Goal: Task Accomplishment & Management: Manage account settings

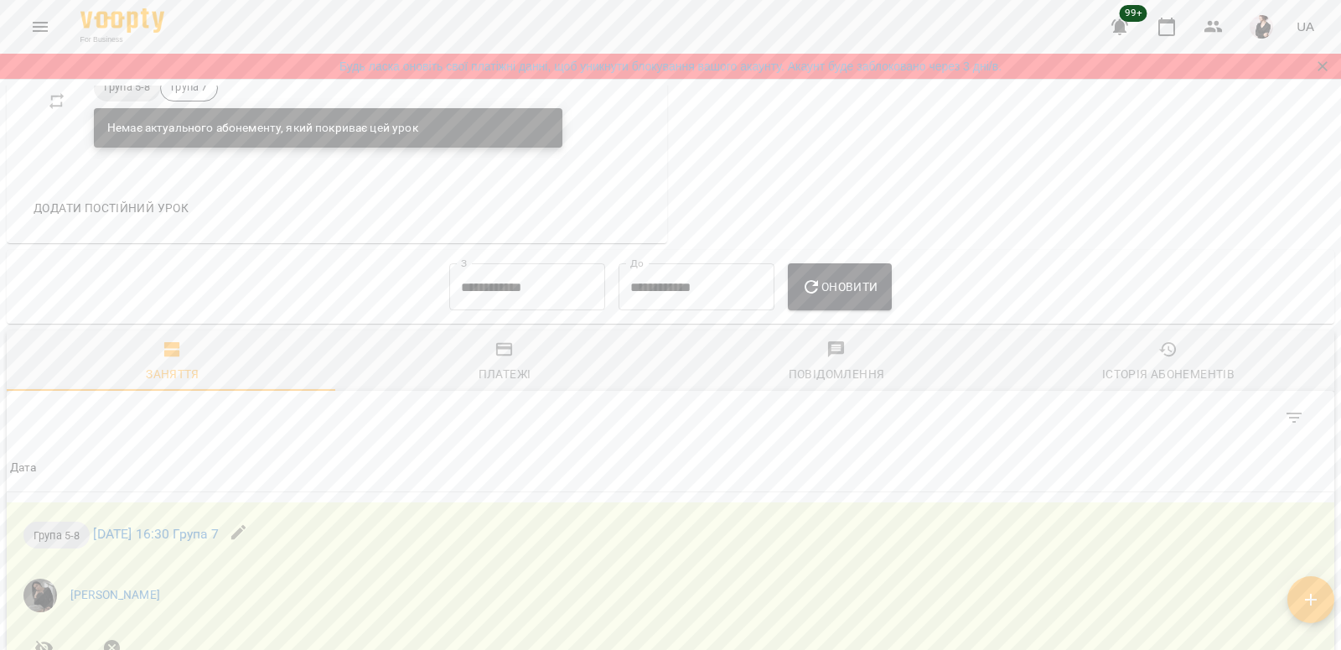
scroll to position [1131, 0]
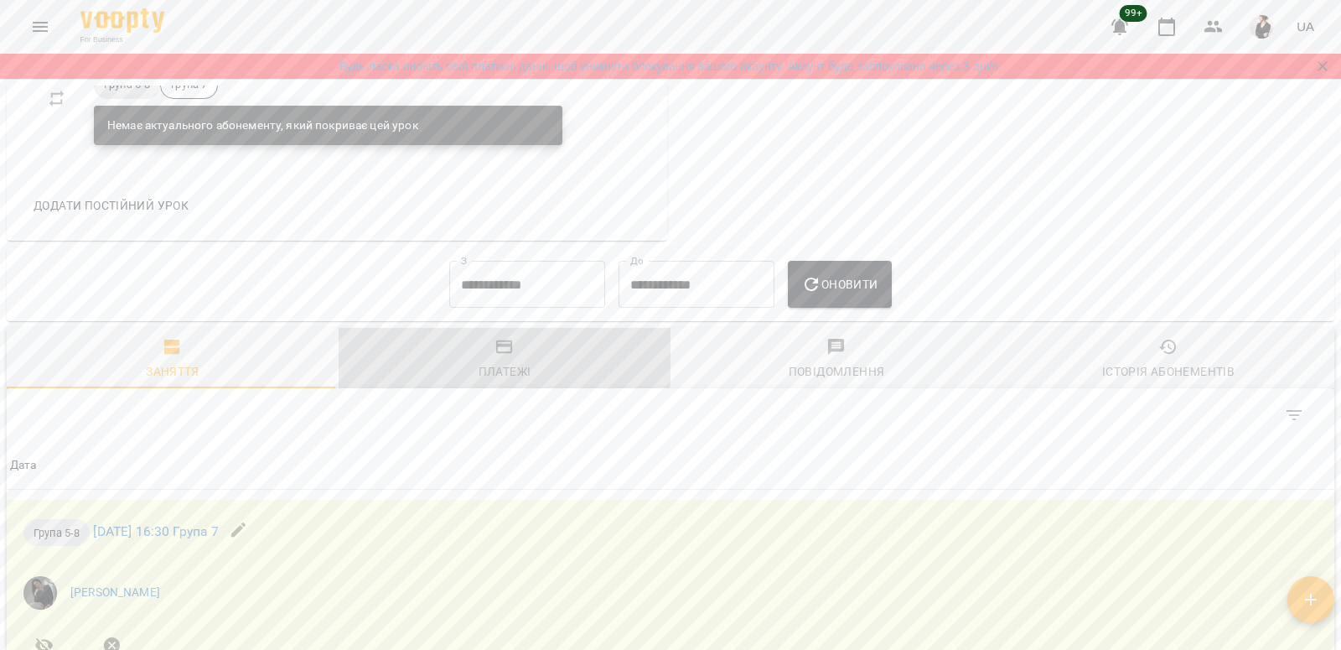
click at [500, 357] on icon "button" at bounding box center [505, 347] width 20 height 20
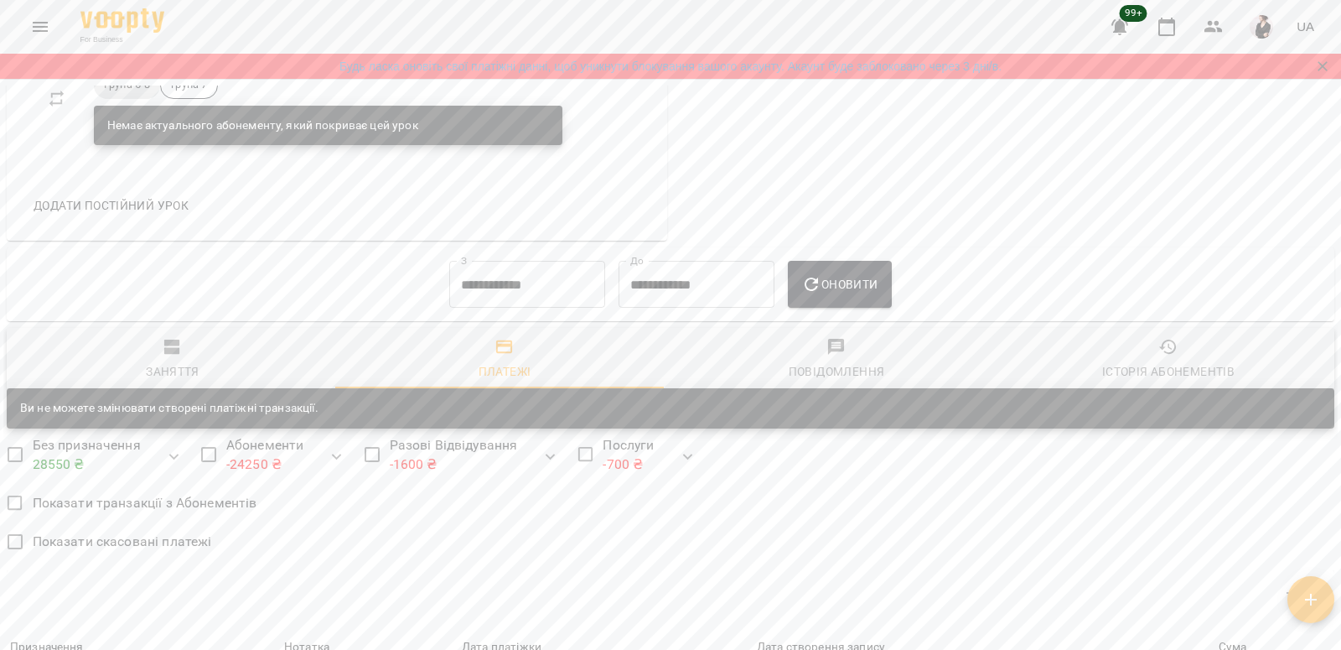
scroll to position [1101, 0]
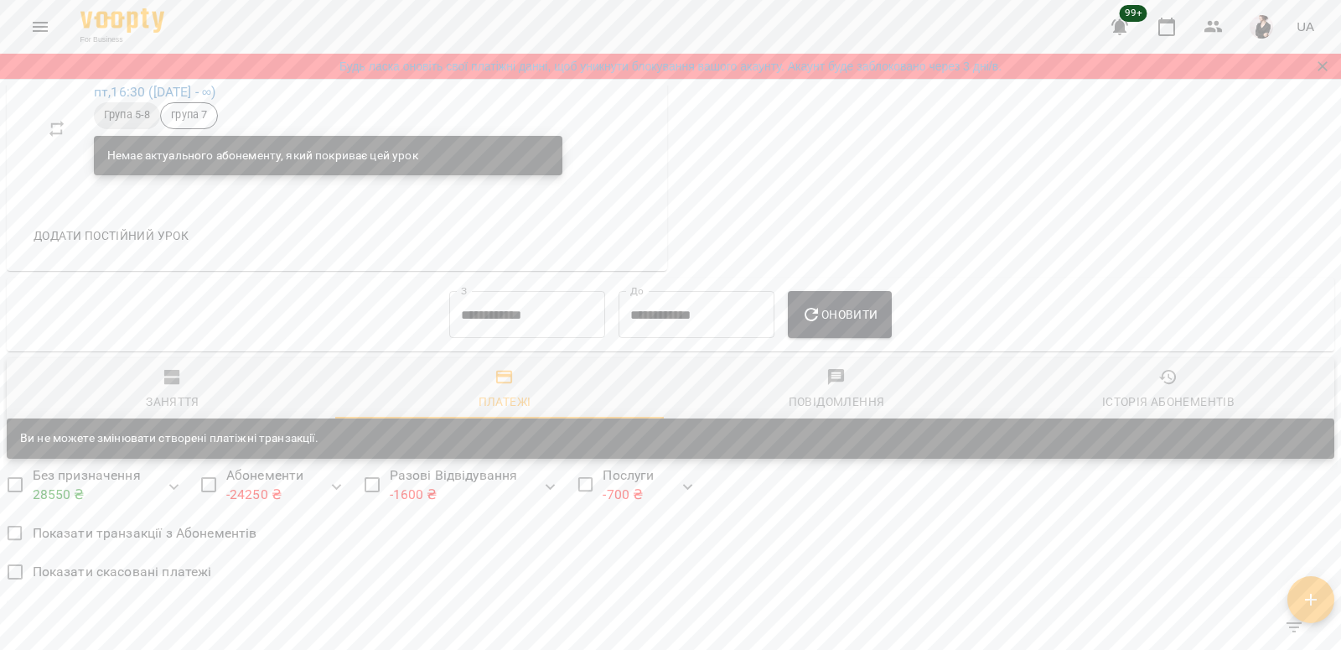
click at [470, 315] on input "**********" at bounding box center [527, 314] width 156 height 47
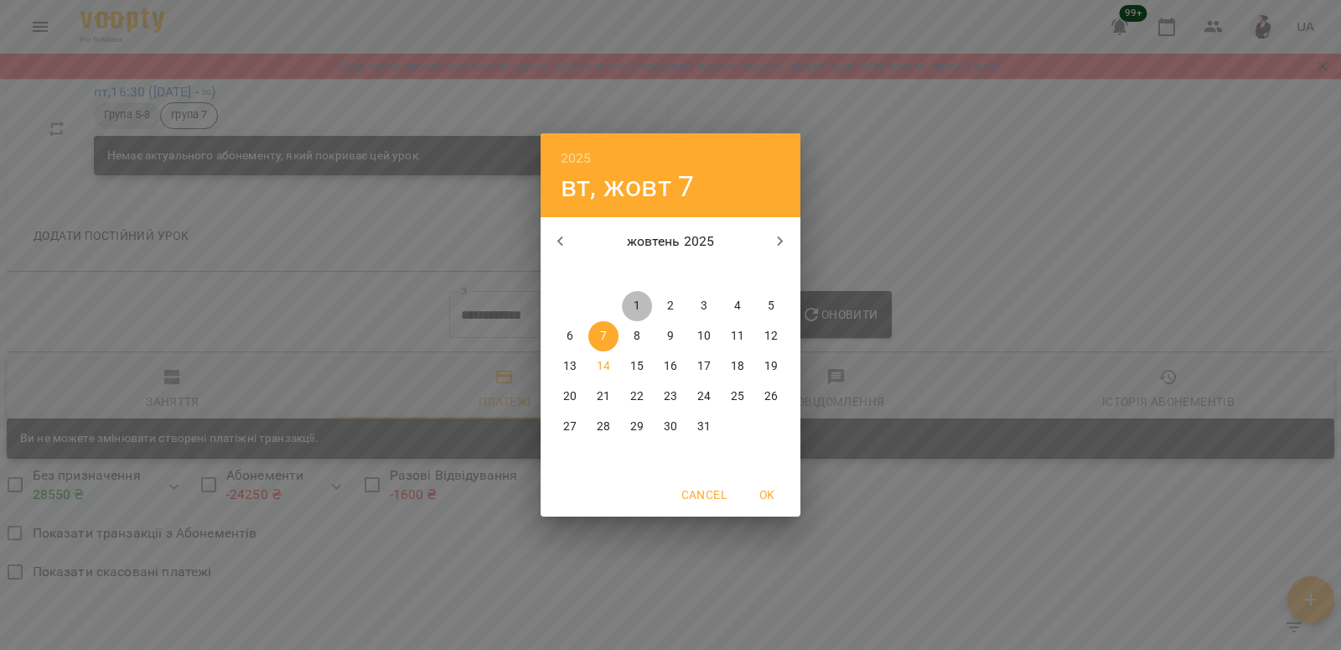
click at [639, 296] on button "1" at bounding box center [637, 306] width 30 height 30
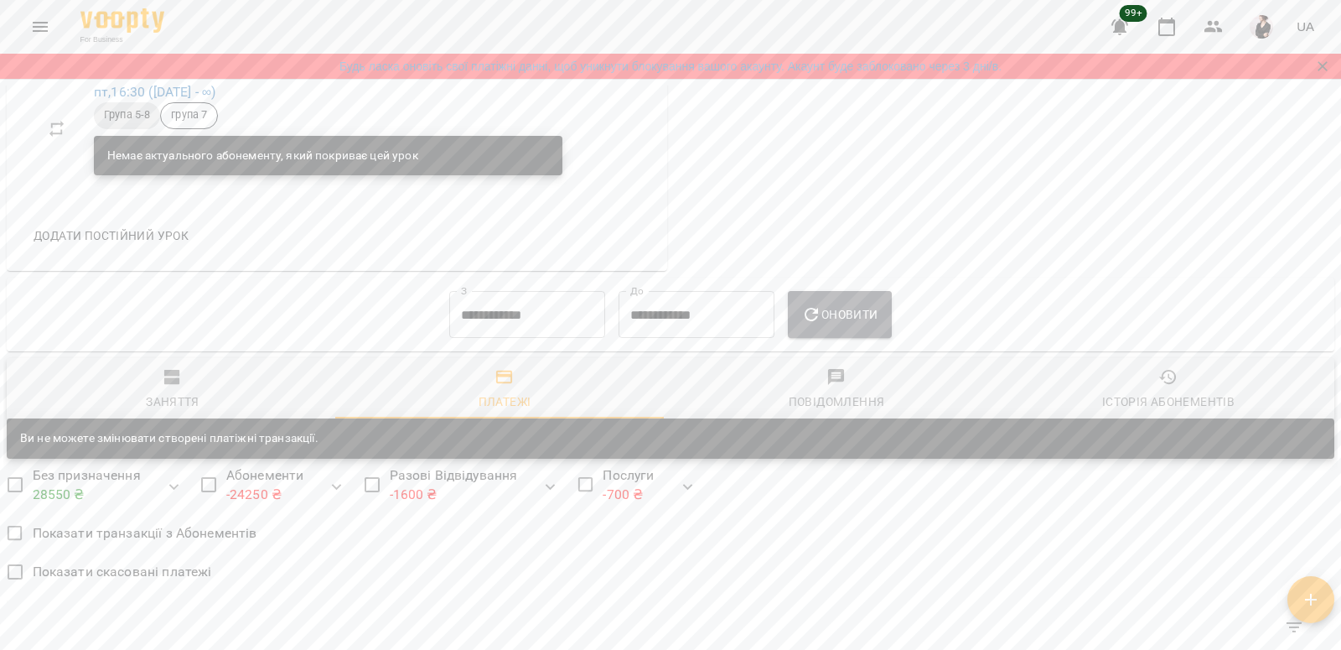
click at [872, 304] on button "Оновити" at bounding box center [839, 314] width 103 height 47
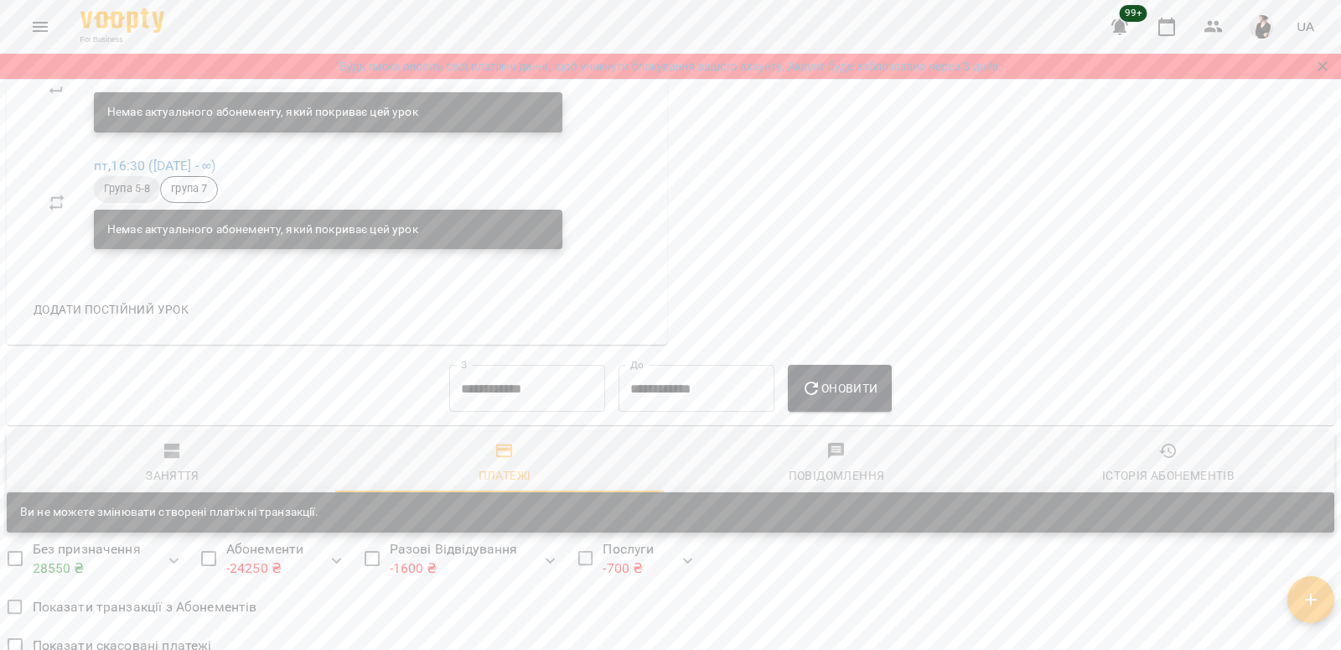
scroll to position [1034, 0]
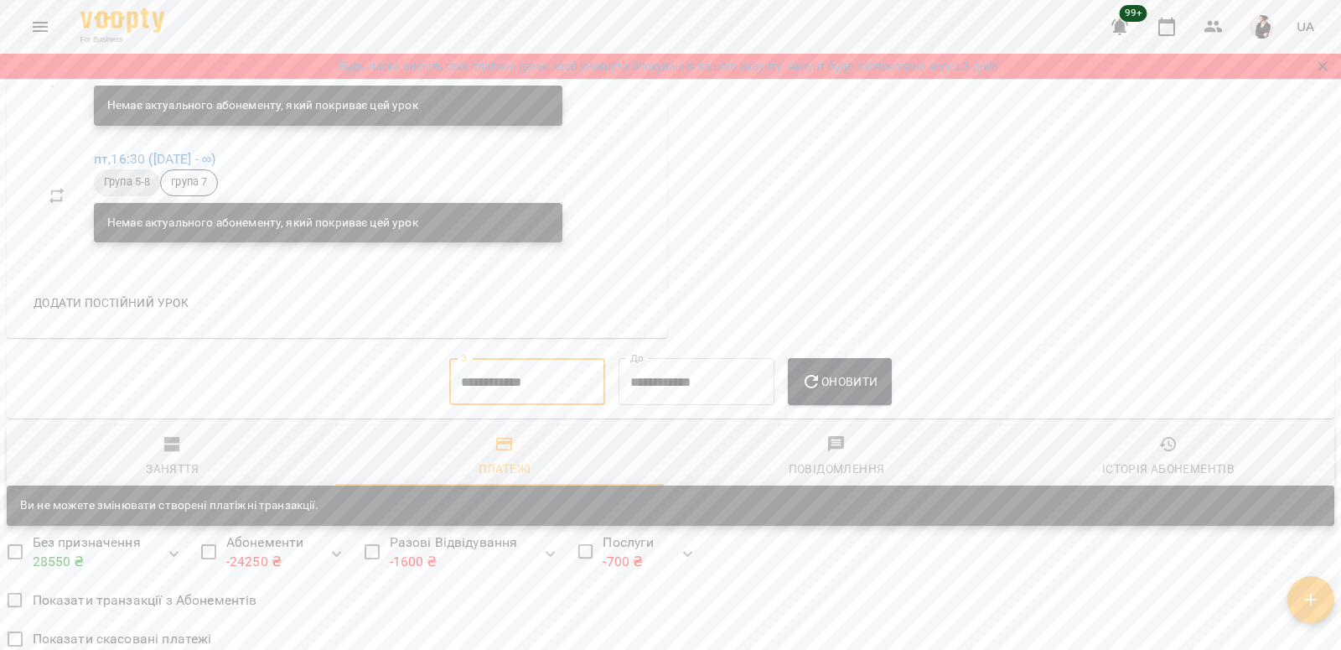
click at [496, 380] on input "**********" at bounding box center [527, 381] width 156 height 47
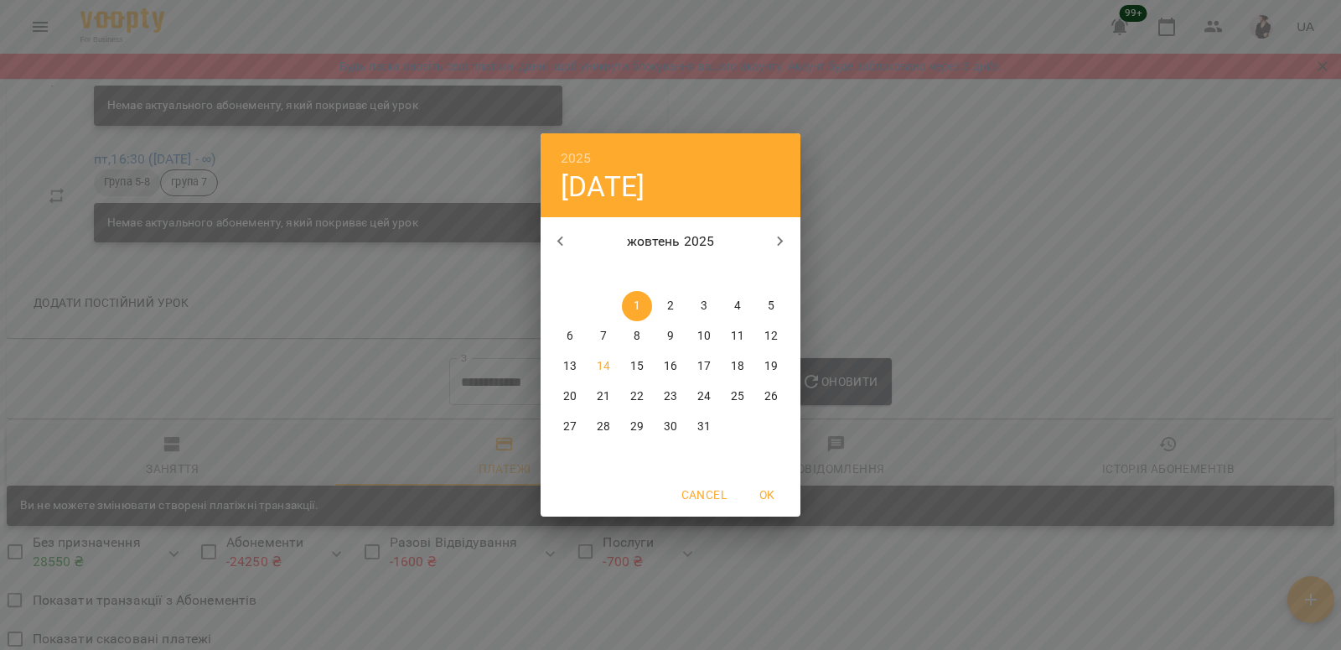
click at [556, 245] on icon "button" at bounding box center [561, 241] width 20 height 20
click at [573, 308] on p "1" at bounding box center [570, 306] width 7 height 17
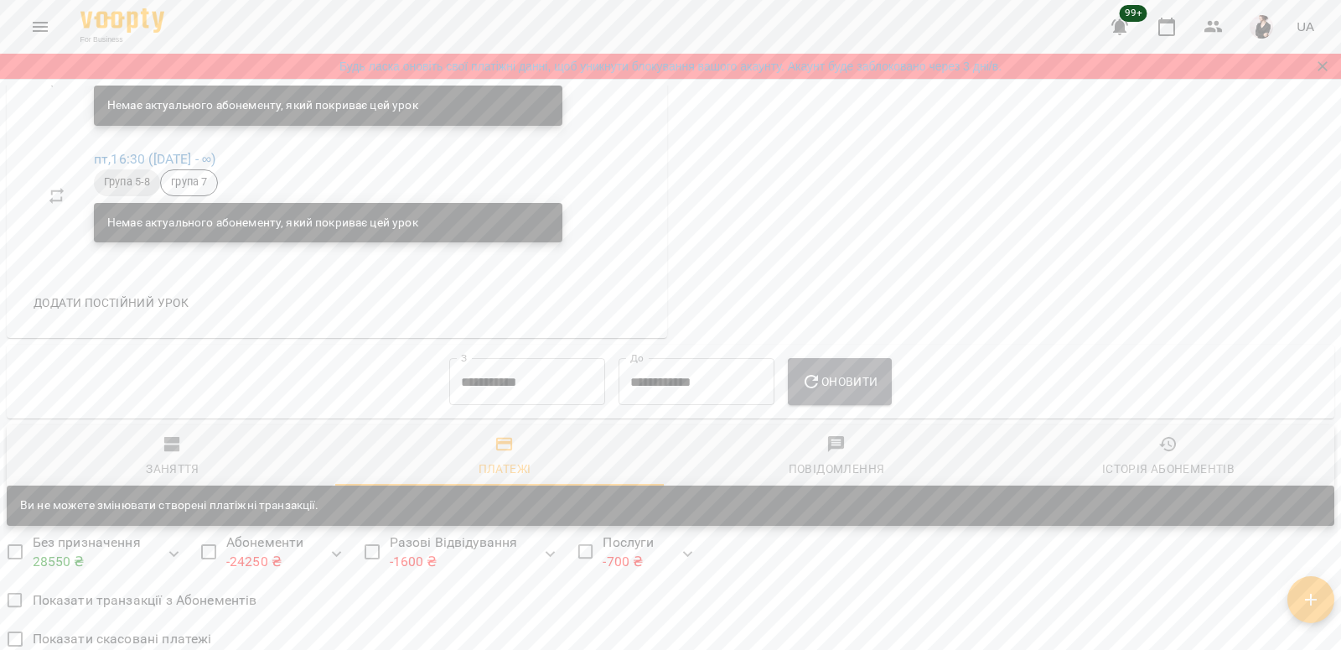
click at [856, 388] on span "Оновити" at bounding box center [839, 381] width 76 height 20
click at [516, 391] on input "**********" at bounding box center [527, 381] width 156 height 47
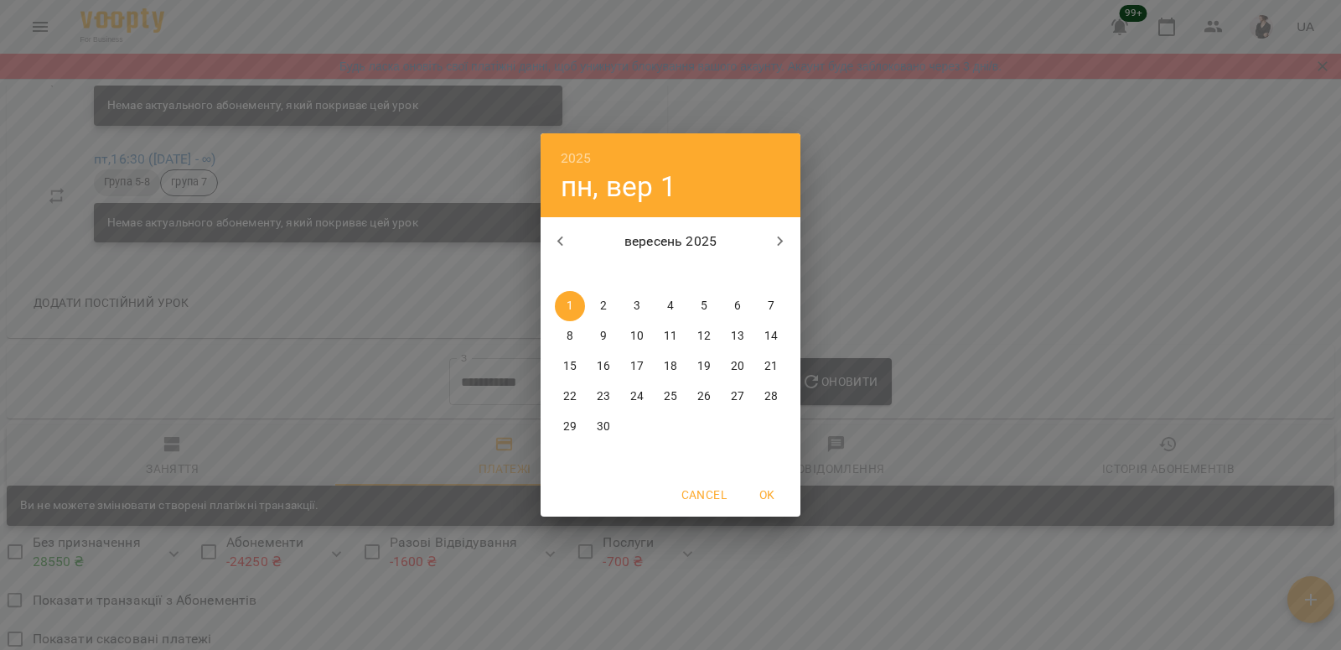
click at [566, 242] on icon "button" at bounding box center [561, 241] width 20 height 20
click at [773, 306] on p "1" at bounding box center [771, 306] width 7 height 17
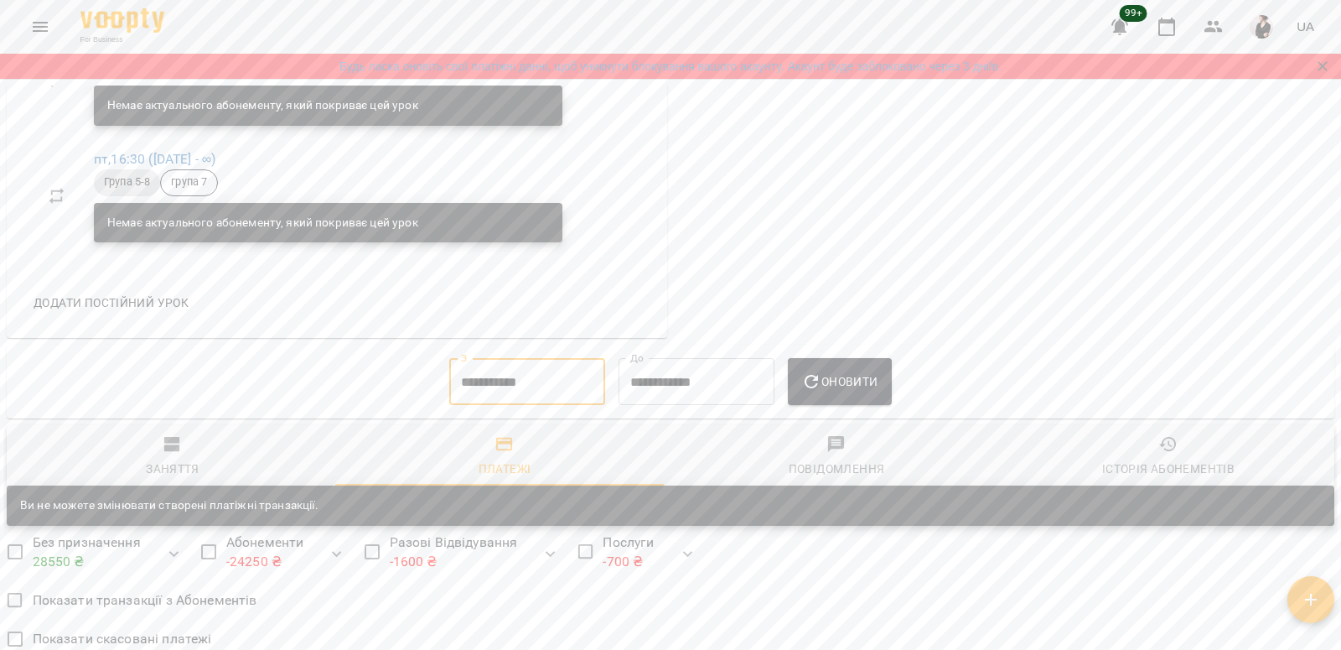
type input "**********"
click at [858, 388] on span "Оновити" at bounding box center [839, 381] width 76 height 20
click at [192, 448] on span "Заняття" at bounding box center [173, 456] width 312 height 45
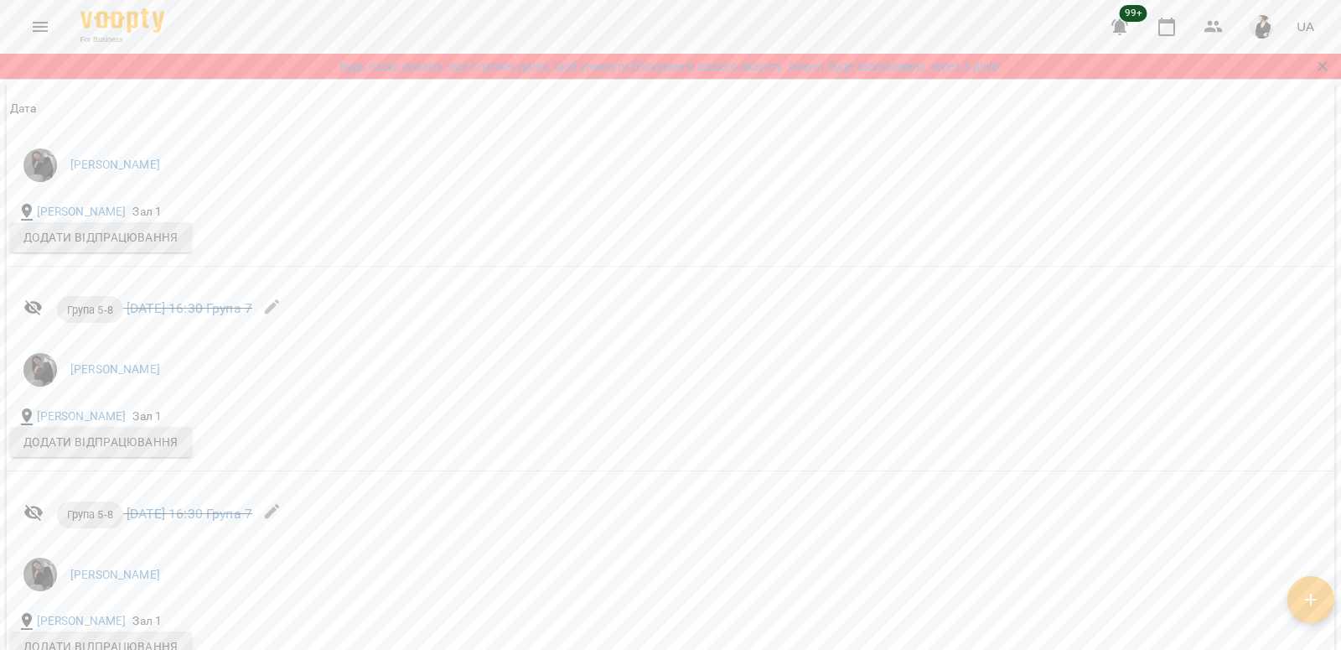
scroll to position [926, 0]
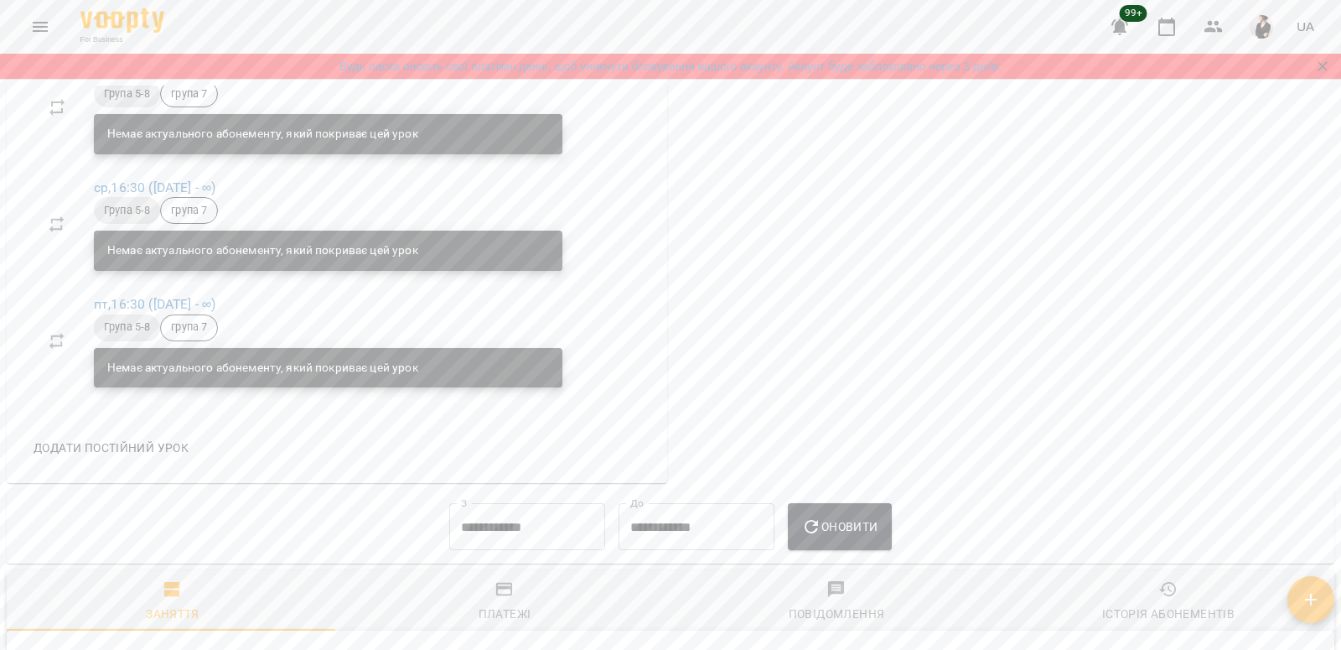
scroll to position [1035, 0]
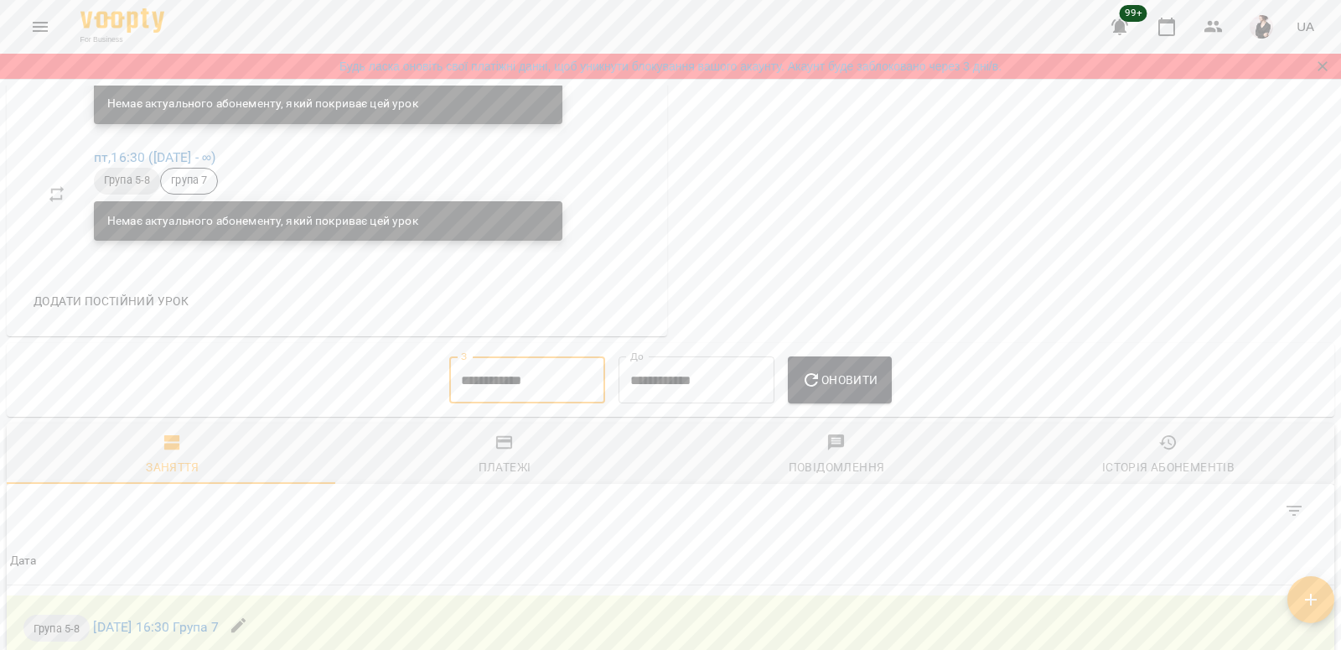
click at [535, 371] on input "**********" at bounding box center [527, 379] width 156 height 47
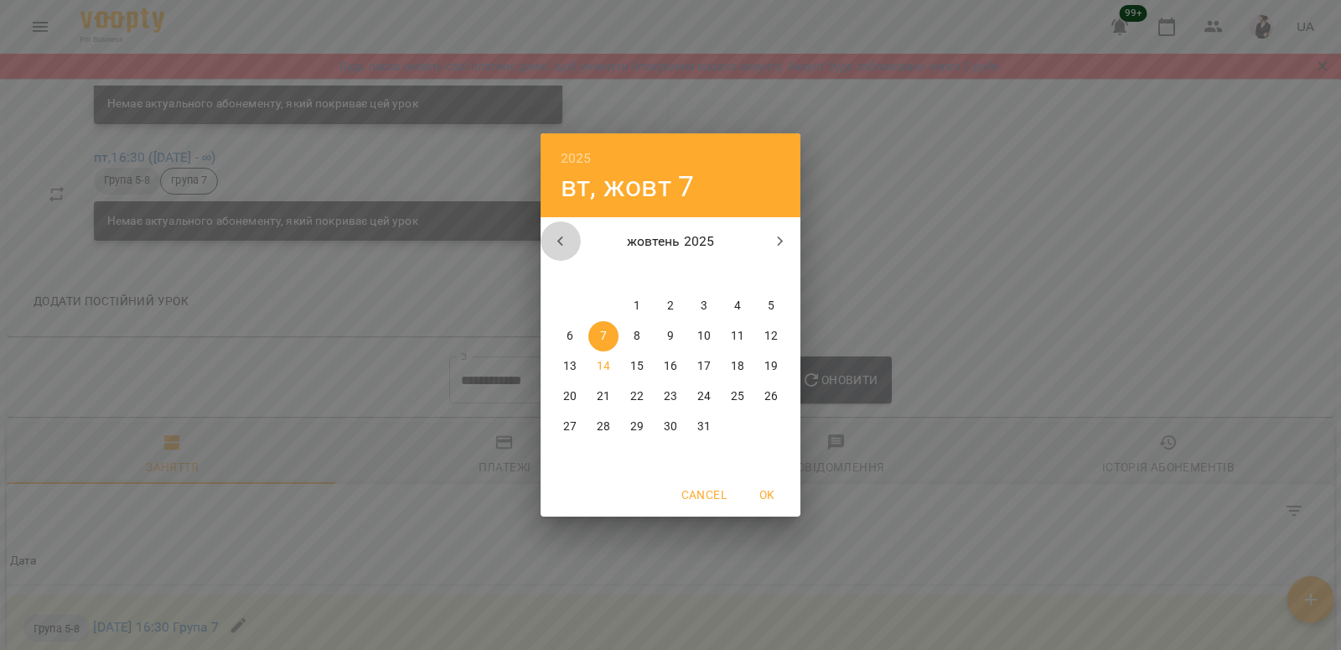
click at [568, 238] on icon "button" at bounding box center [561, 241] width 20 height 20
click at [774, 303] on p "1" at bounding box center [771, 306] width 7 height 17
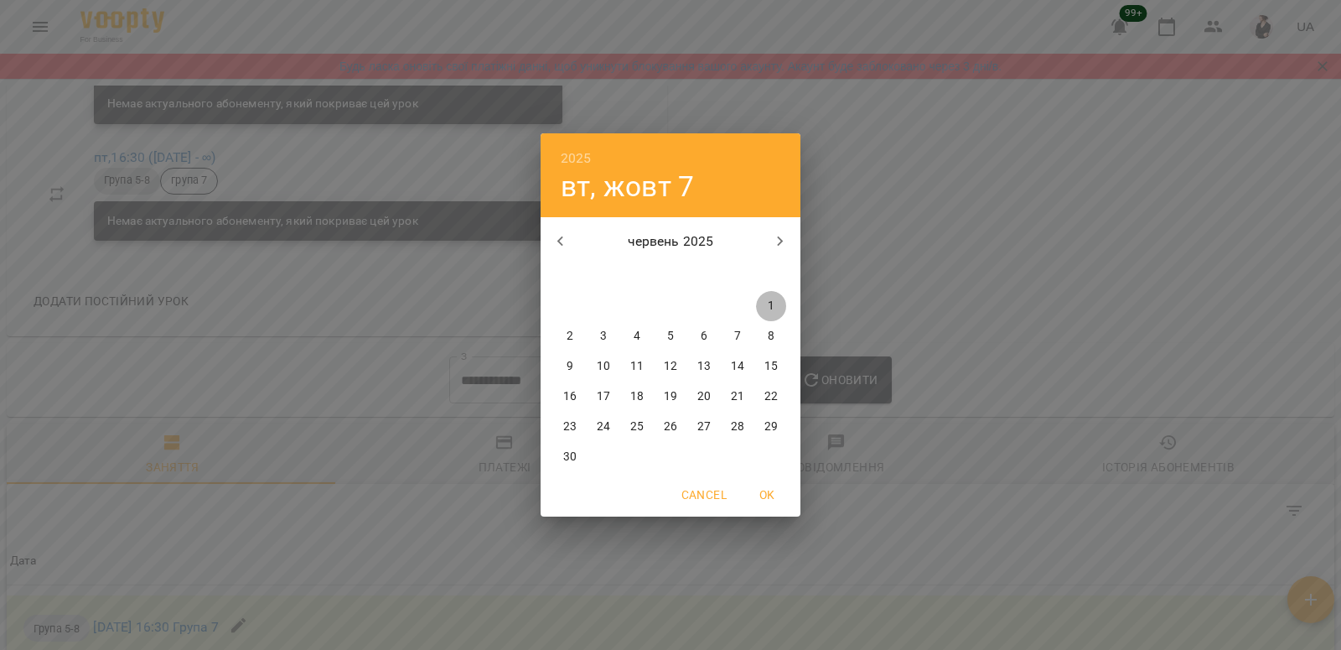
type input "**********"
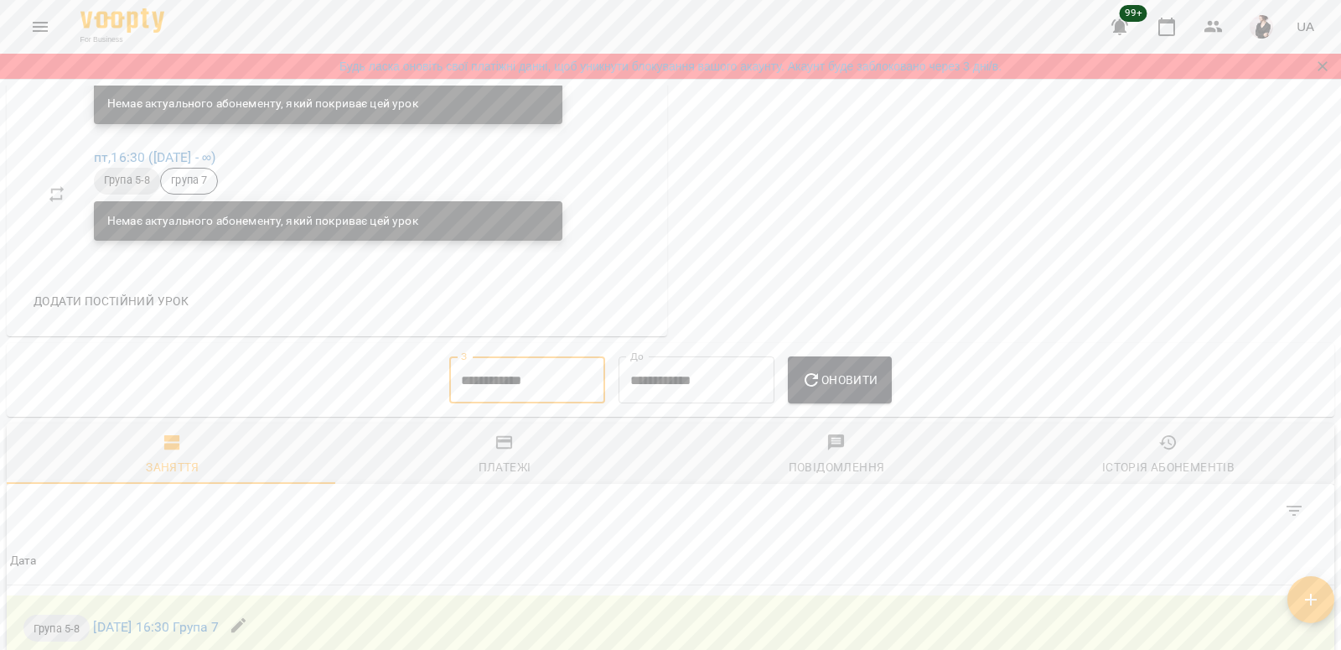
click at [851, 384] on span "Оновити" at bounding box center [839, 380] width 76 height 20
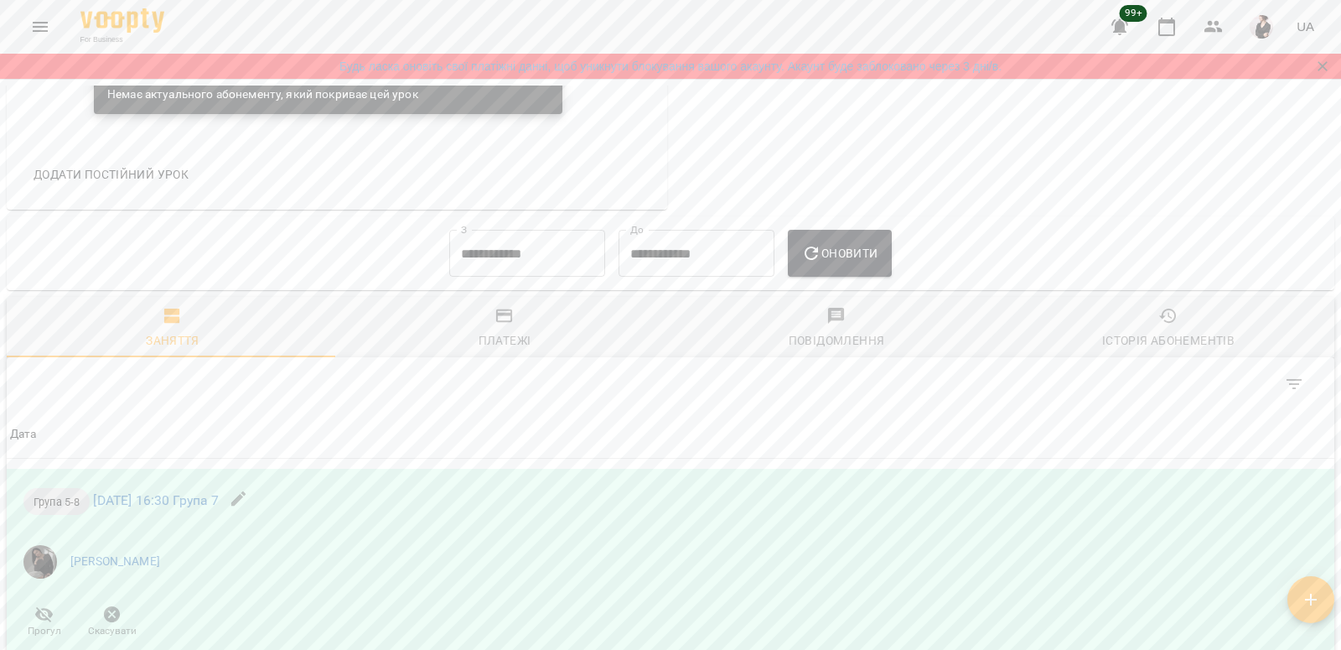
scroll to position [1156, 0]
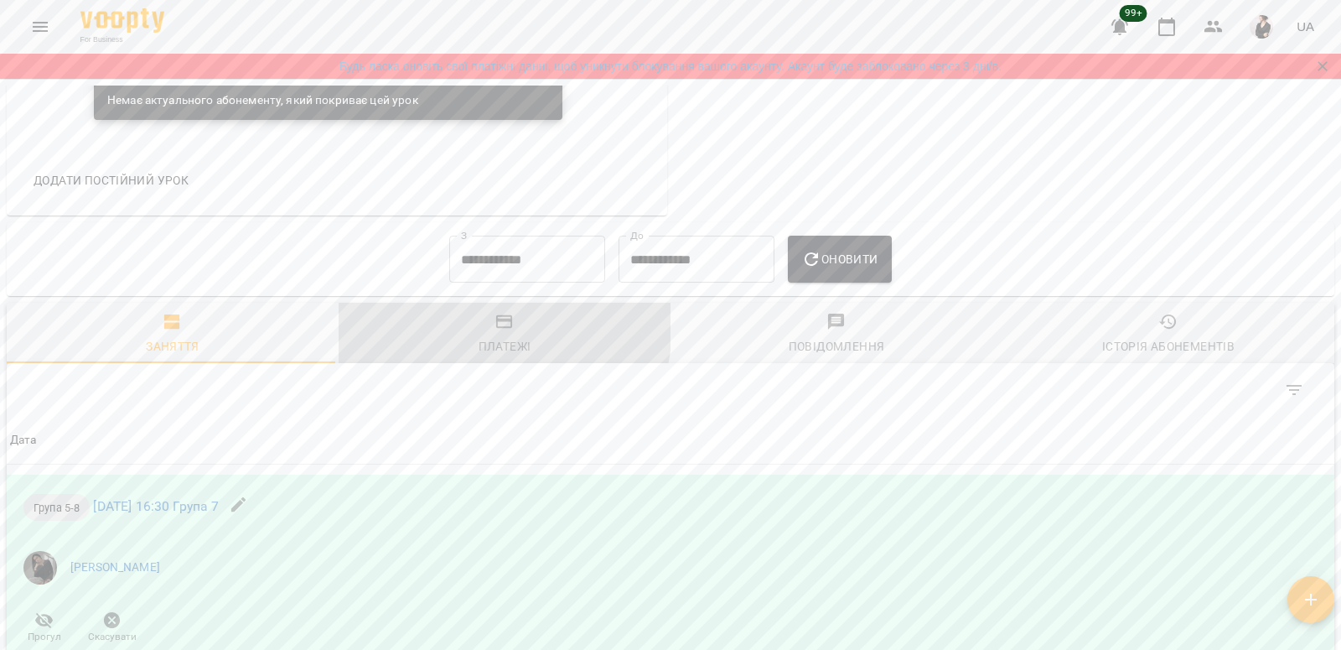
click at [472, 332] on span "Платежі" at bounding box center [505, 334] width 312 height 45
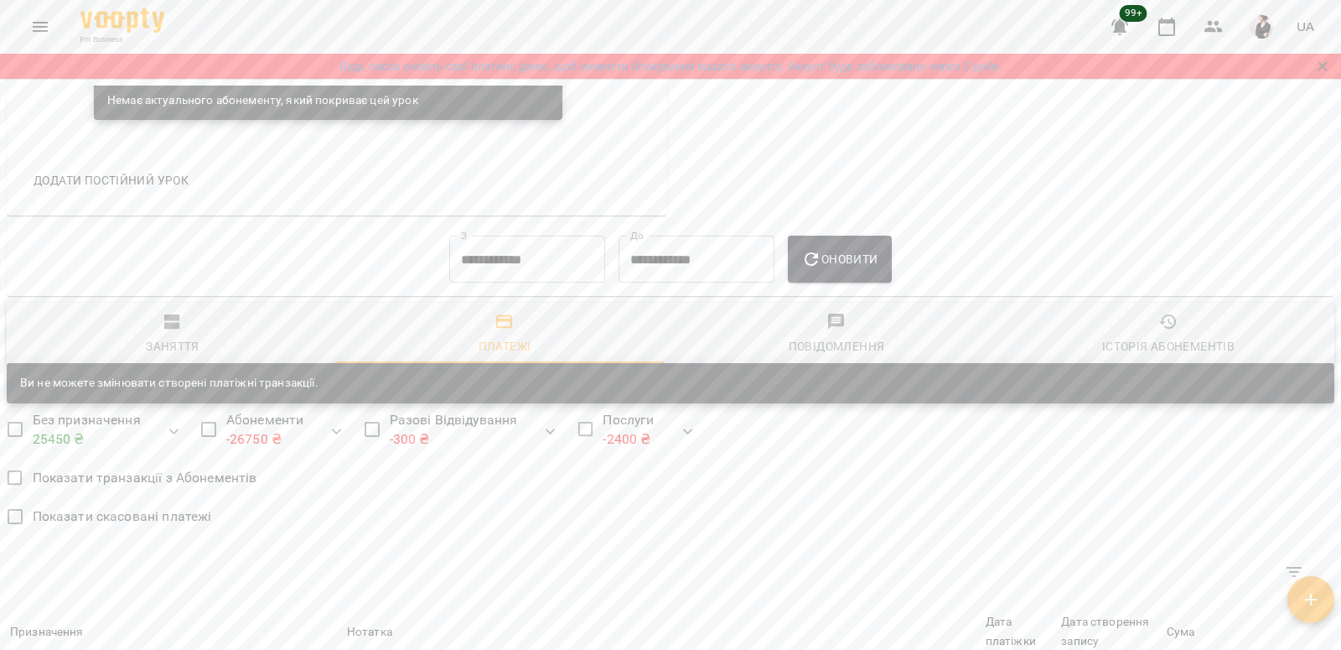
scroll to position [1101, 0]
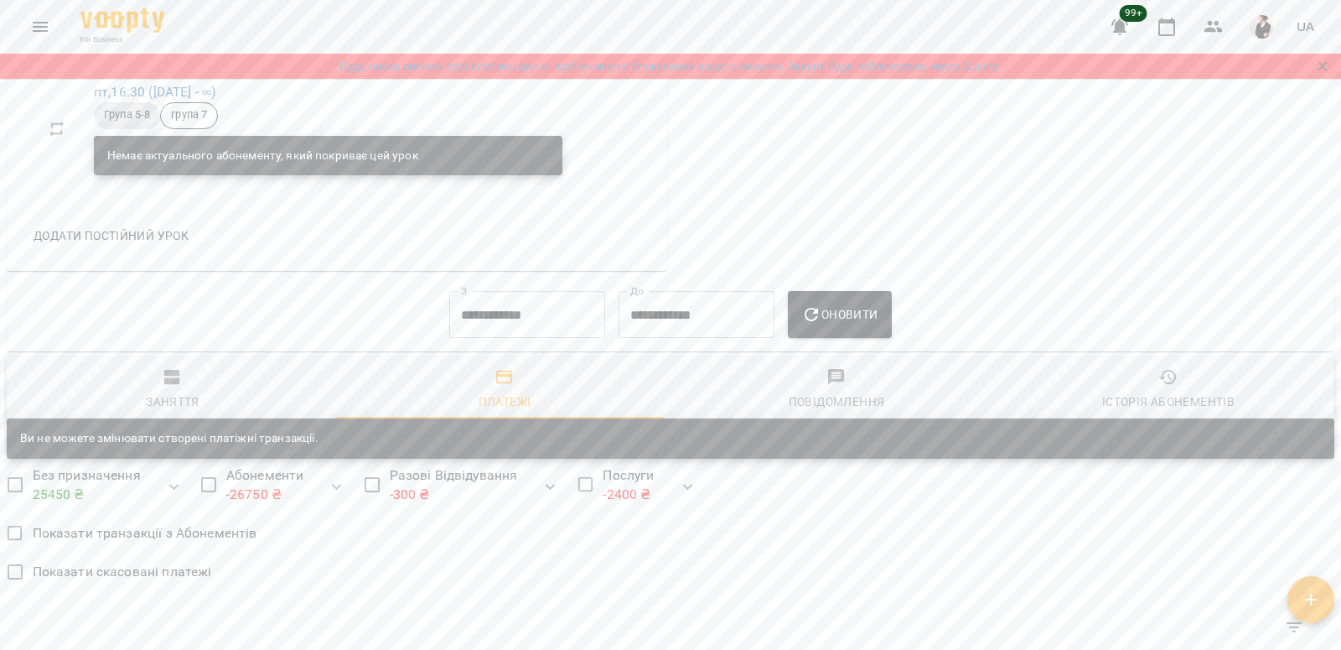
click at [863, 324] on span "Оновити" at bounding box center [839, 314] width 76 height 20
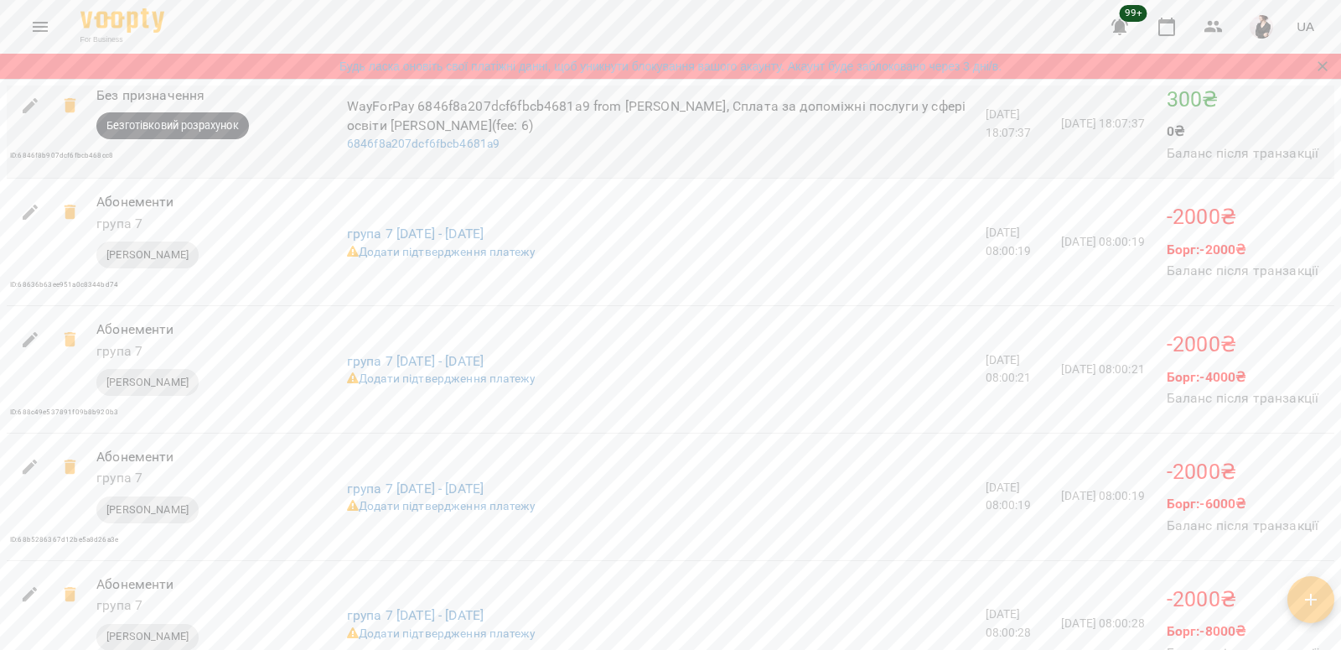
scroll to position [1884, 0]
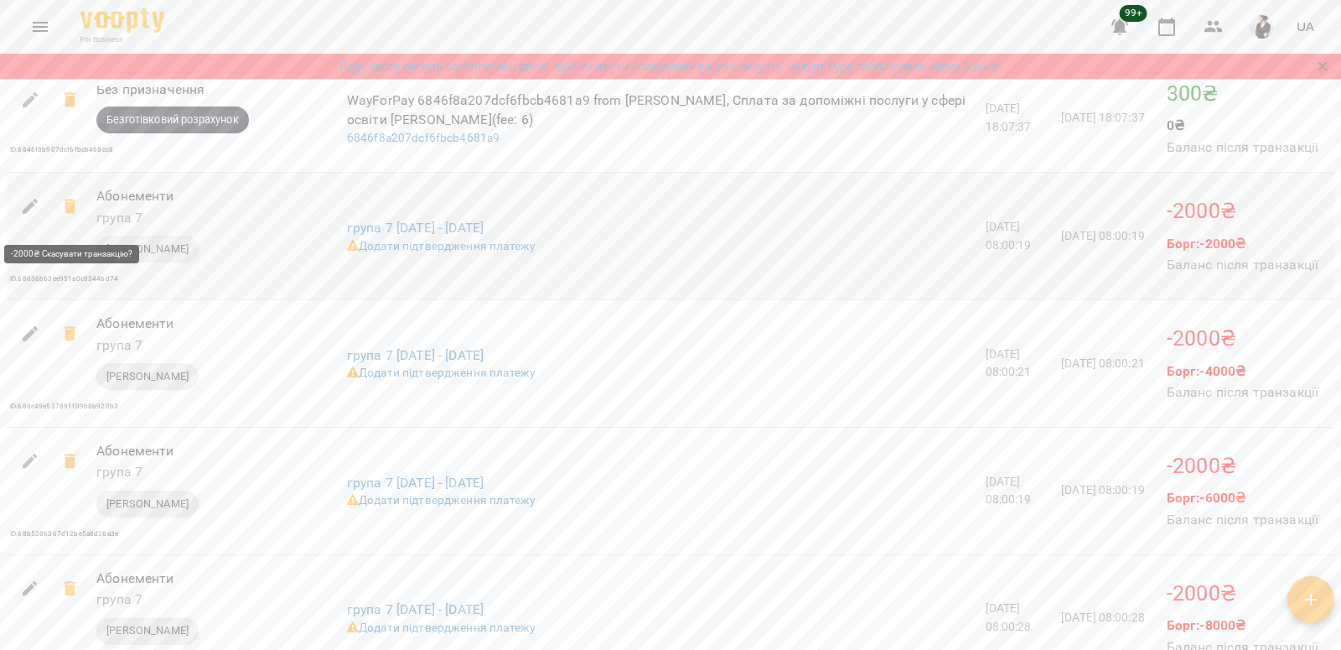
click at [65, 211] on icon at bounding box center [70, 206] width 20 height 20
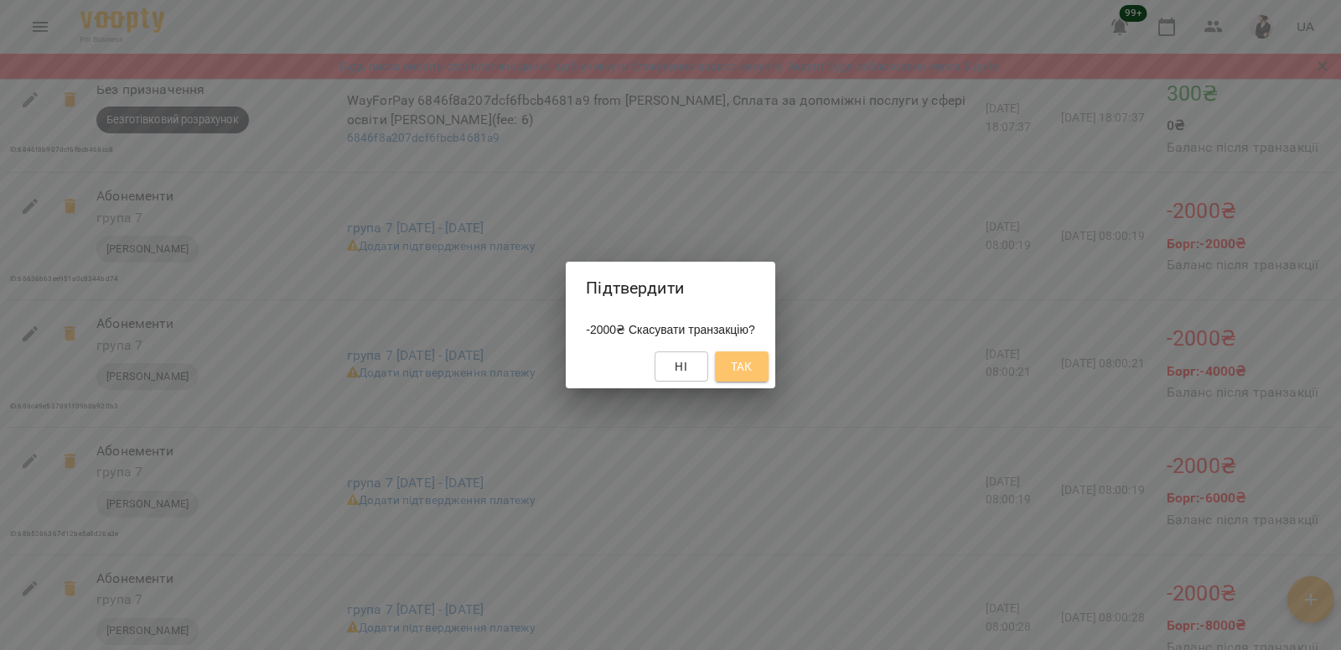
click at [746, 364] on span "Так" at bounding box center [742, 366] width 22 height 20
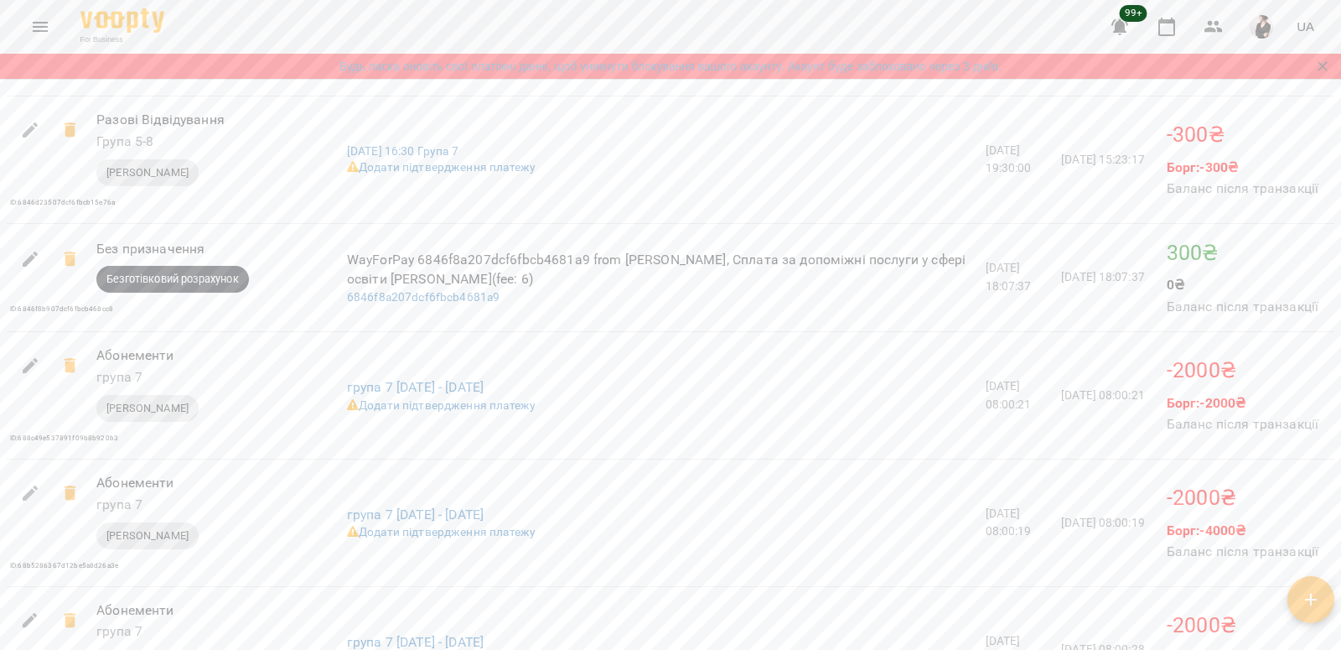
scroll to position [1757, 0]
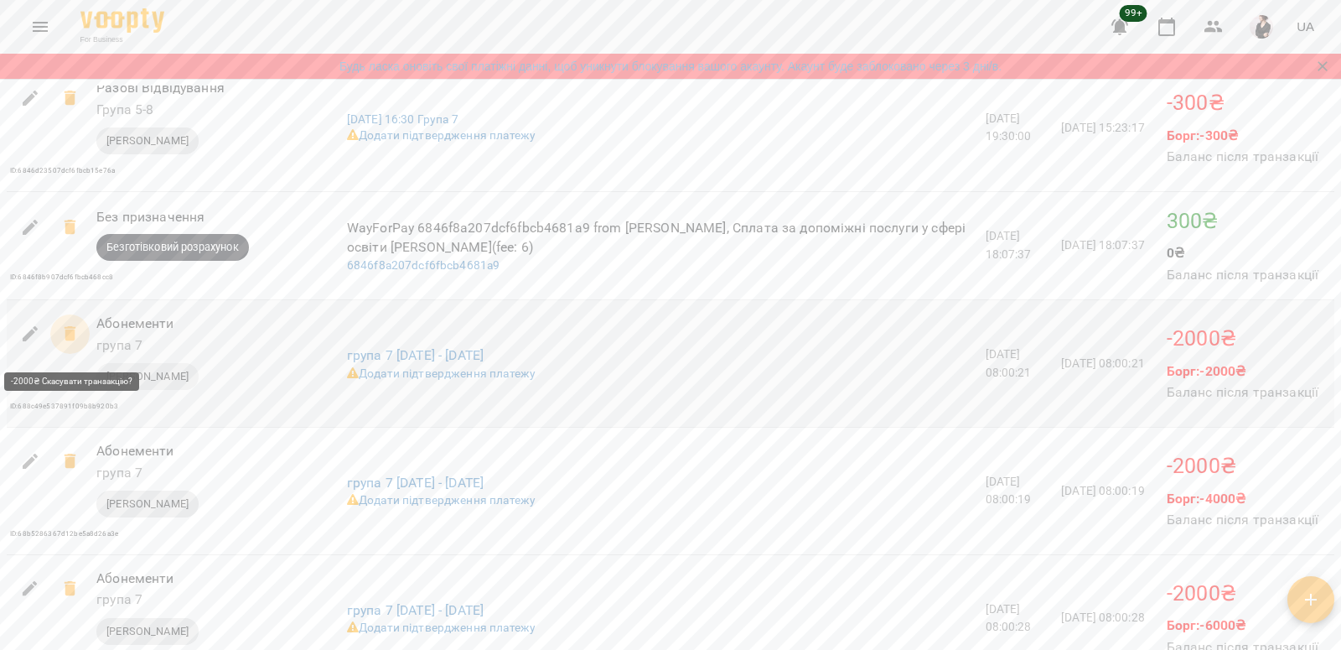
click at [72, 341] on icon at bounding box center [70, 333] width 12 height 15
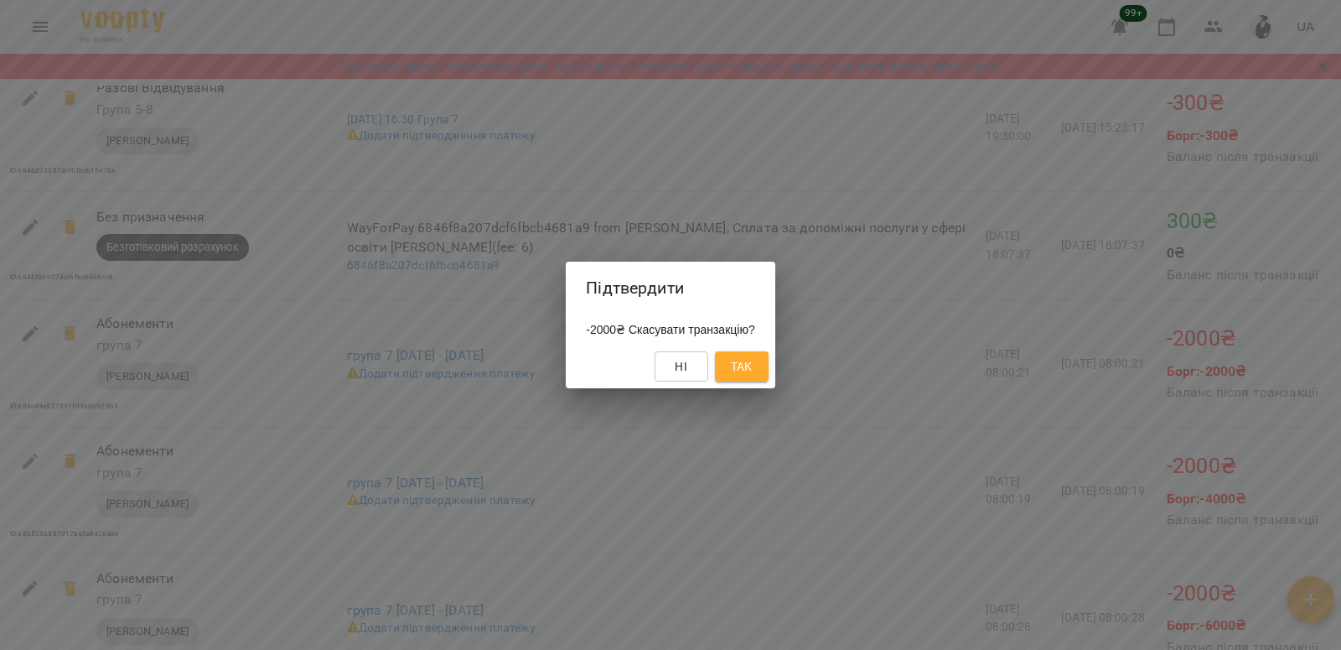
click at [749, 365] on span "Так" at bounding box center [742, 366] width 22 height 20
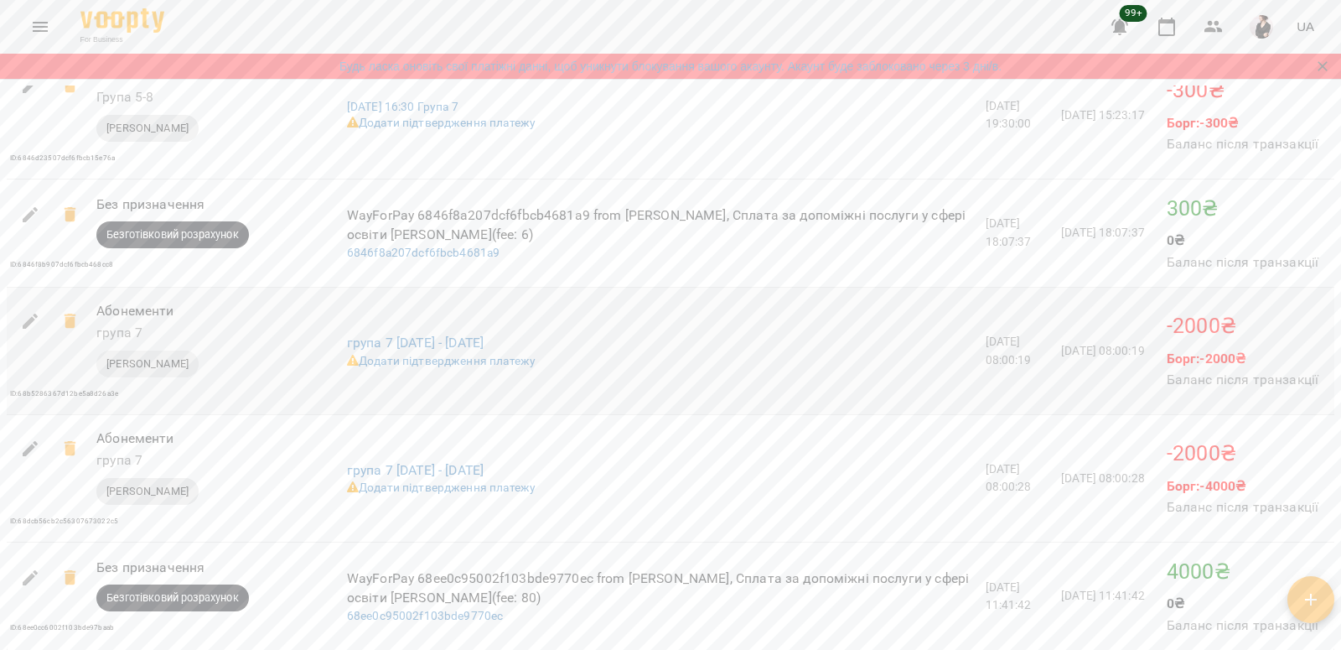
scroll to position [1963, 0]
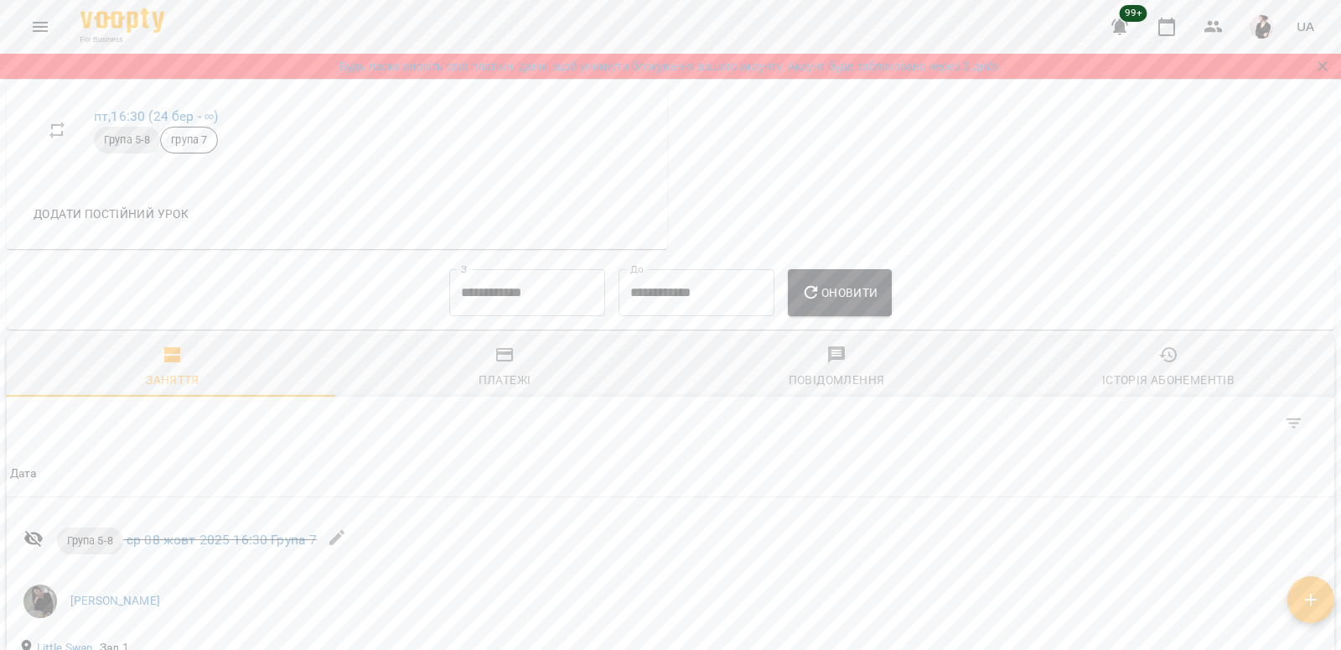
scroll to position [981, 0]
click at [505, 283] on input "**********" at bounding box center [527, 289] width 156 height 47
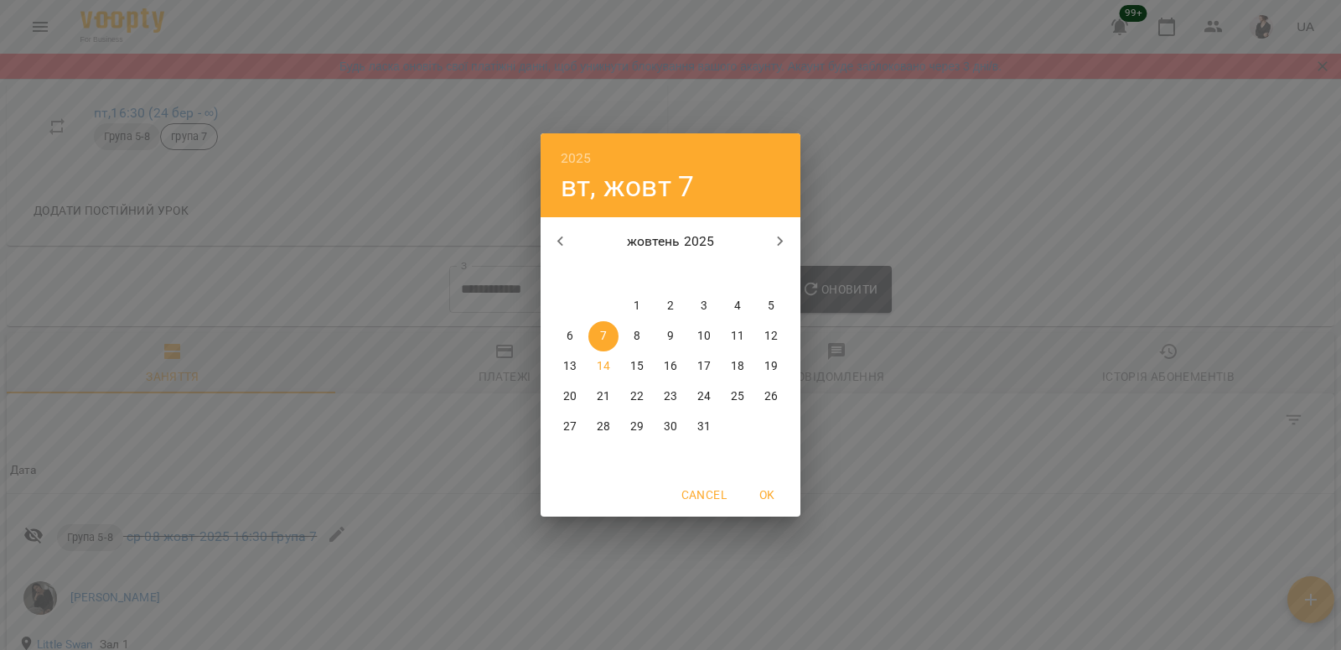
click at [560, 236] on icon "button" at bounding box center [561, 241] width 20 height 20
click at [770, 305] on p "1" at bounding box center [771, 306] width 7 height 17
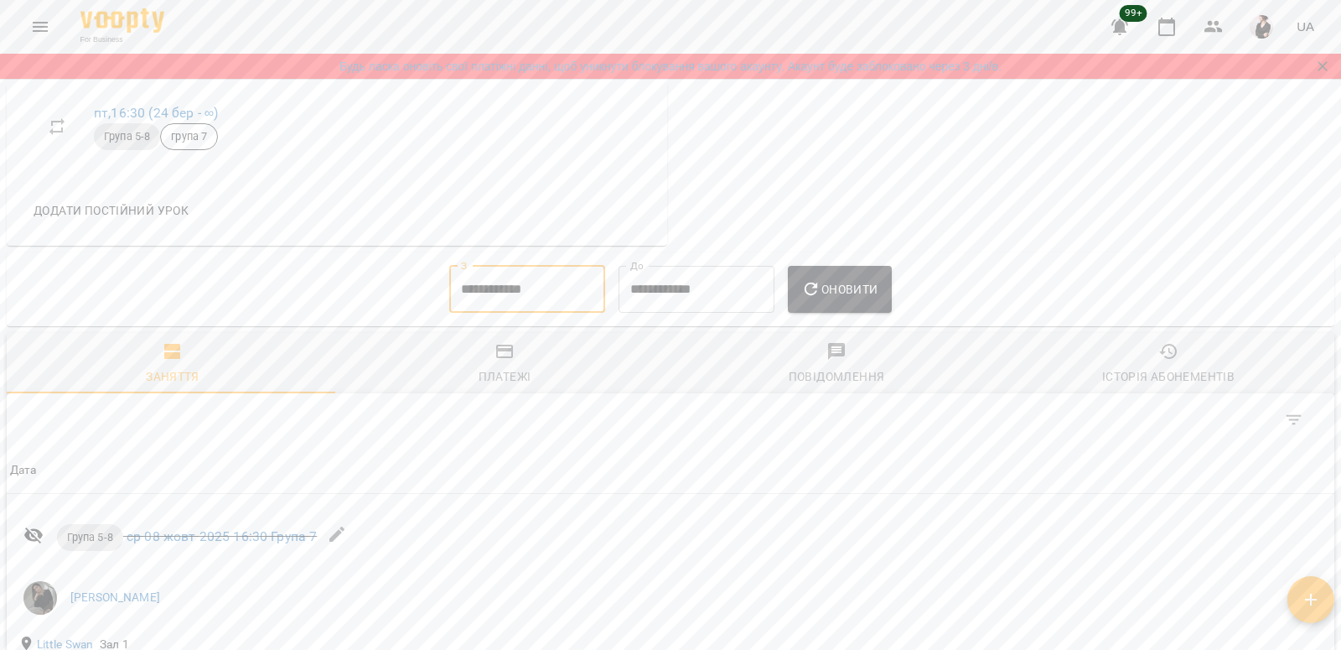
type input "**********"
click at [853, 301] on button "Оновити" at bounding box center [839, 289] width 103 height 47
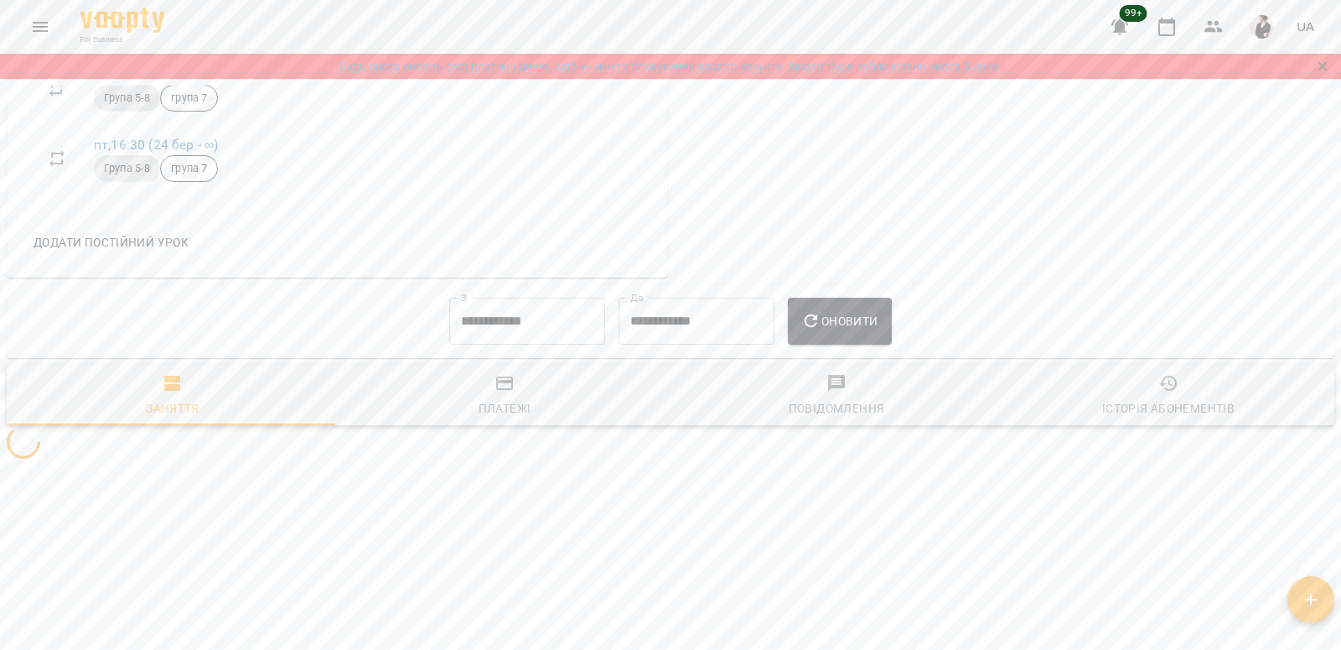
scroll to position [948, 0]
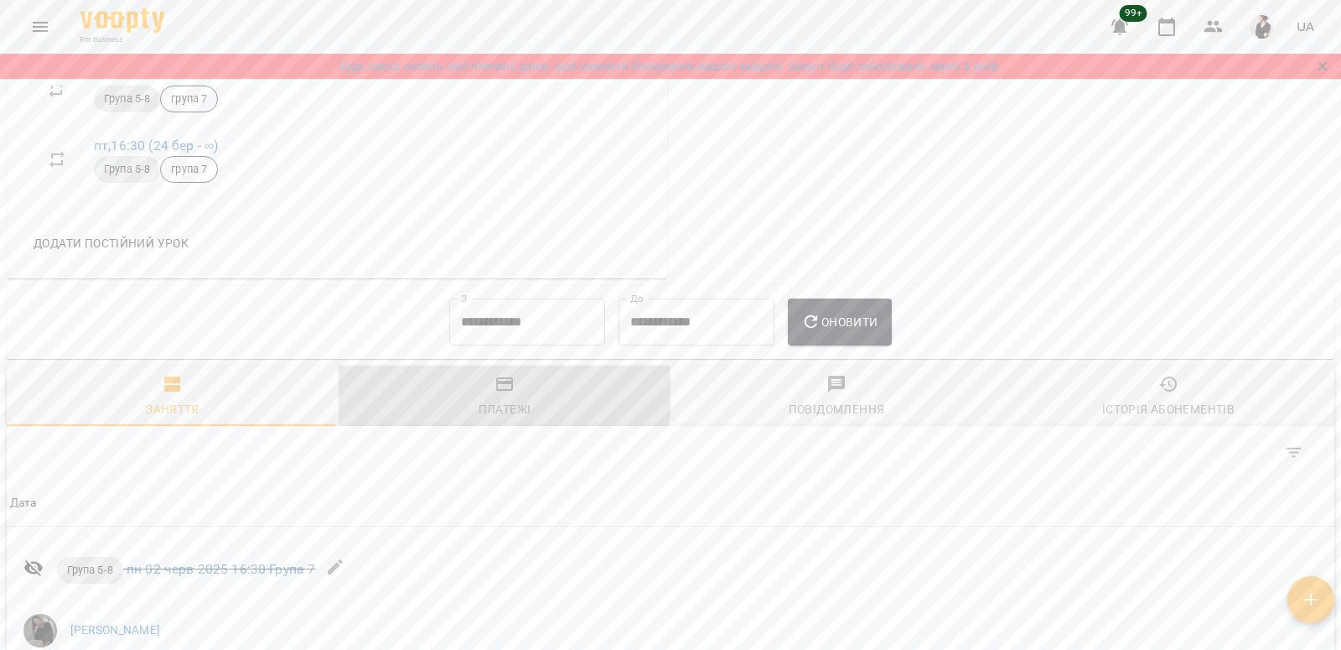
click at [496, 381] on icon "button" at bounding box center [504, 383] width 17 height 13
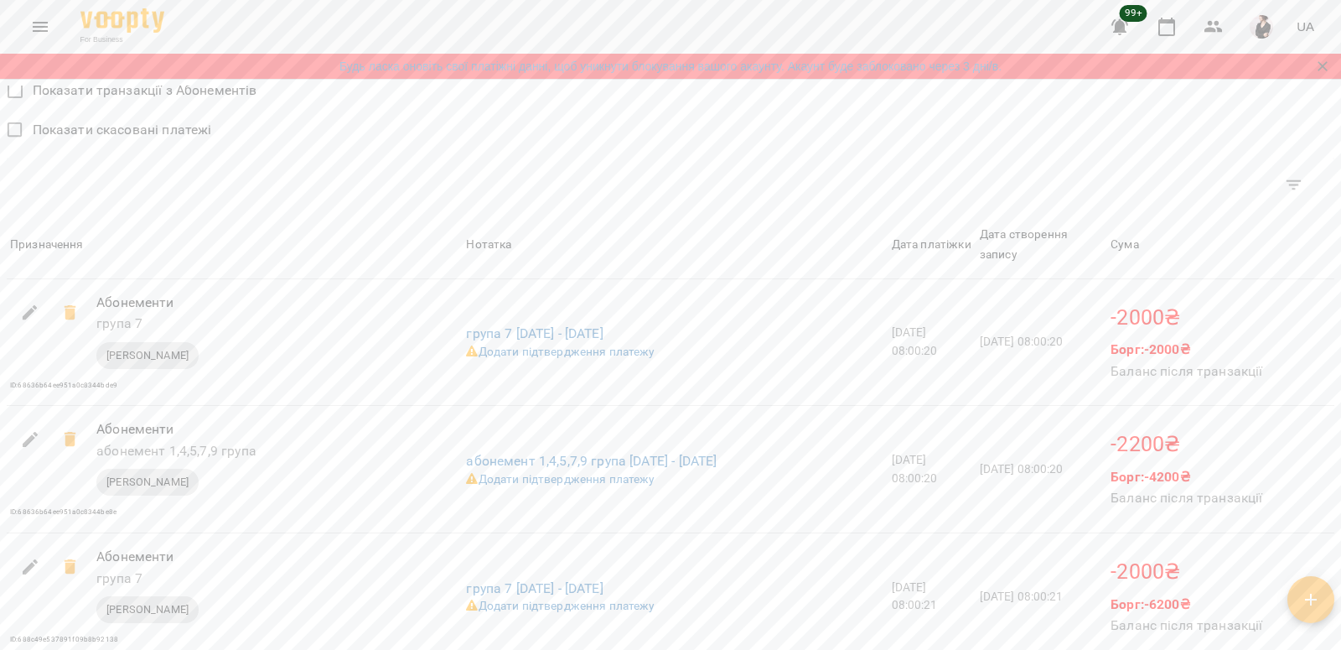
scroll to position [1407, 0]
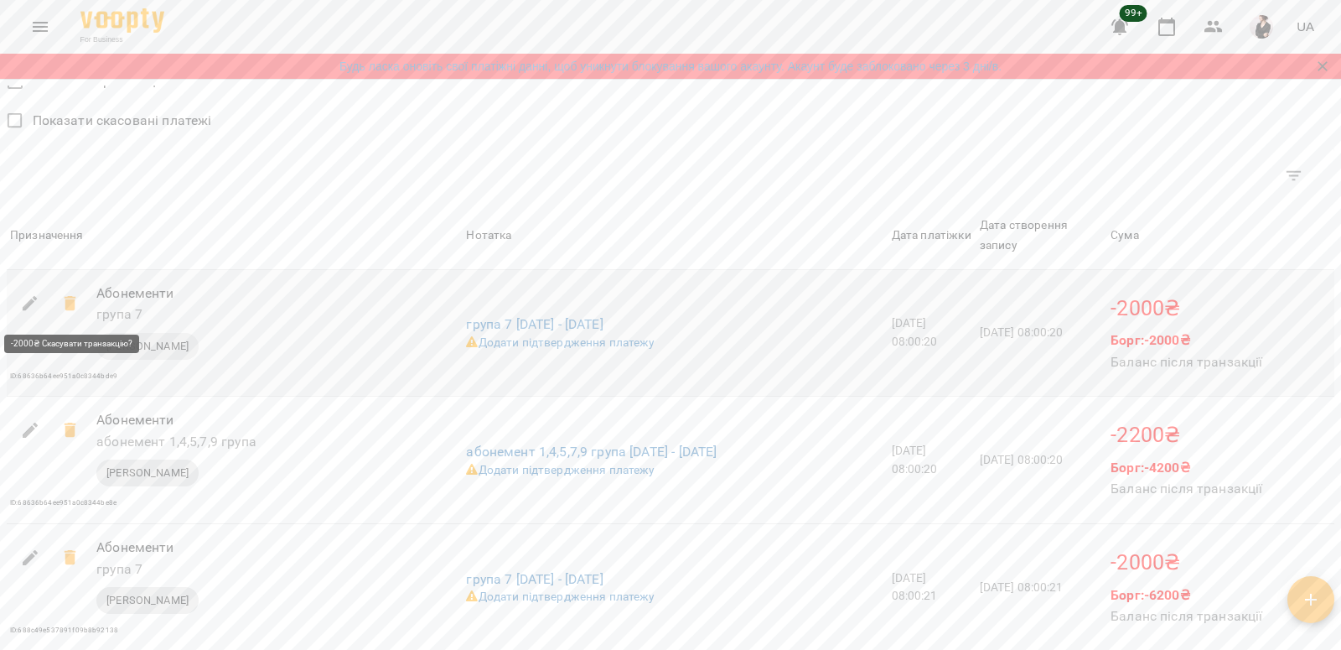
click at [68, 299] on icon at bounding box center [70, 303] width 12 height 15
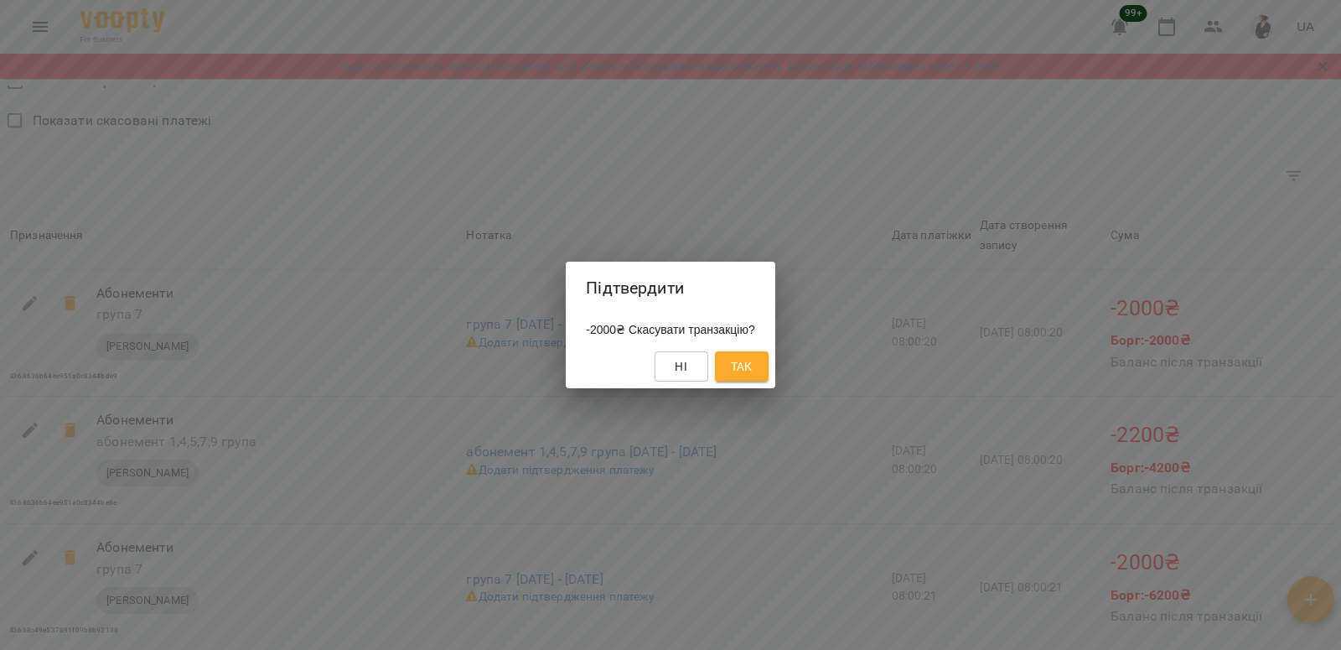
click at [768, 365] on button "Так" at bounding box center [742, 366] width 54 height 30
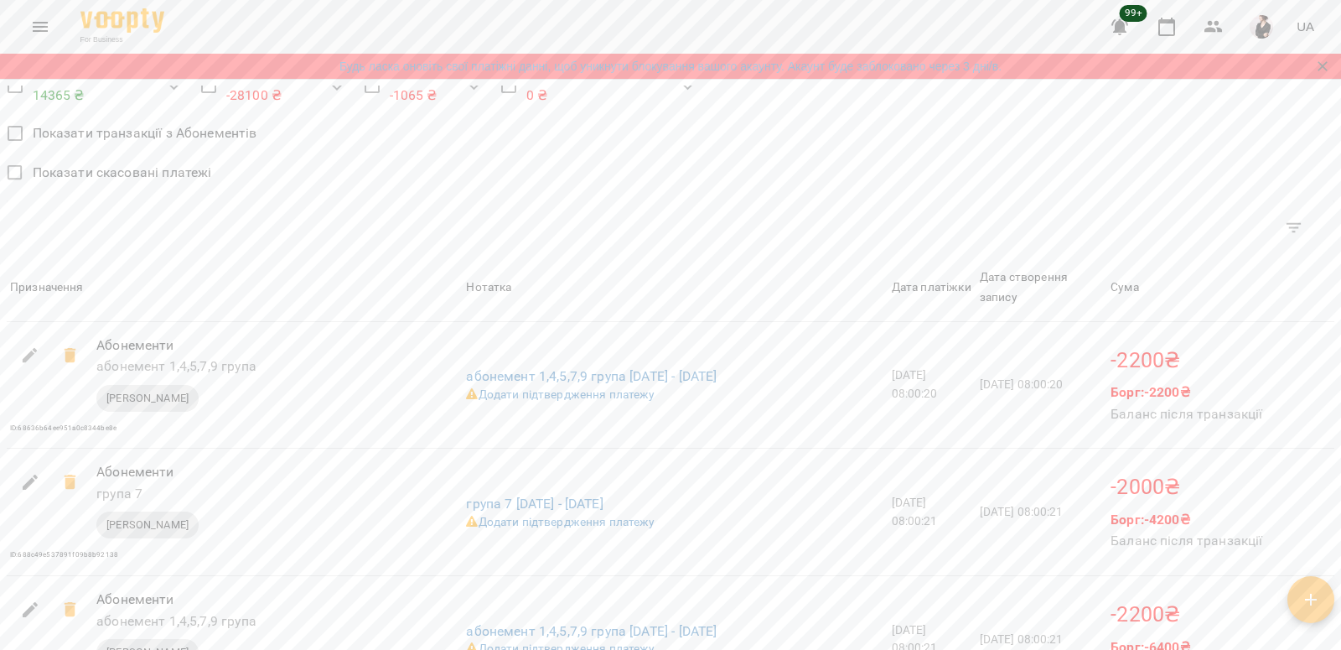
scroll to position [1381, 0]
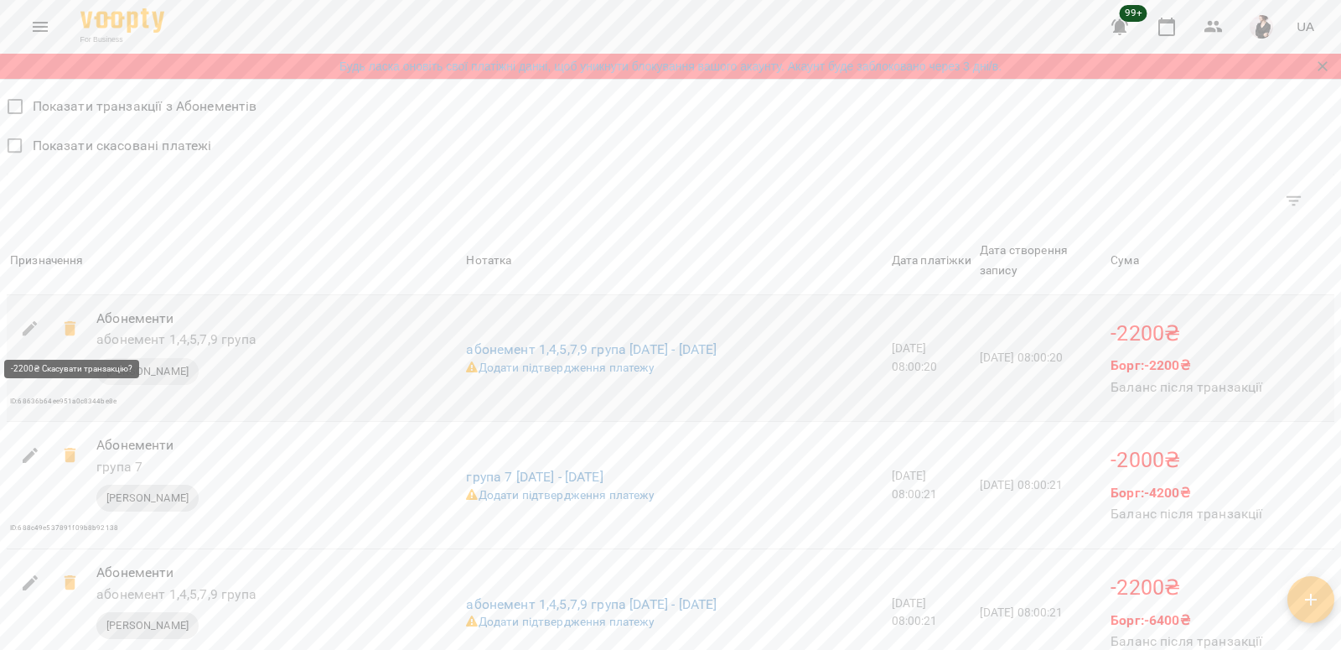
click at [71, 329] on icon at bounding box center [70, 328] width 12 height 15
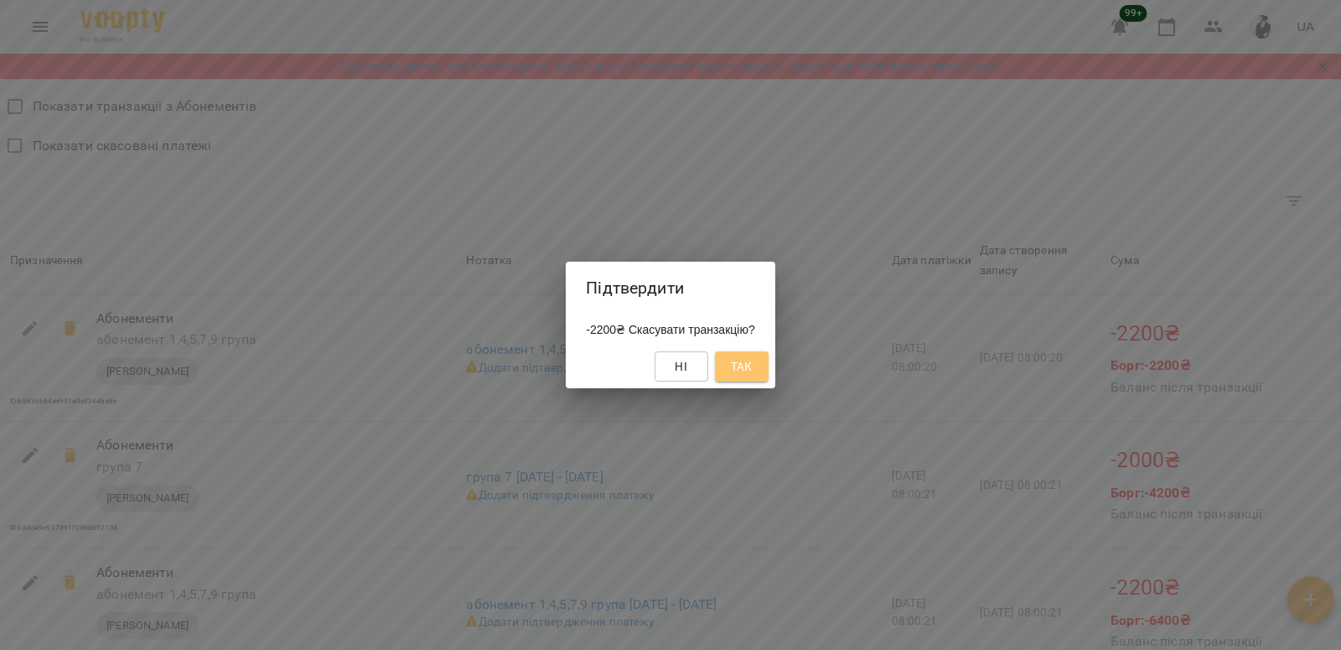
click at [753, 371] on span "Так" at bounding box center [742, 366] width 22 height 20
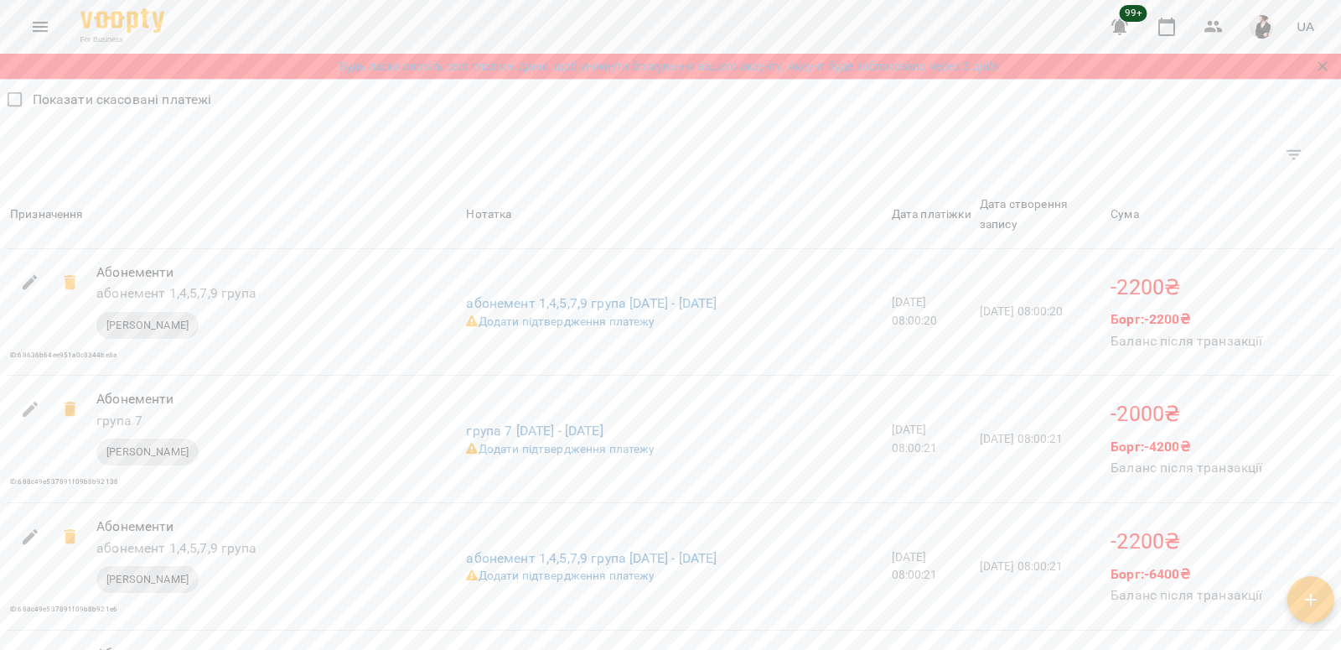
scroll to position [1438, 0]
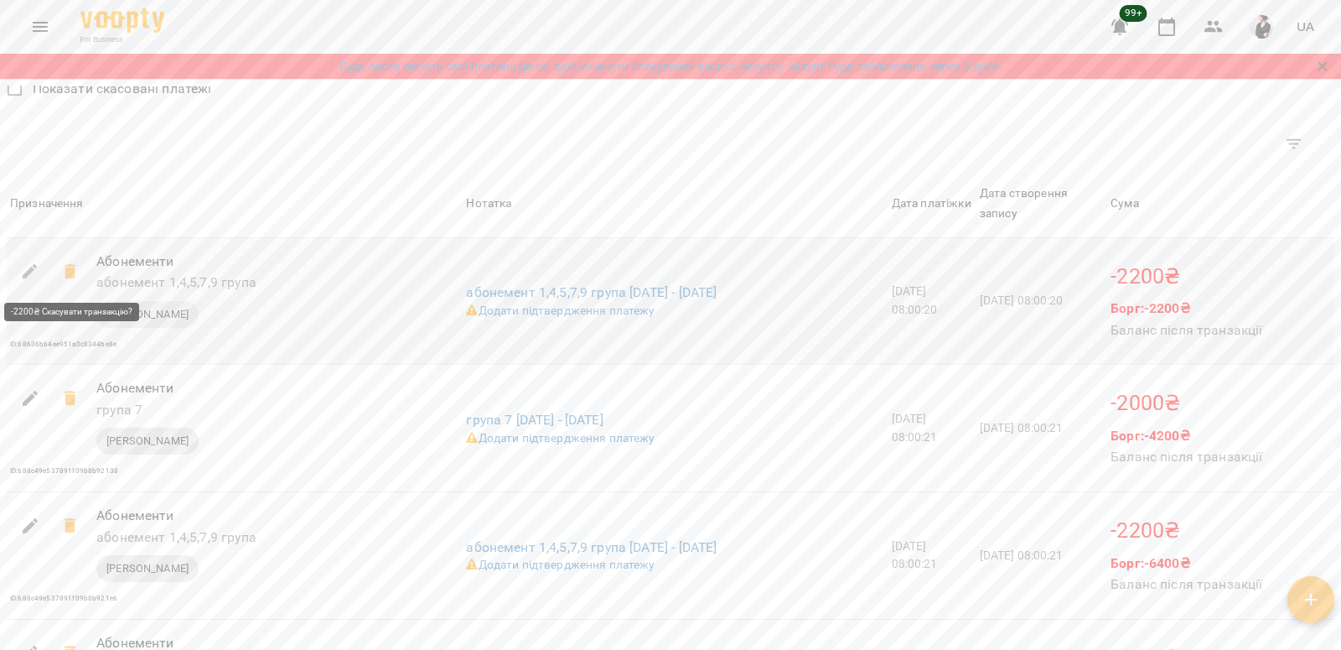
click at [66, 272] on icon at bounding box center [70, 271] width 12 height 15
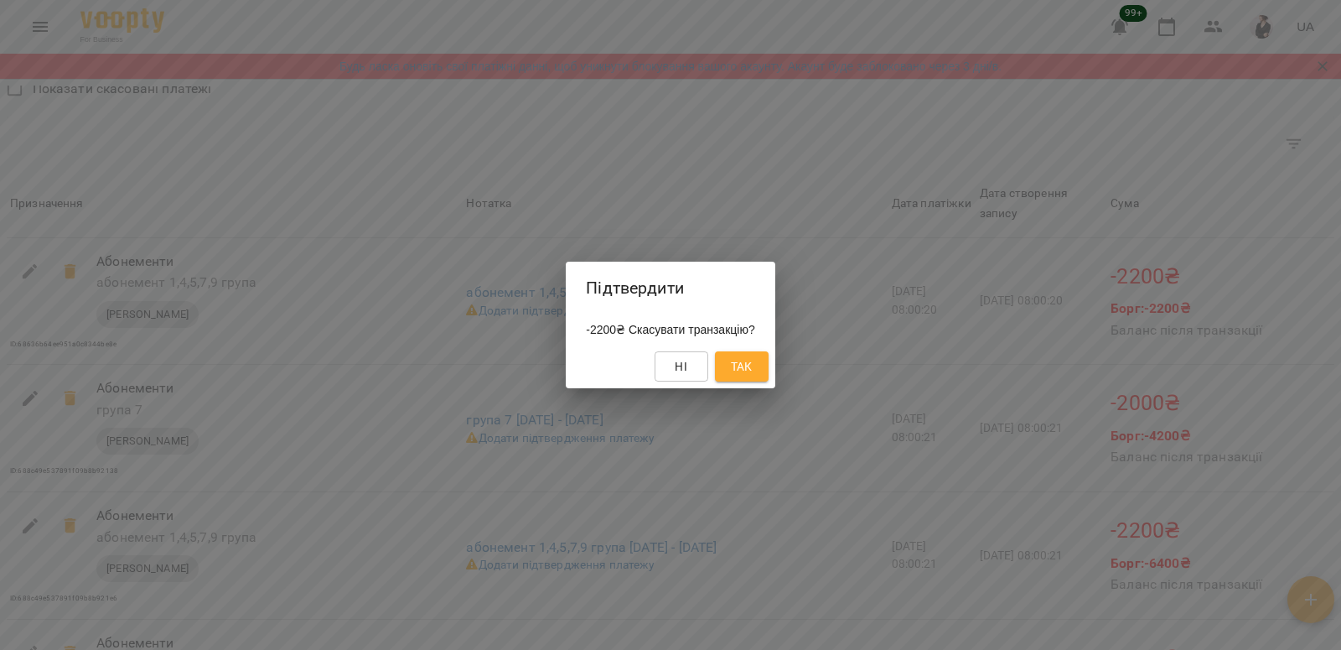
click at [749, 372] on span "Так" at bounding box center [742, 366] width 22 height 20
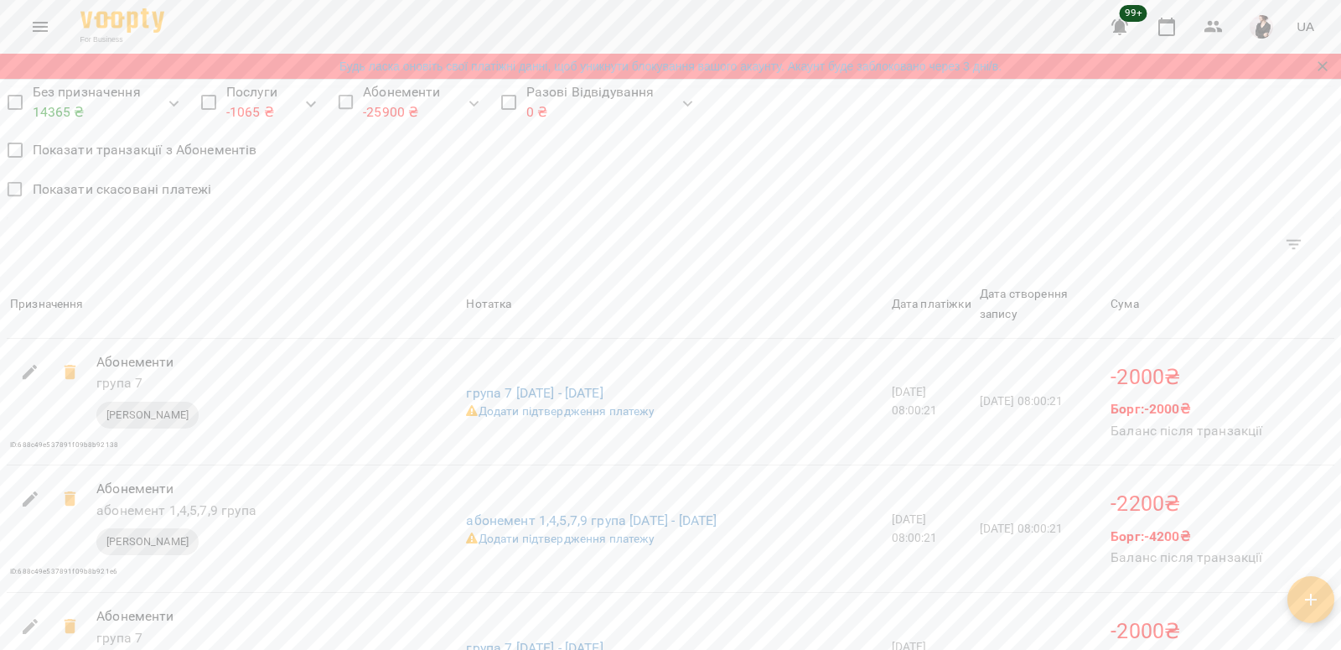
scroll to position [1355, 0]
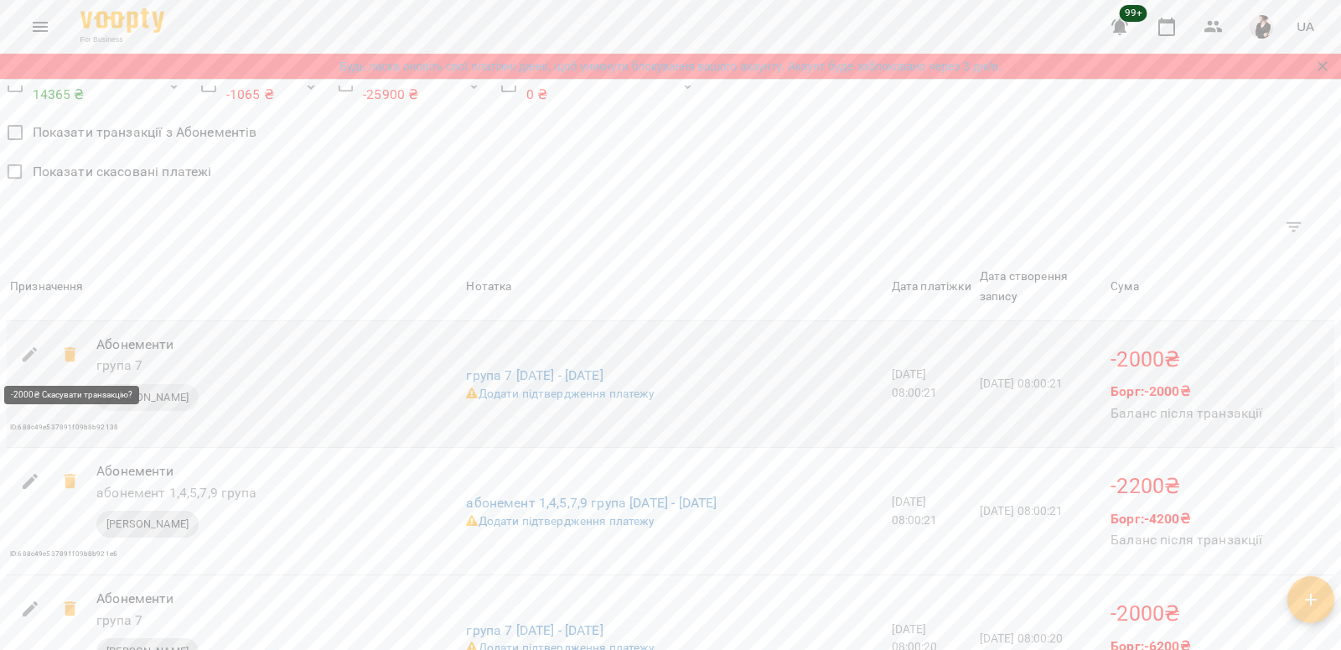
click at [70, 359] on icon at bounding box center [70, 354] width 12 height 15
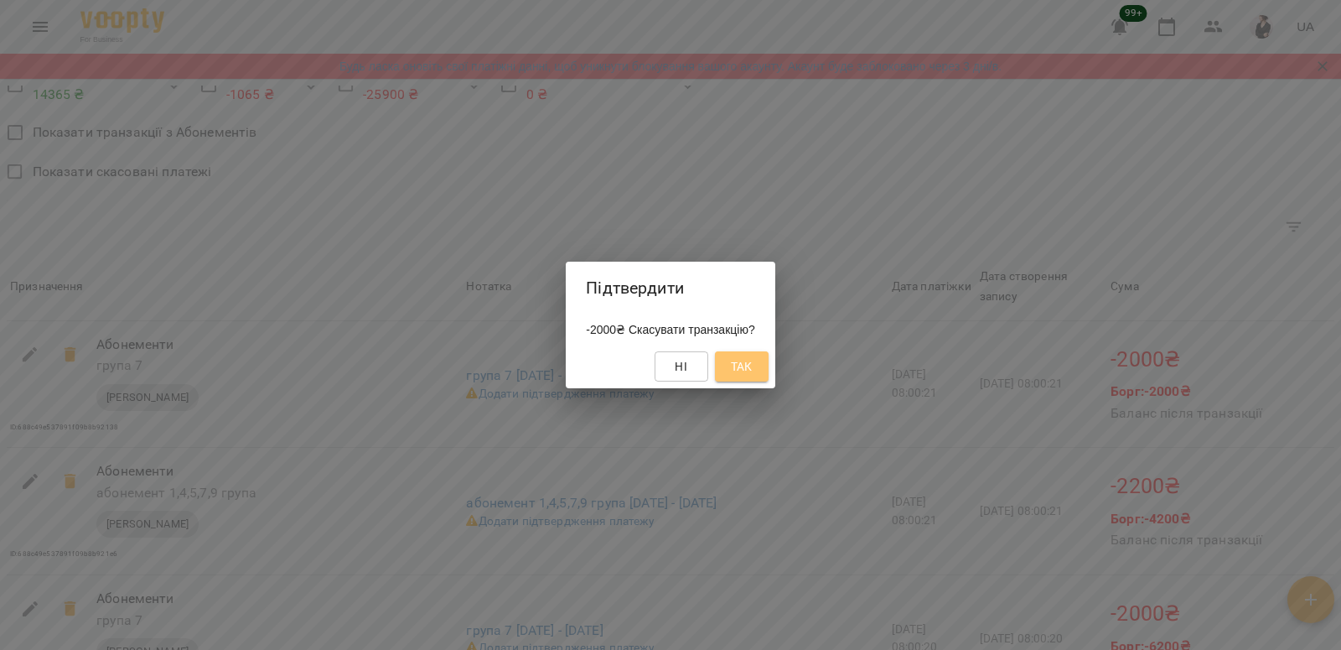
click at [759, 355] on button "Так" at bounding box center [742, 366] width 54 height 30
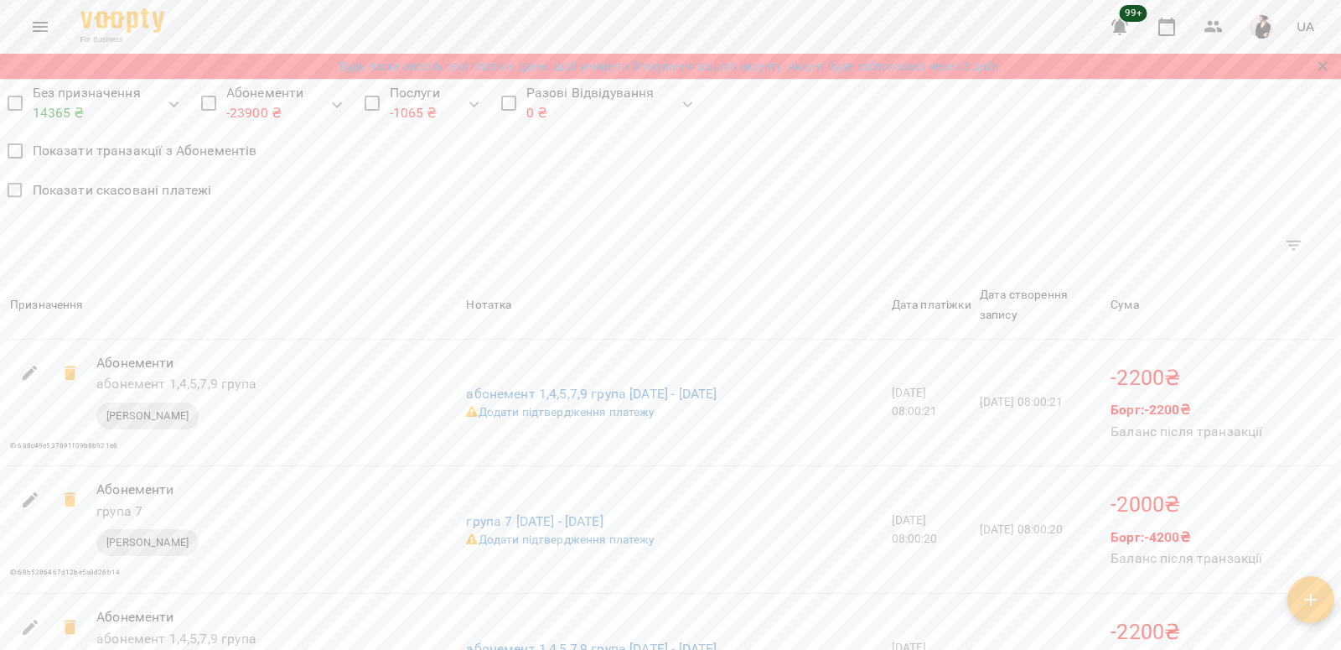
scroll to position [1343, 0]
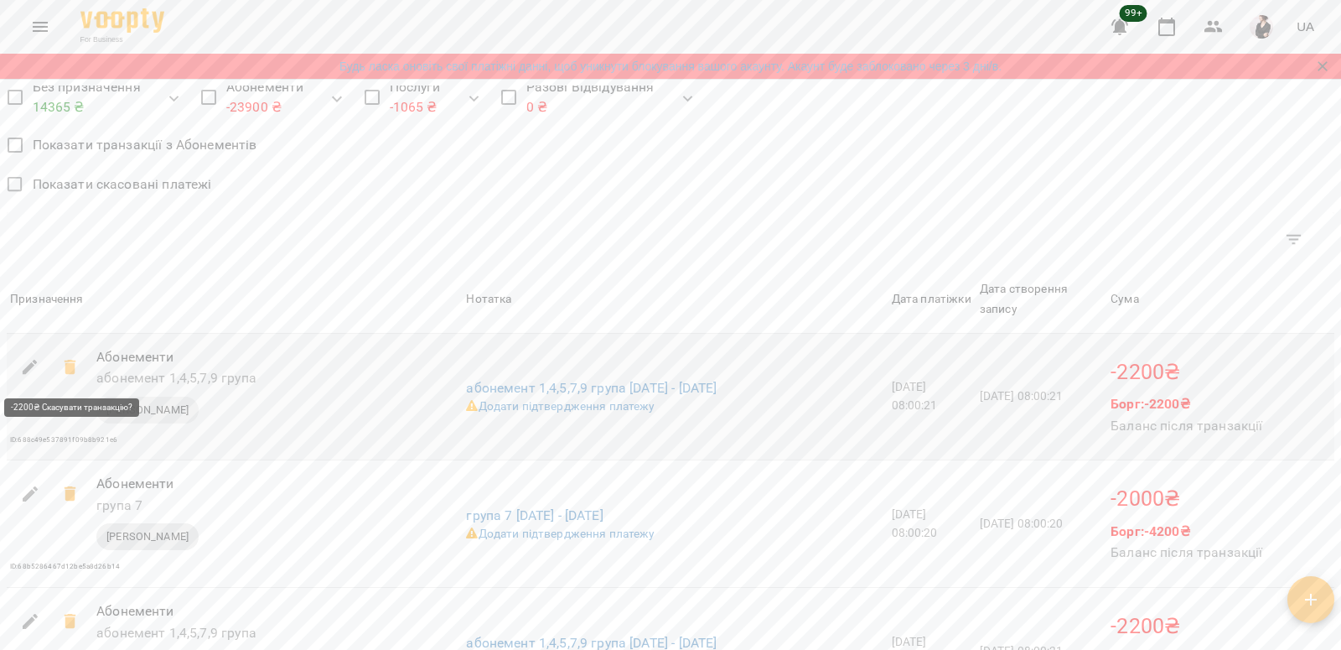
click at [72, 367] on icon at bounding box center [70, 367] width 12 height 15
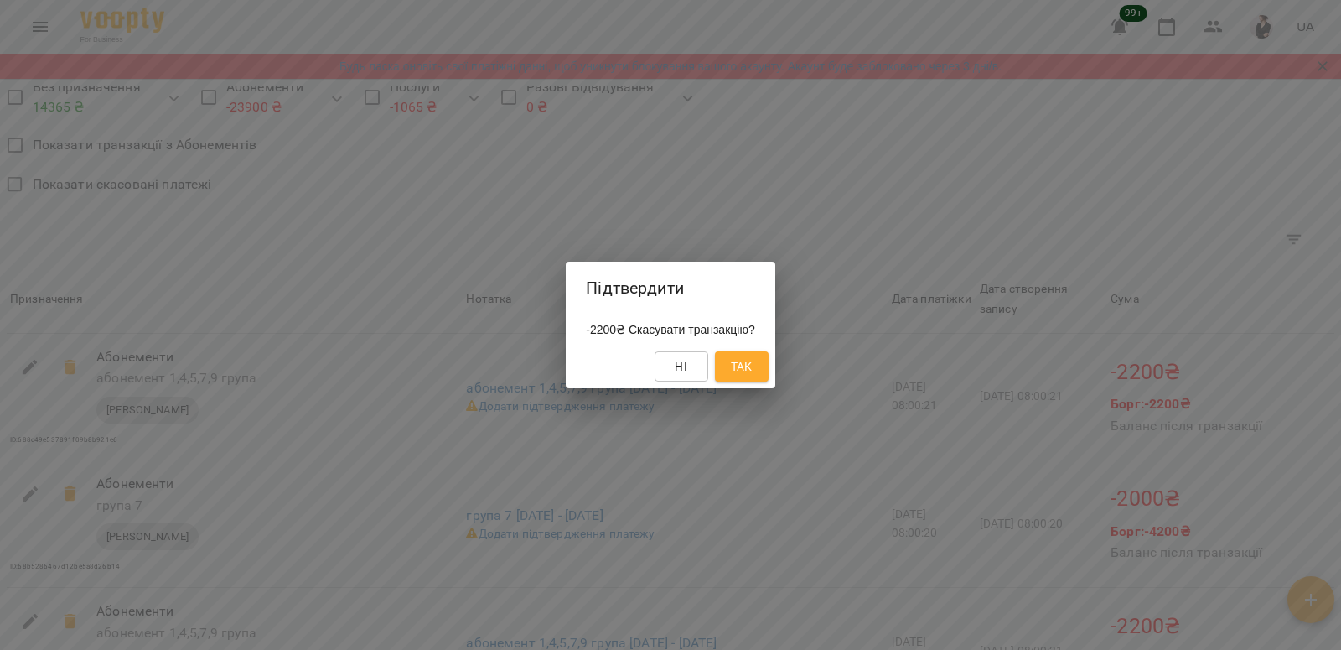
click at [749, 365] on span "Так" at bounding box center [742, 366] width 22 height 20
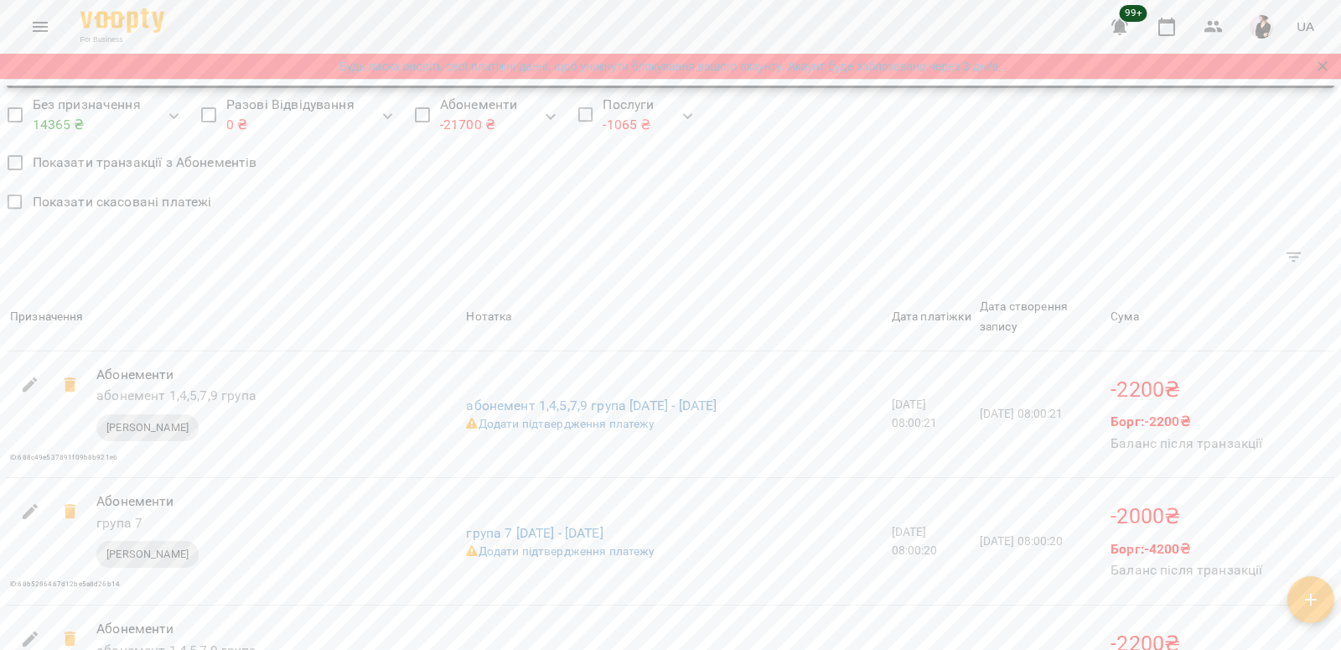
scroll to position [1401, 0]
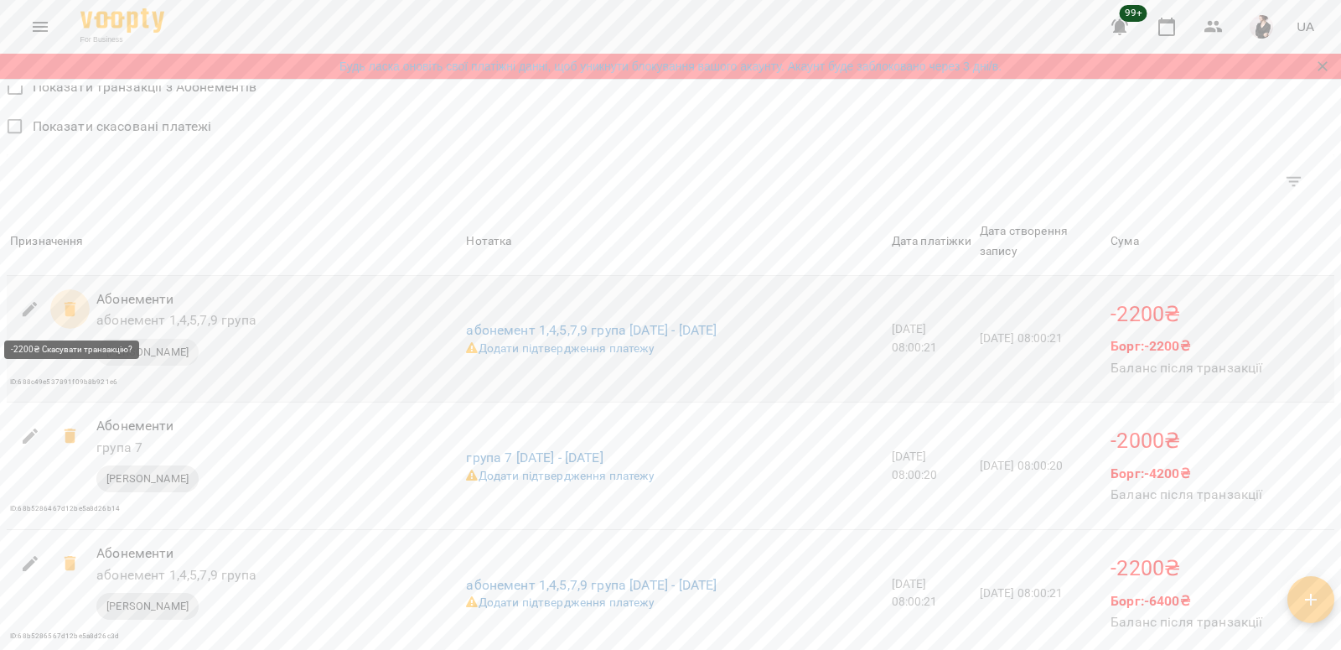
click at [71, 308] on icon at bounding box center [70, 309] width 12 height 15
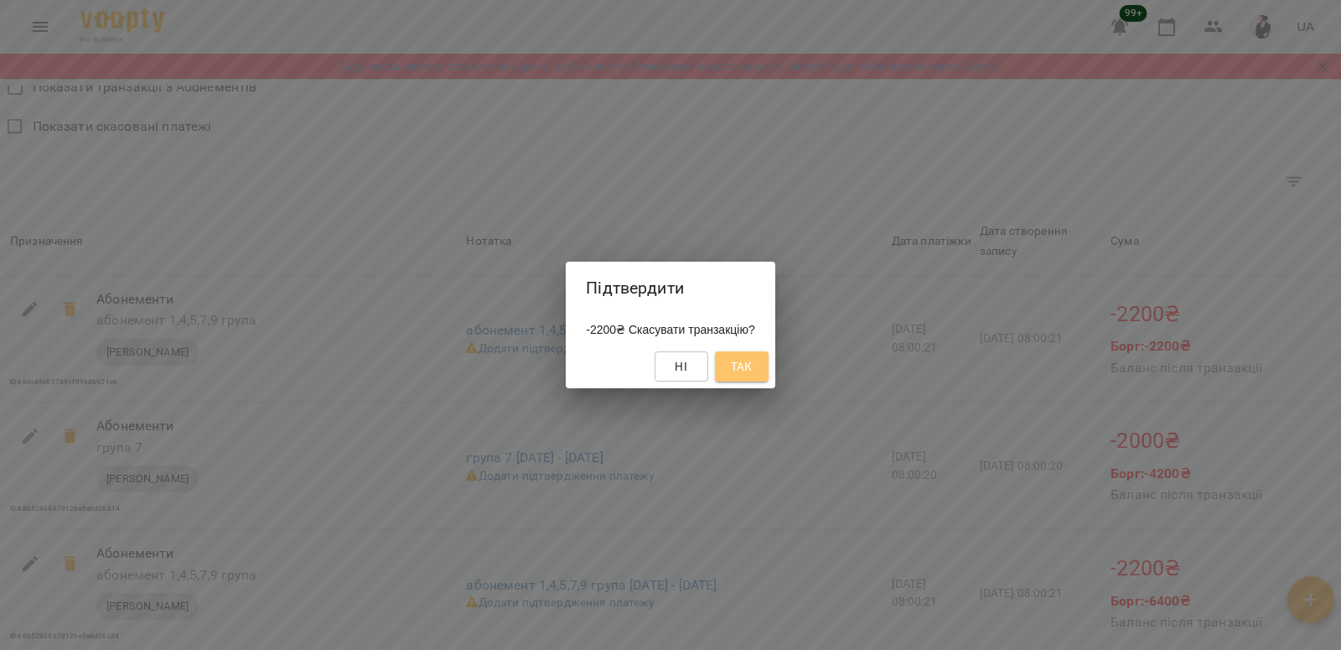
click at [753, 376] on span "Так" at bounding box center [742, 366] width 22 height 20
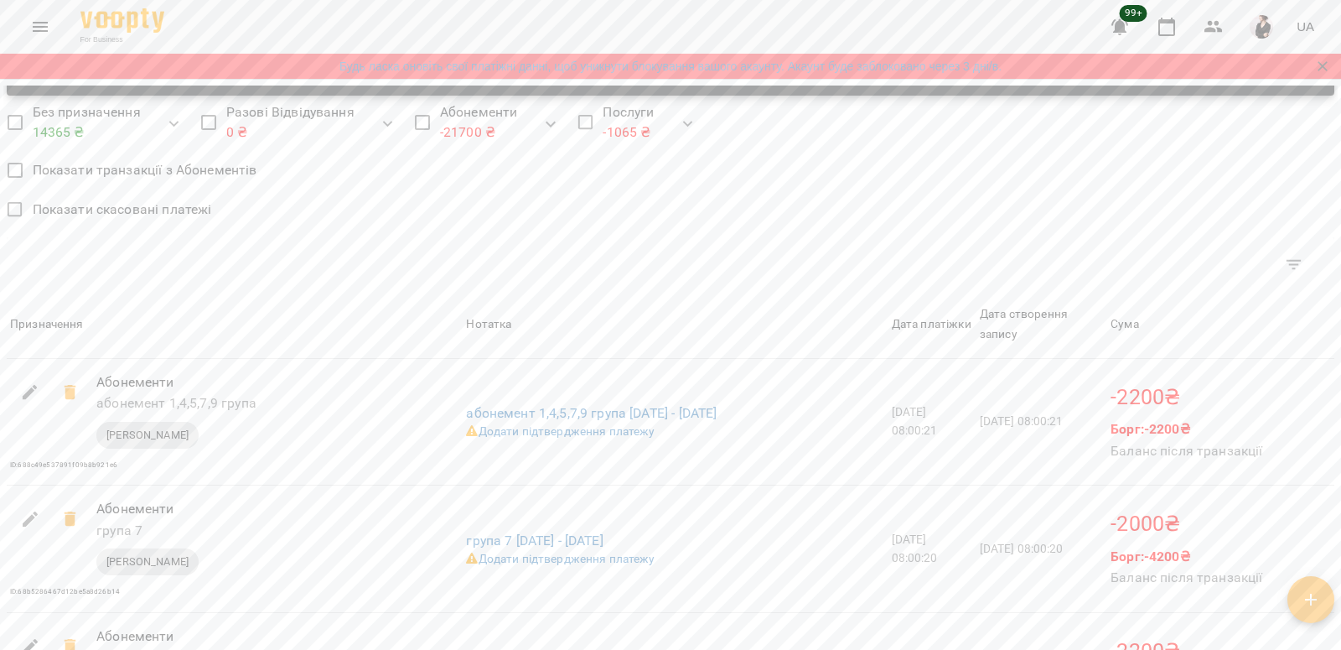
scroll to position [1324, 0]
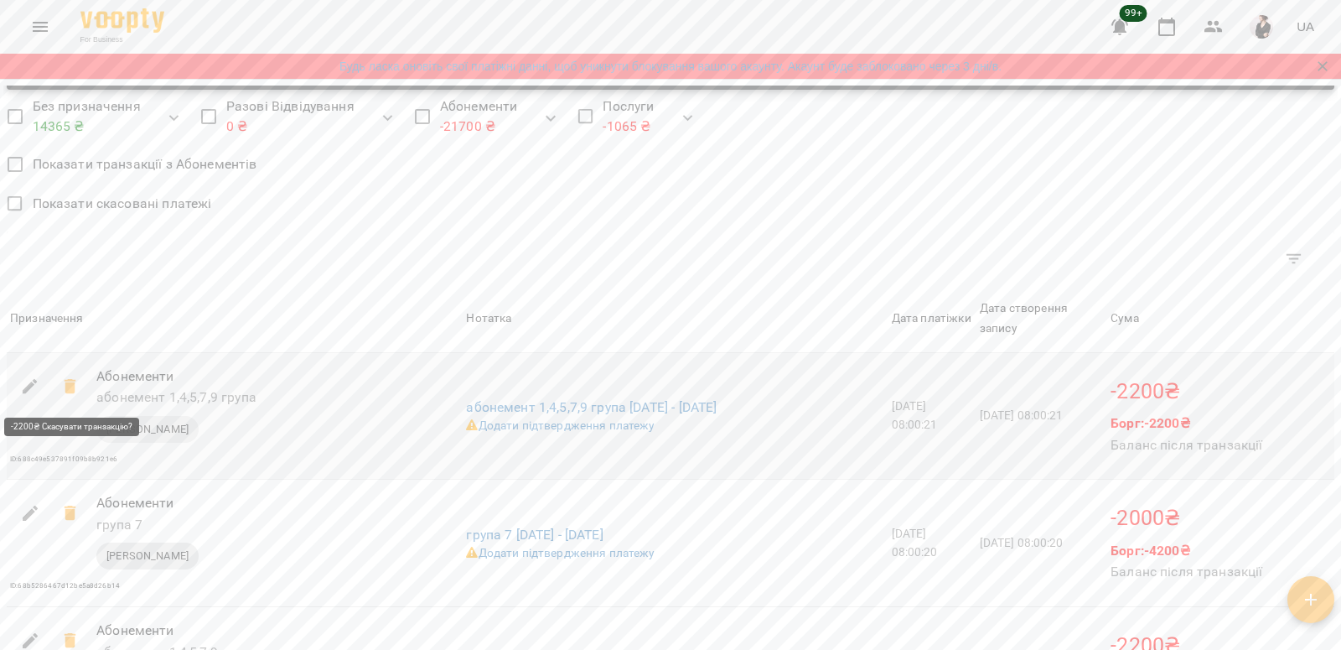
click at [65, 387] on icon at bounding box center [70, 386] width 12 height 15
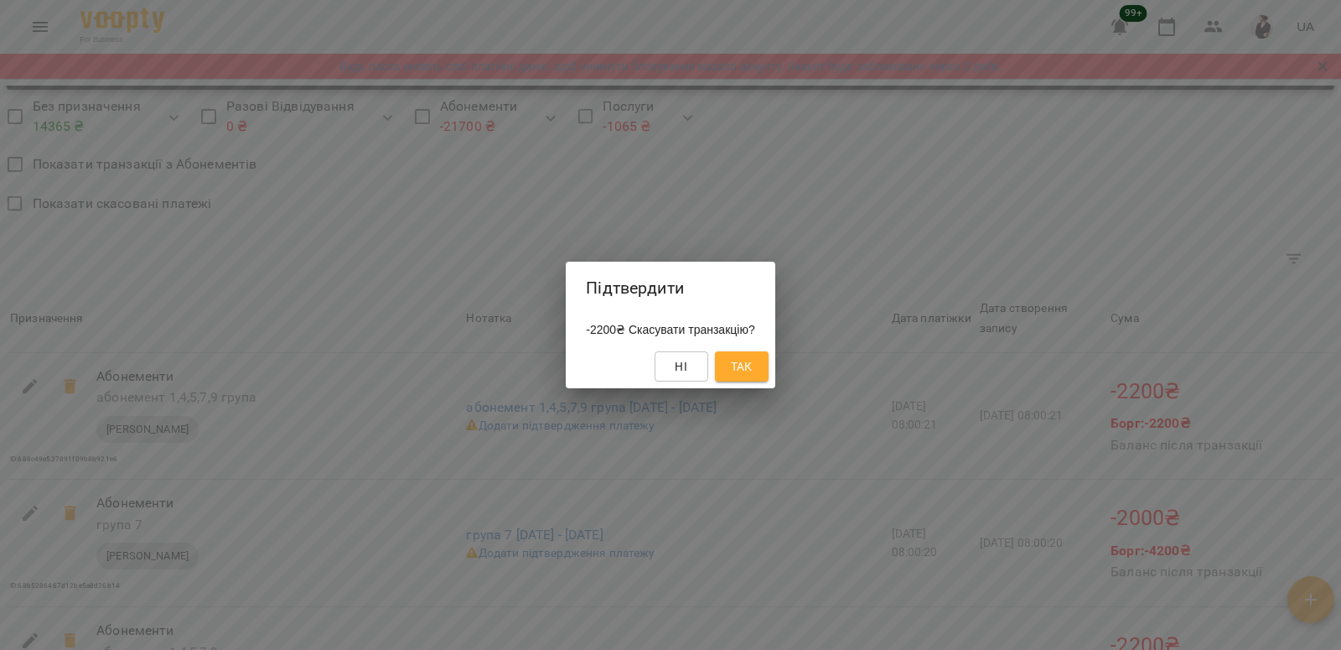
click at [769, 366] on button "Так" at bounding box center [742, 366] width 54 height 30
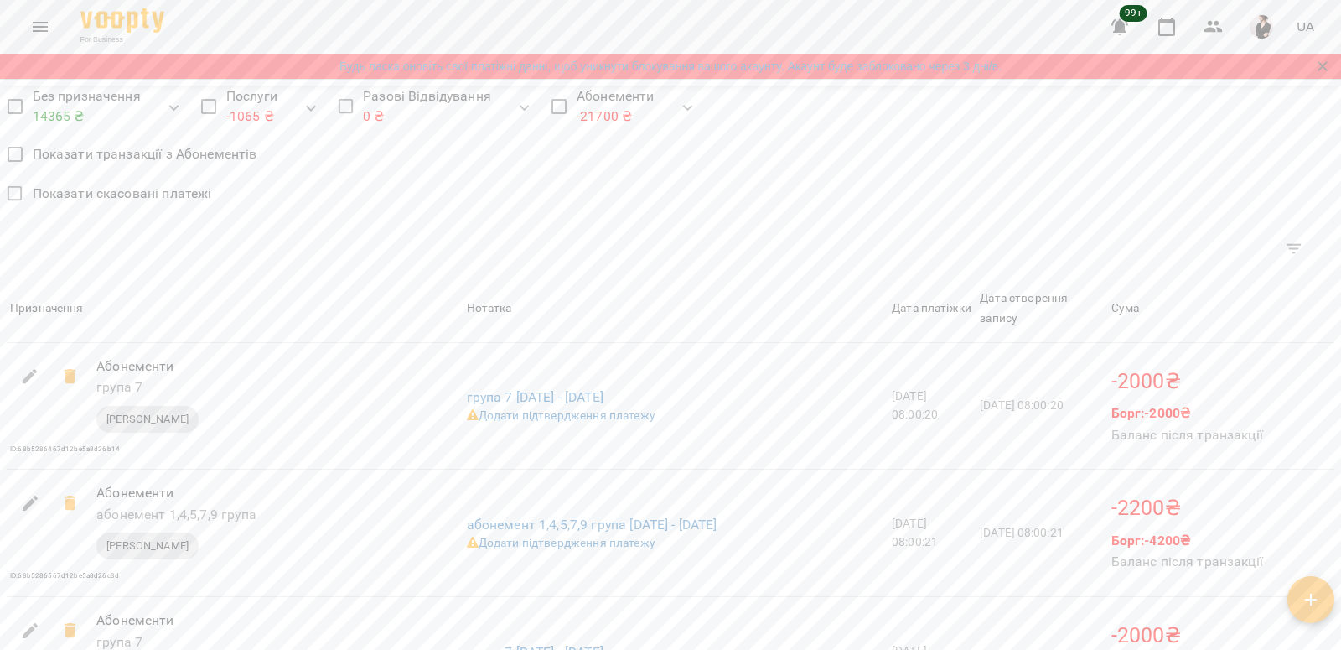
scroll to position [1337, 0]
click at [65, 369] on icon at bounding box center [70, 373] width 20 height 20
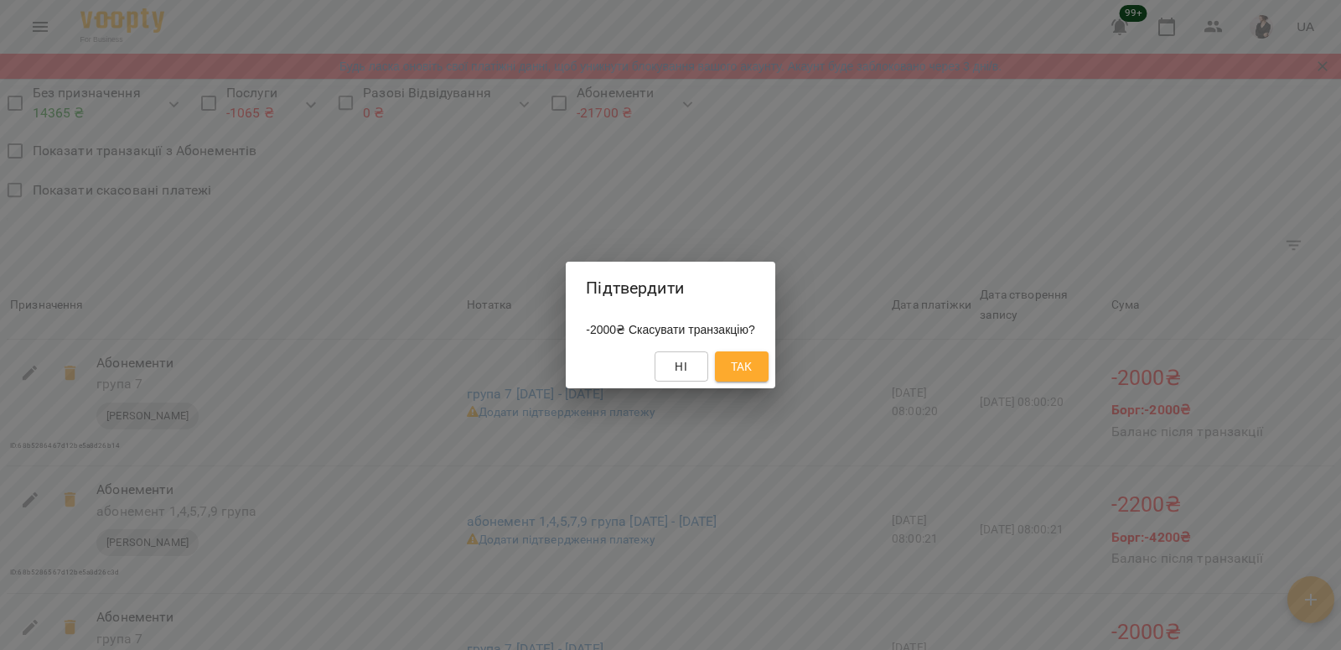
click at [753, 373] on span "Так" at bounding box center [742, 366] width 22 height 20
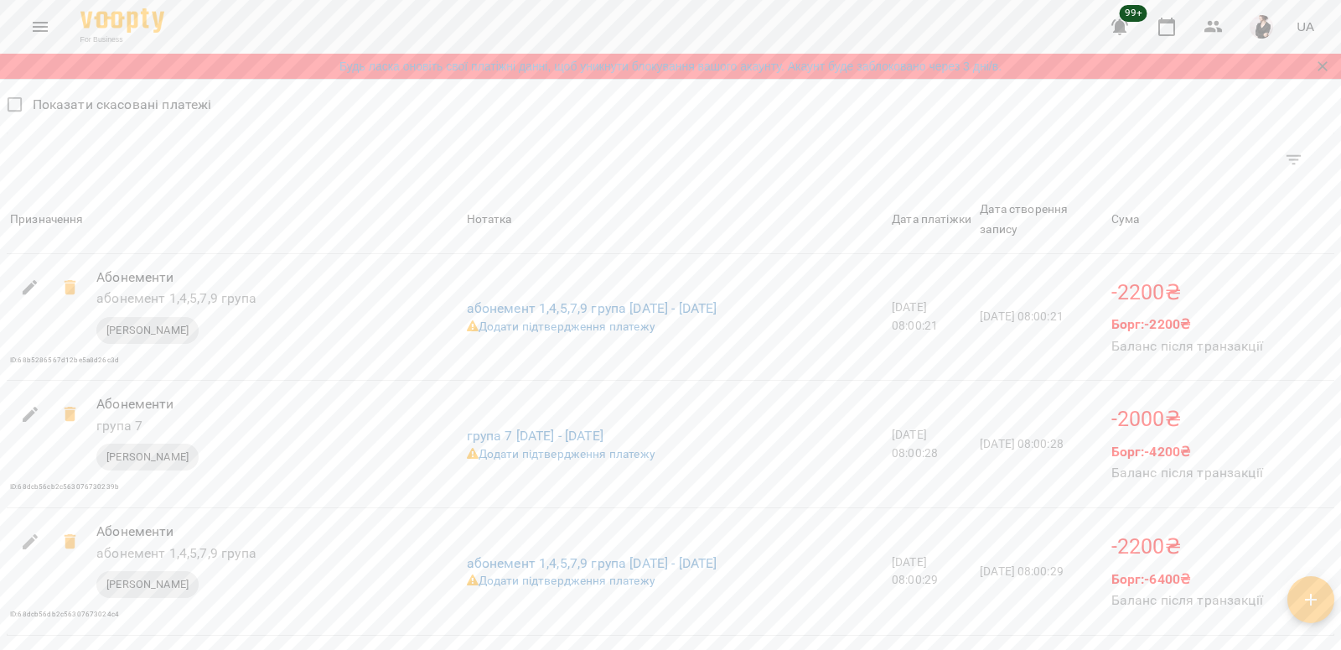
scroll to position [1426, 0]
click at [70, 280] on icon at bounding box center [70, 284] width 12 height 15
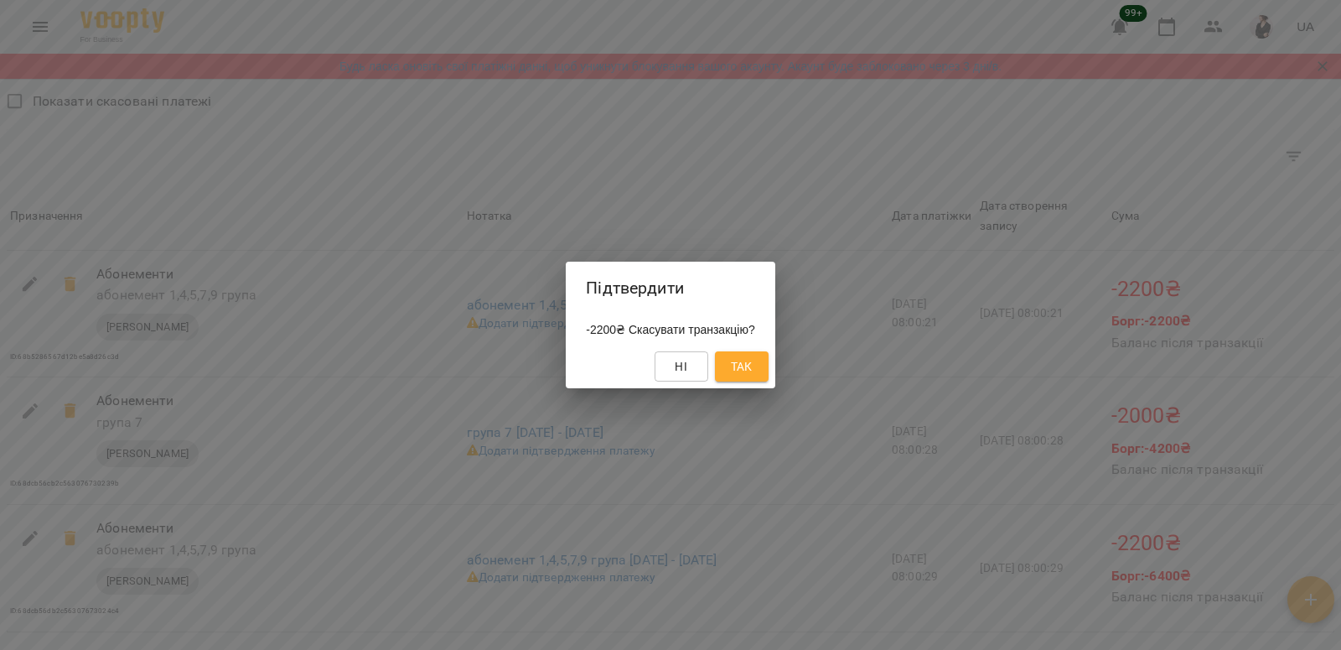
click at [753, 367] on span "Так" at bounding box center [742, 366] width 22 height 20
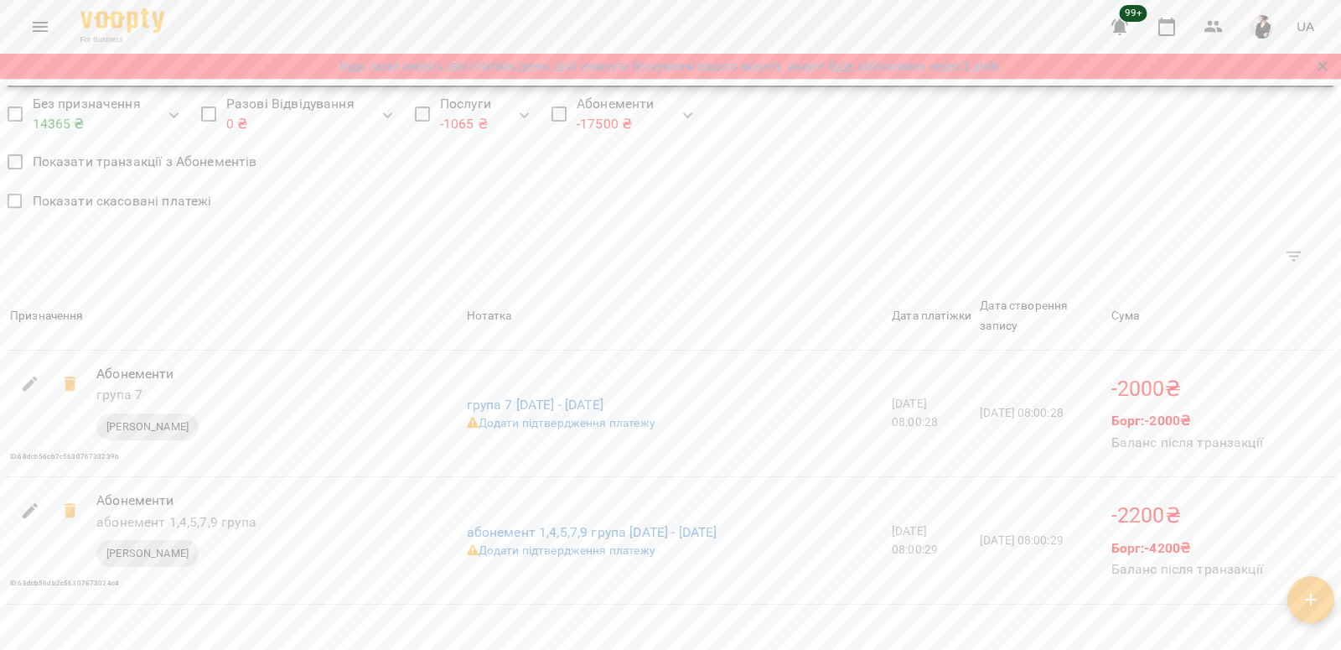
scroll to position [1327, 0]
click at [66, 380] on icon at bounding box center [70, 383] width 12 height 15
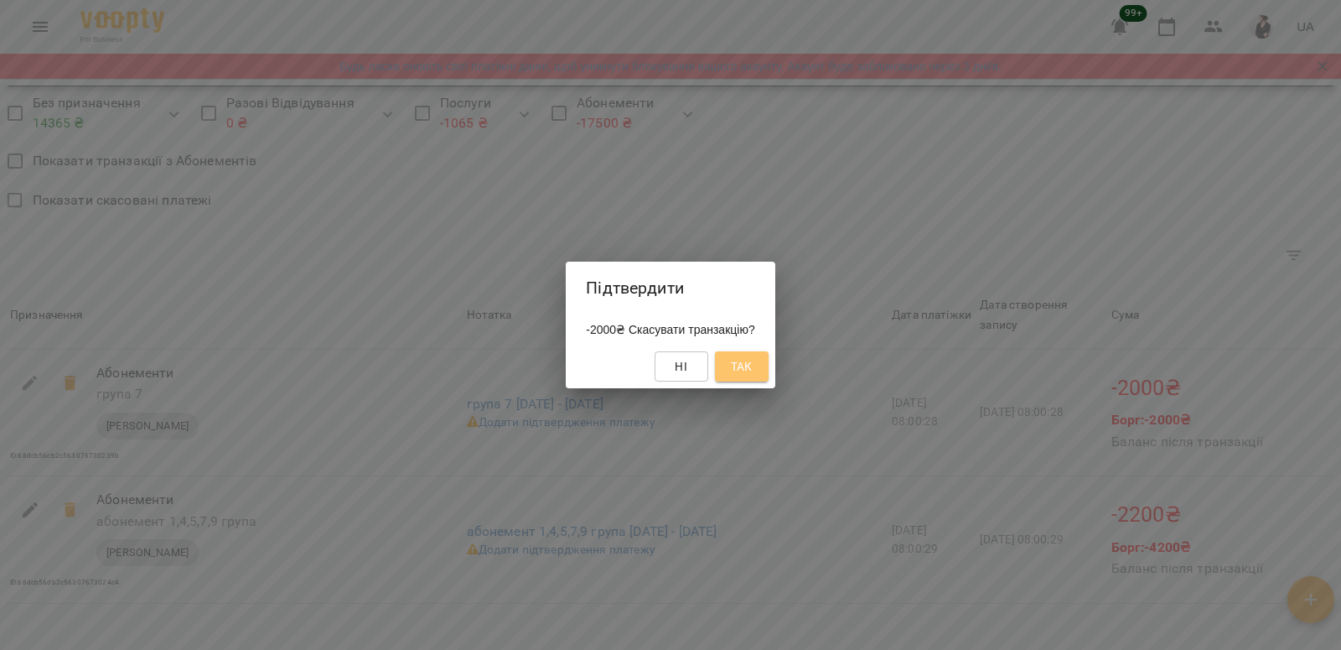
click at [753, 365] on span "Так" at bounding box center [742, 366] width 22 height 20
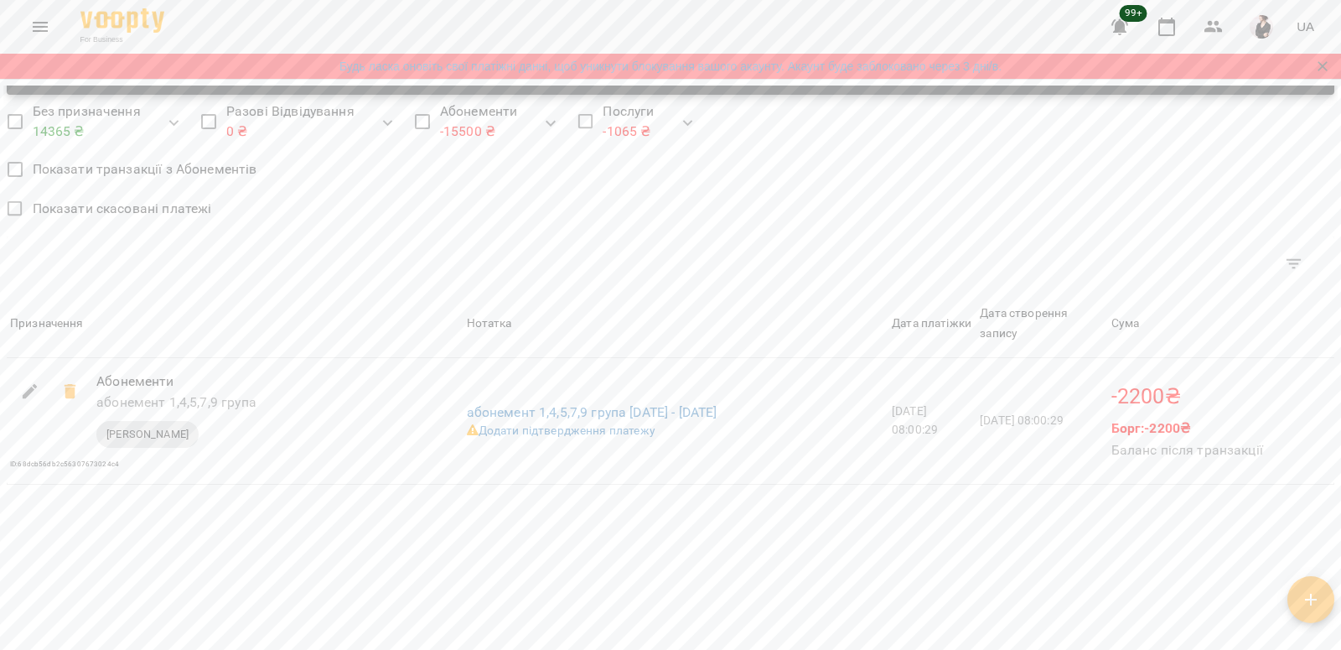
scroll to position [1340, 0]
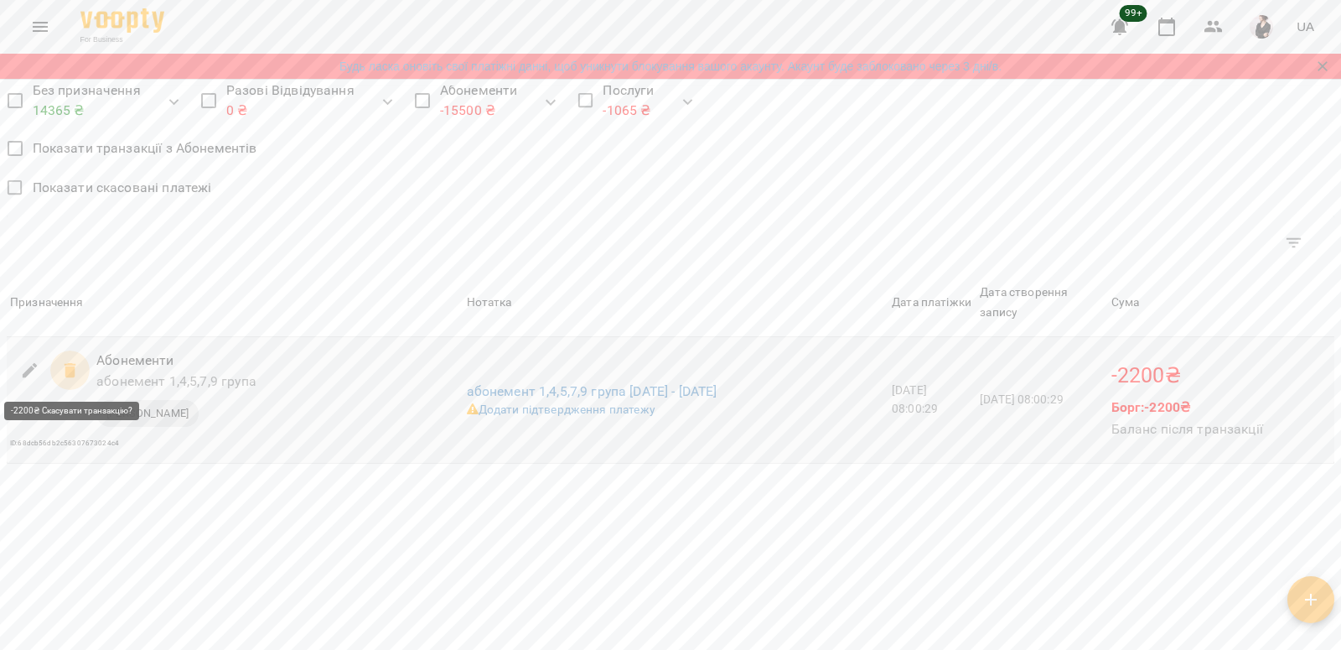
click at [65, 374] on icon at bounding box center [70, 370] width 20 height 20
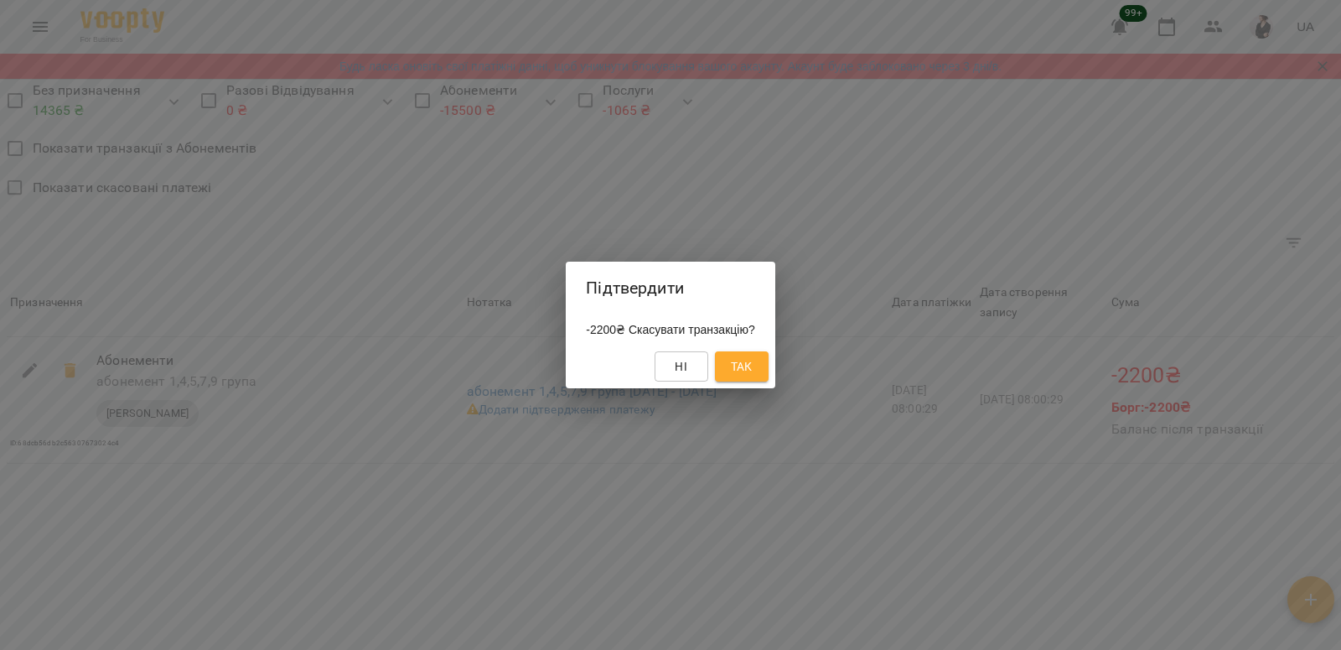
click at [745, 375] on span "Так" at bounding box center [742, 366] width 22 height 20
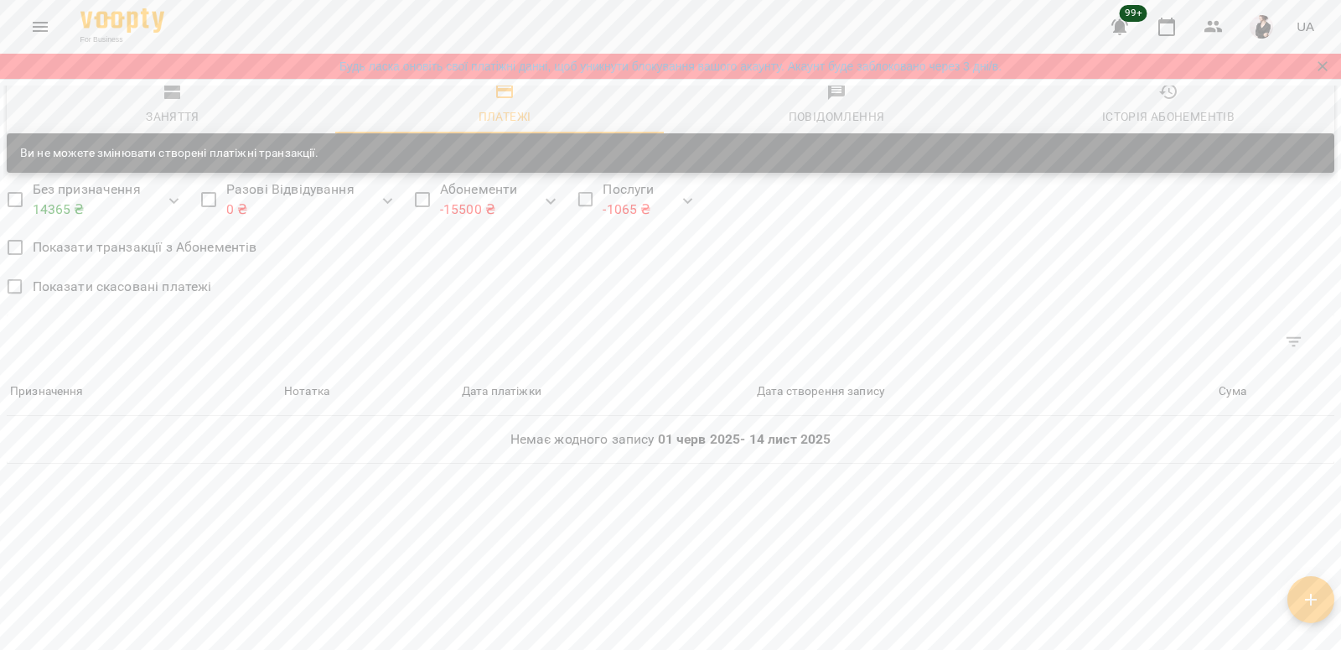
scroll to position [948, 0]
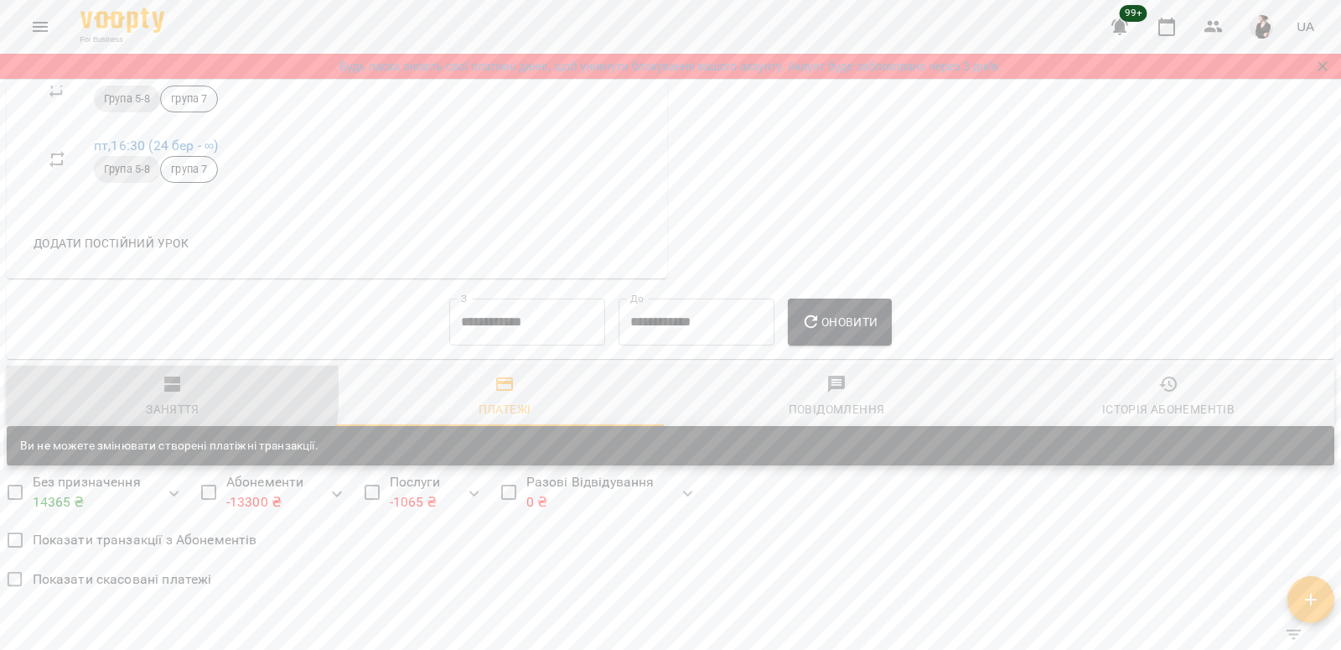
click at [161, 391] on span "Заняття" at bounding box center [173, 396] width 312 height 45
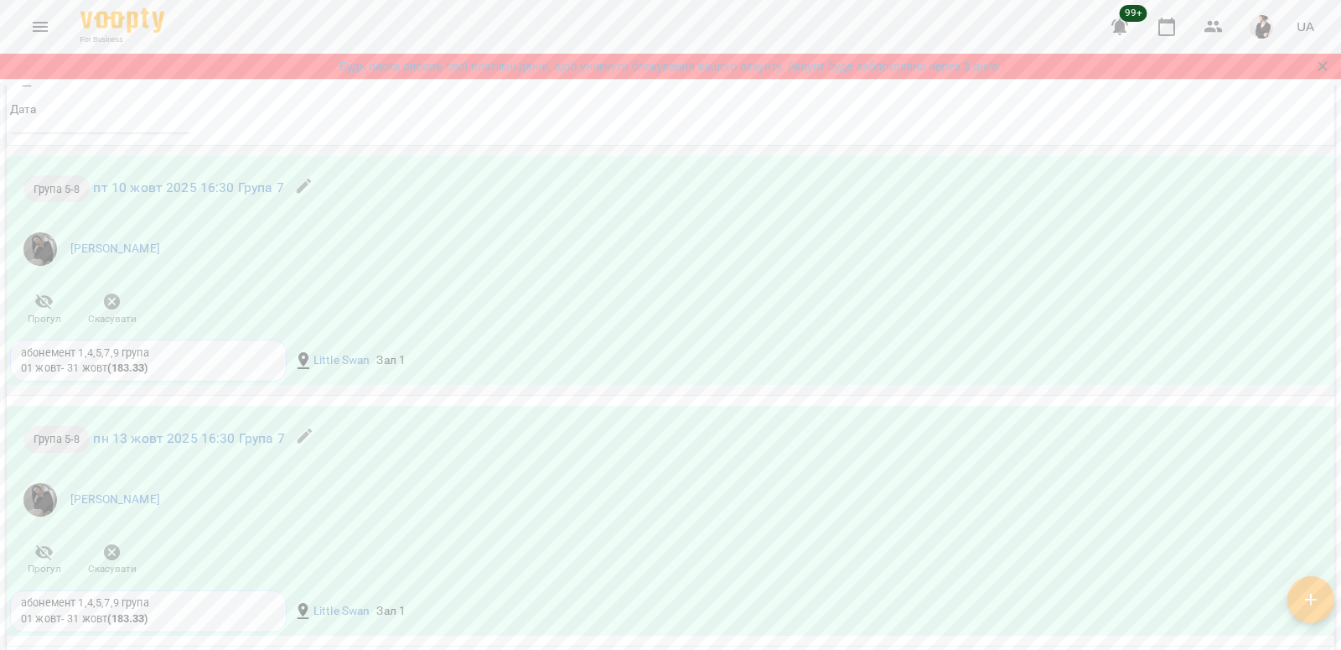
scroll to position [12222, 0]
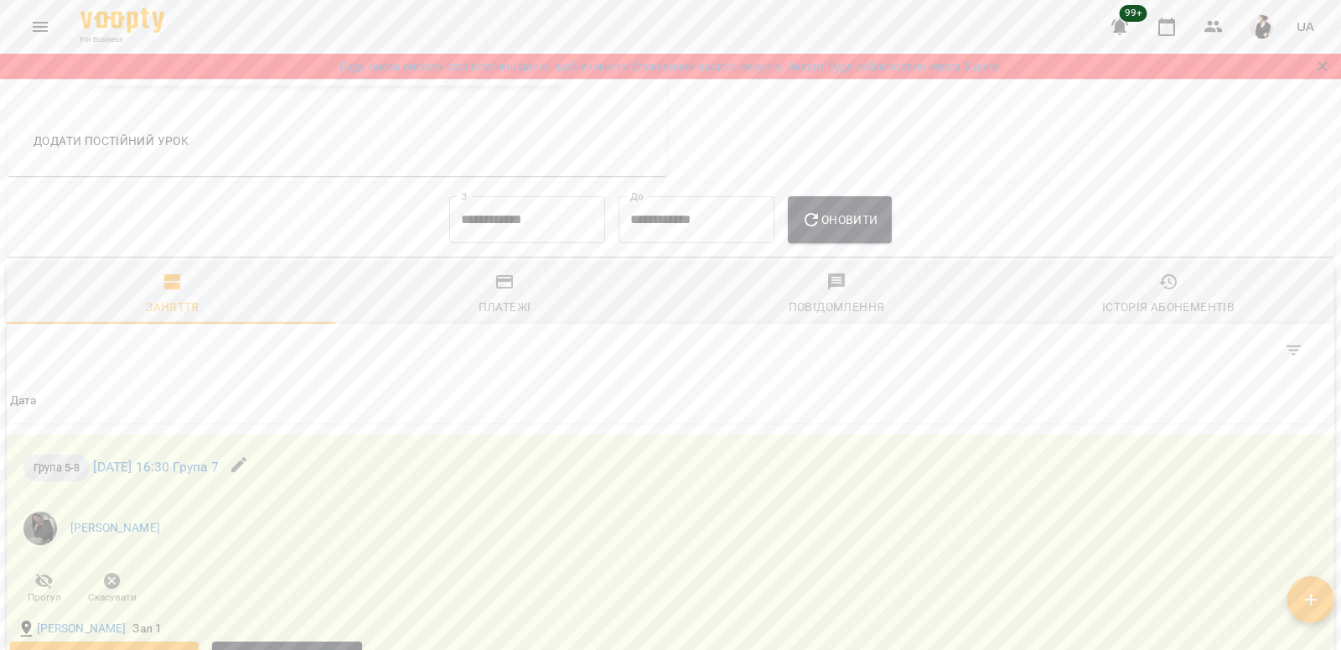
scroll to position [1102, 0]
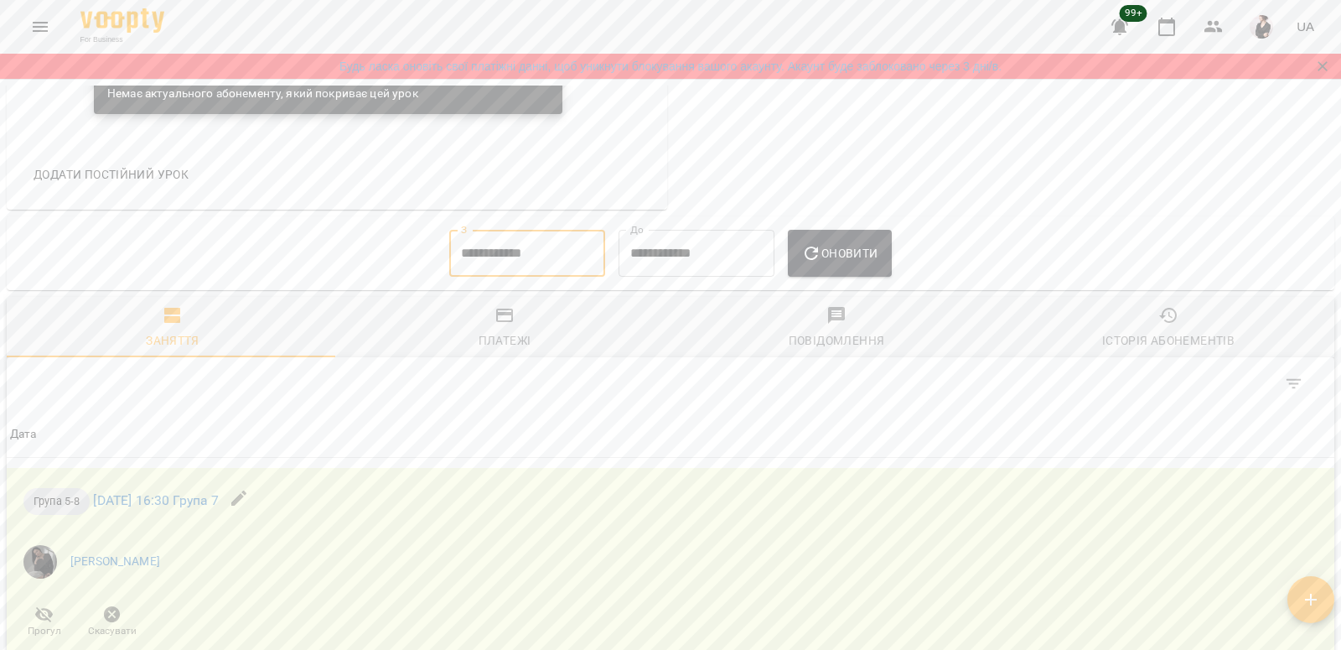
click at [449, 264] on input "**********" at bounding box center [527, 253] width 156 height 47
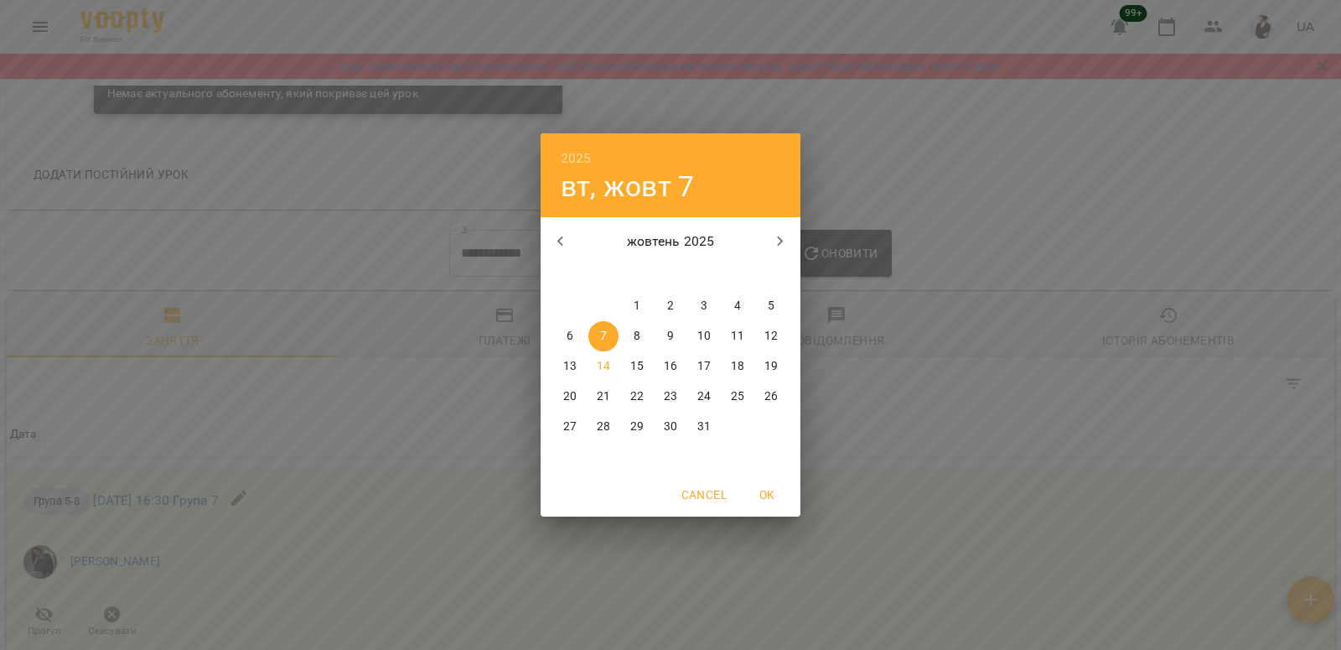
click at [559, 241] on icon "button" at bounding box center [560, 241] width 6 height 10
click at [779, 308] on span "1" at bounding box center [771, 306] width 30 height 17
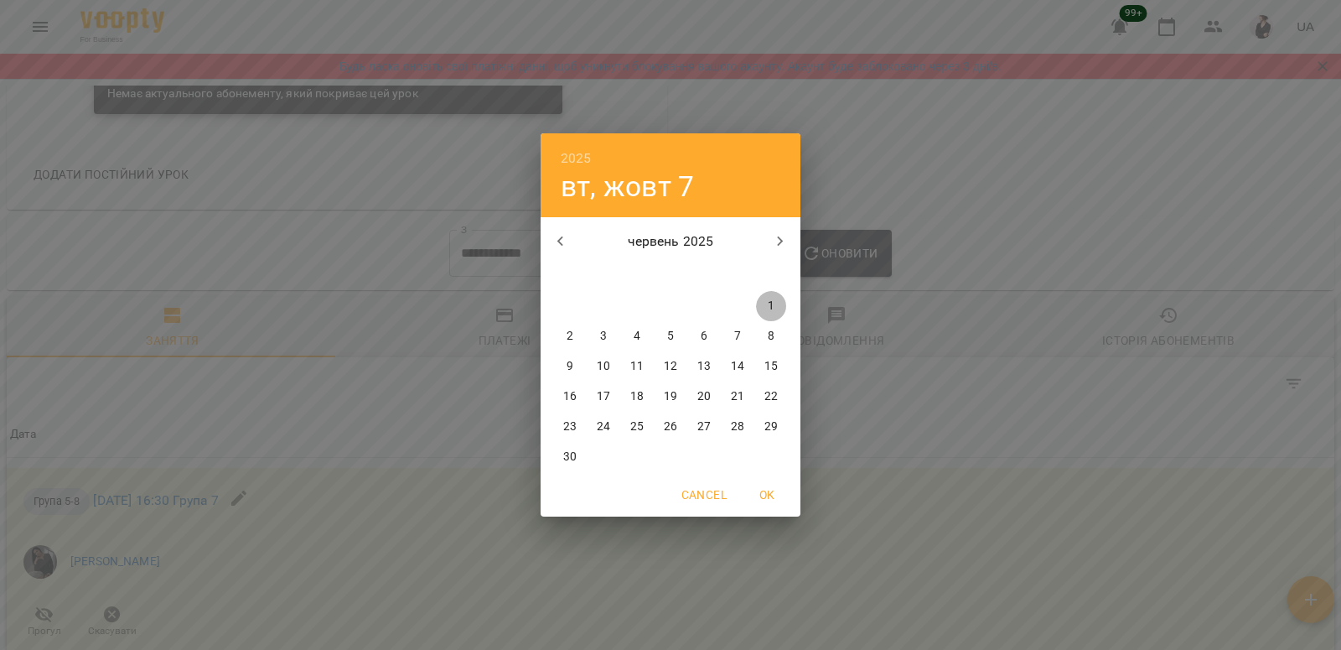
type input "**********"
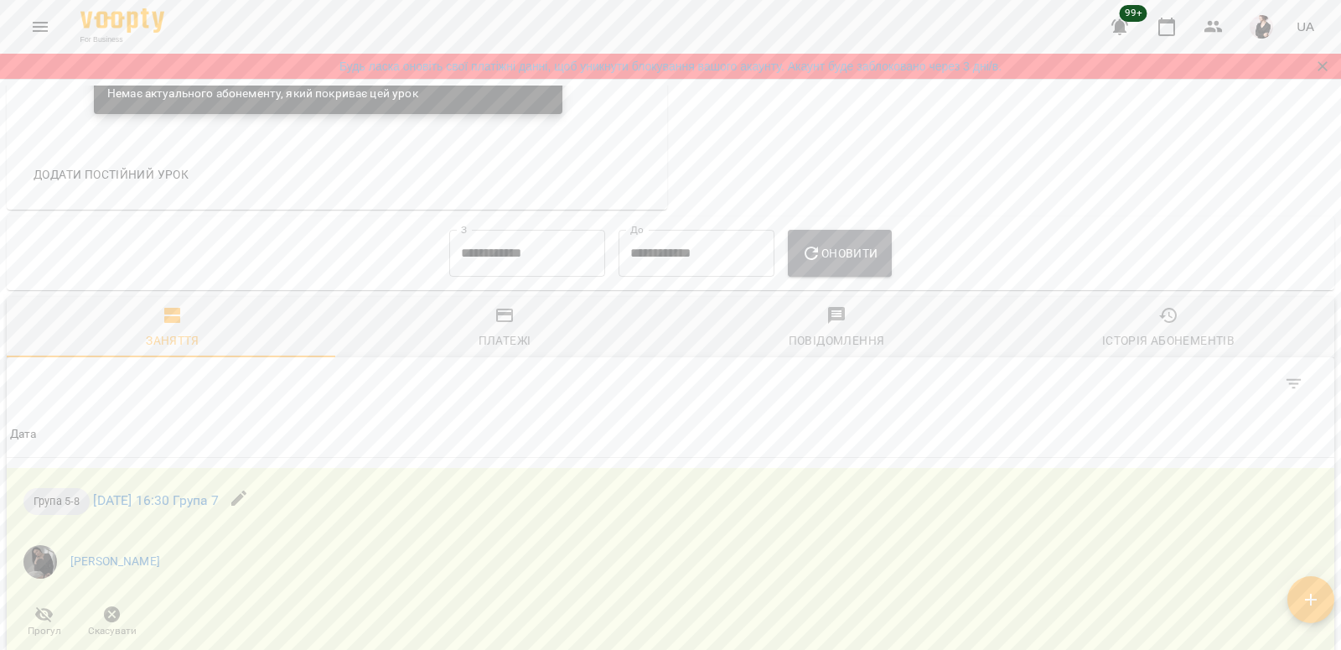
click at [857, 258] on span "Оновити" at bounding box center [839, 253] width 76 height 20
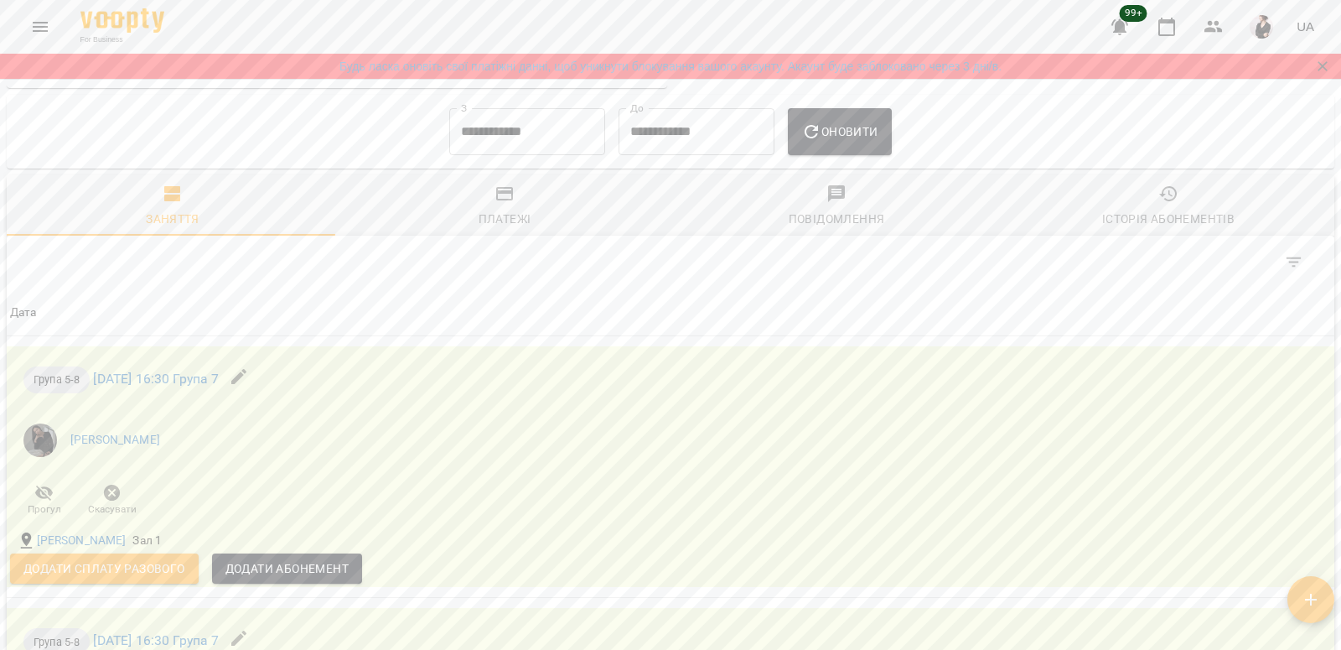
scroll to position [1223, 0]
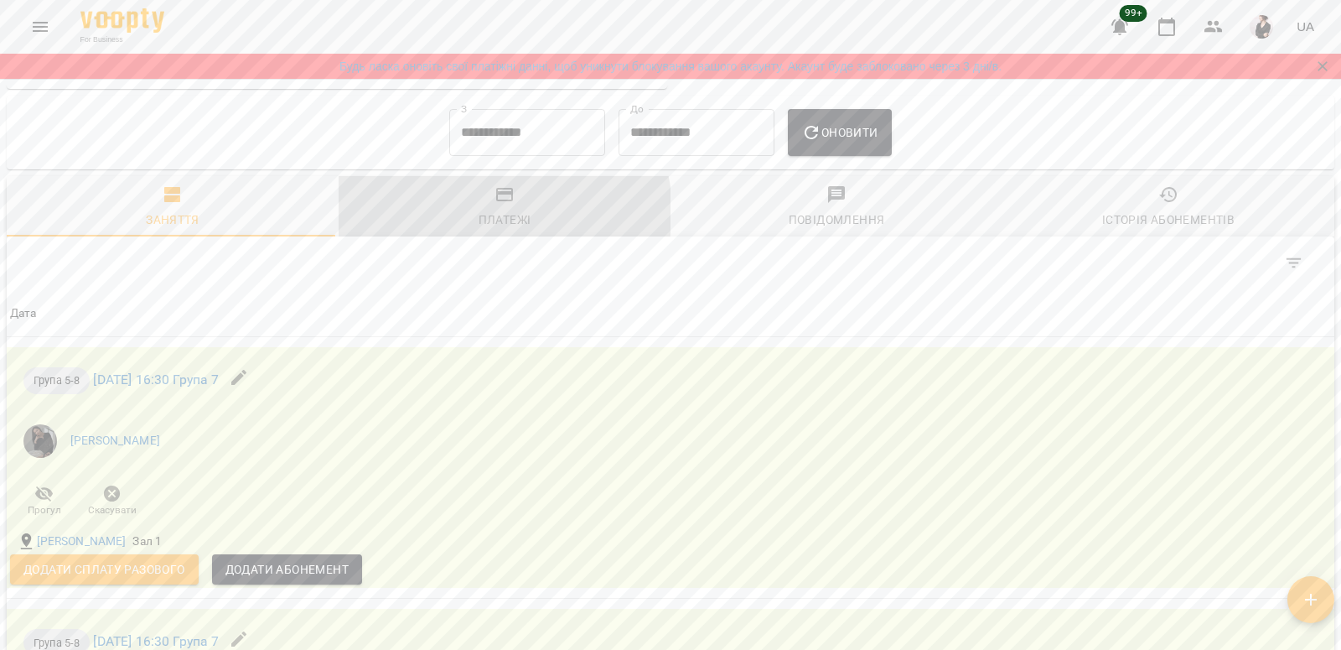
click at [500, 218] on div "Платежі" at bounding box center [505, 220] width 53 height 20
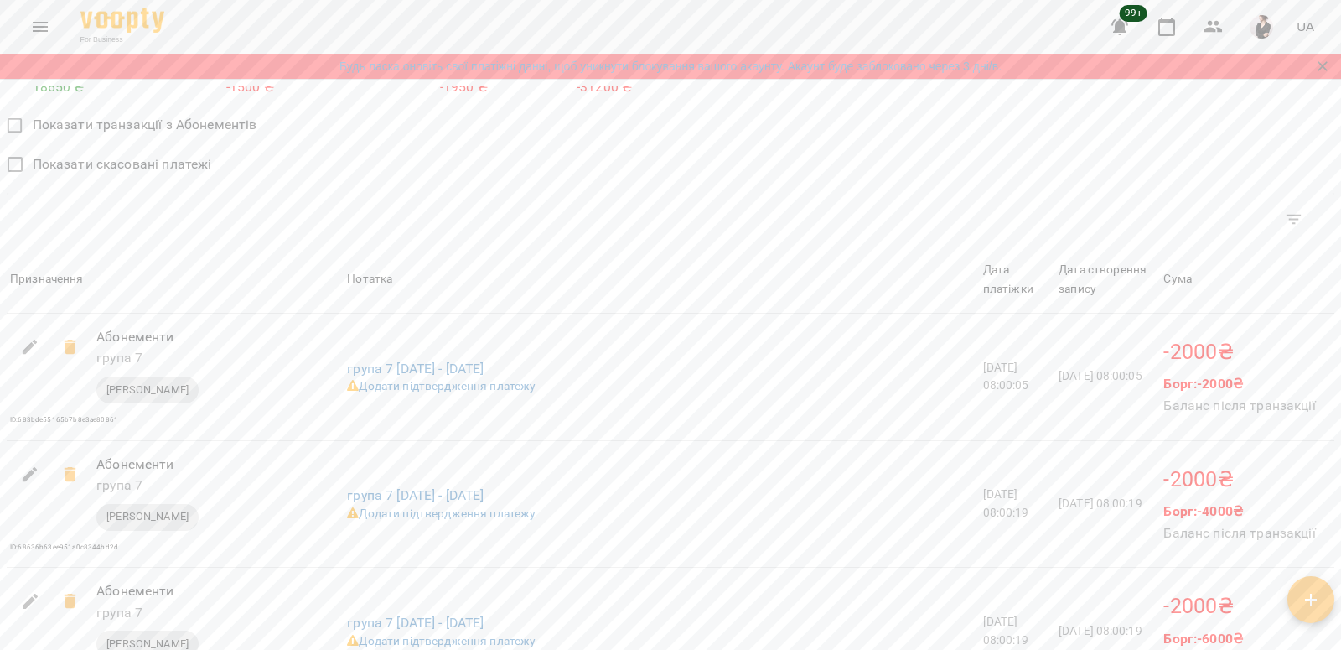
scroll to position [1455, 0]
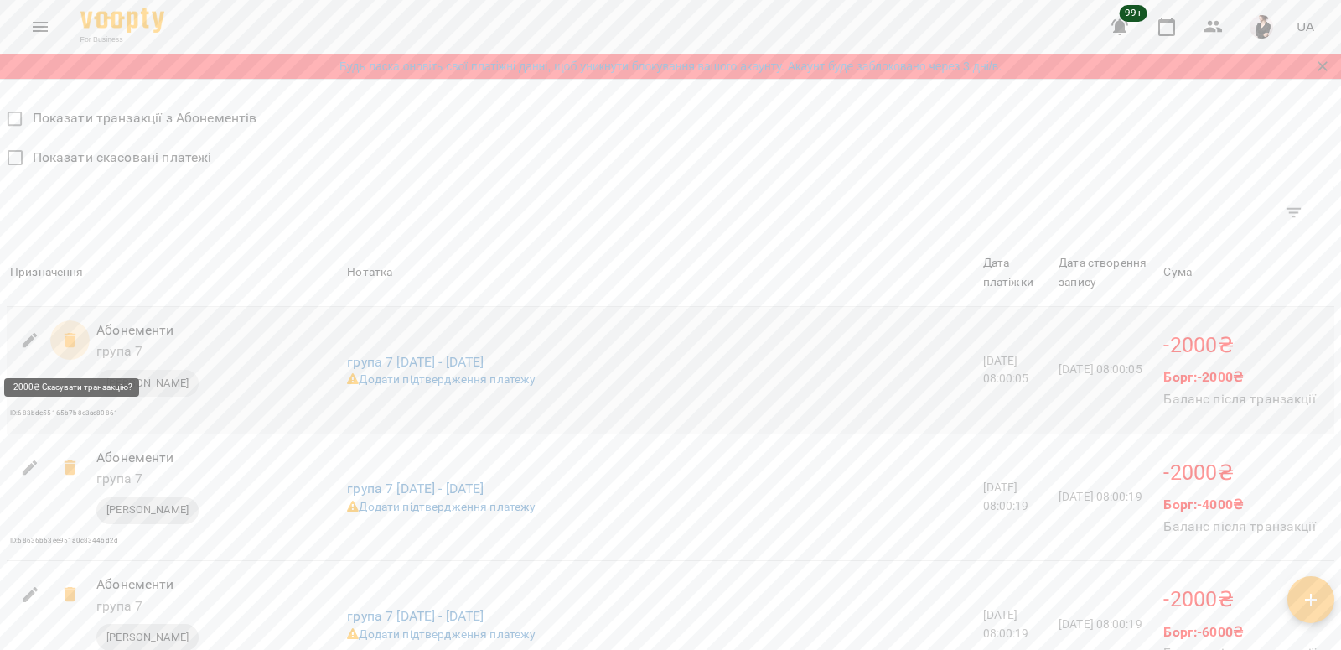
click at [62, 344] on icon at bounding box center [70, 340] width 20 height 20
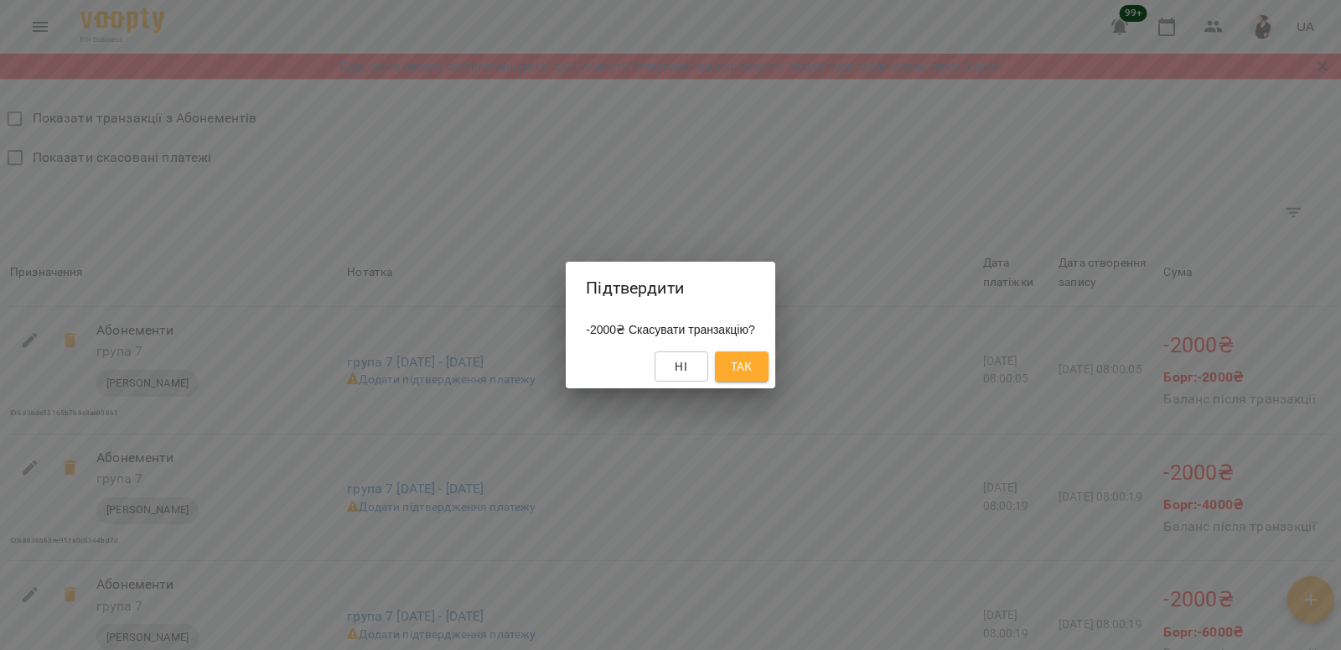
click at [744, 365] on span "Так" at bounding box center [742, 366] width 22 height 20
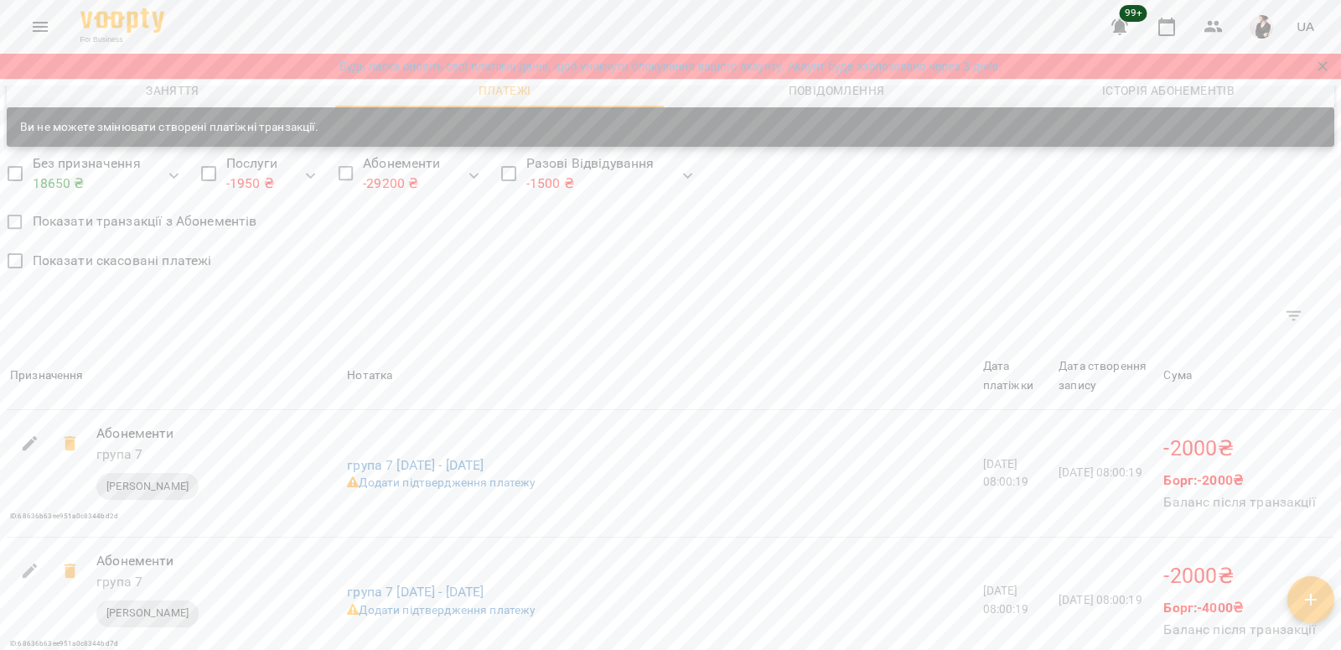
scroll to position [1353, 0]
click at [68, 450] on icon at bounding box center [70, 442] width 12 height 15
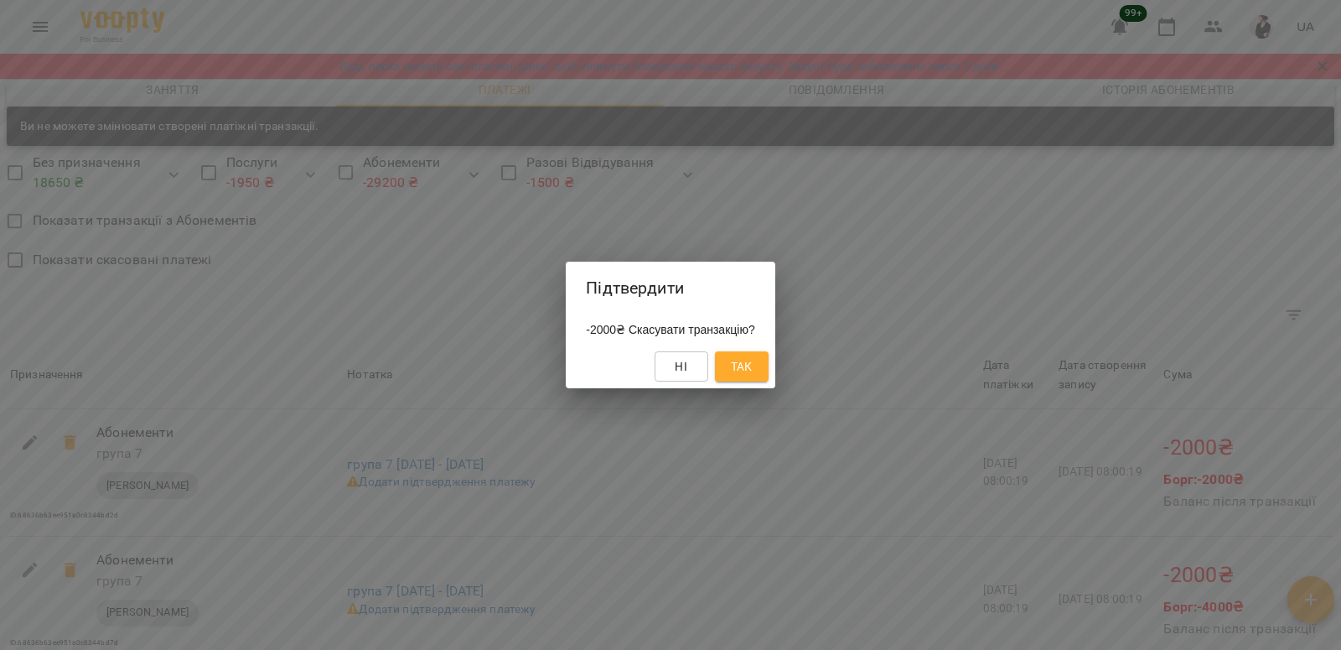
click at [753, 375] on span "Так" at bounding box center [742, 366] width 22 height 20
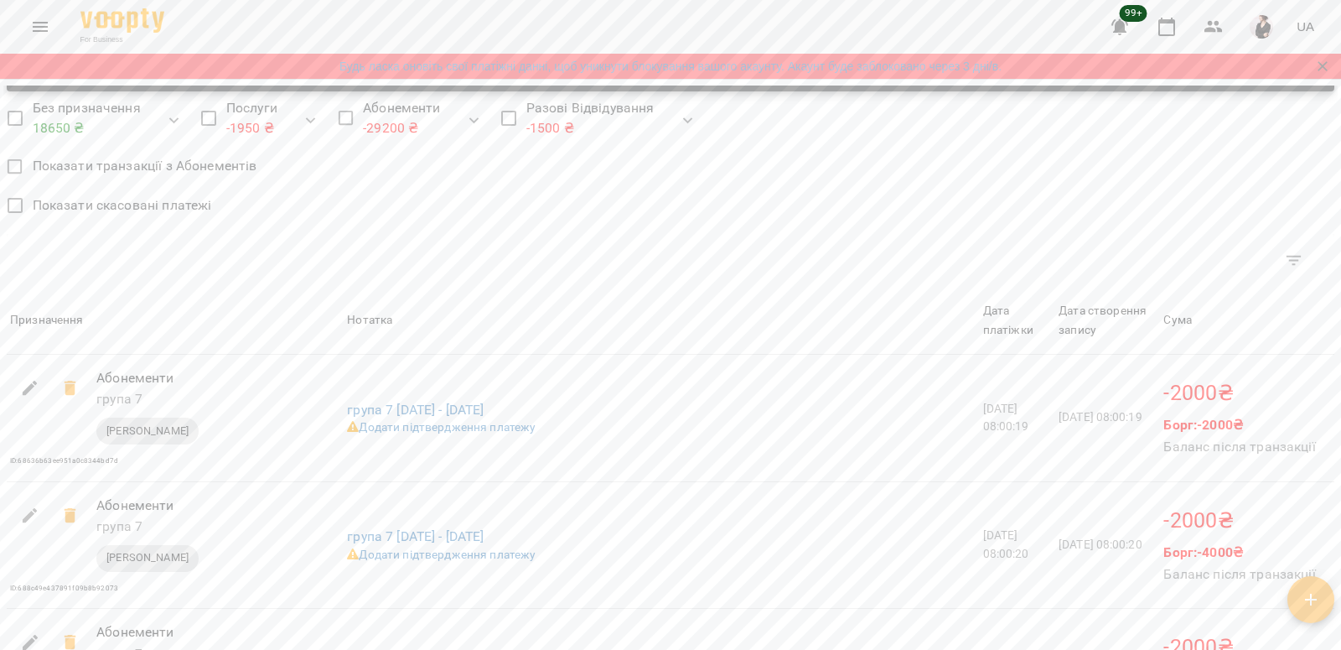
scroll to position [1417, 0]
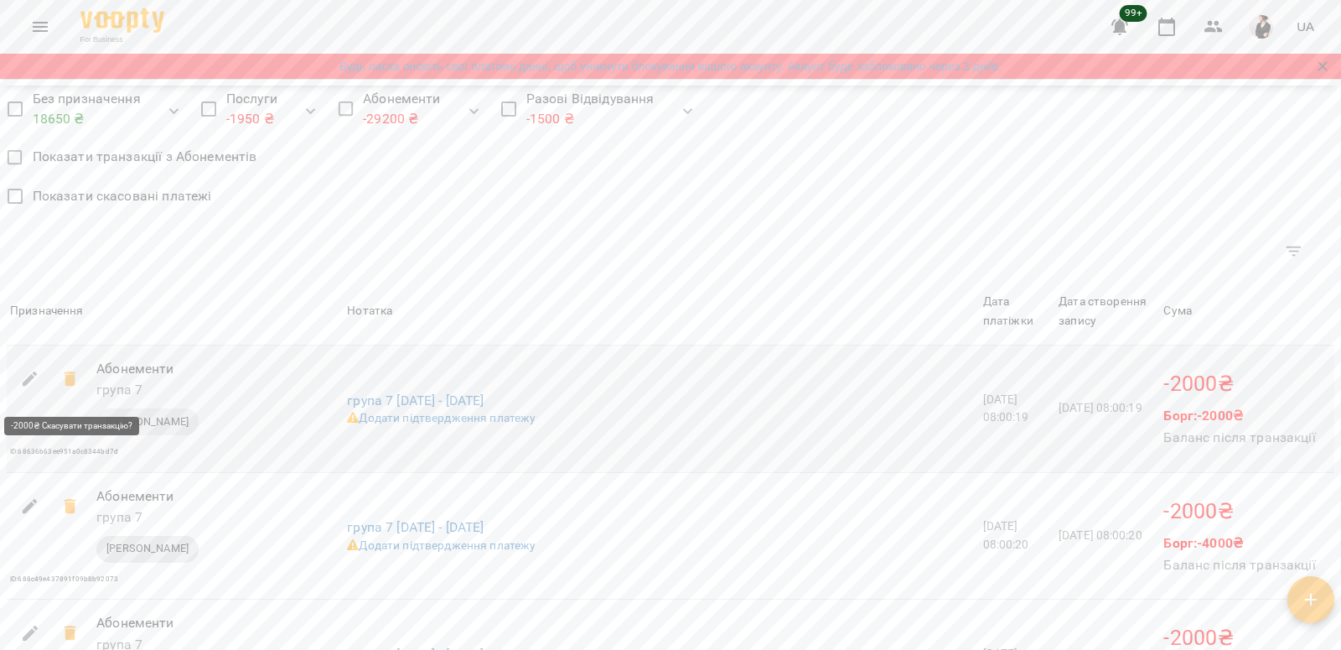
click at [65, 384] on icon at bounding box center [70, 379] width 20 height 20
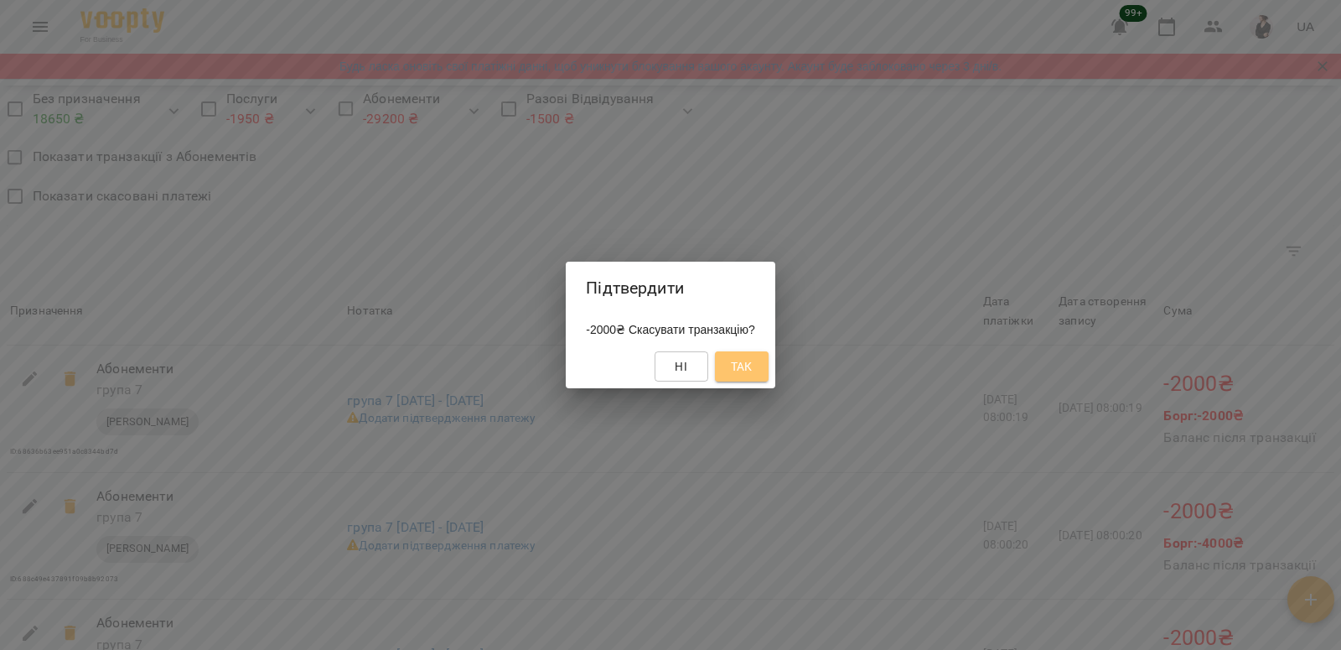
click at [753, 376] on span "Так" at bounding box center [742, 366] width 22 height 20
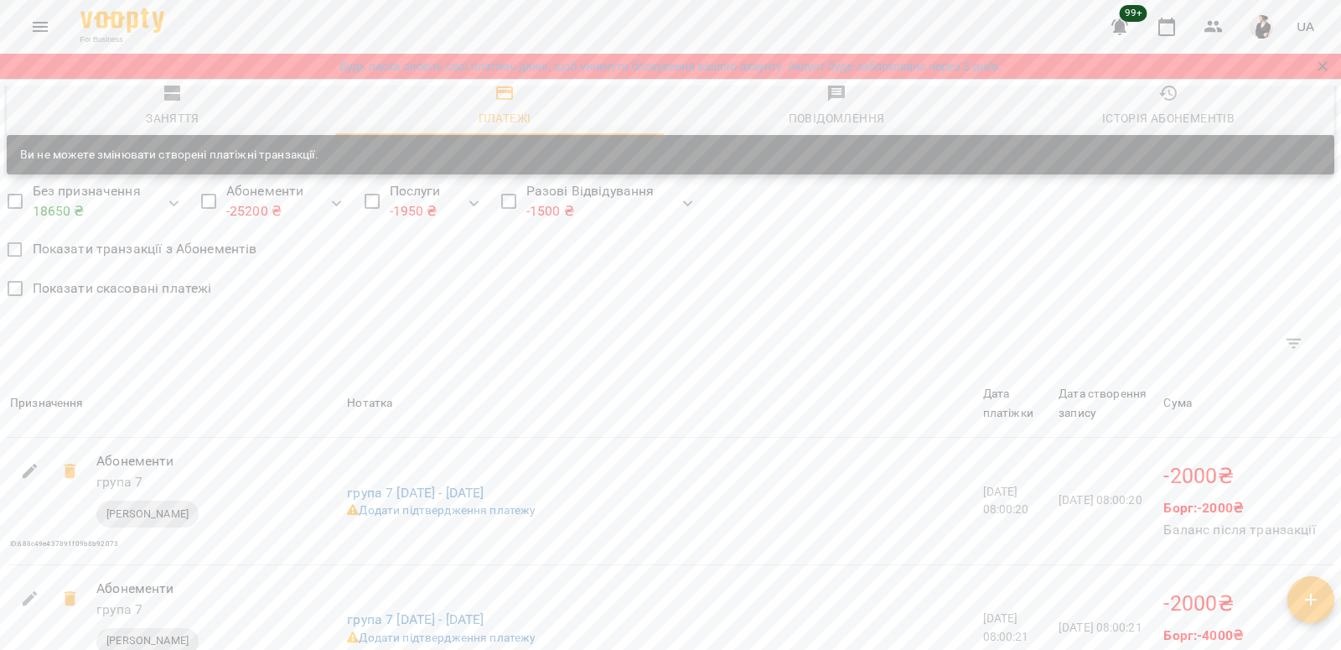
scroll to position [1372, 0]
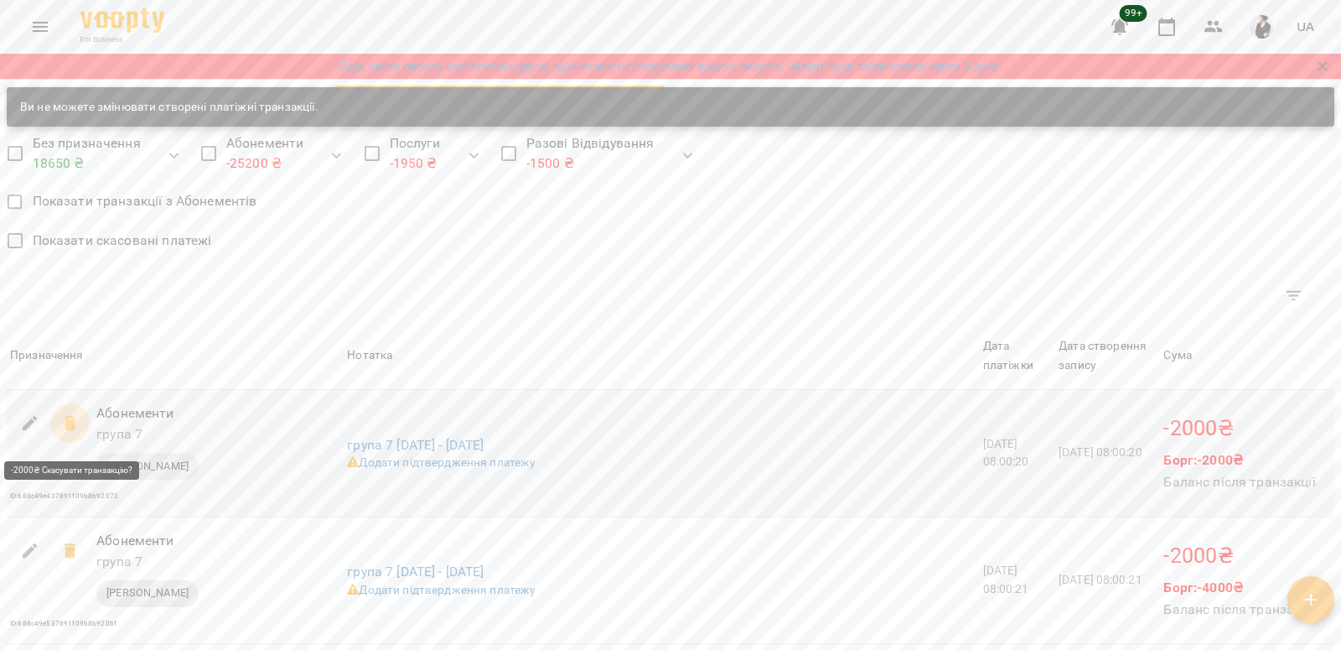
click at [67, 431] on icon at bounding box center [70, 423] width 12 height 15
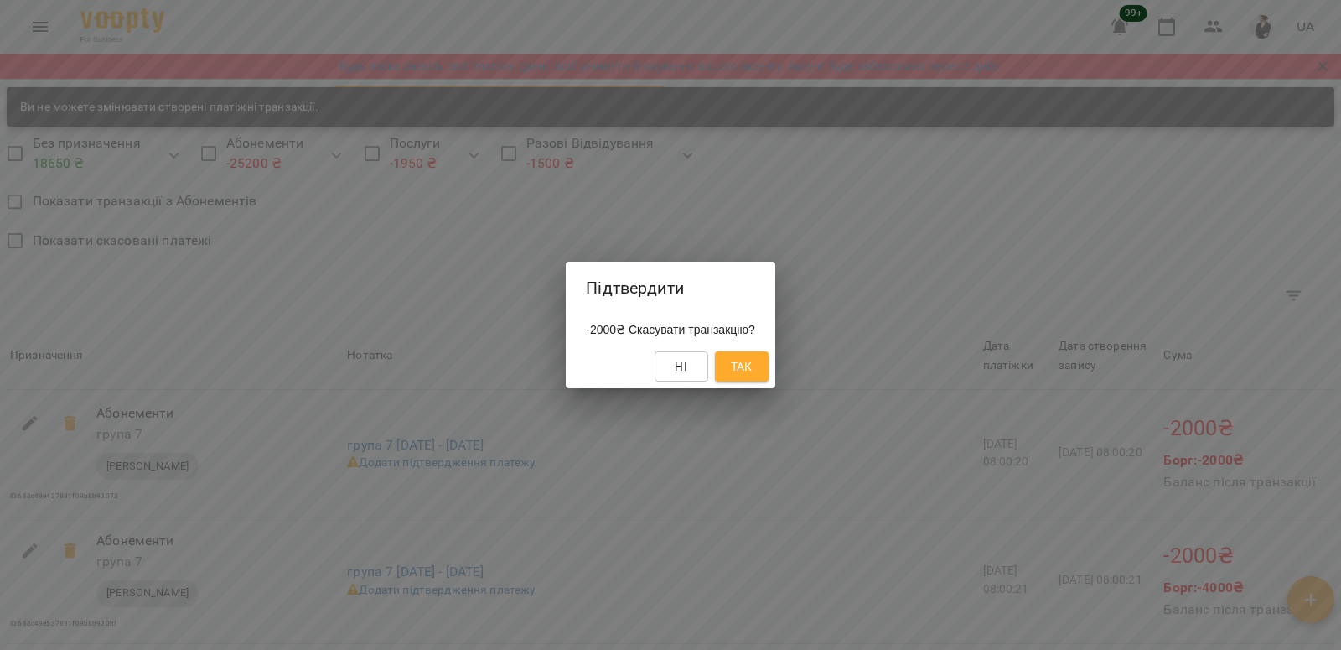
click at [735, 371] on button "Так" at bounding box center [742, 366] width 54 height 30
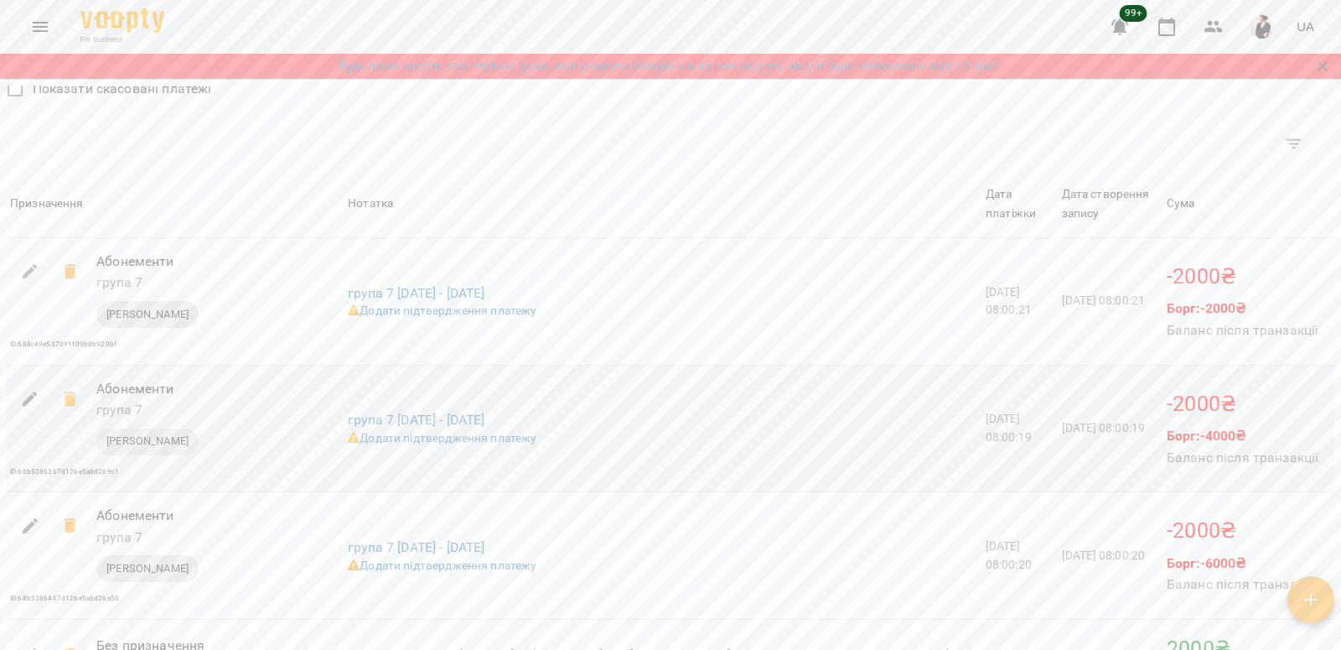
scroll to position [1526, 0]
click at [68, 277] on icon at bounding box center [70, 269] width 12 height 15
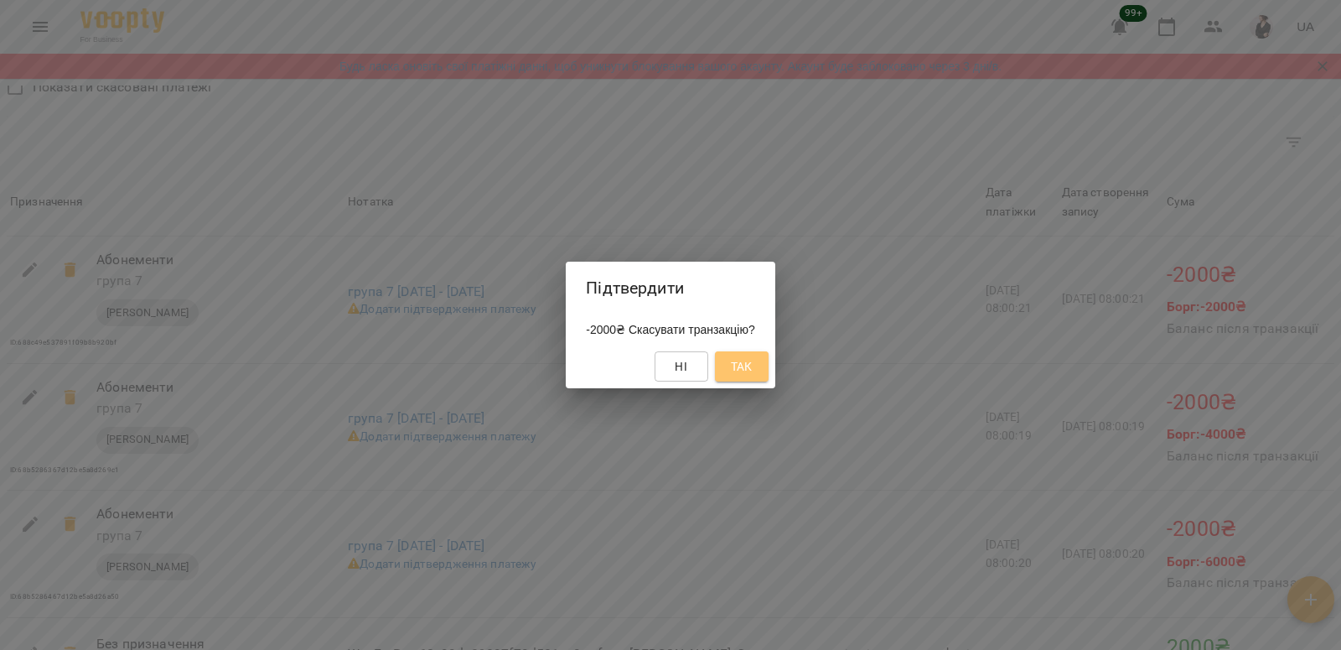
click at [751, 371] on span "Так" at bounding box center [742, 366] width 22 height 20
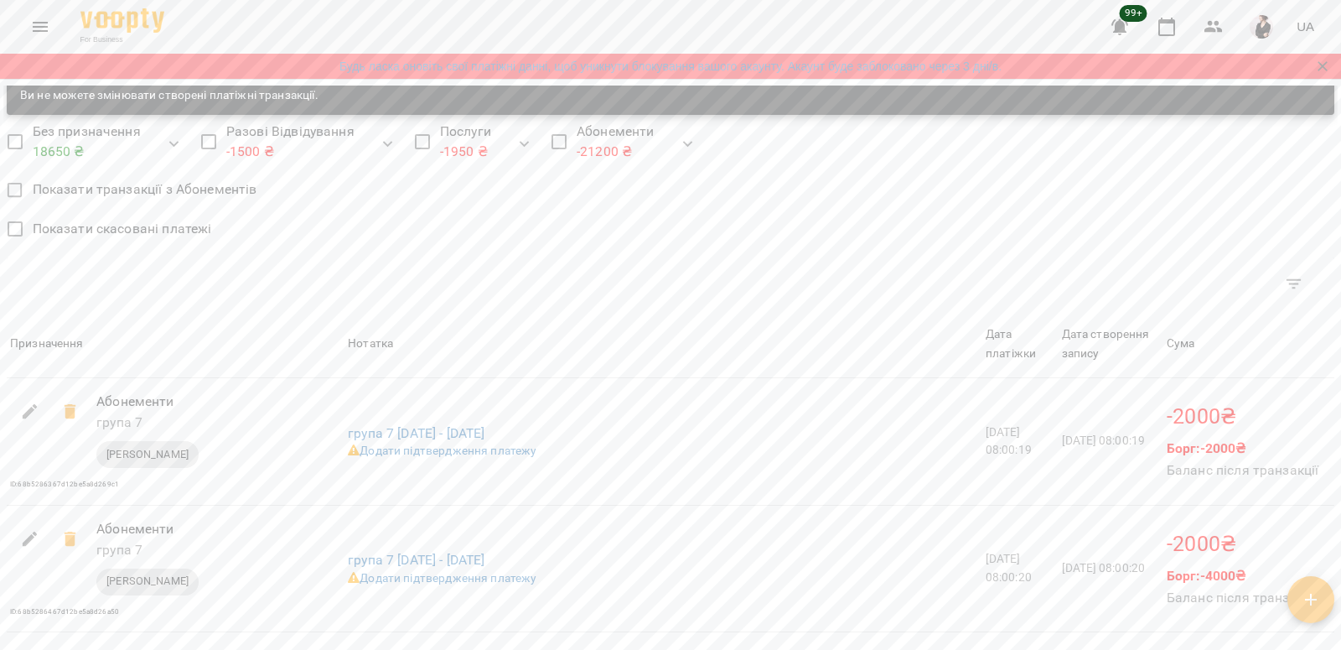
scroll to position [1385, 0]
click at [67, 418] on icon at bounding box center [70, 410] width 12 height 15
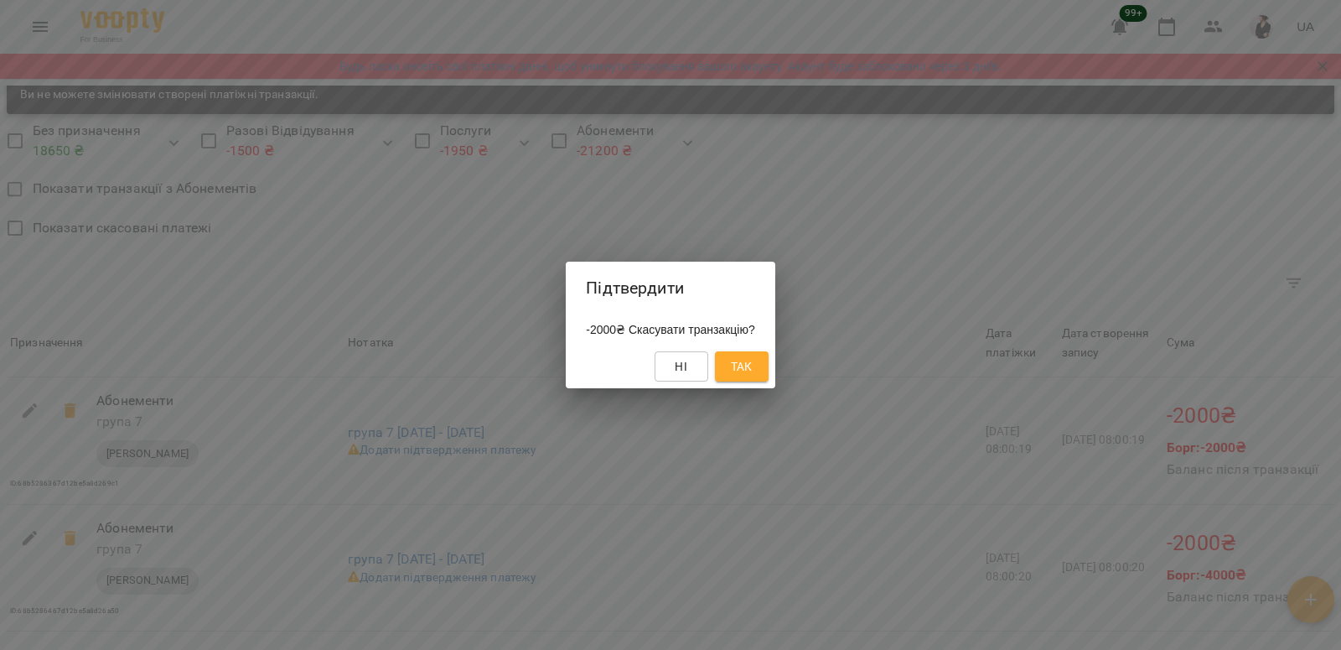
click at [750, 373] on span "Так" at bounding box center [742, 366] width 22 height 20
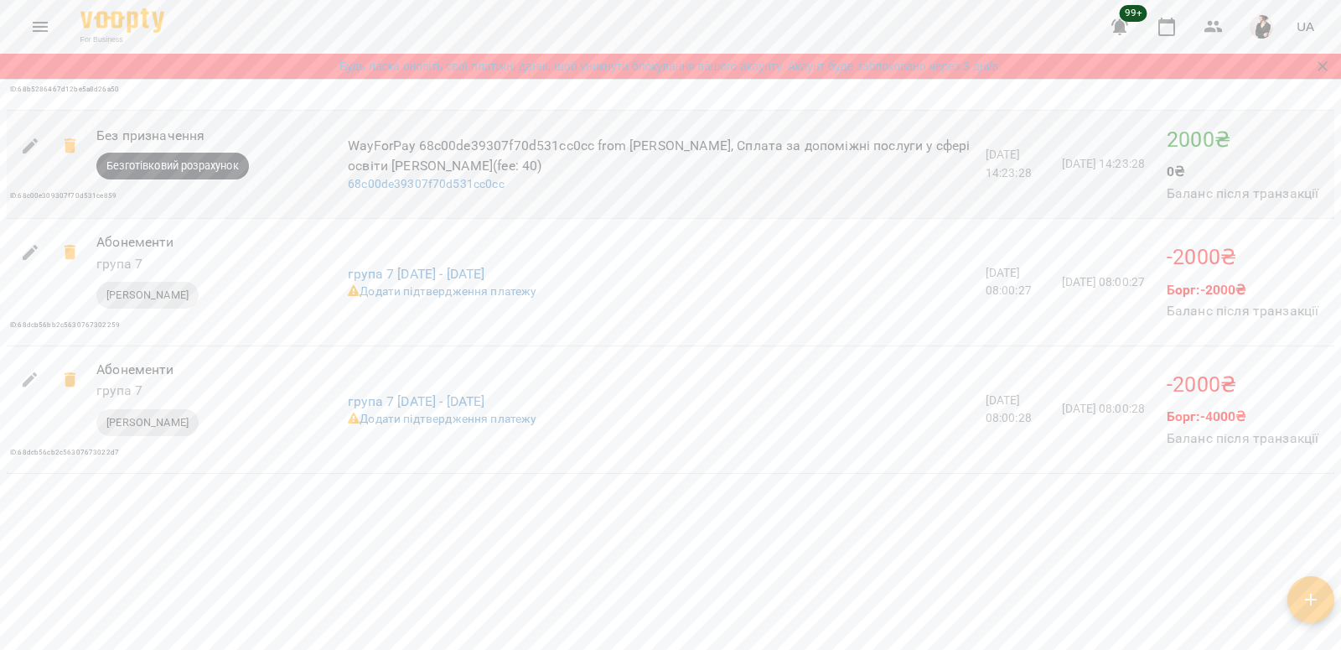
scroll to position [1780, 0]
click at [65, 385] on icon at bounding box center [70, 378] width 12 height 15
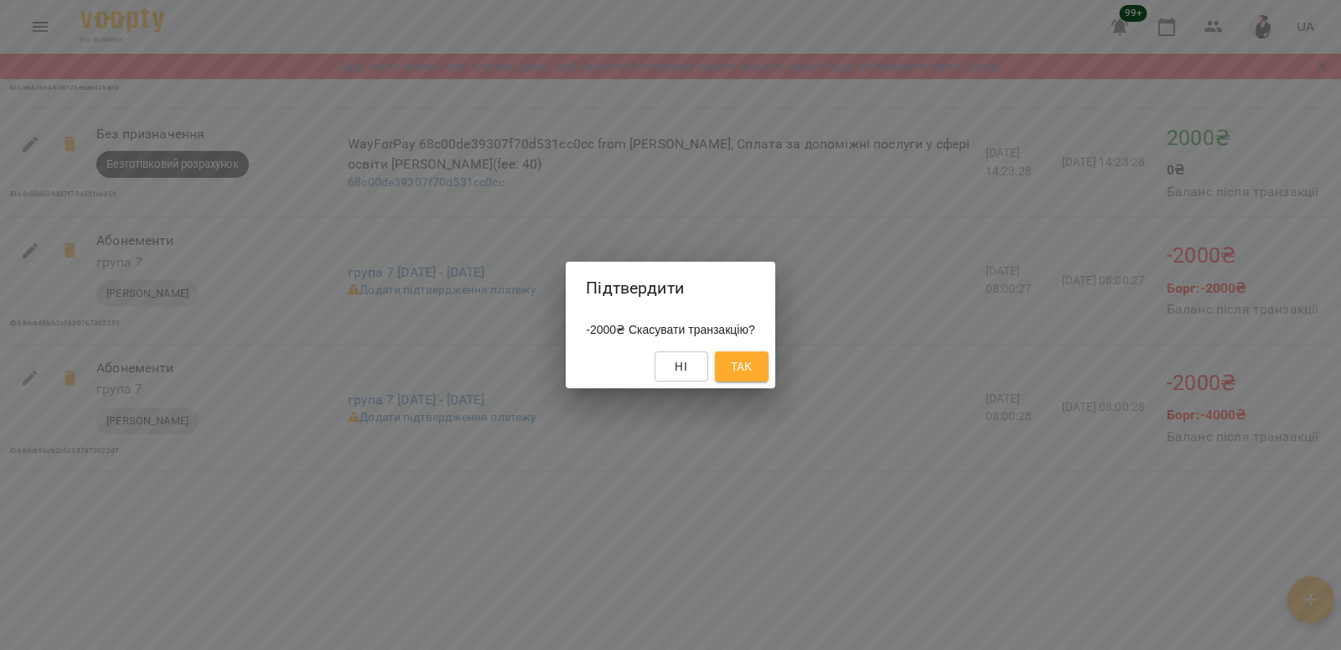
click at [753, 365] on span "Так" at bounding box center [742, 366] width 22 height 20
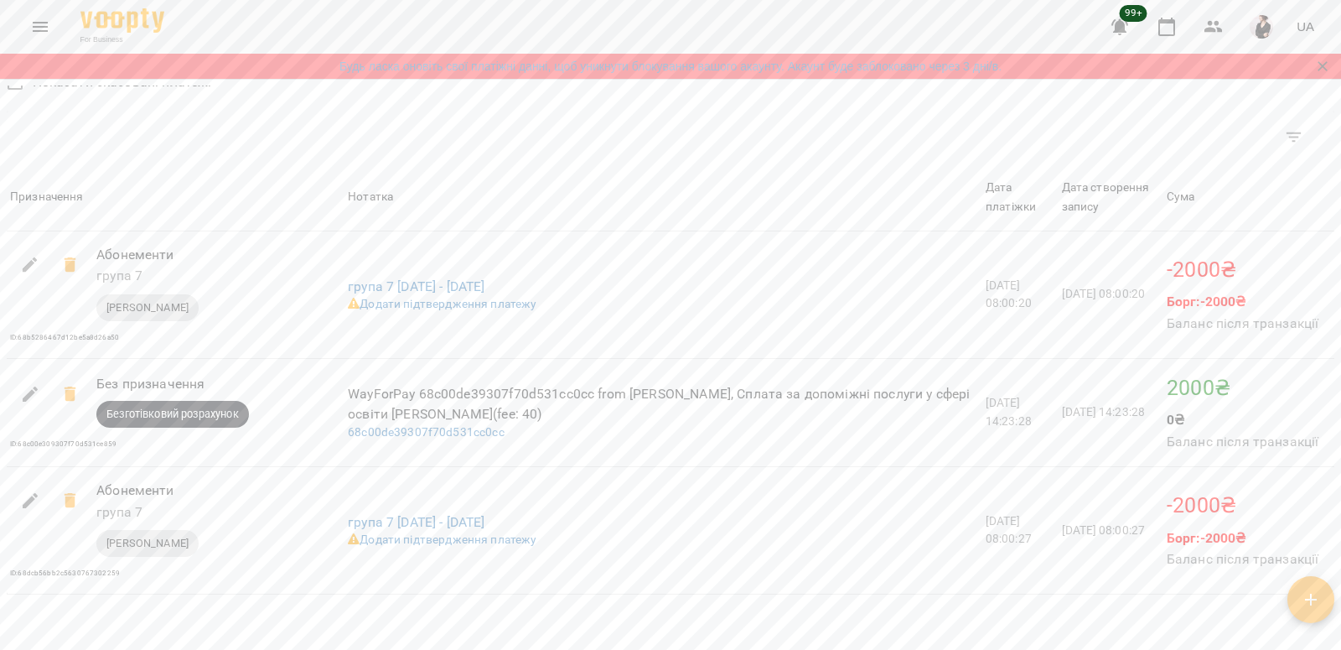
scroll to position [1668, 0]
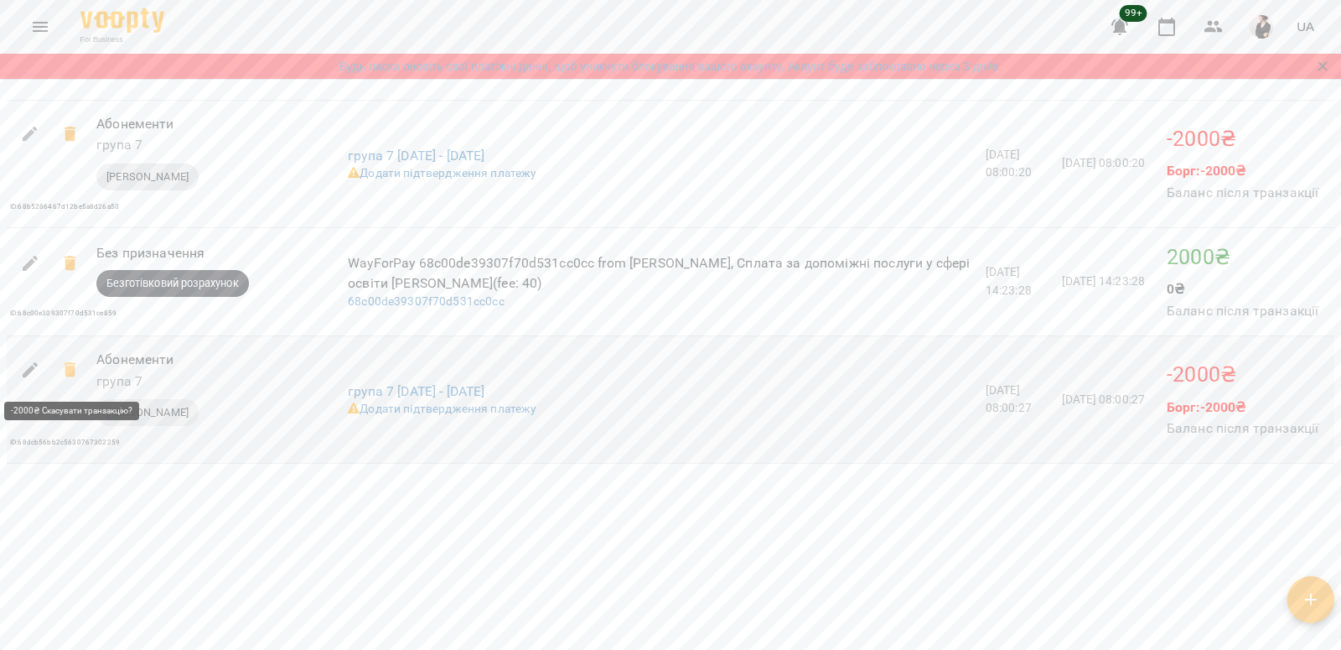
click at [70, 369] on icon at bounding box center [70, 369] width 12 height 15
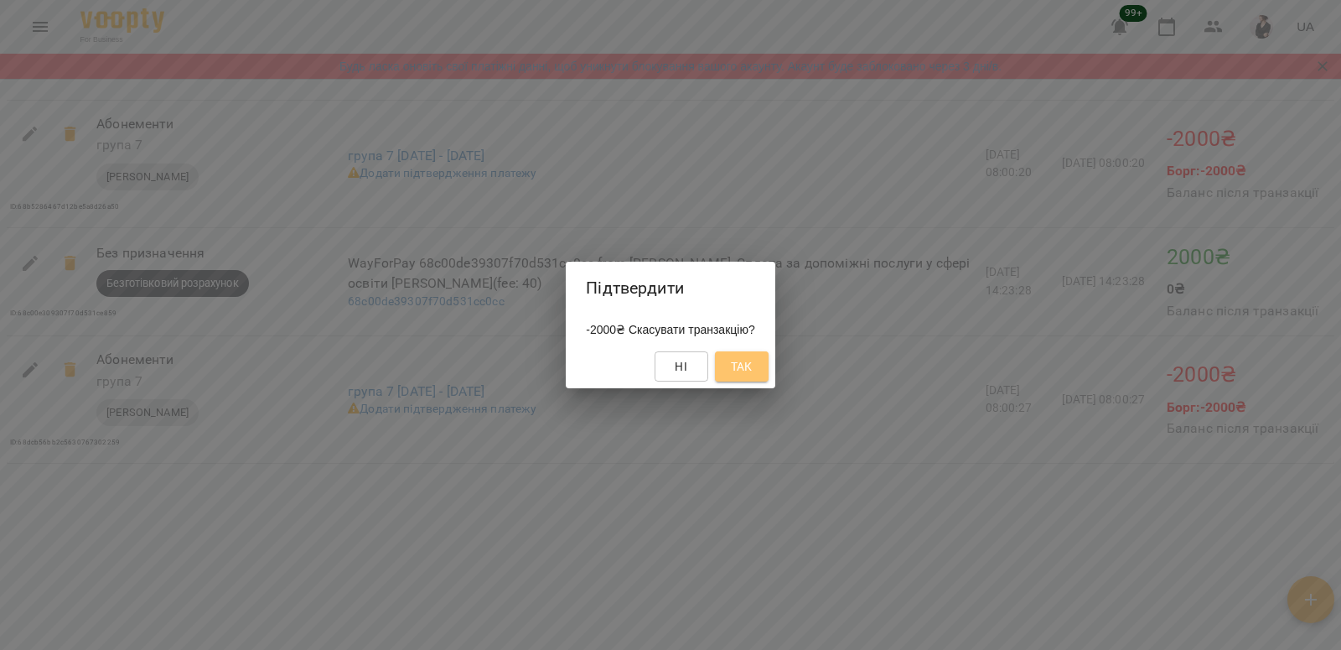
click at [749, 369] on span "Так" at bounding box center [742, 366] width 22 height 20
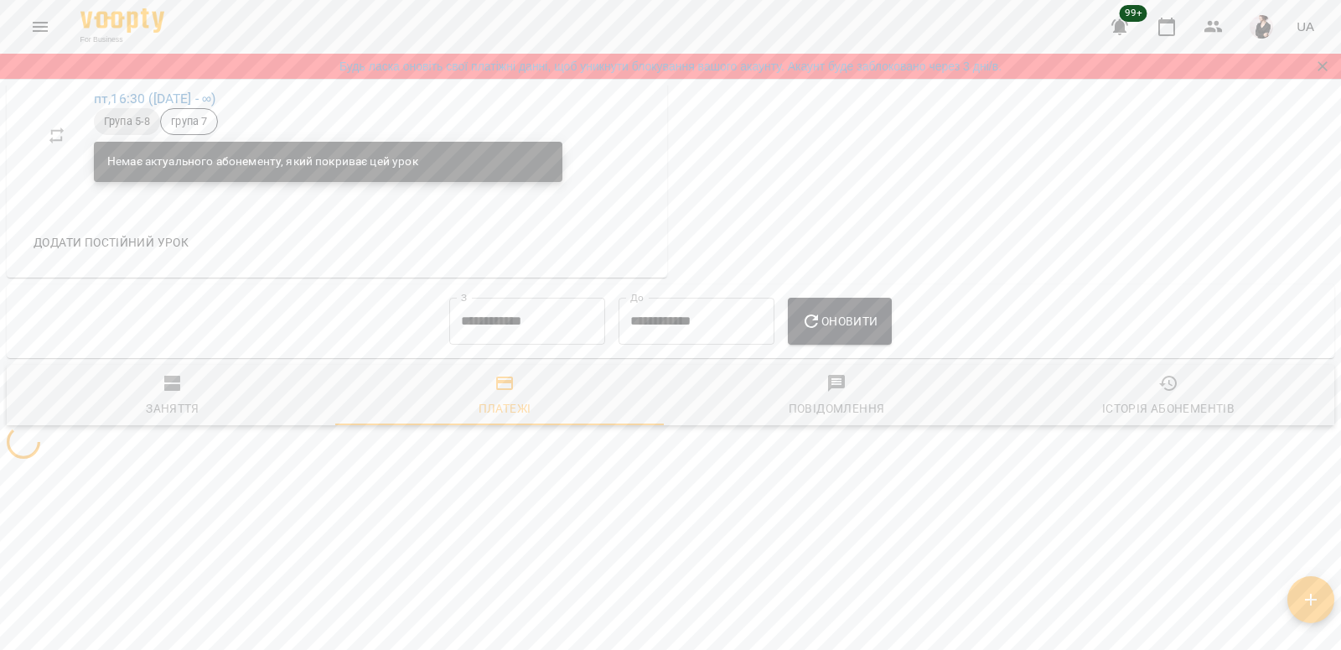
scroll to position [1041, 0]
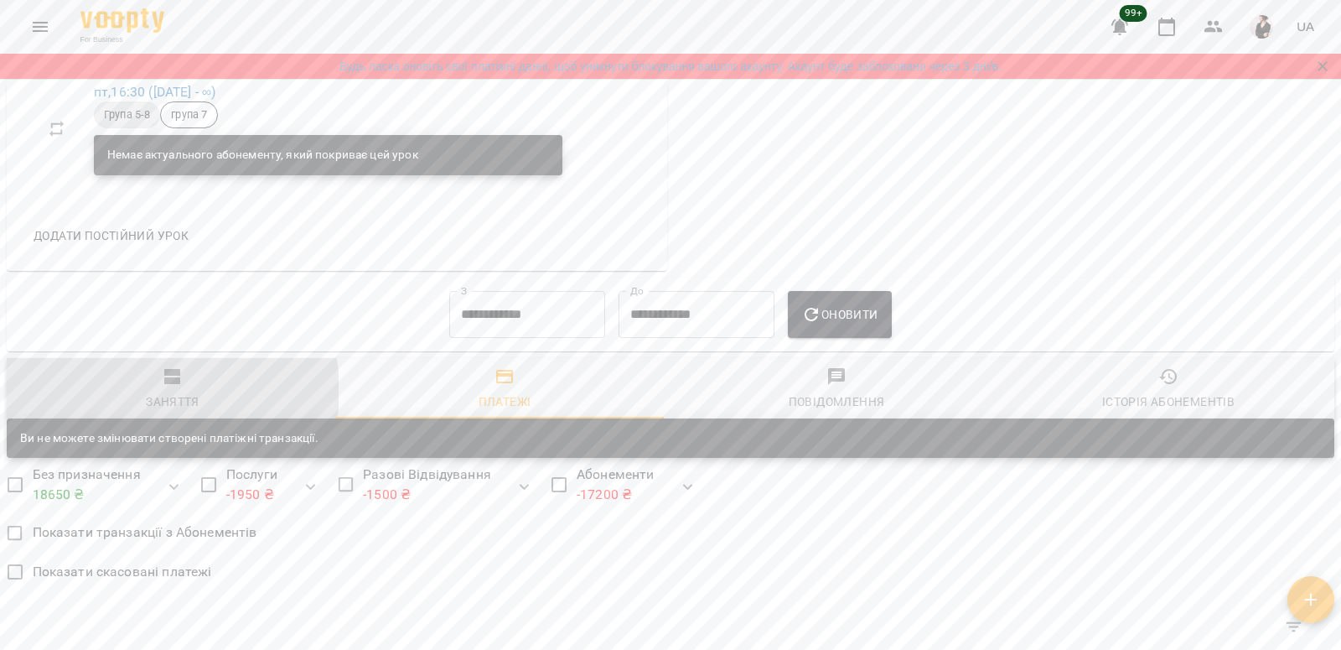
click at [165, 397] on span "Заняття" at bounding box center [173, 388] width 312 height 45
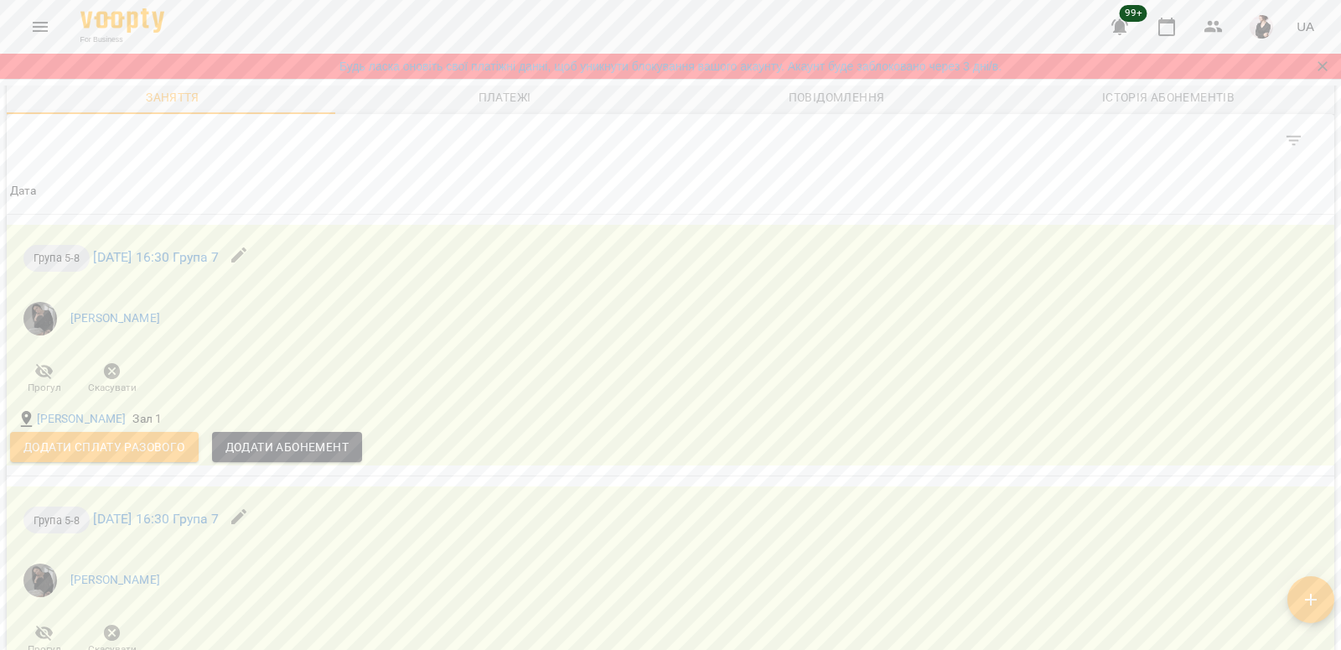
scroll to position [1347, 0]
click at [155, 449] on span "Додати сплату разового" at bounding box center [104, 445] width 162 height 20
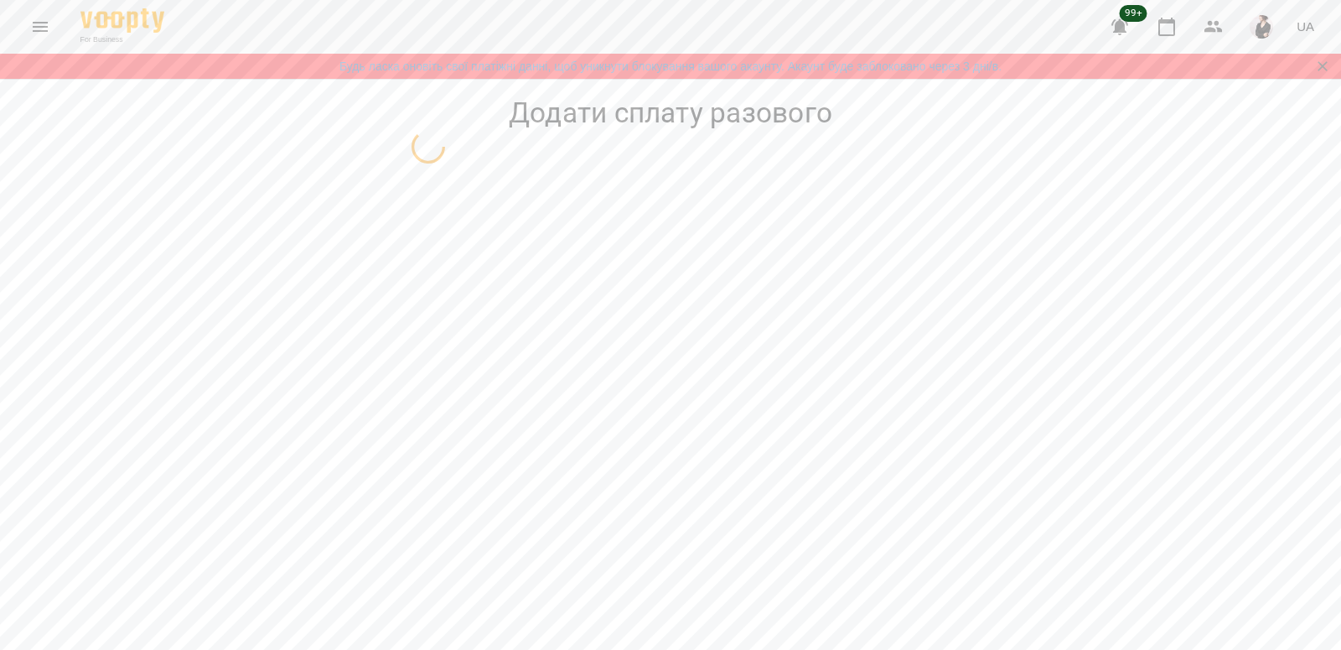
select select "*********"
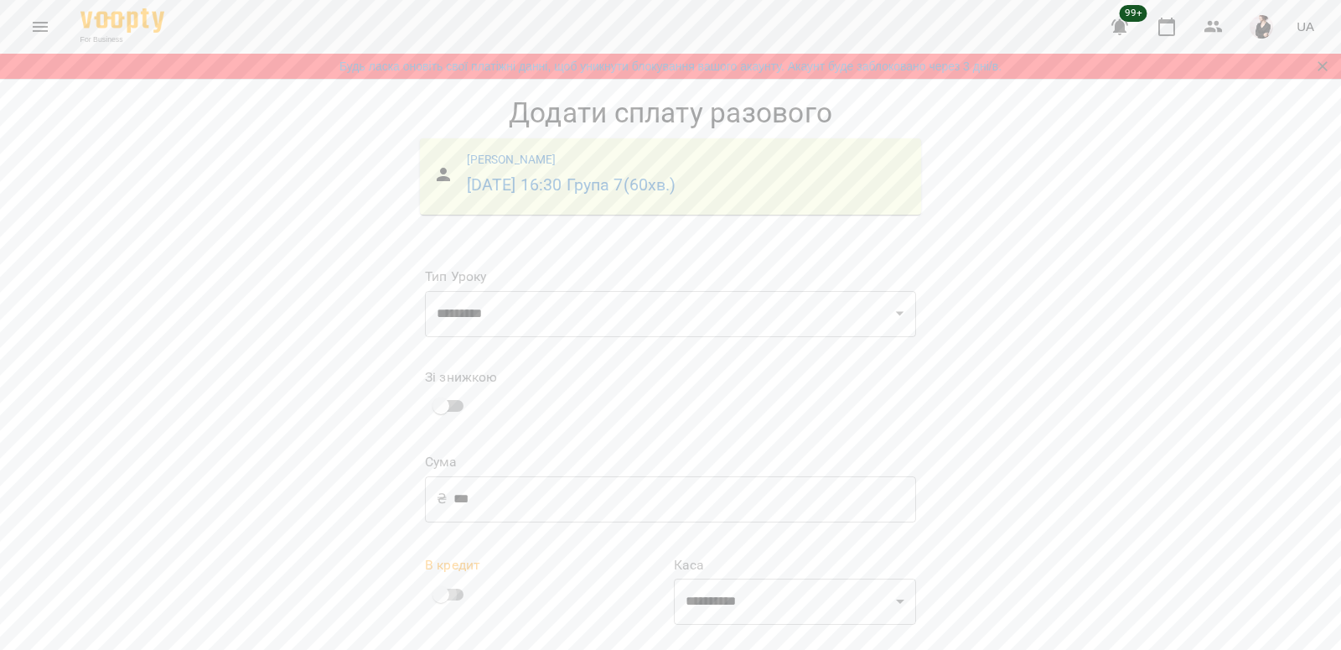
scroll to position [2, 0]
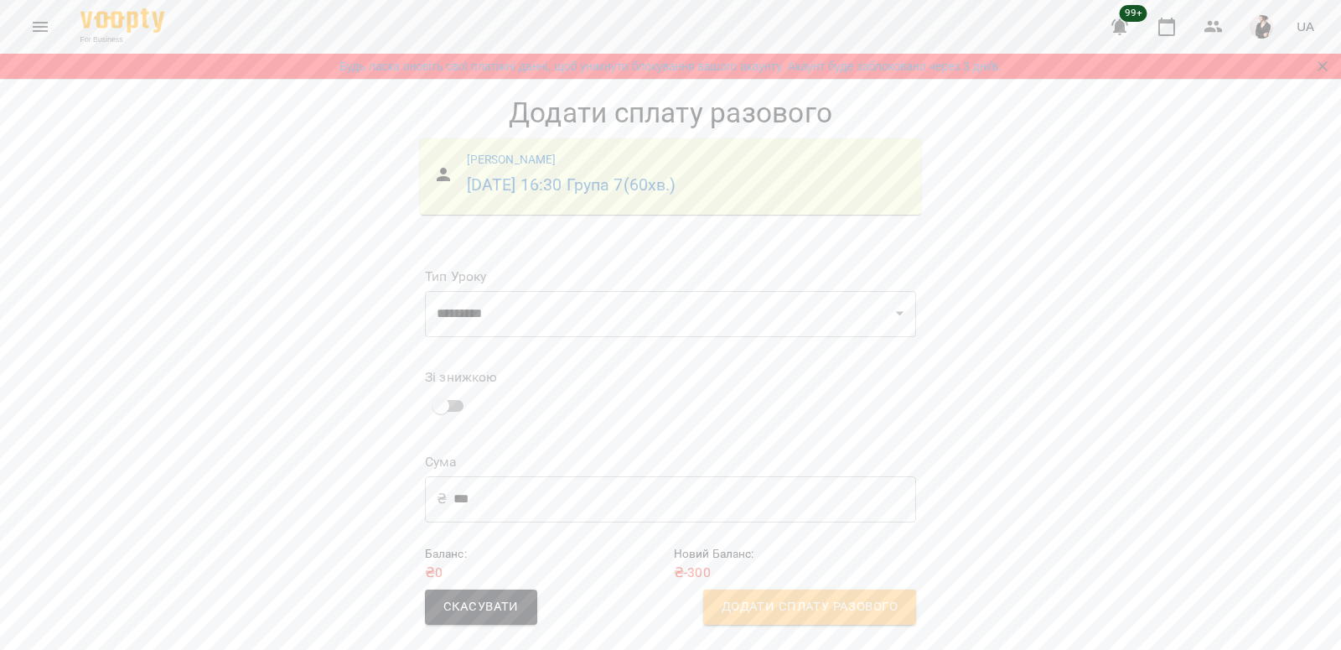
click at [854, 603] on span "Додати сплату разового" at bounding box center [810, 607] width 176 height 22
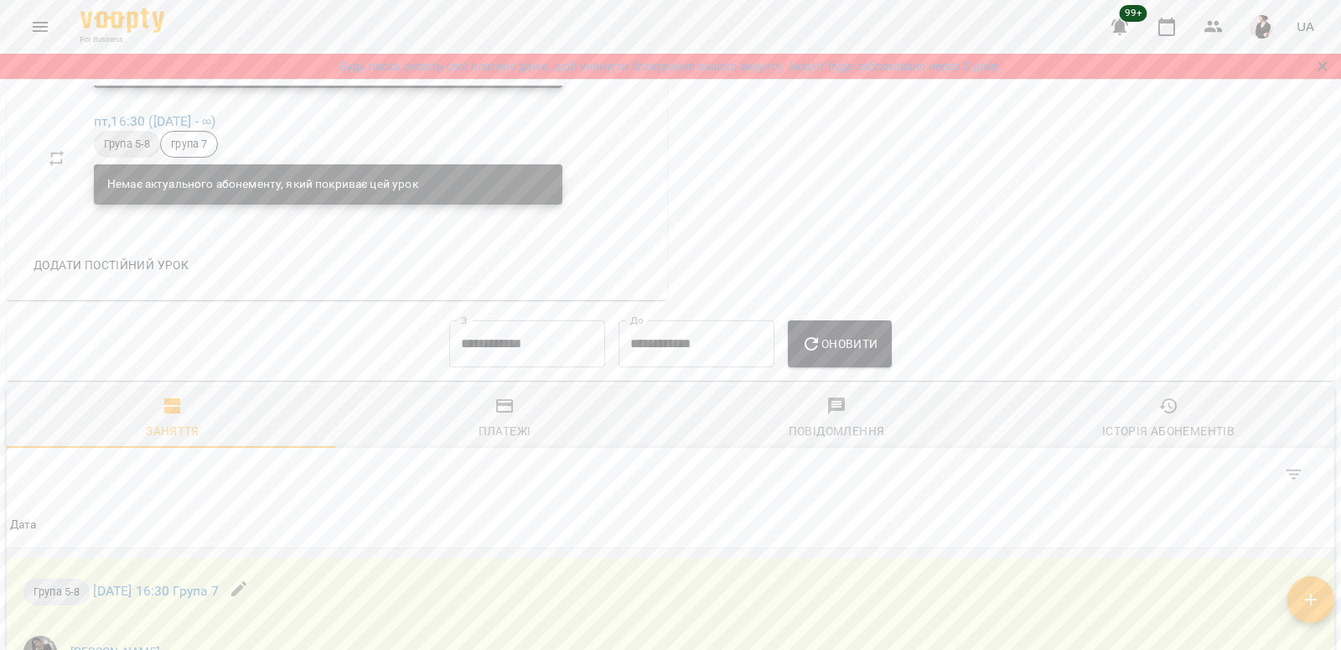
scroll to position [869, 0]
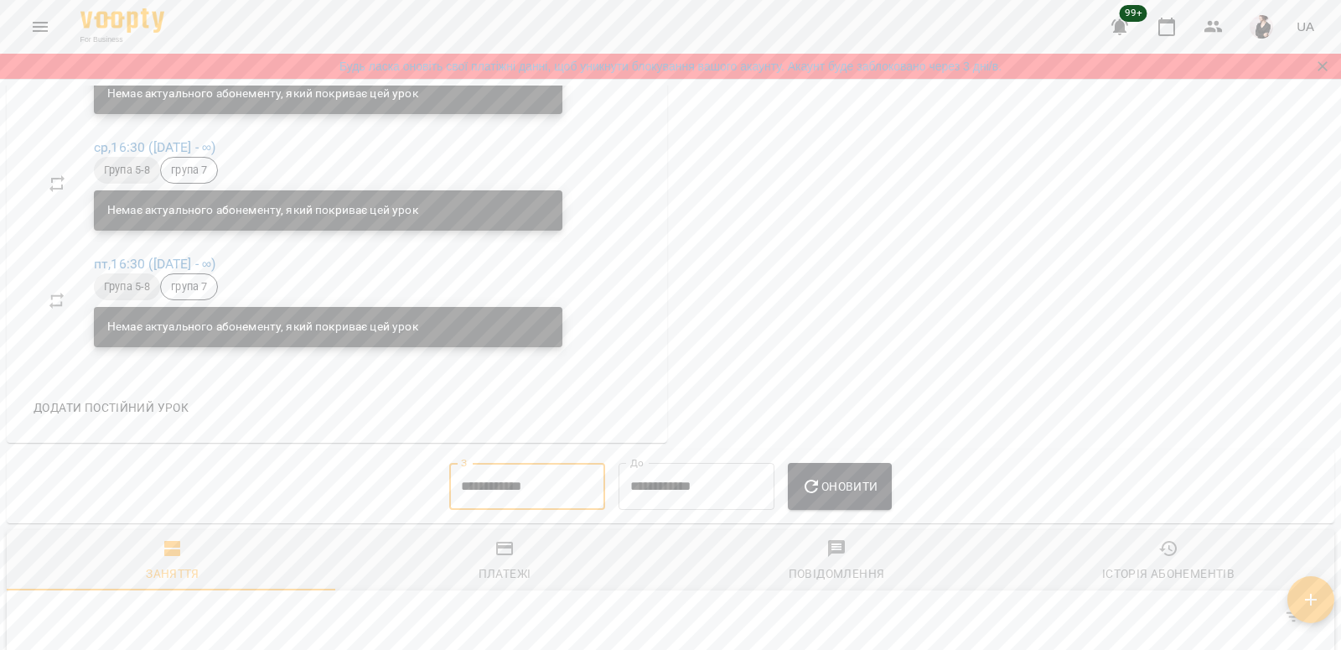
click at [455, 489] on input "**********" at bounding box center [527, 486] width 156 height 47
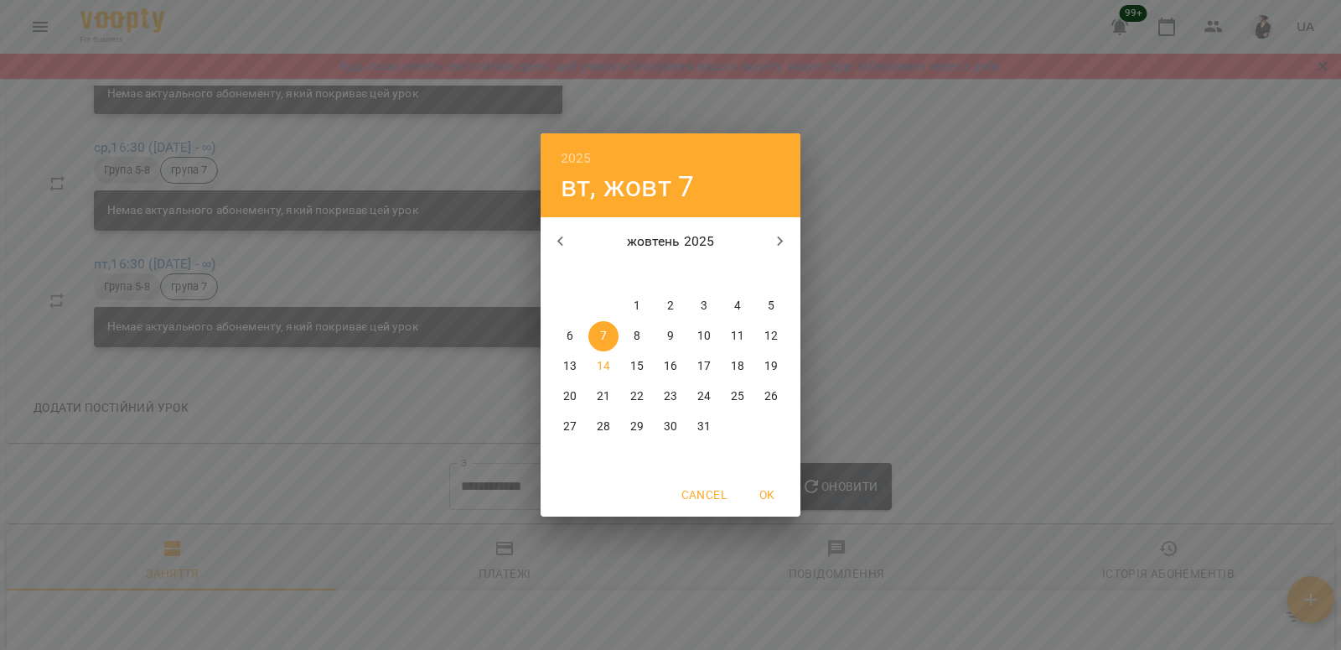
click at [558, 242] on icon "button" at bounding box center [561, 241] width 20 height 20
click at [768, 303] on span "1" at bounding box center [771, 306] width 30 height 17
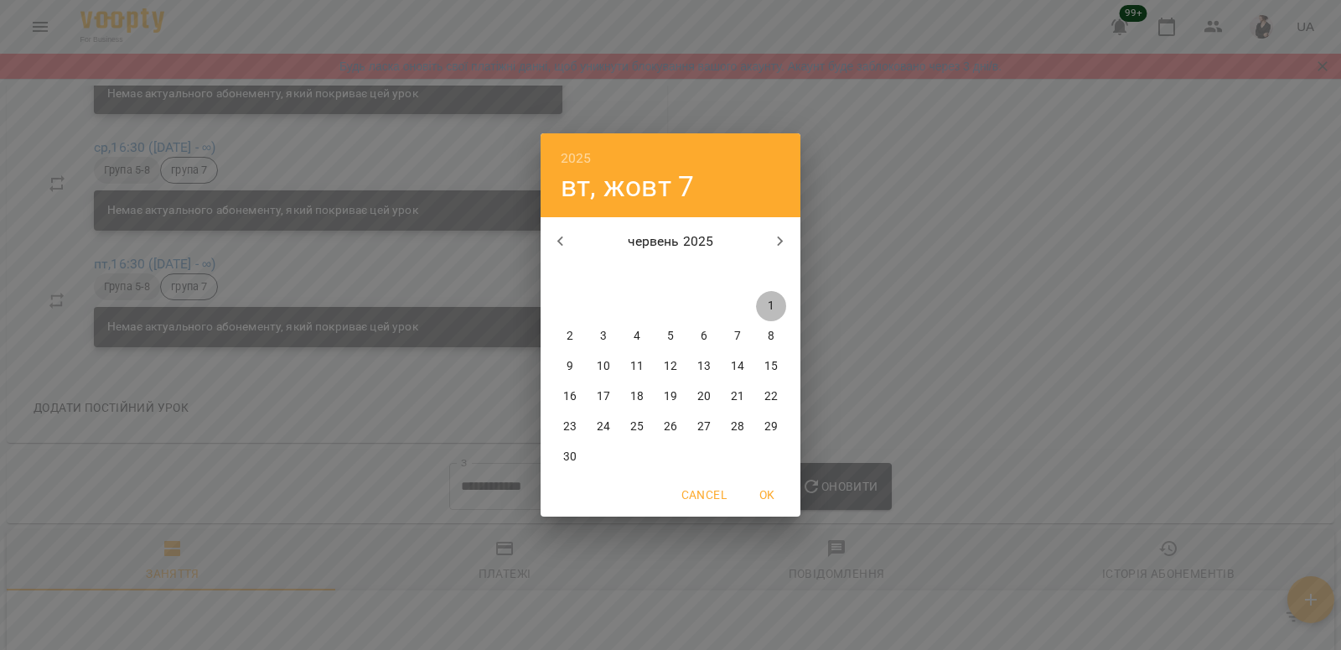
type input "**********"
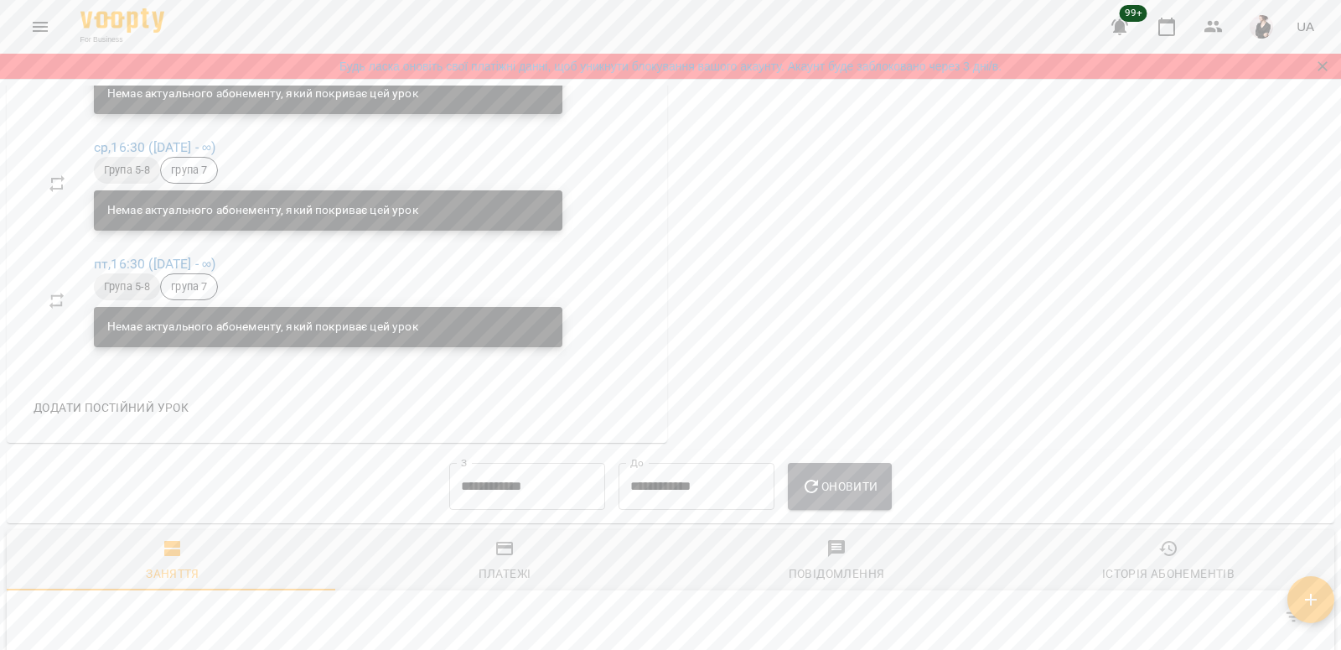
click at [852, 492] on span "Оновити" at bounding box center [839, 486] width 76 height 20
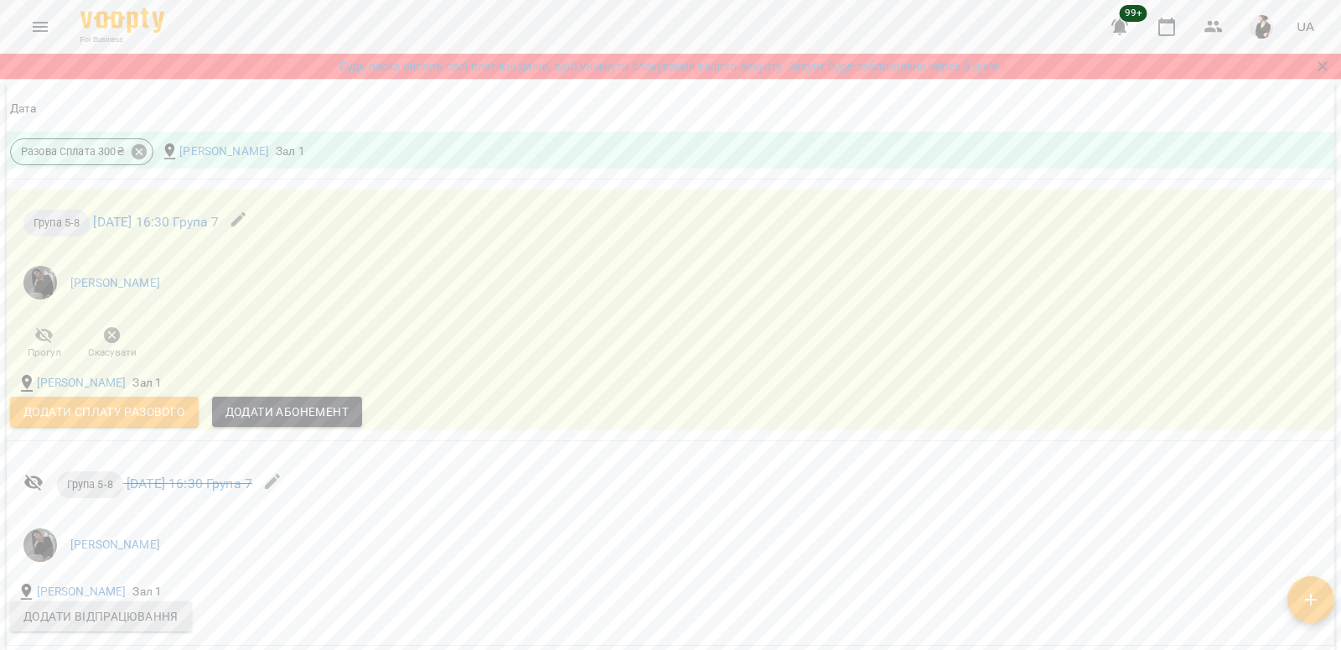
scroll to position [1621, 0]
click at [153, 412] on span "Додати сплату разового" at bounding box center [104, 407] width 162 height 20
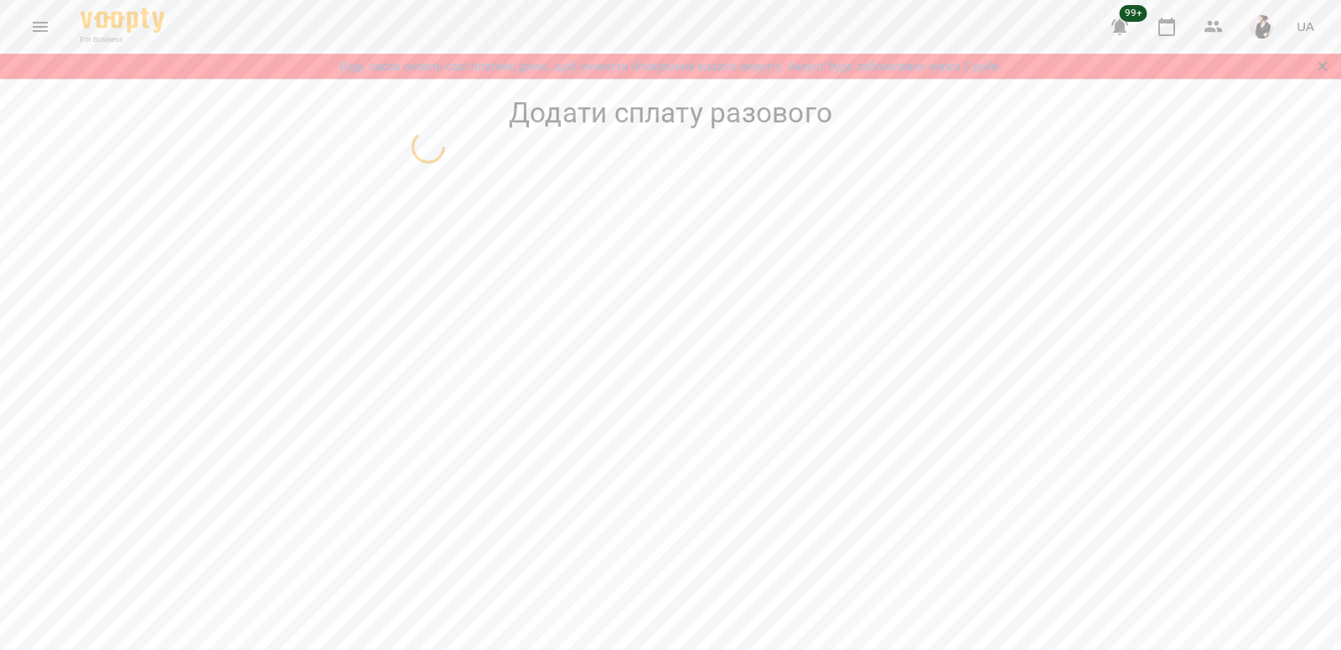
select select "*********"
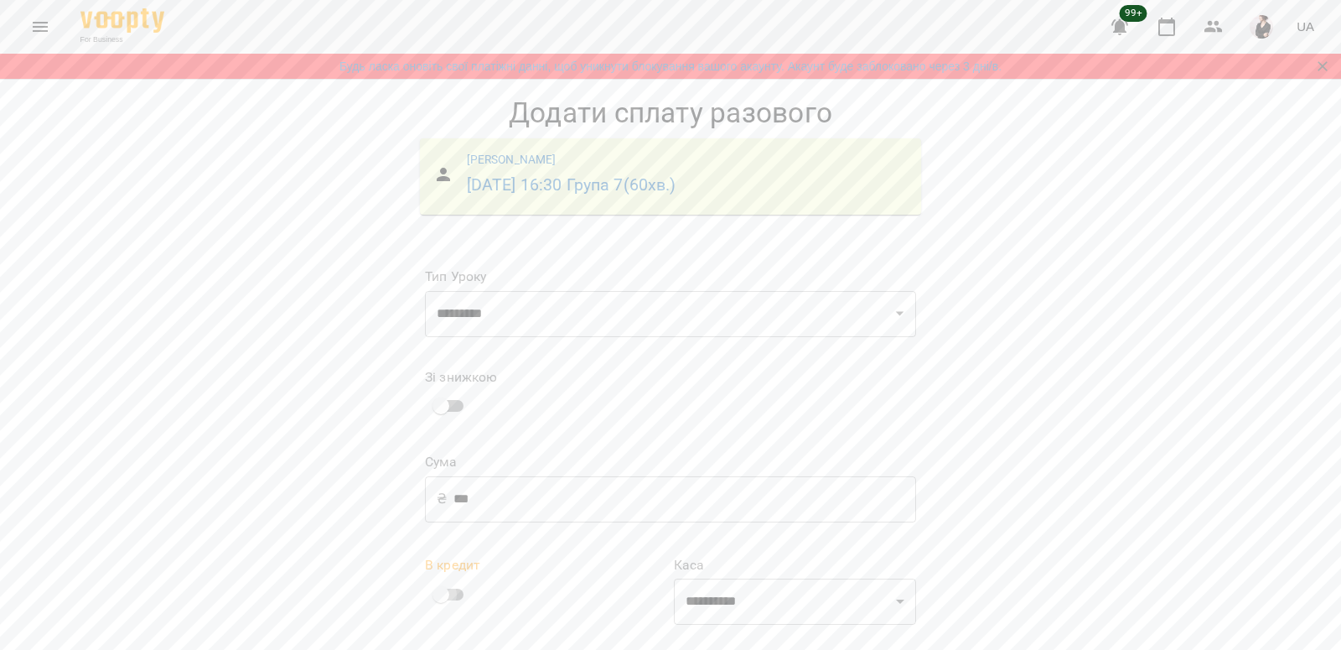
scroll to position [2, 0]
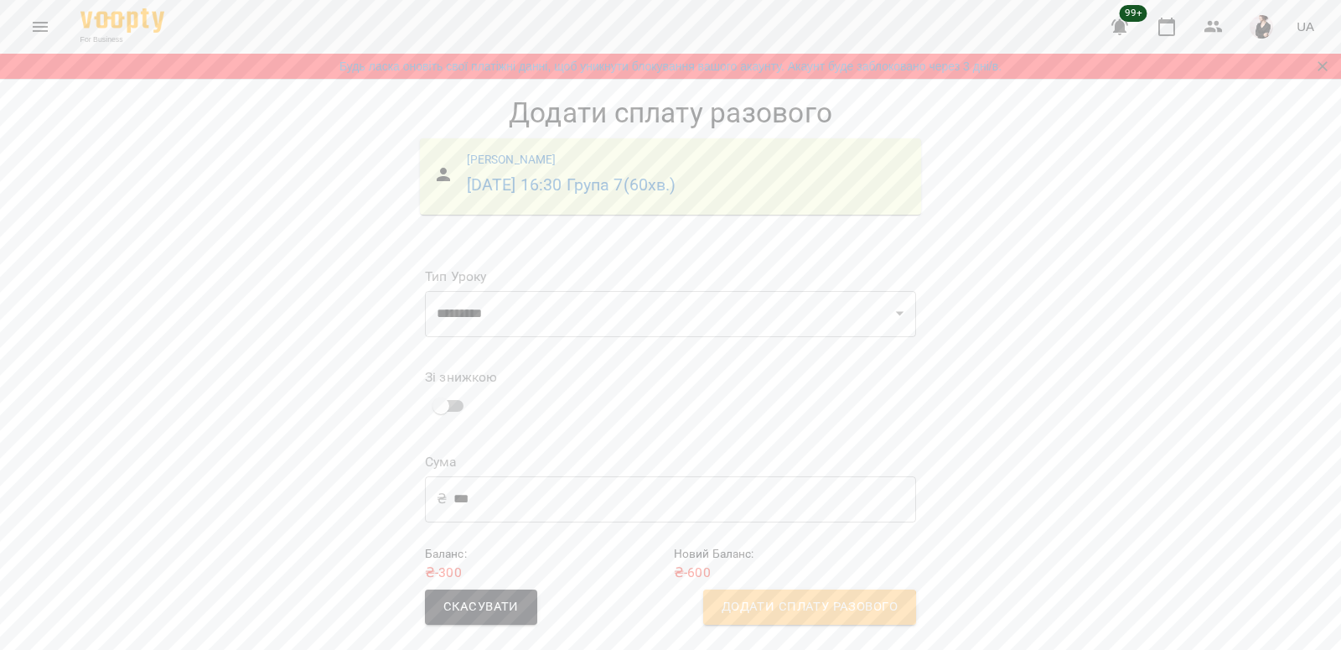
click at [795, 614] on span "Додати сплату разового" at bounding box center [810, 607] width 176 height 22
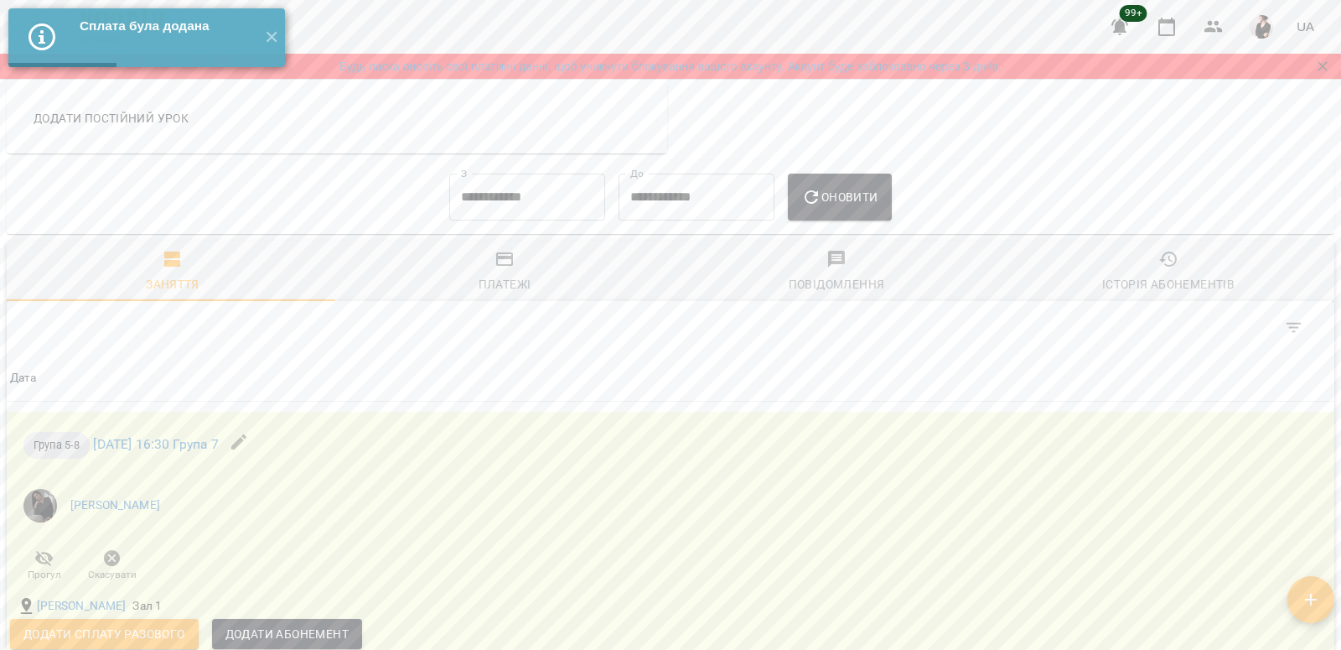
scroll to position [1147, 0]
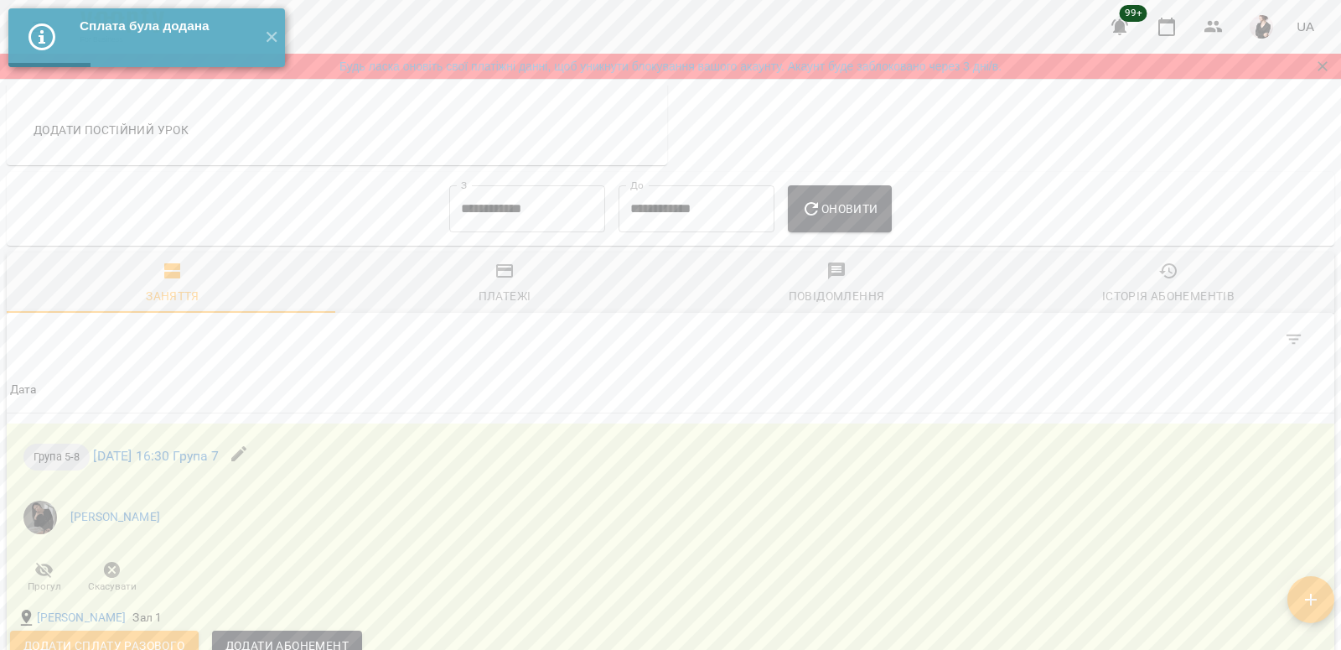
click at [505, 276] on icon "button" at bounding box center [504, 270] width 17 height 13
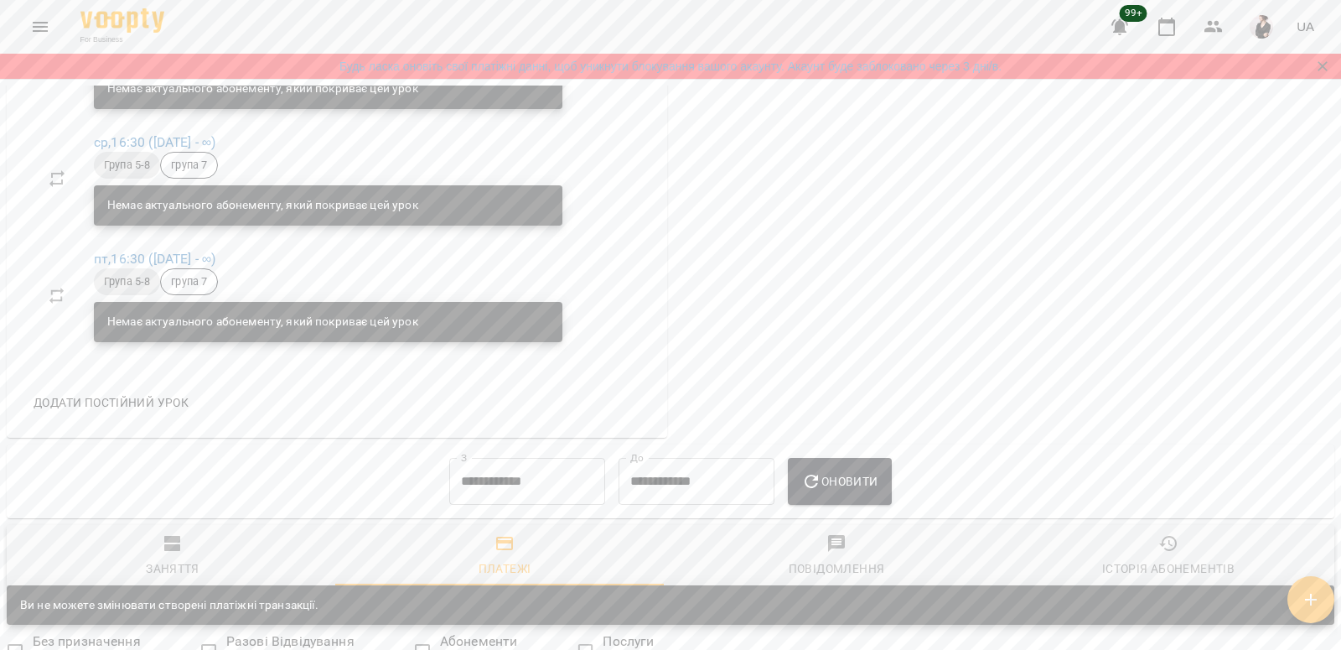
scroll to position [880, 0]
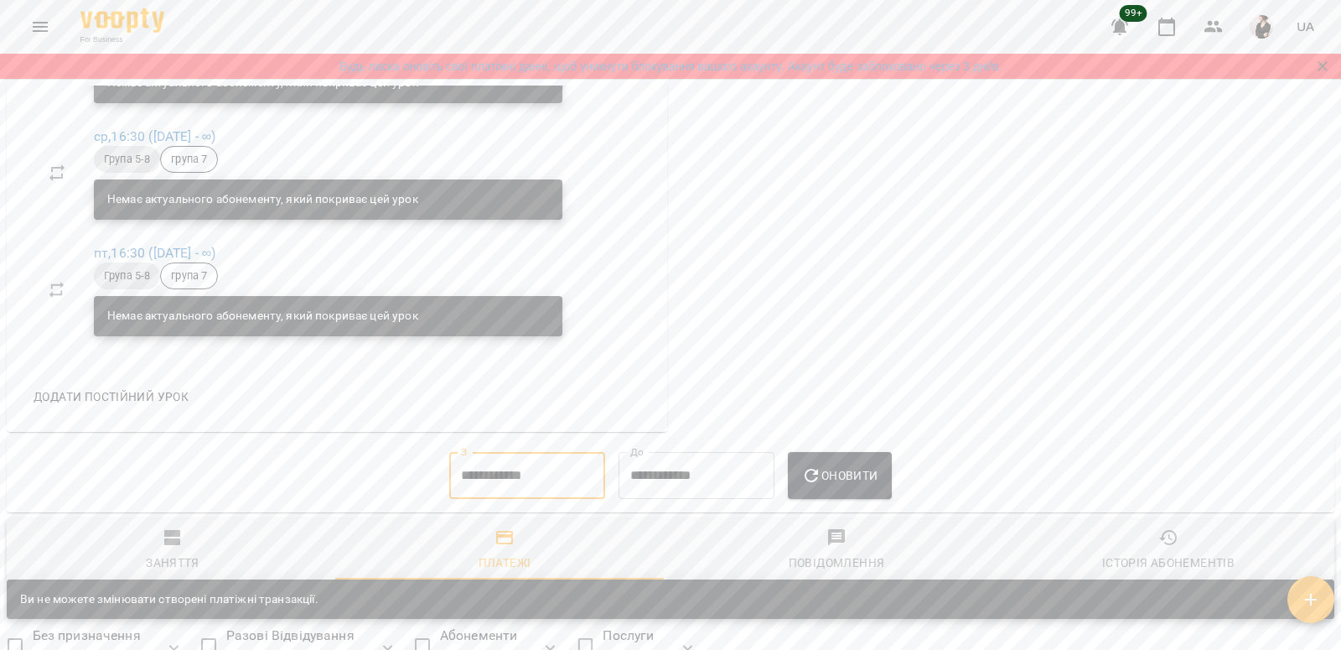
click at [449, 478] on input "**********" at bounding box center [527, 475] width 156 height 47
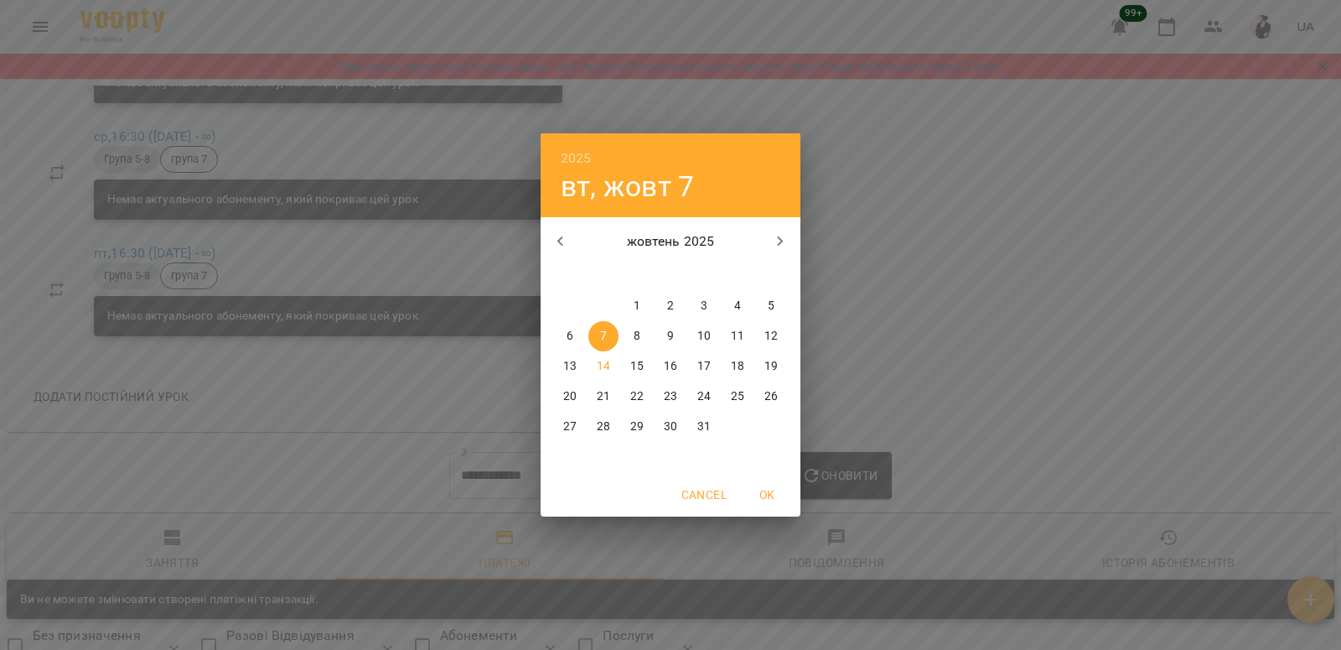
click at [557, 238] on icon "button" at bounding box center [561, 241] width 20 height 20
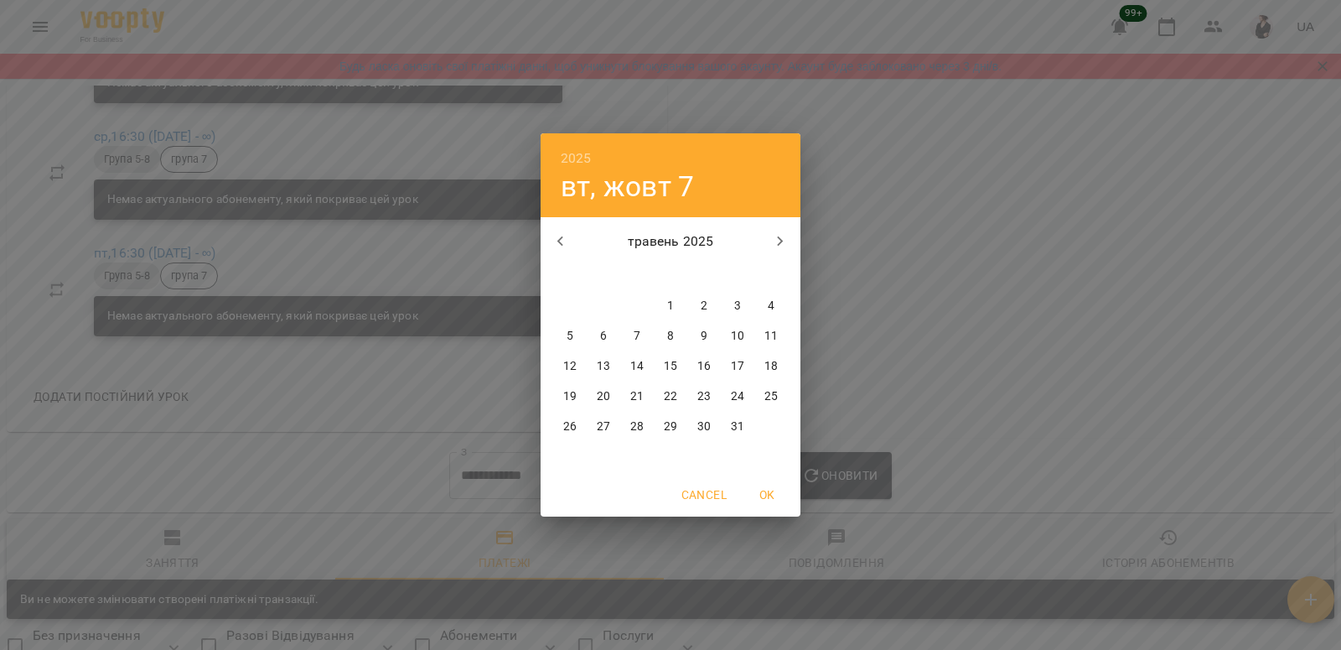
click at [665, 300] on span "1" at bounding box center [671, 306] width 30 height 17
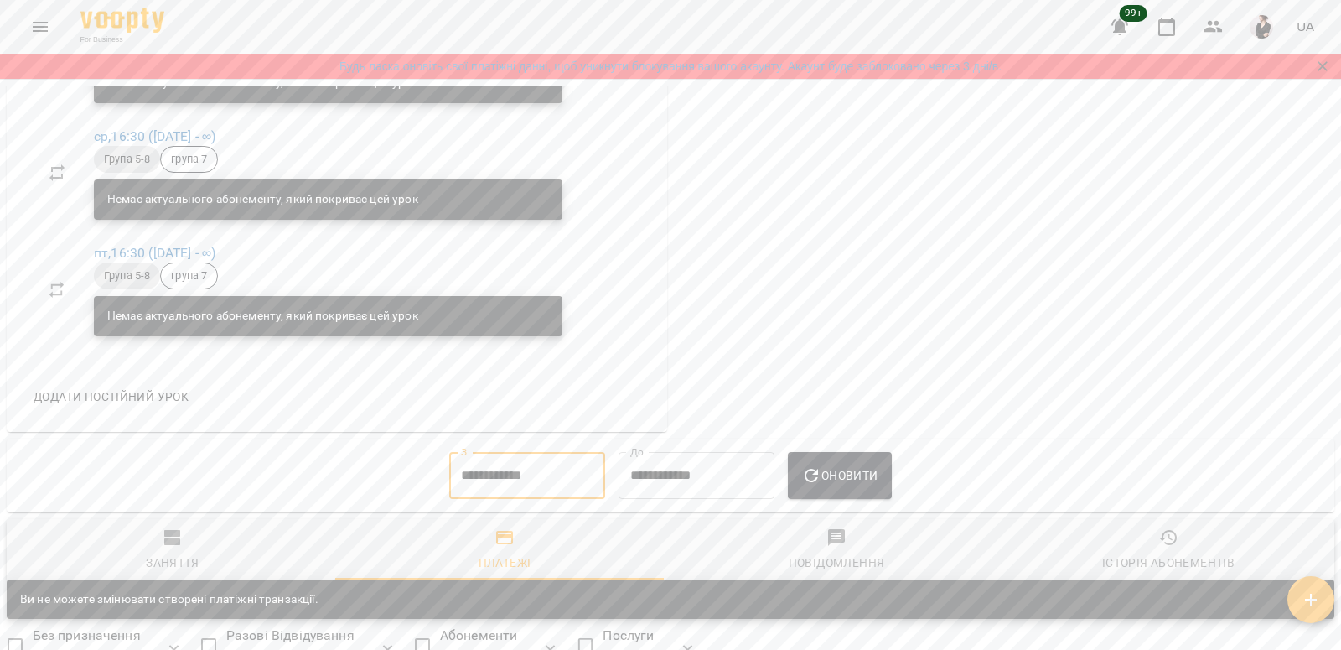
type input "**********"
click at [822, 485] on icon "button" at bounding box center [811, 475] width 20 height 20
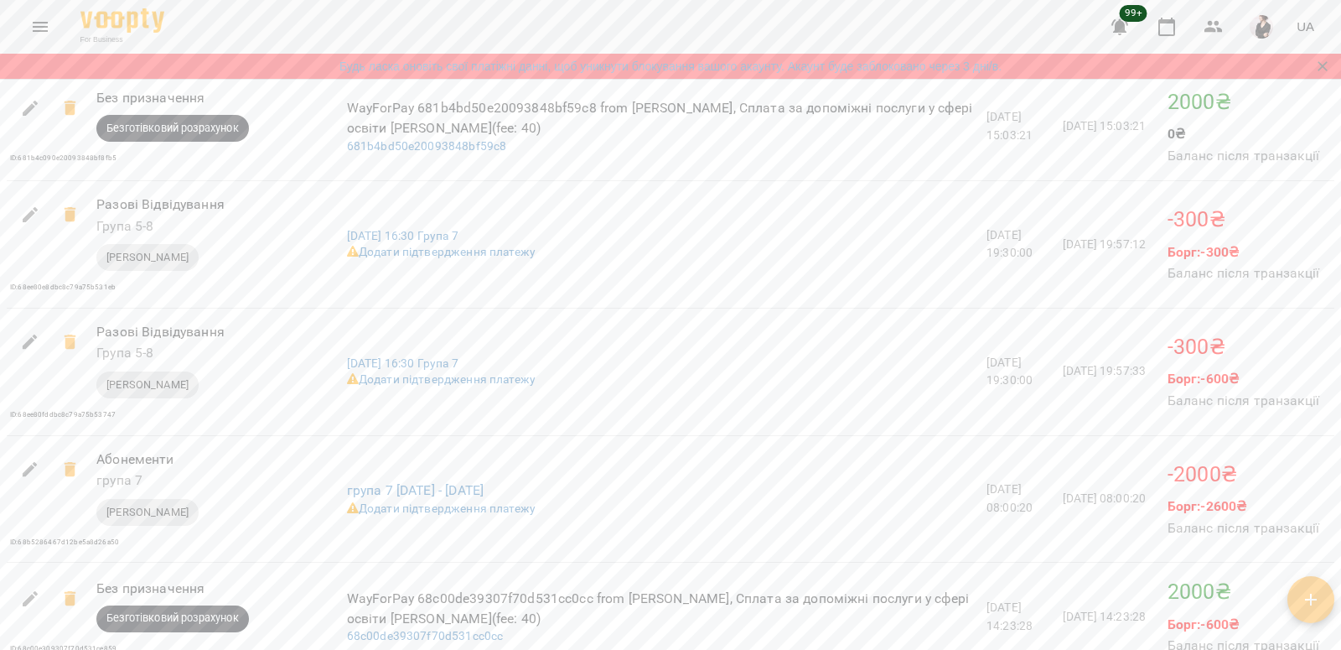
scroll to position [1823, 0]
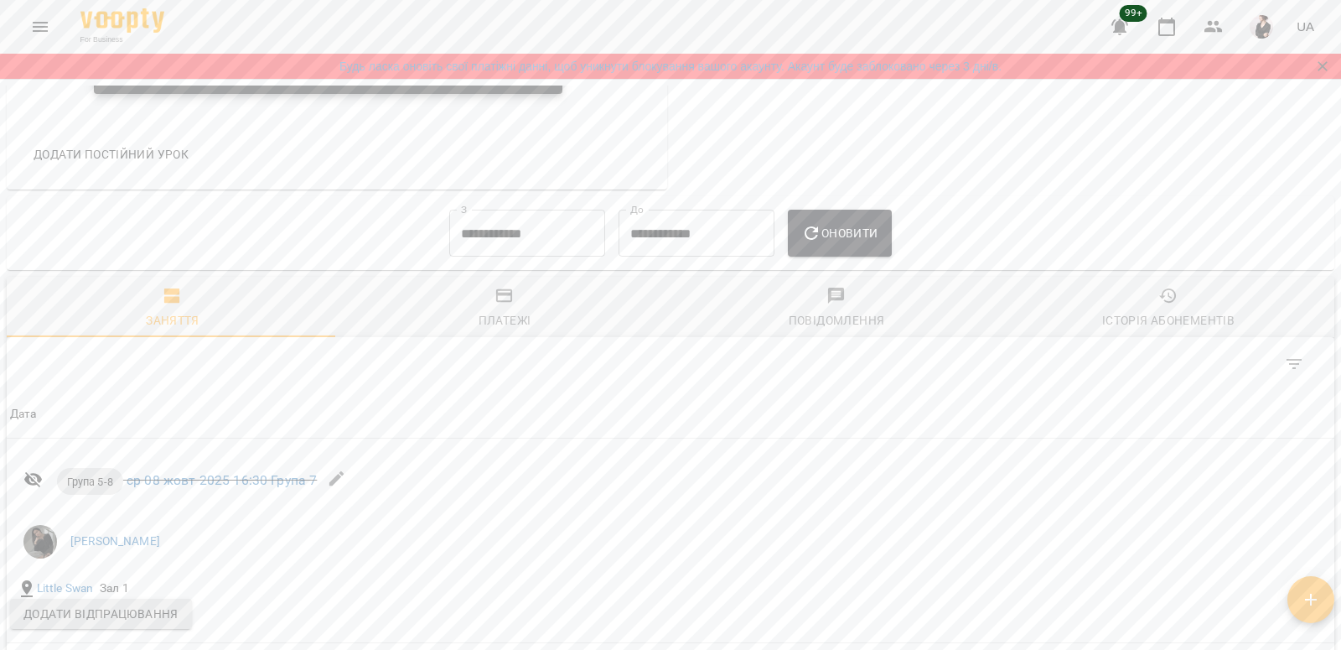
scroll to position [1179, 0]
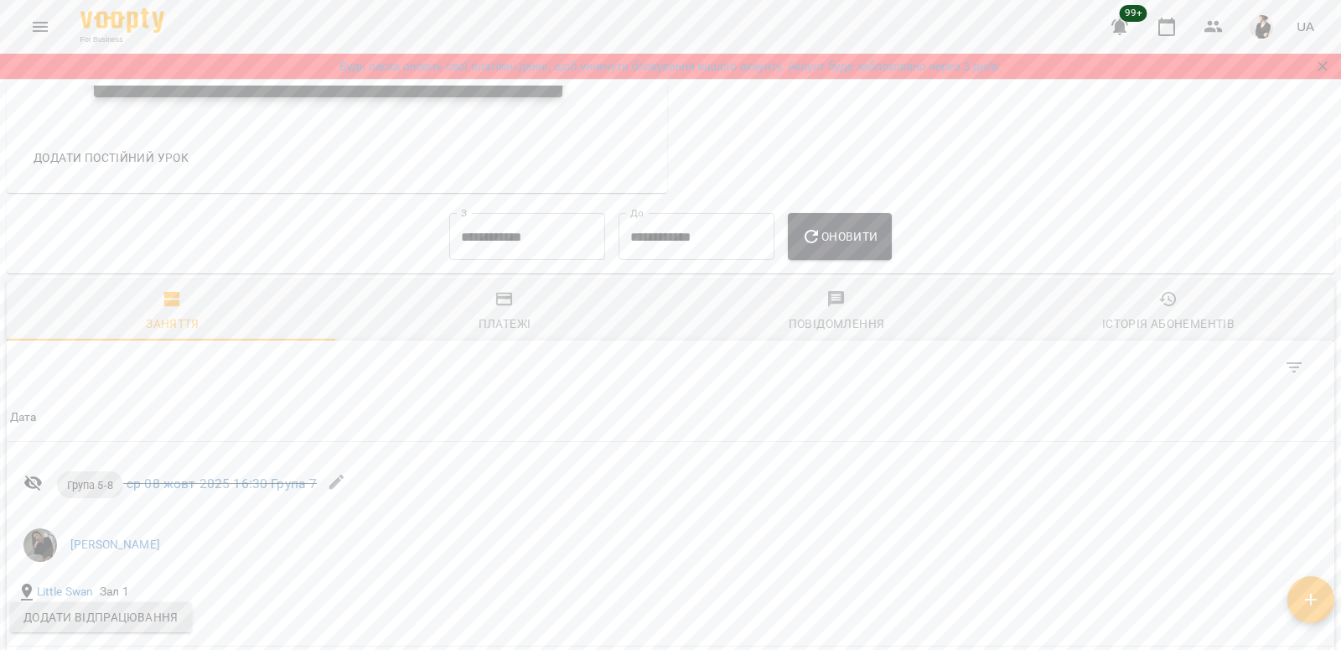
click at [486, 246] on input "**********" at bounding box center [527, 236] width 156 height 47
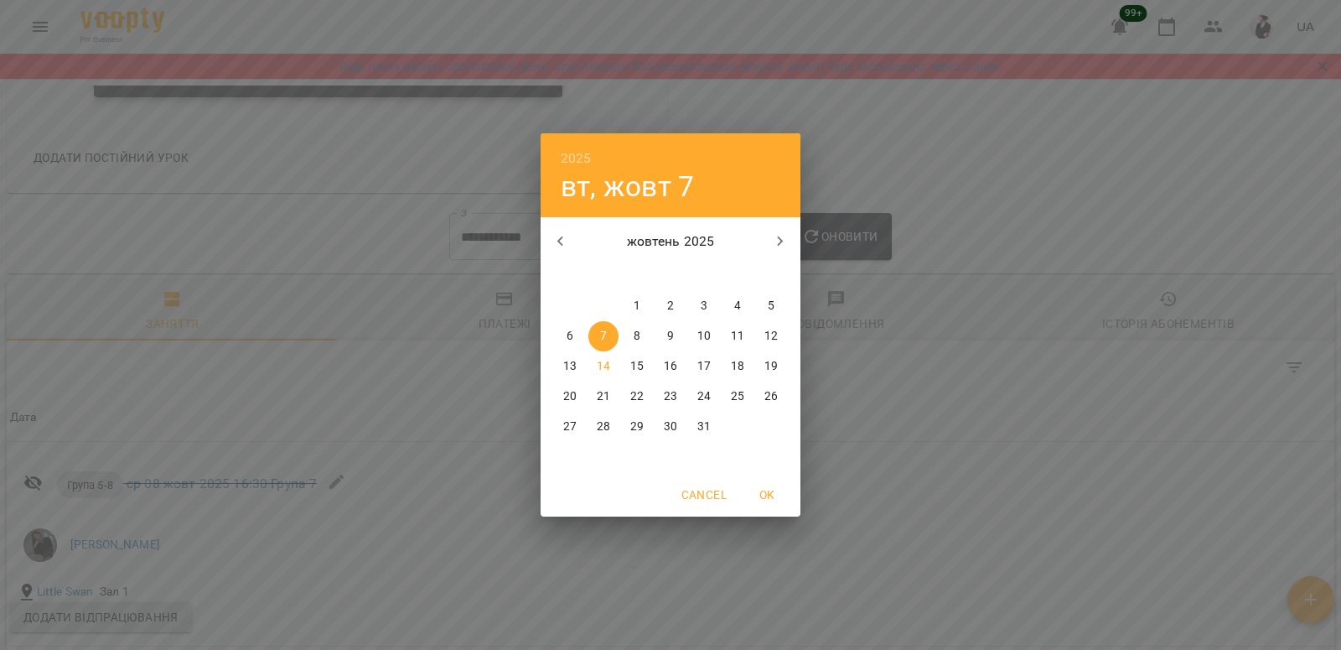
click at [568, 241] on icon "button" at bounding box center [561, 241] width 20 height 20
click at [557, 242] on icon "button" at bounding box center [561, 241] width 20 height 20
click at [758, 299] on span "1" at bounding box center [771, 306] width 30 height 17
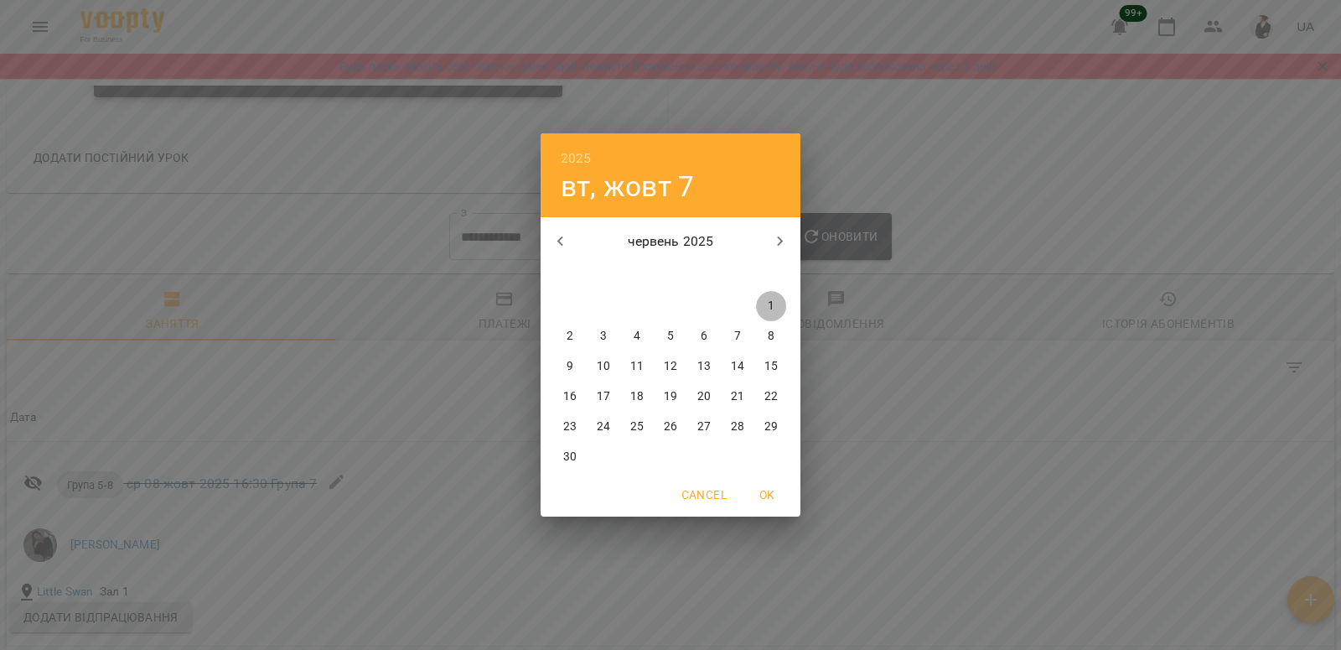
type input "**********"
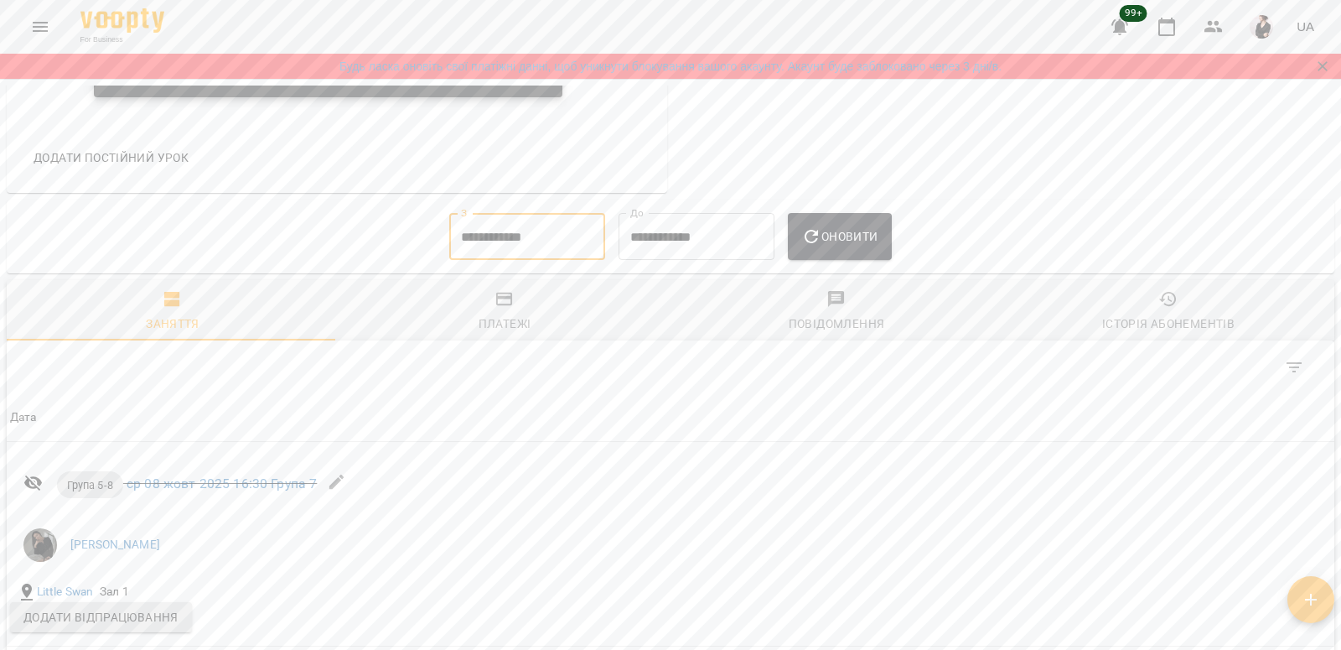
click at [858, 257] on button "Оновити" at bounding box center [839, 236] width 103 height 47
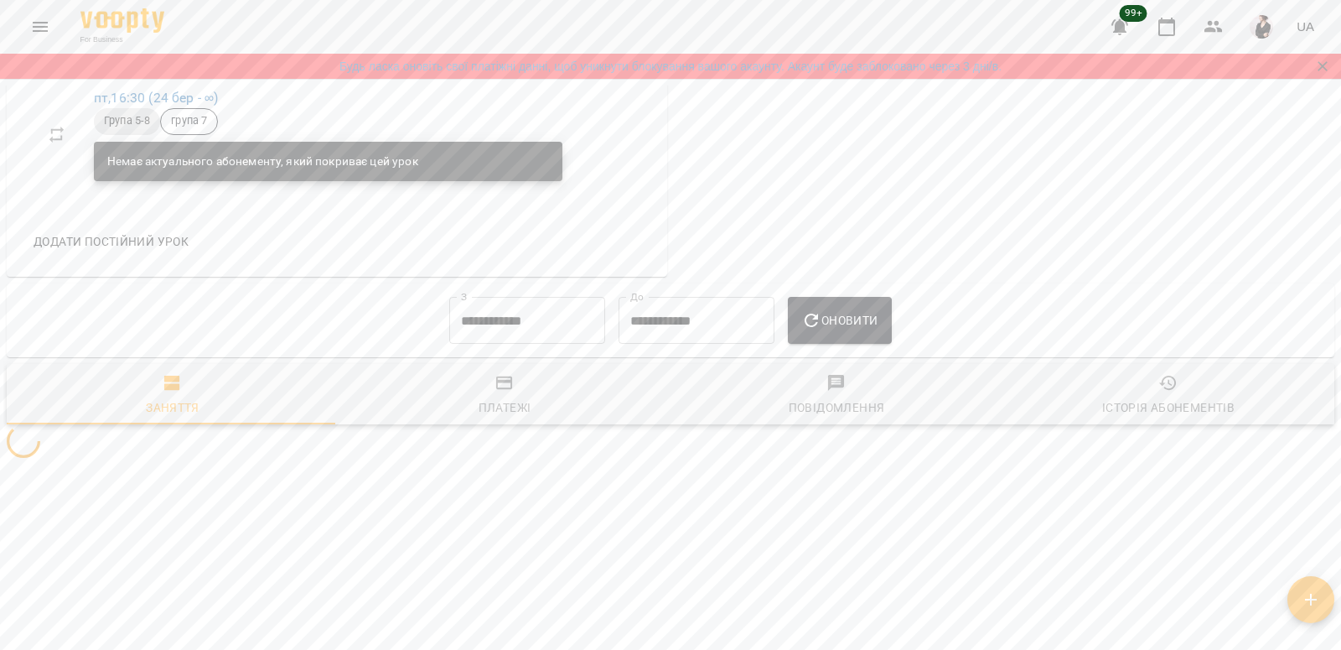
scroll to position [1101, 0]
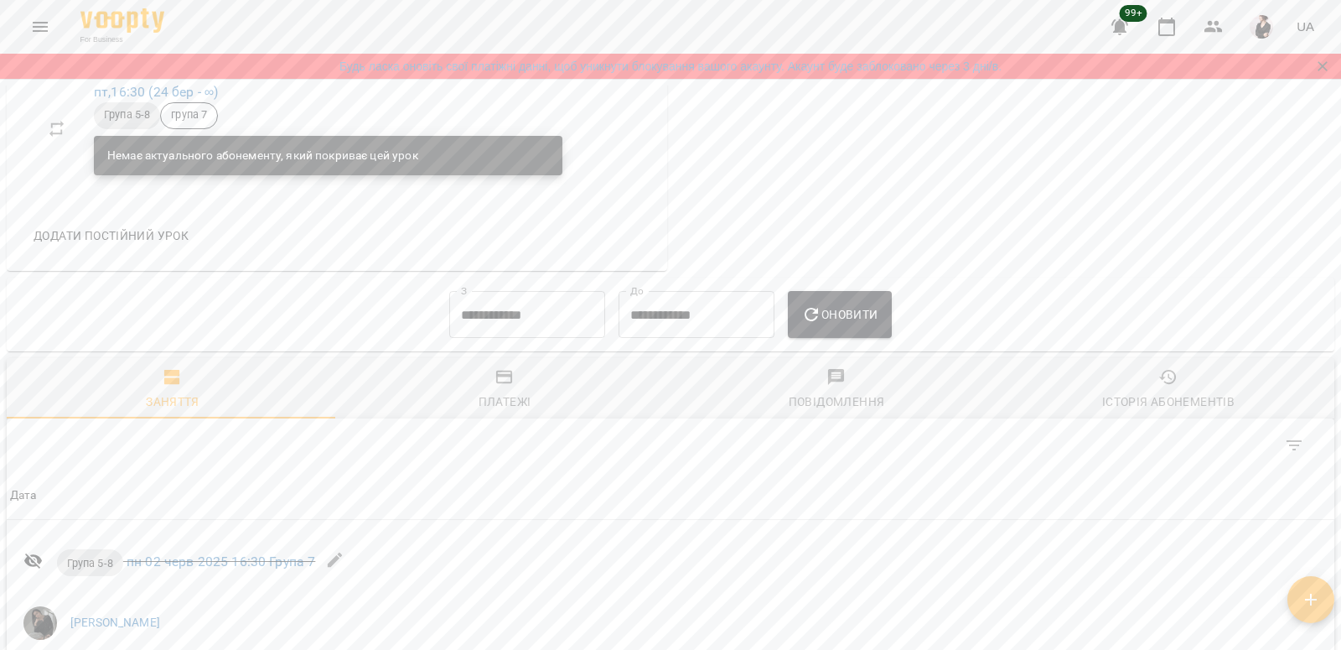
click at [496, 384] on icon "button" at bounding box center [504, 377] width 17 height 13
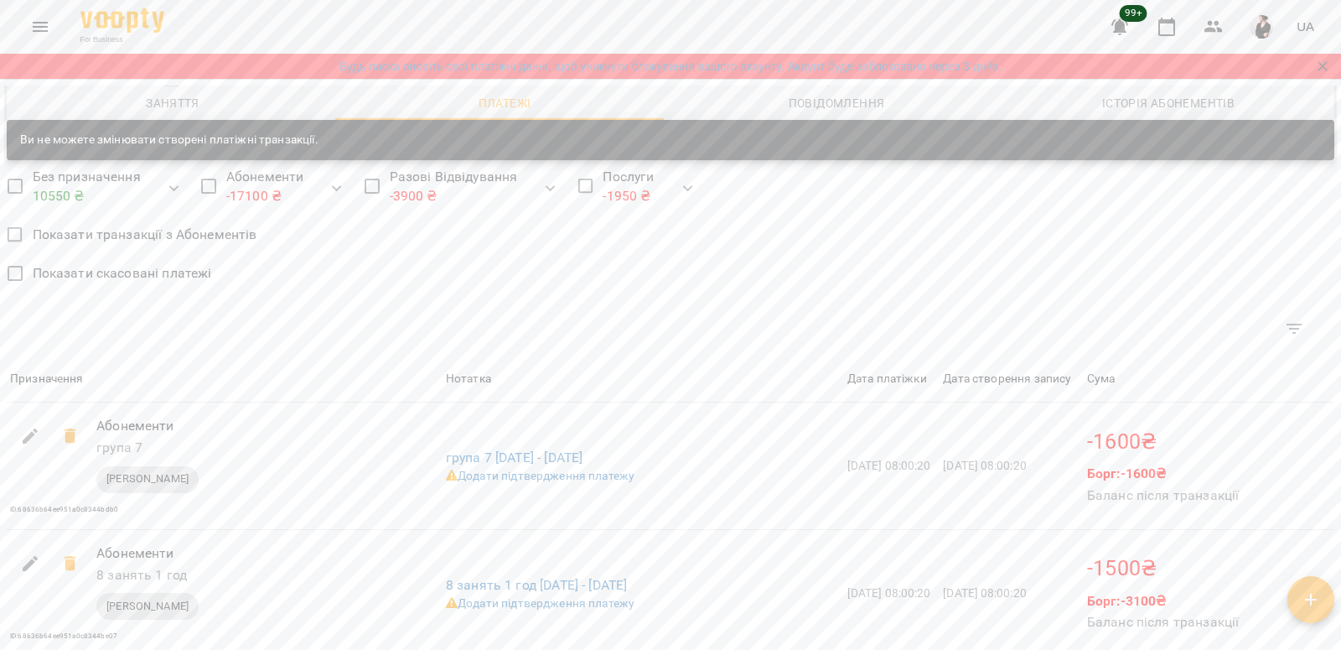
scroll to position [1432, 0]
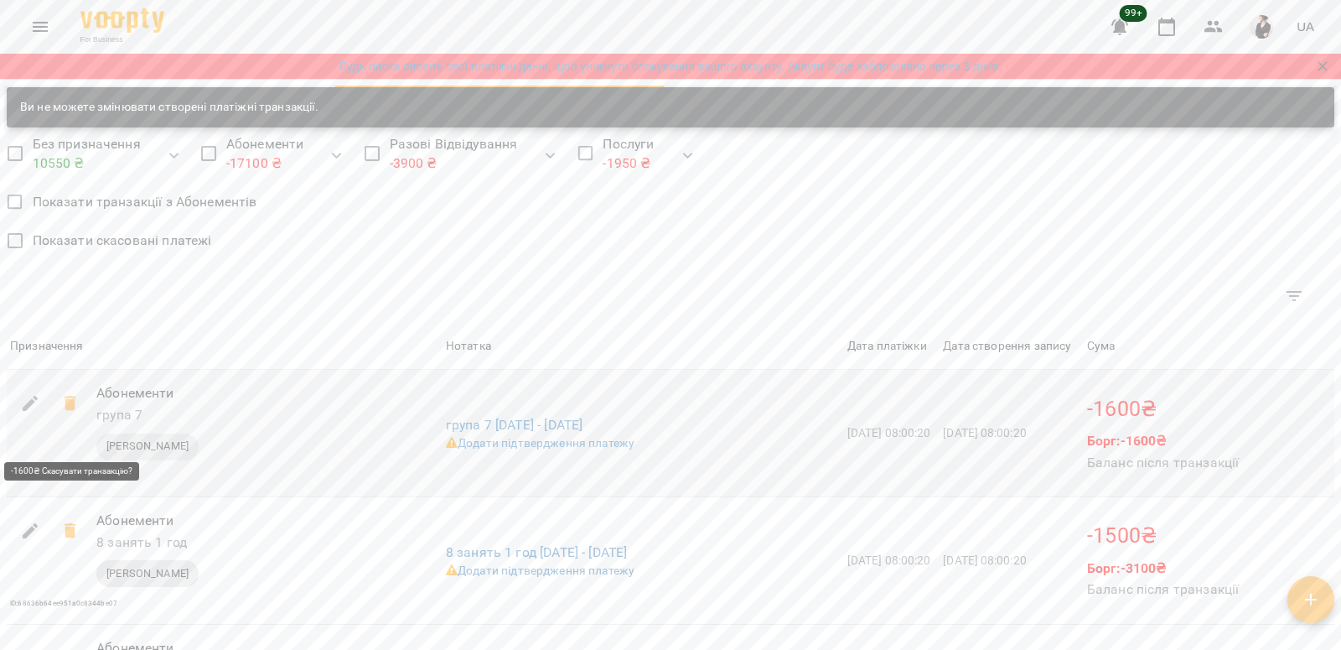
click at [65, 411] on icon at bounding box center [70, 403] width 12 height 15
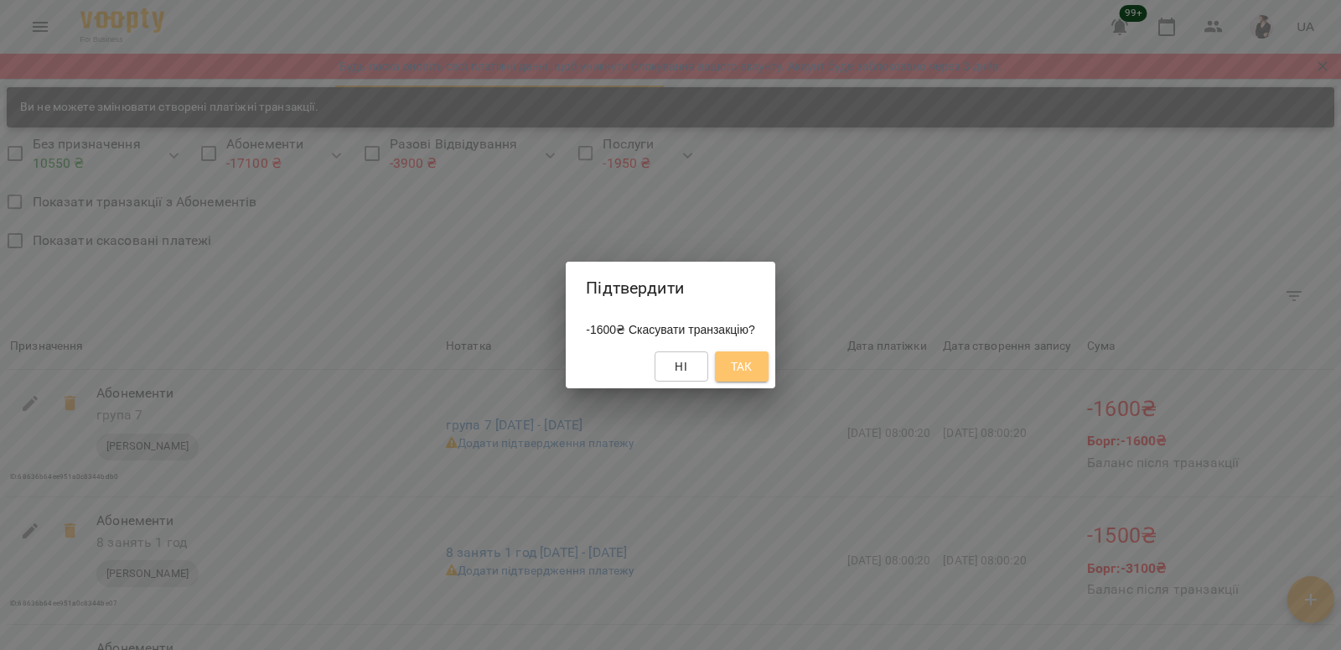
click at [741, 375] on span "Так" at bounding box center [741, 366] width 27 height 20
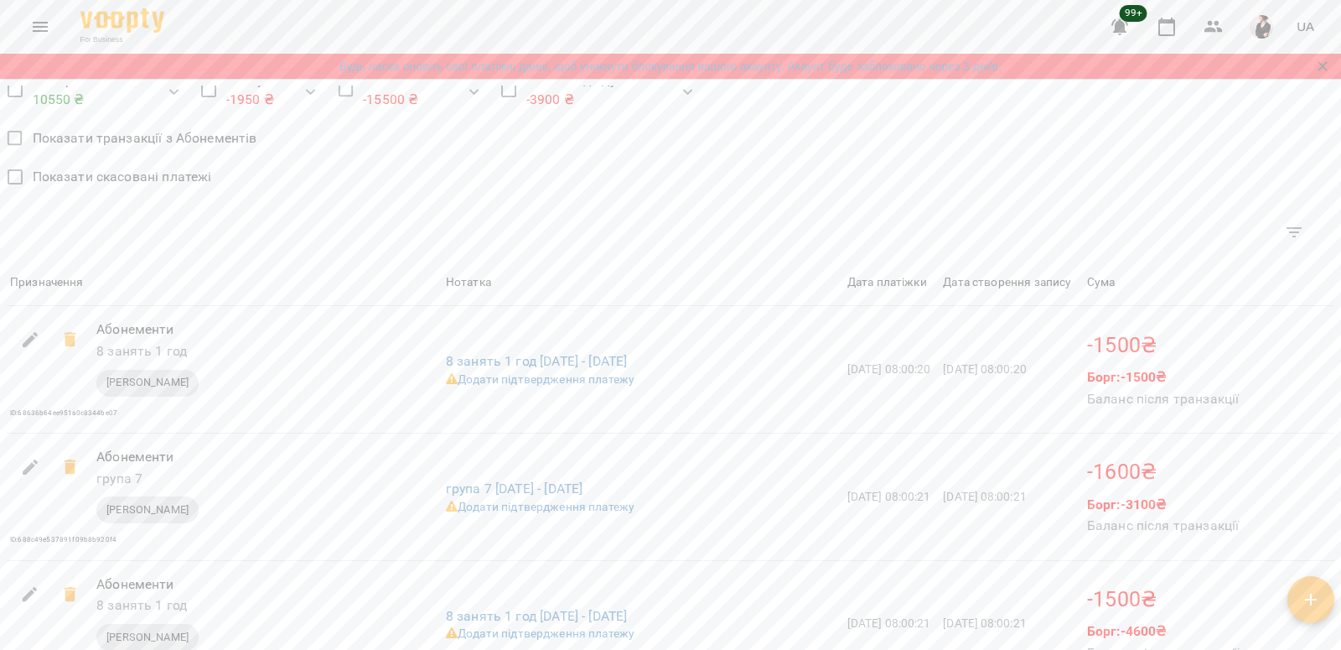
scroll to position [1508, 0]
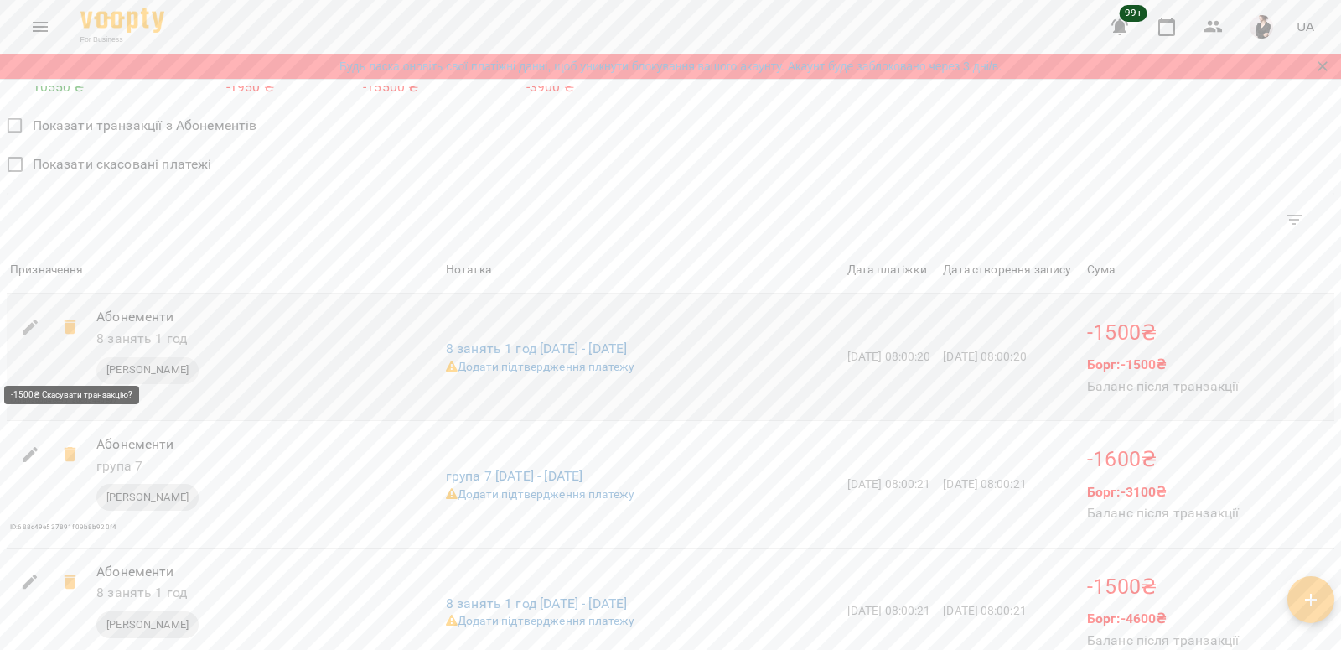
click at [64, 337] on icon at bounding box center [70, 327] width 20 height 20
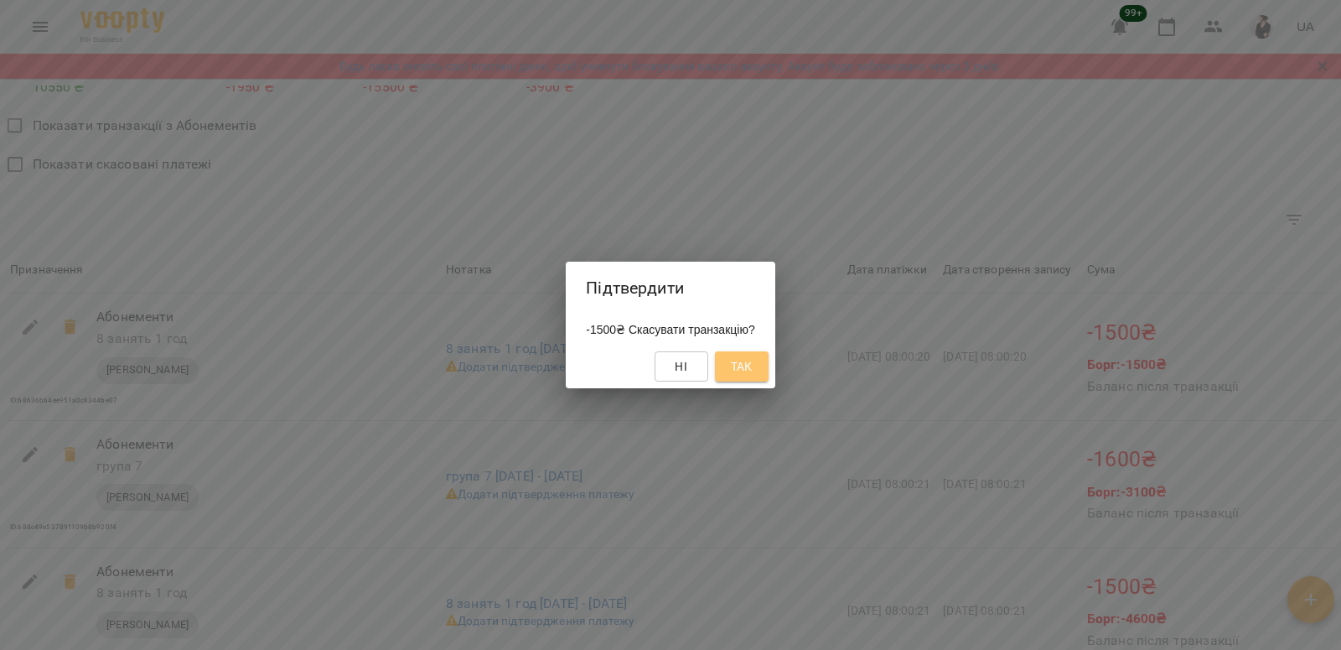
click at [769, 372] on button "Так" at bounding box center [742, 366] width 54 height 30
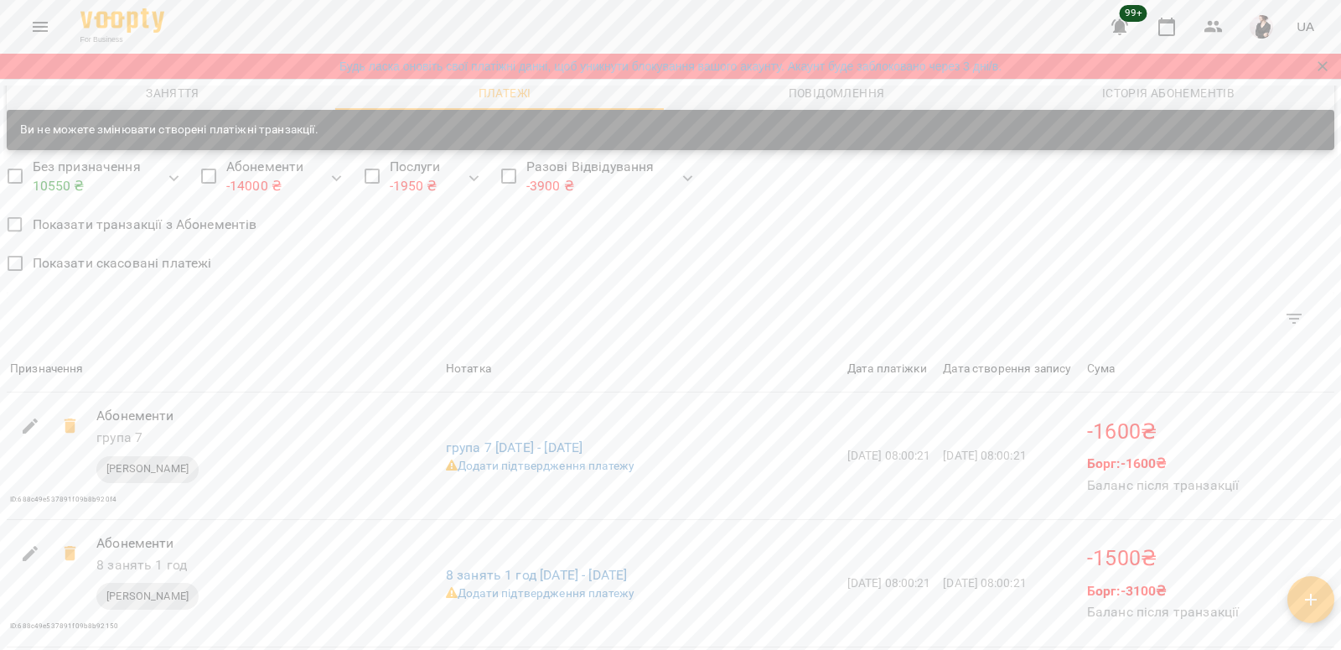
scroll to position [1470, 0]
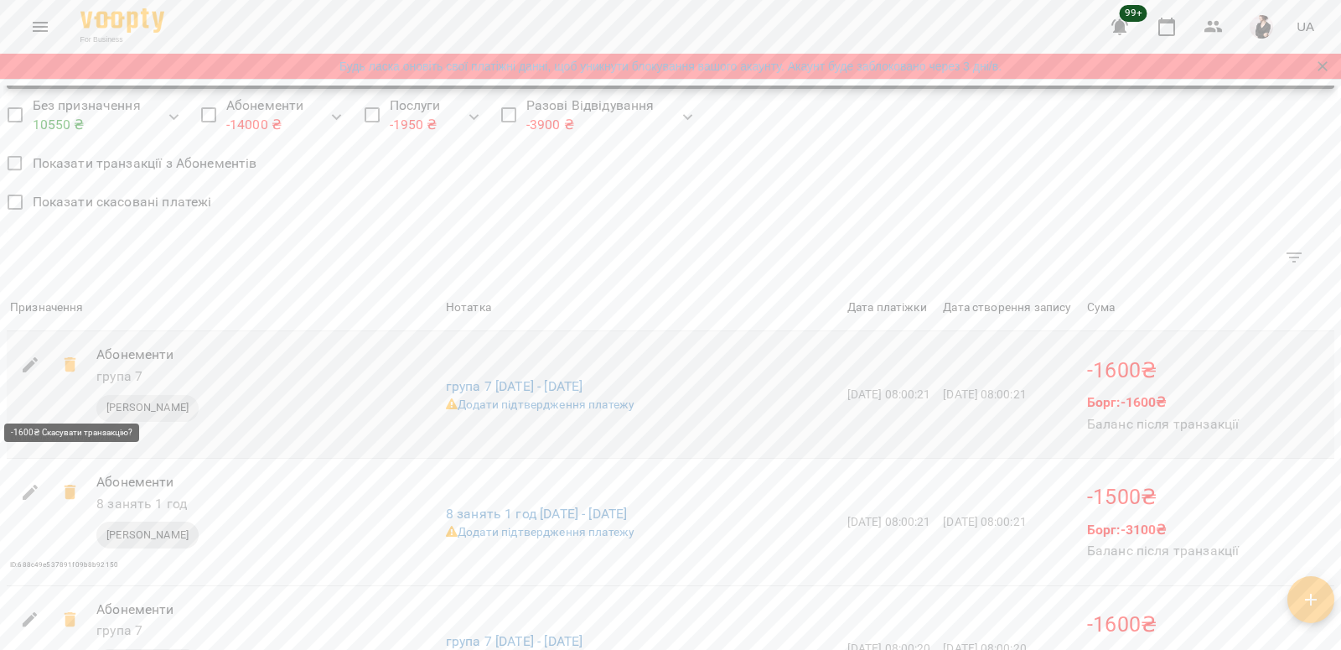
click at [71, 375] on icon at bounding box center [70, 365] width 20 height 20
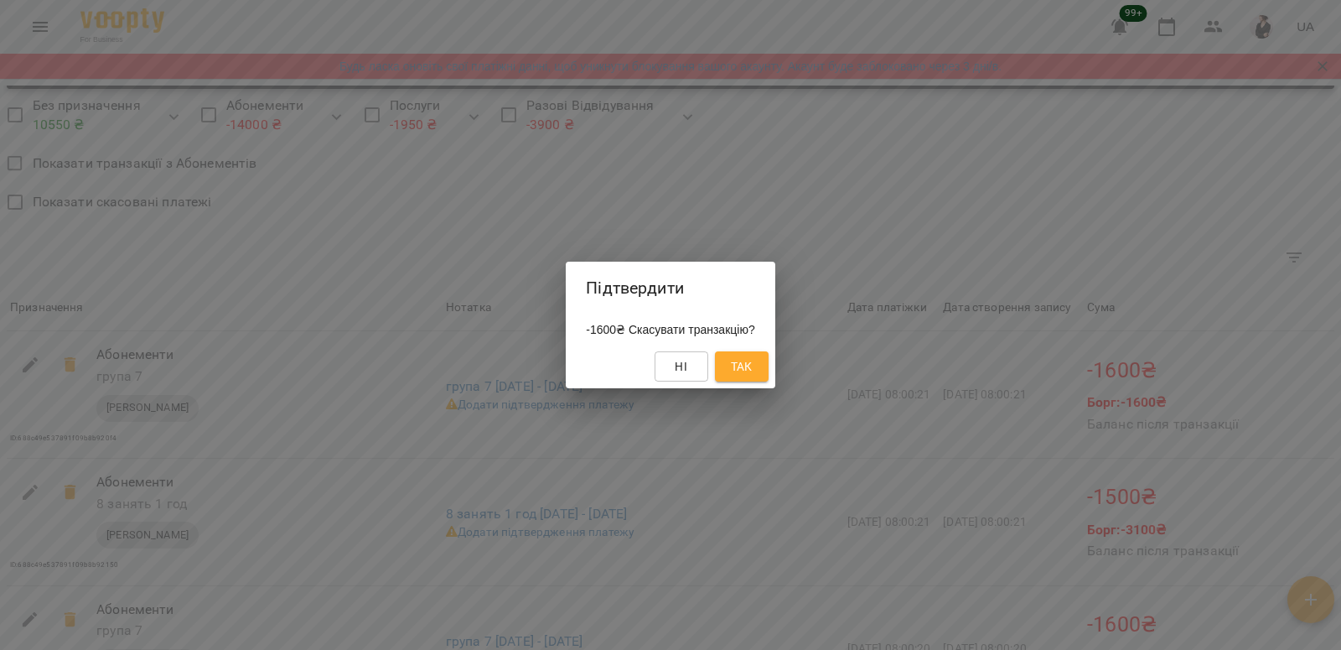
click at [745, 371] on span "Так" at bounding box center [742, 366] width 22 height 20
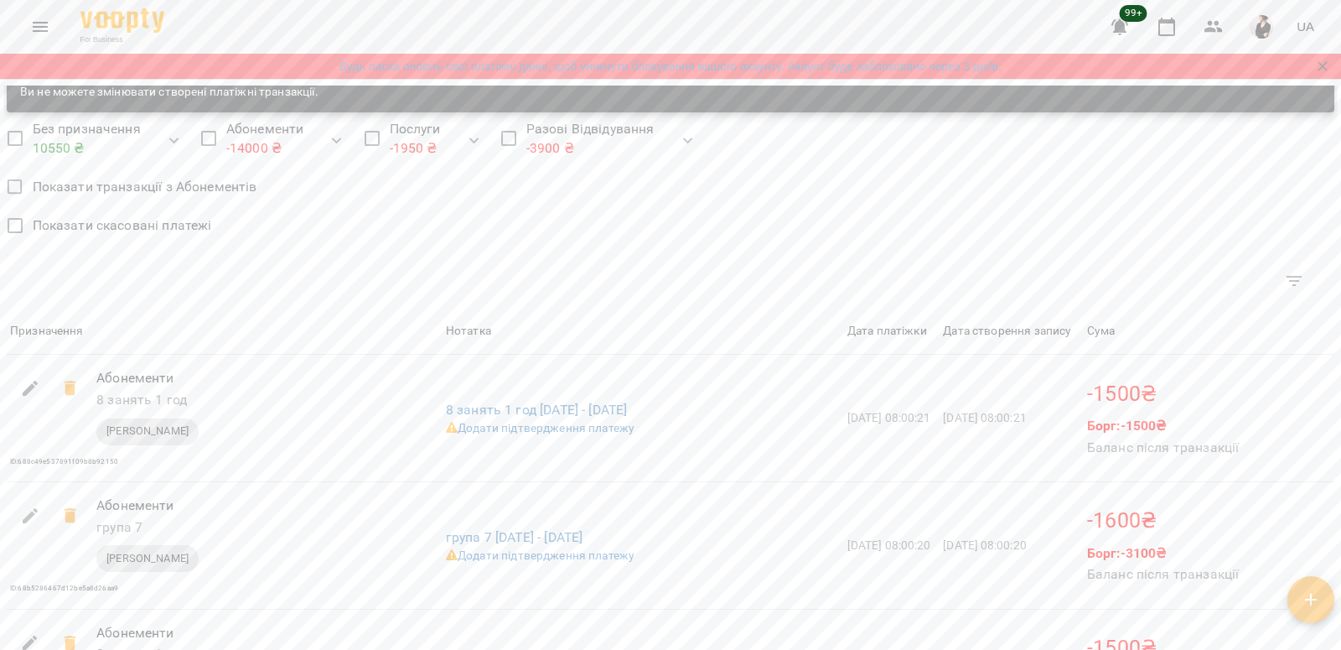
scroll to position [1451, 0]
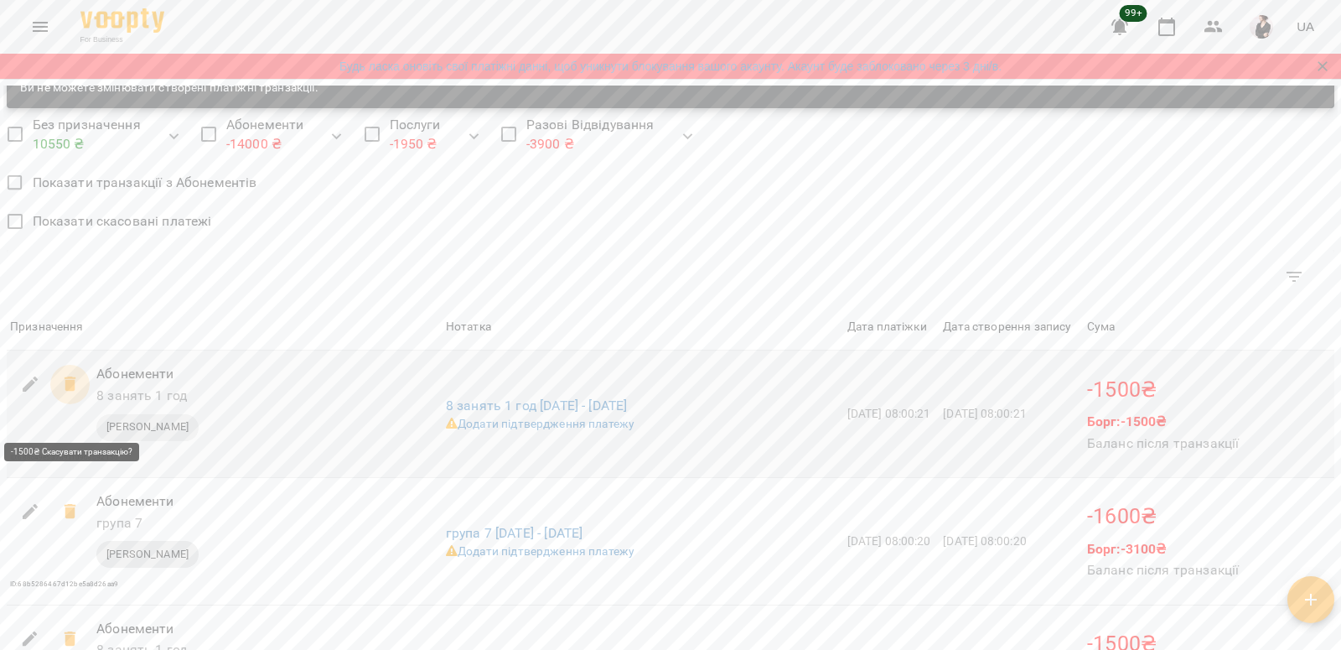
click at [70, 391] on icon at bounding box center [70, 383] width 12 height 15
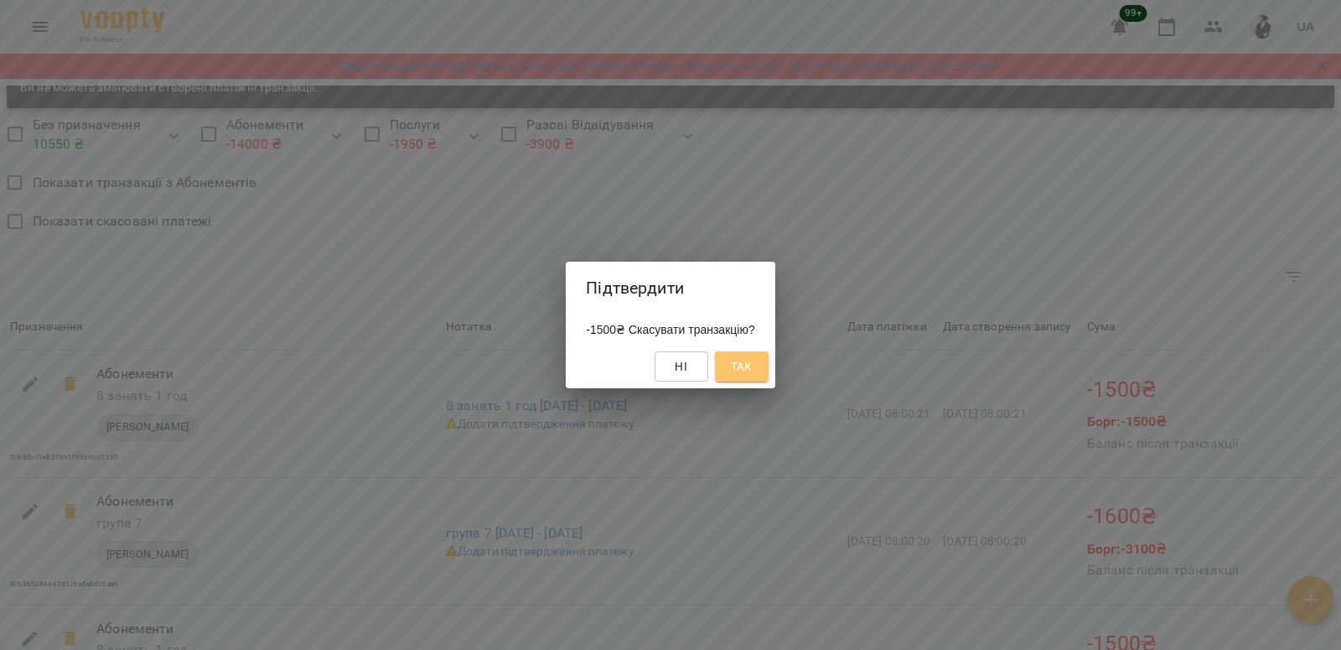
click at [753, 370] on span "Так" at bounding box center [742, 366] width 22 height 20
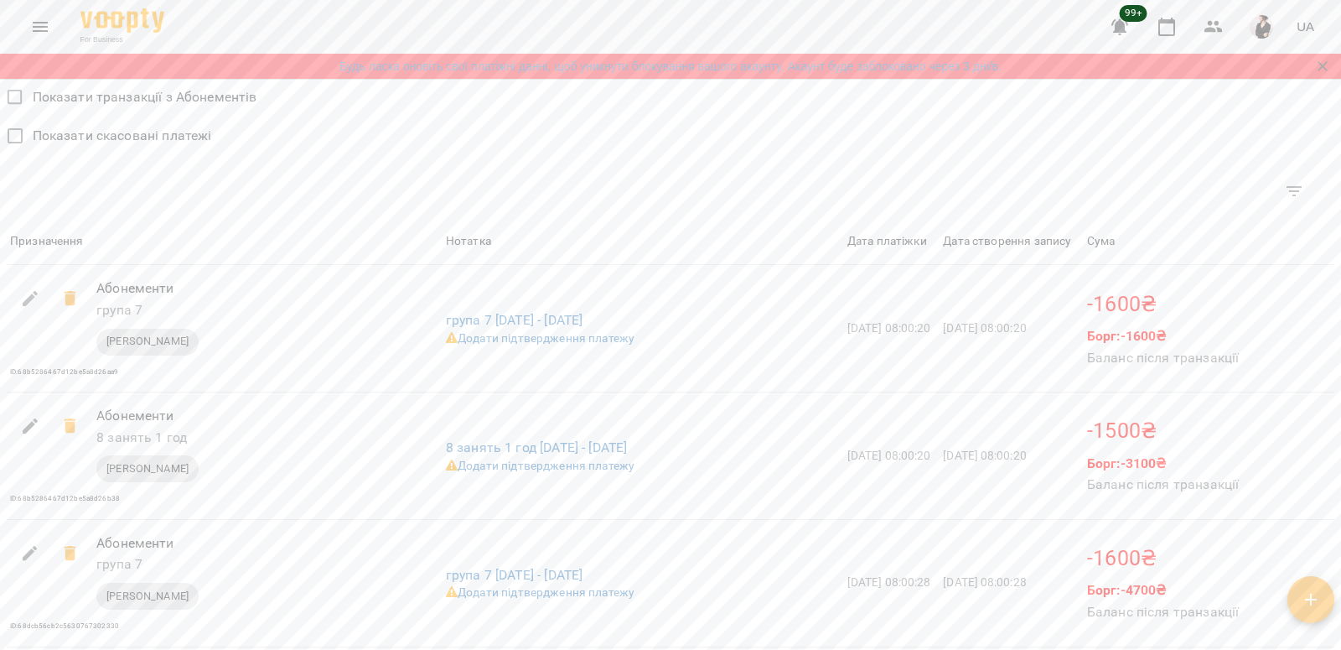
scroll to position [1540, 0]
click at [67, 303] on icon at bounding box center [70, 295] width 12 height 15
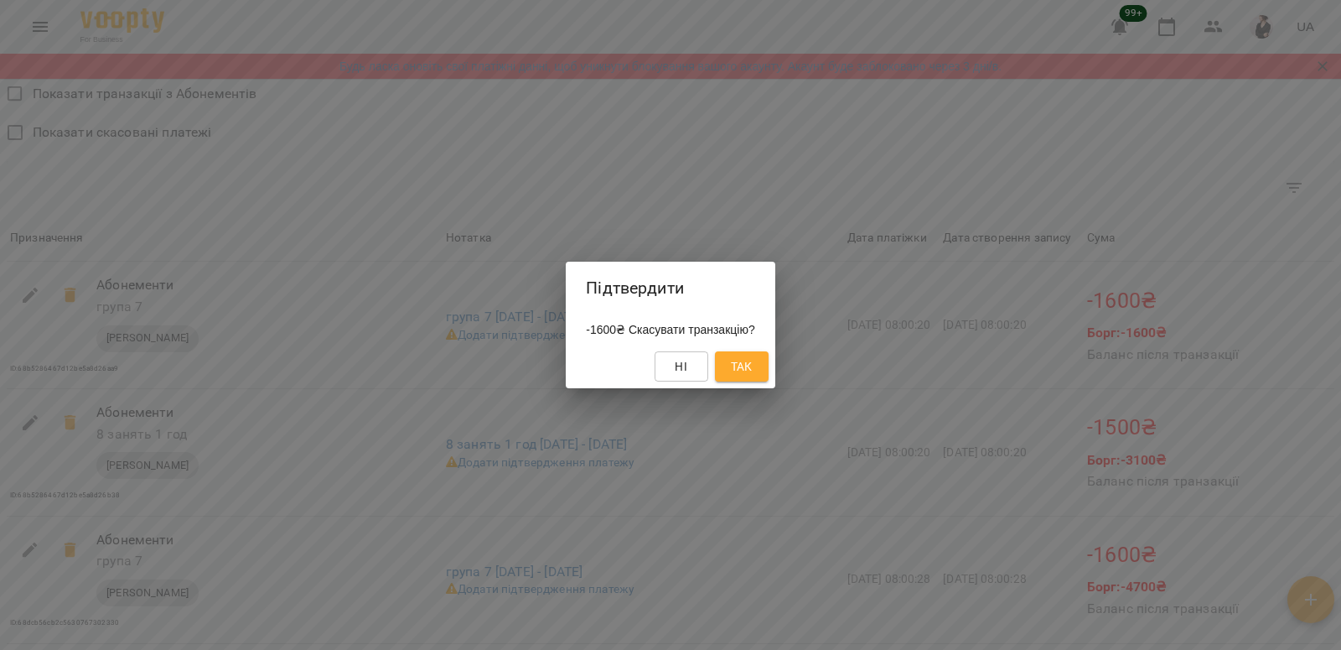
click at [753, 369] on span "Так" at bounding box center [742, 366] width 22 height 20
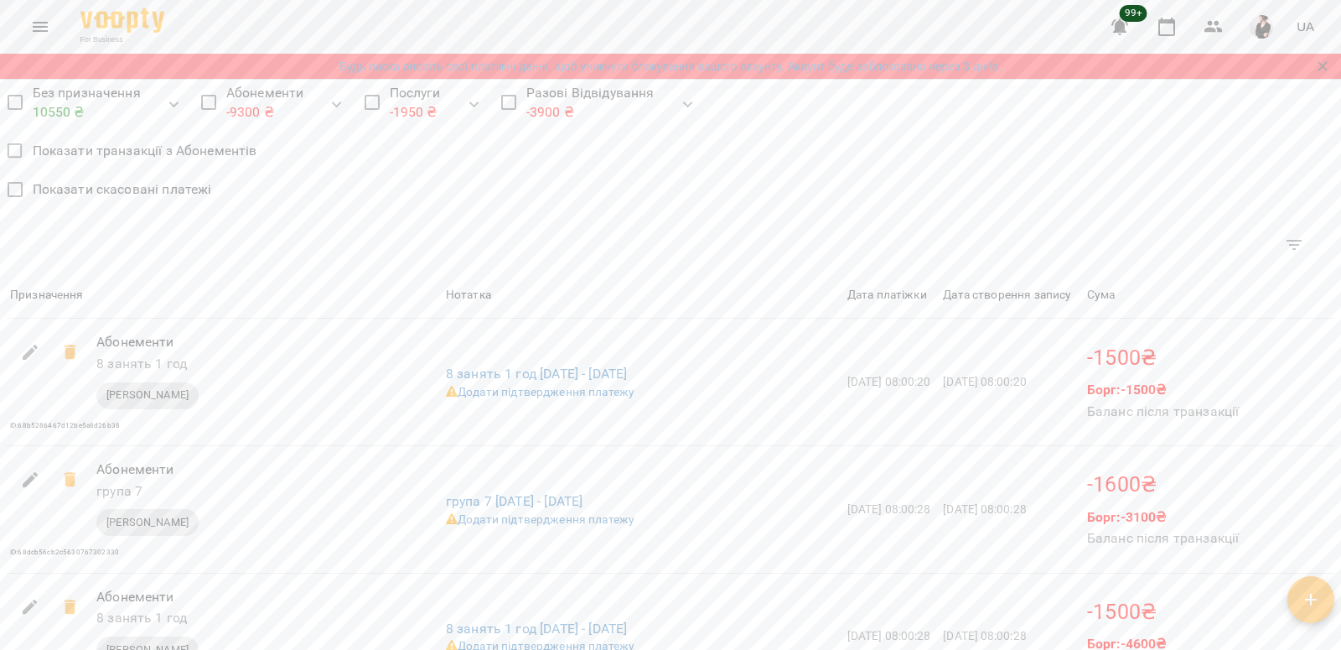
scroll to position [1486, 0]
click at [67, 356] on icon at bounding box center [70, 348] width 12 height 15
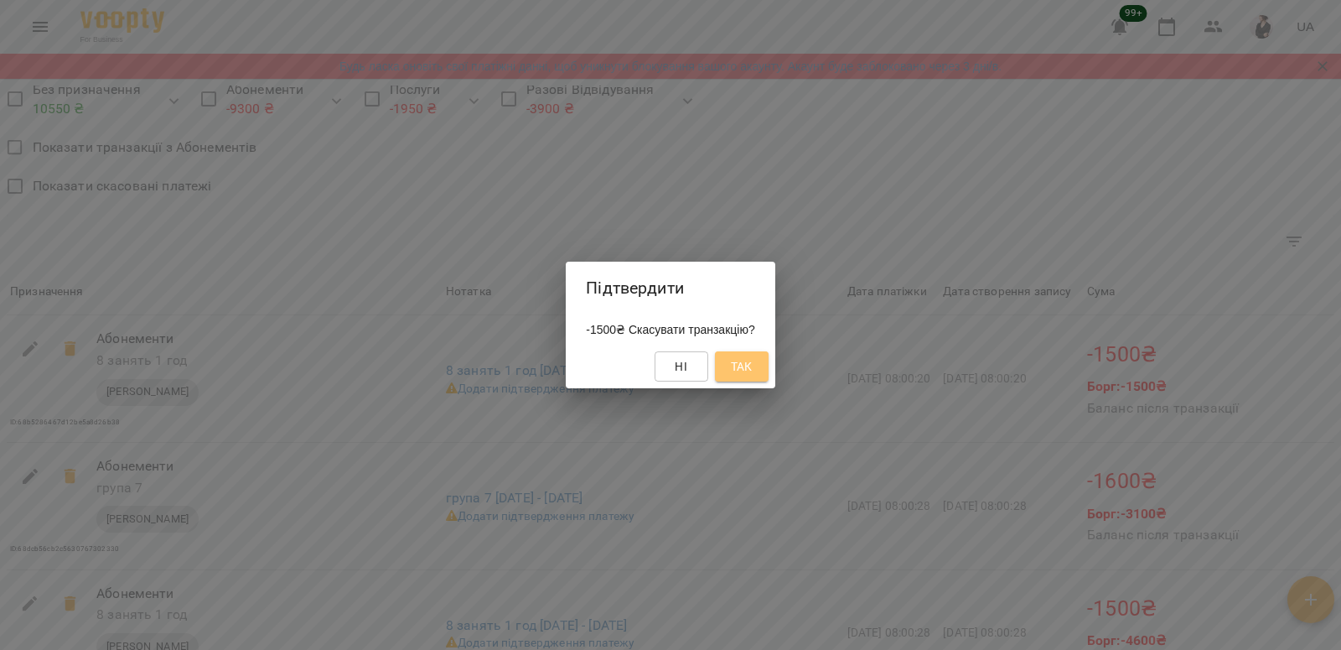
click at [769, 366] on button "Так" at bounding box center [742, 366] width 54 height 30
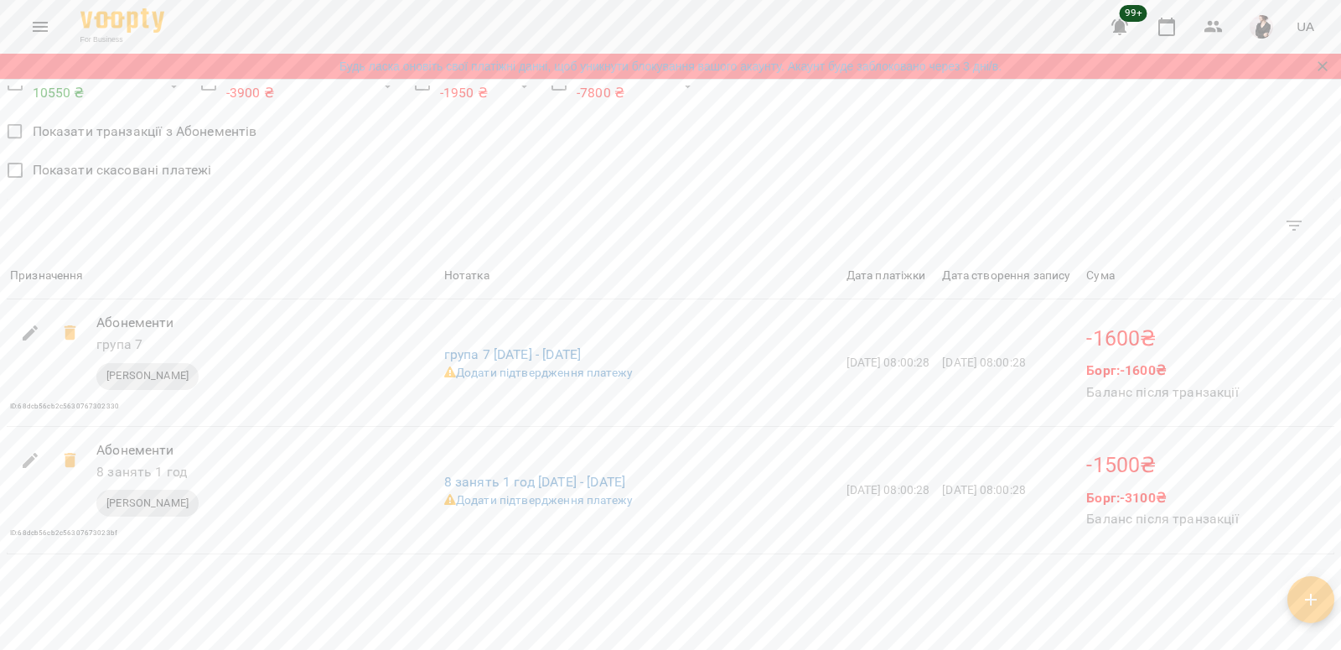
scroll to position [1508, 0]
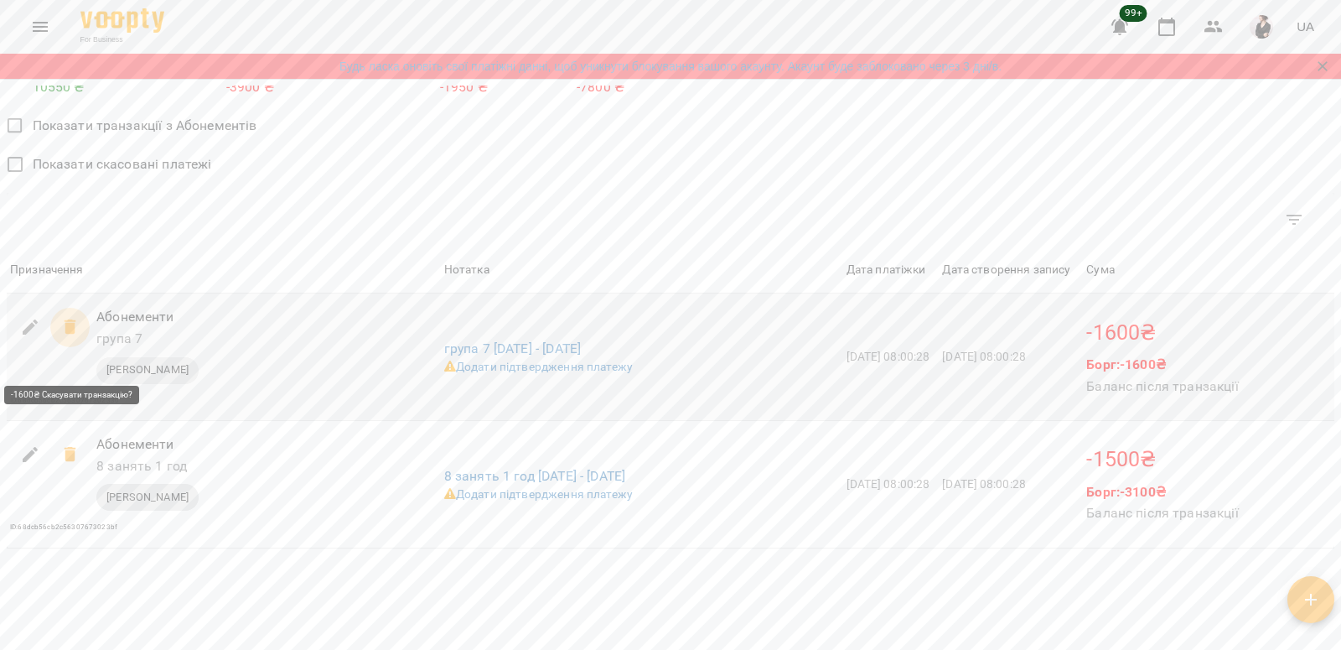
click at [69, 334] on icon at bounding box center [70, 326] width 12 height 15
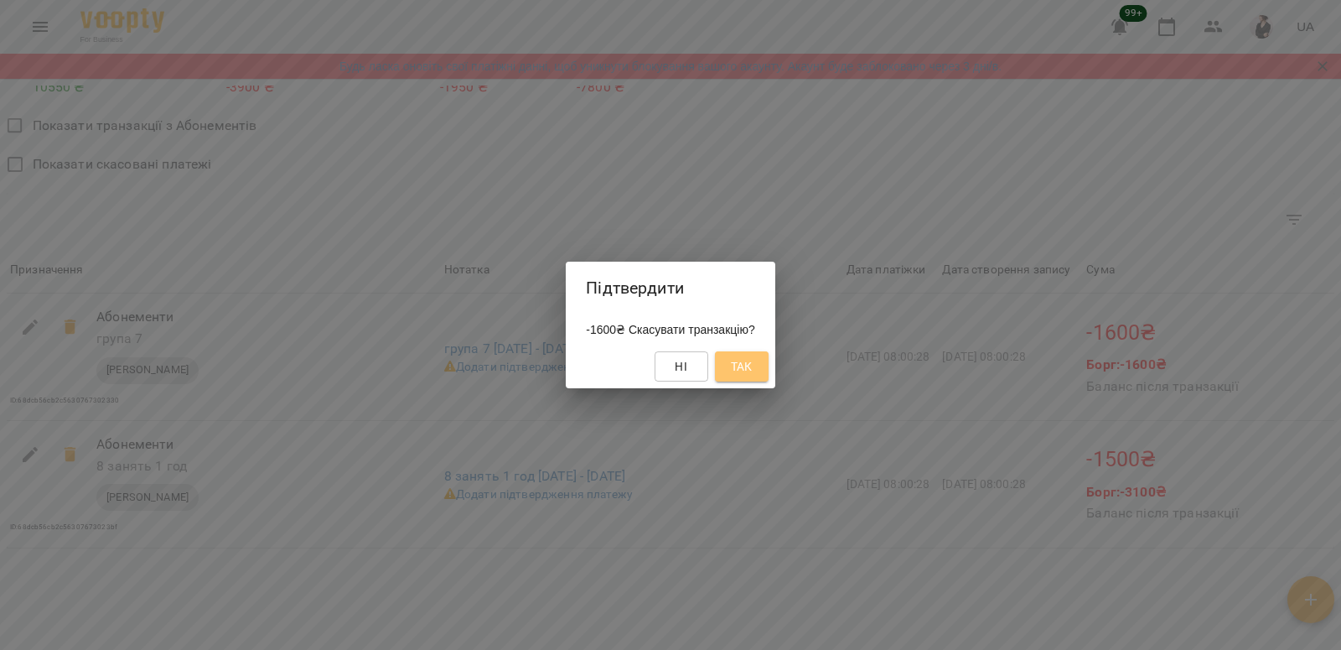
click at [753, 373] on span "Так" at bounding box center [742, 366] width 22 height 20
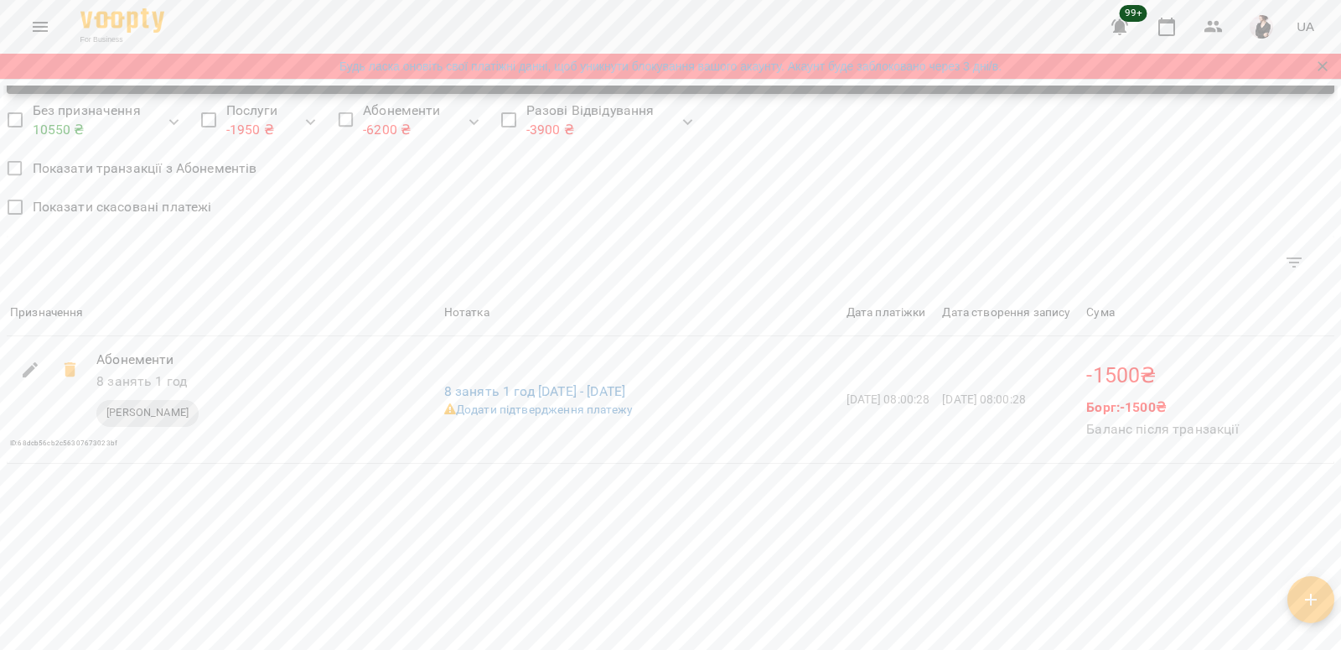
scroll to position [1492, 0]
click at [65, 371] on icon at bounding box center [70, 370] width 20 height 20
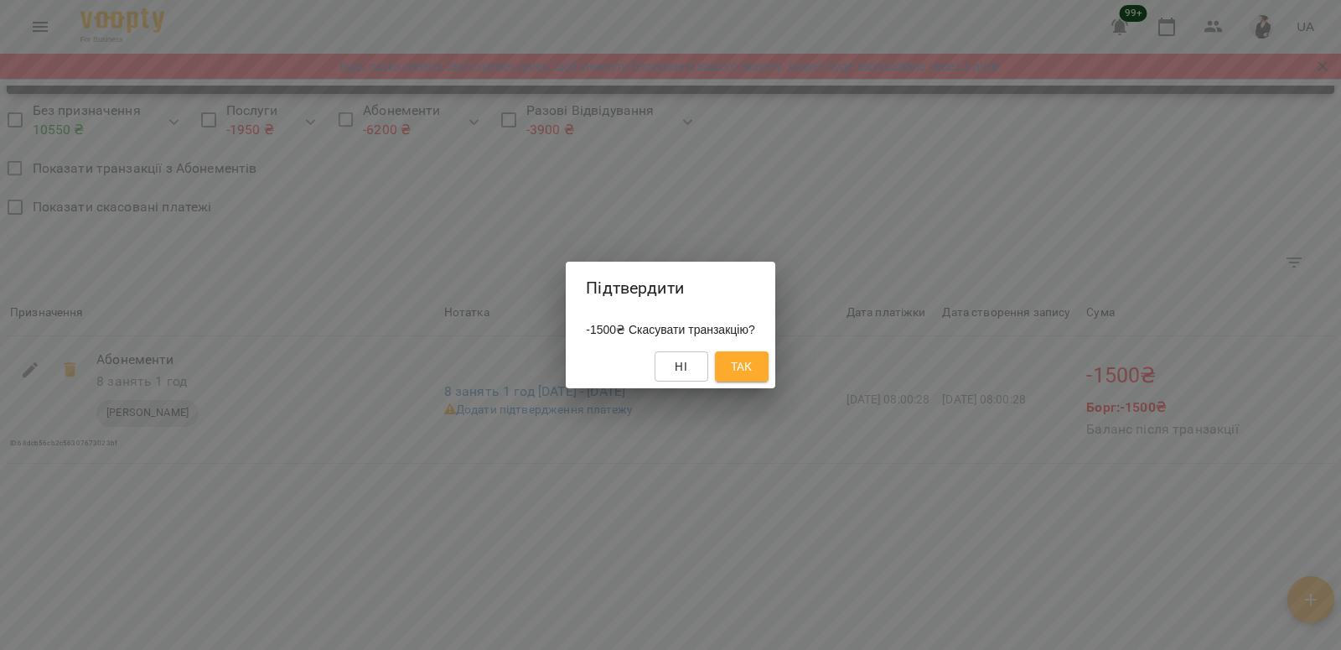
click at [769, 368] on button "Так" at bounding box center [742, 366] width 54 height 30
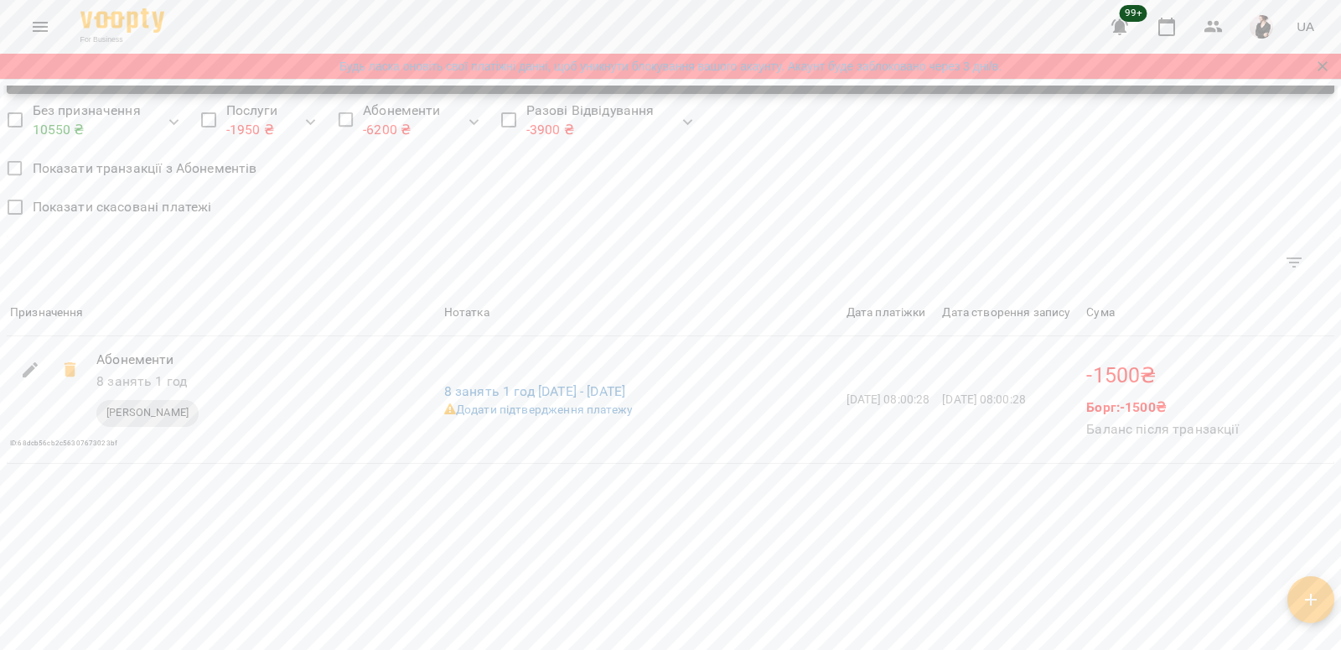
scroll to position [1101, 0]
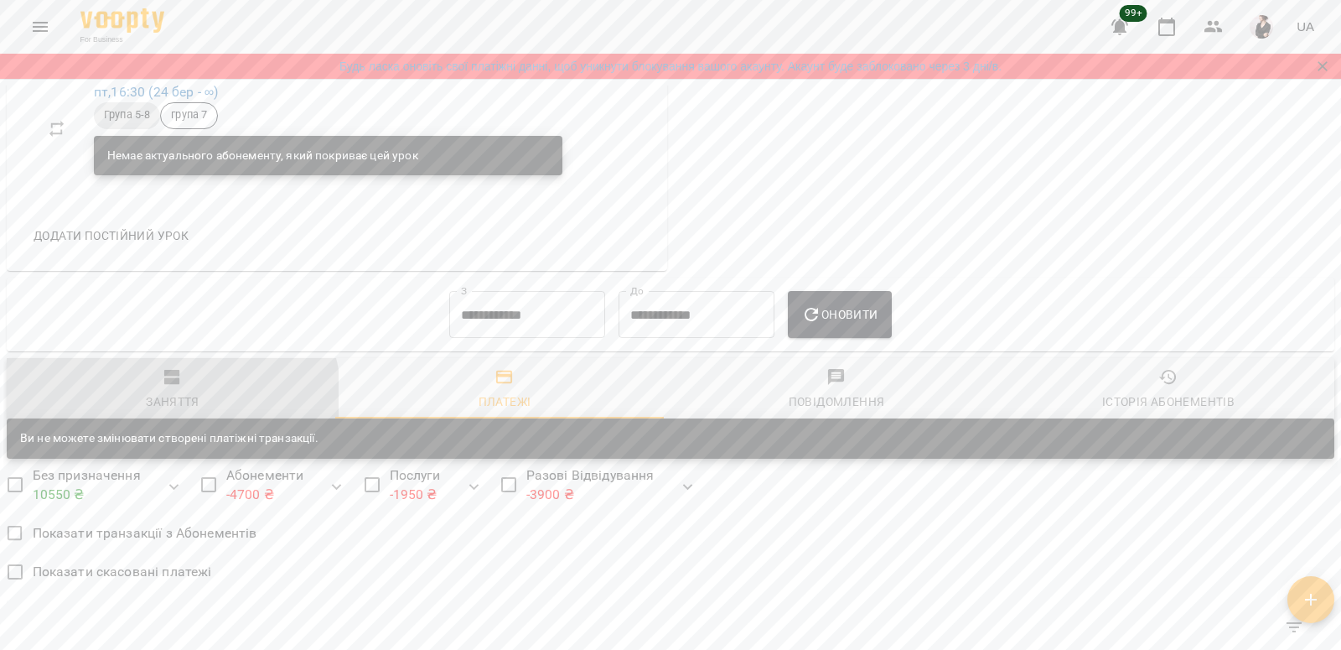
click at [150, 412] on div "Заняття" at bounding box center [173, 401] width 54 height 20
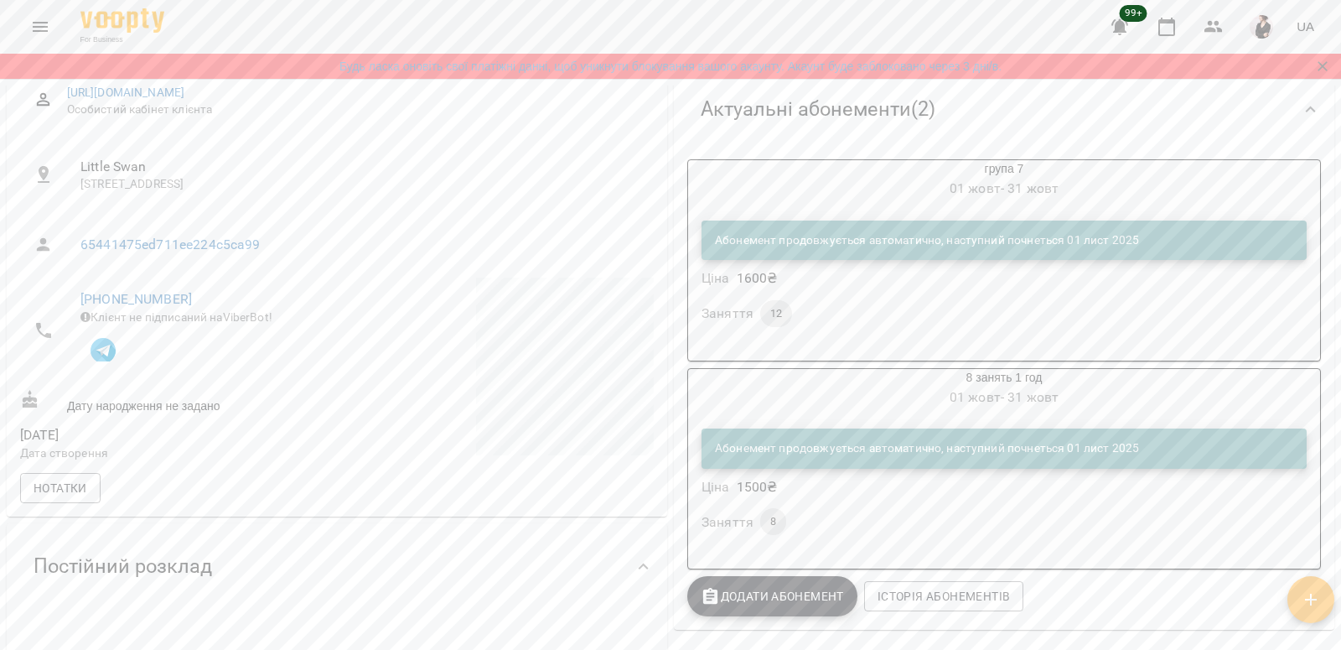
scroll to position [0, 0]
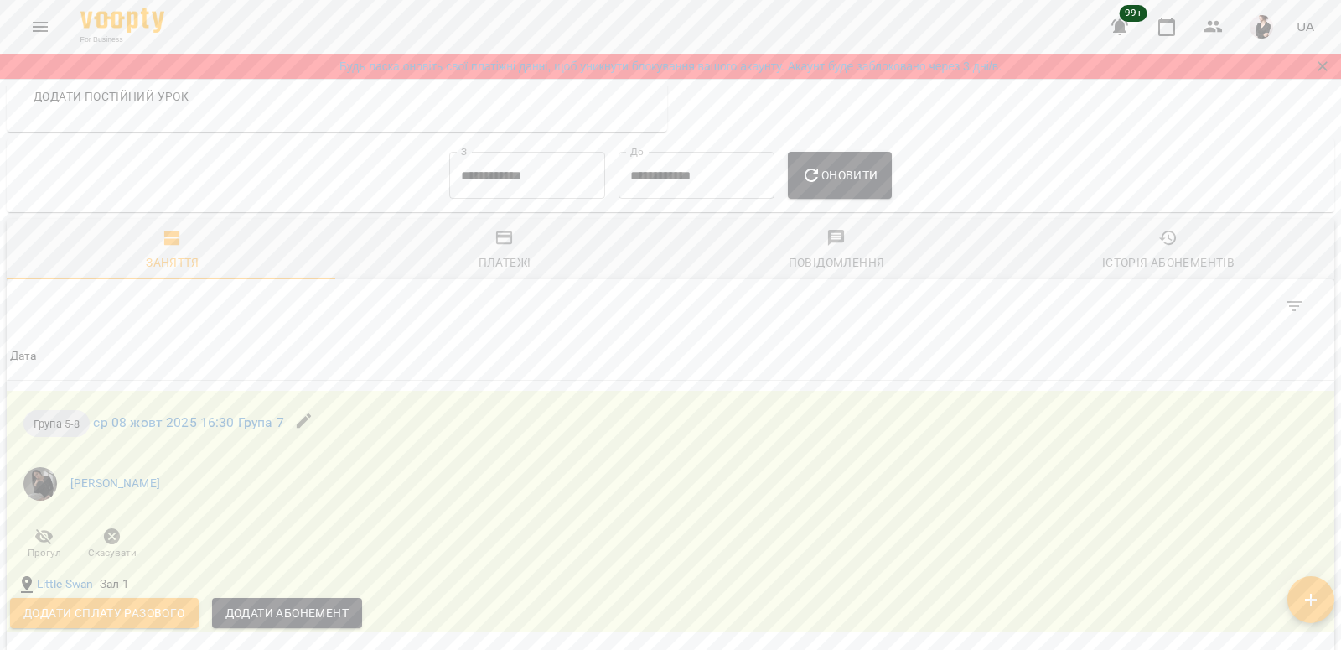
scroll to position [1255, 0]
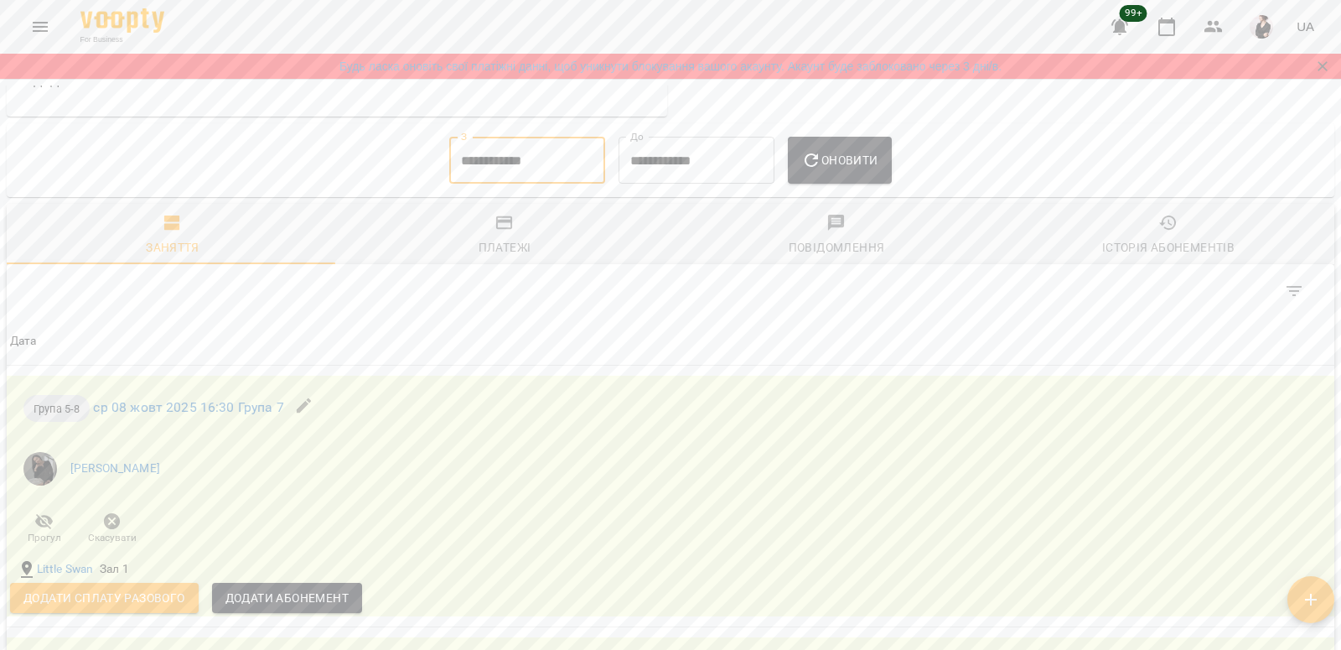
click at [480, 184] on input "**********" at bounding box center [527, 160] width 156 height 47
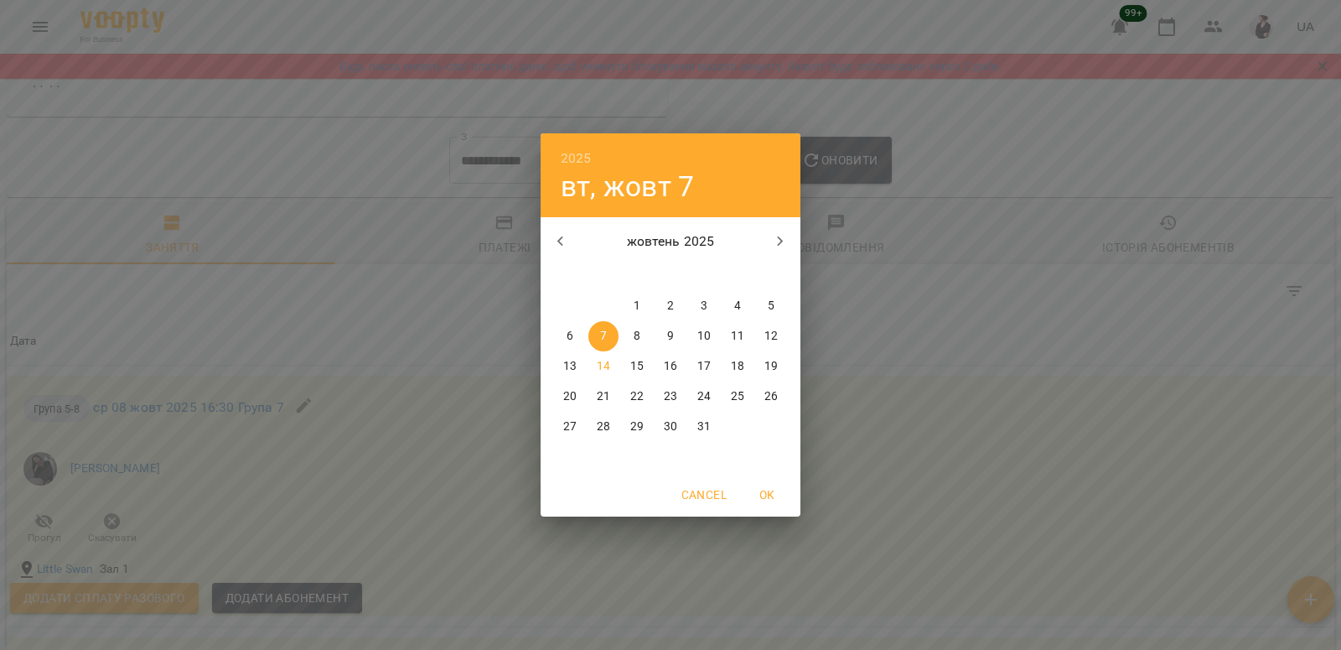
click at [562, 228] on button "button" at bounding box center [561, 241] width 40 height 40
click at [757, 303] on span "1" at bounding box center [771, 306] width 30 height 17
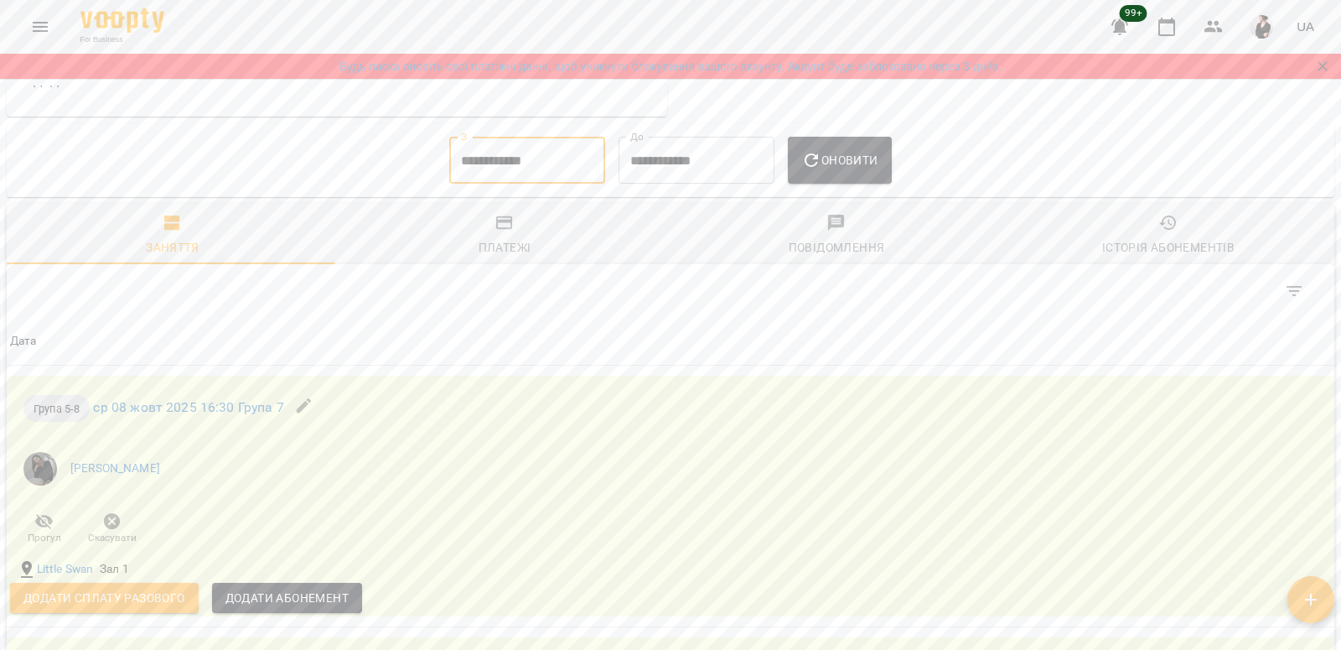
click at [822, 170] on icon "button" at bounding box center [811, 160] width 20 height 20
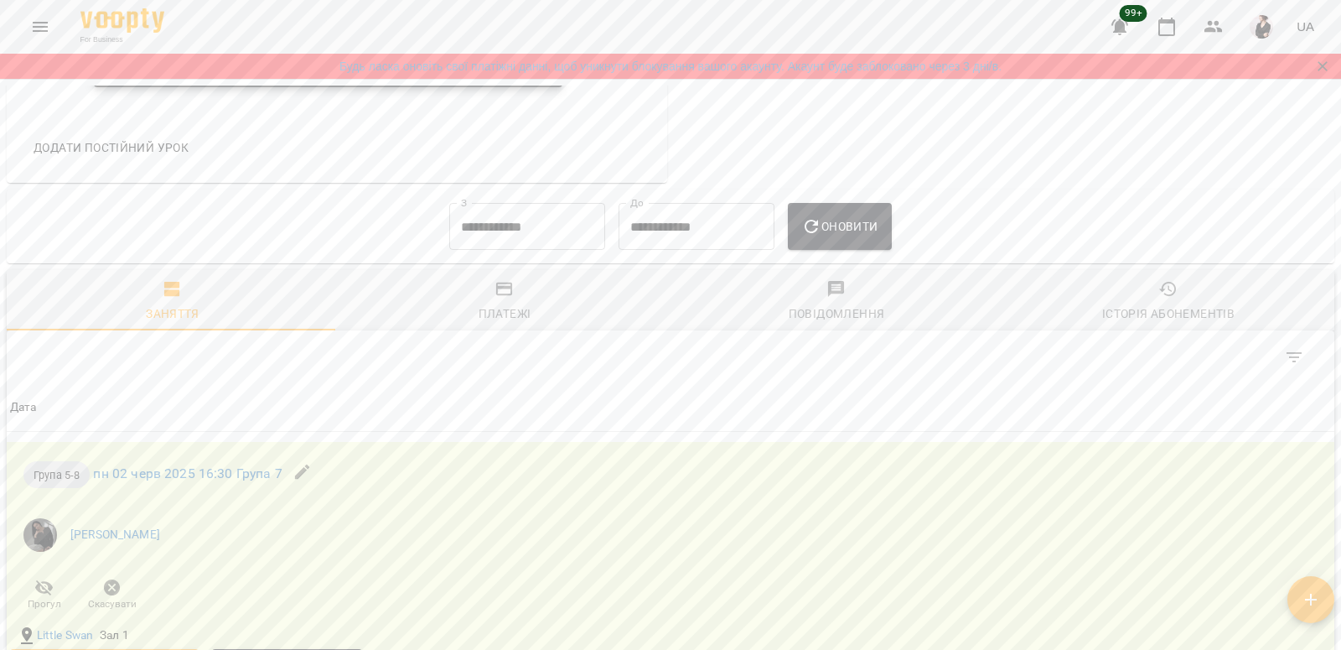
scroll to position [1120, 0]
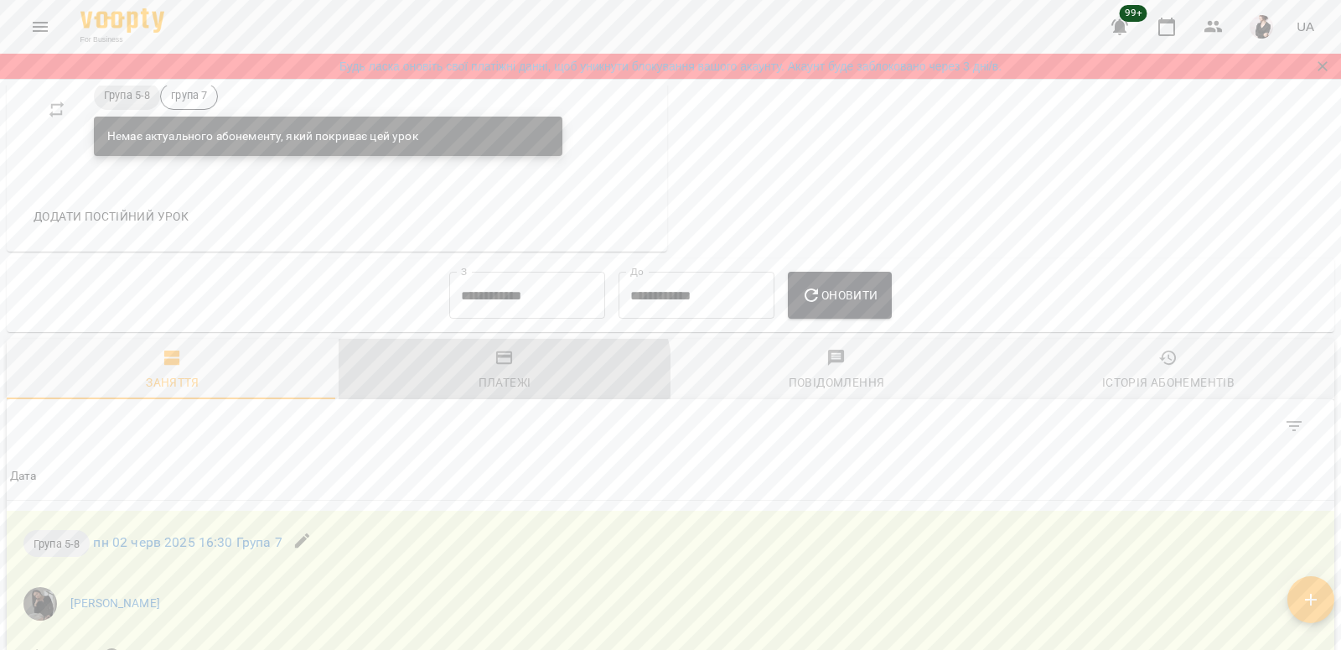
click at [487, 391] on div "Платежі" at bounding box center [505, 382] width 53 height 20
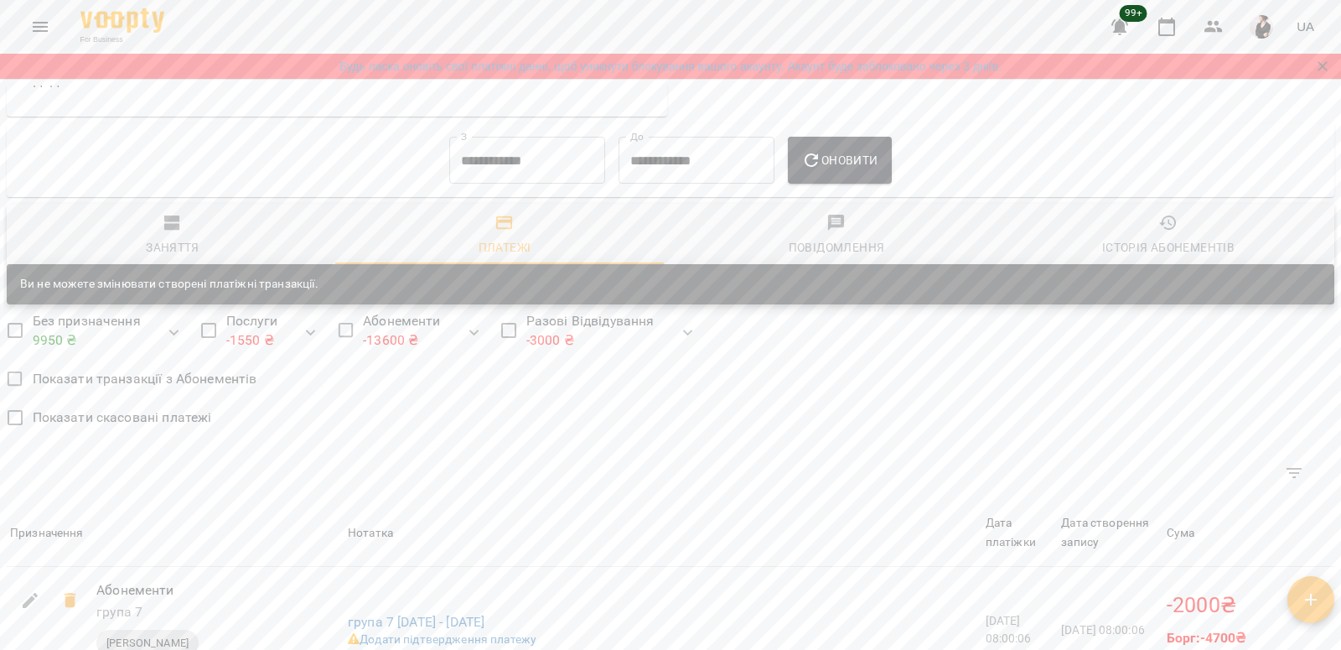
scroll to position [1228, 0]
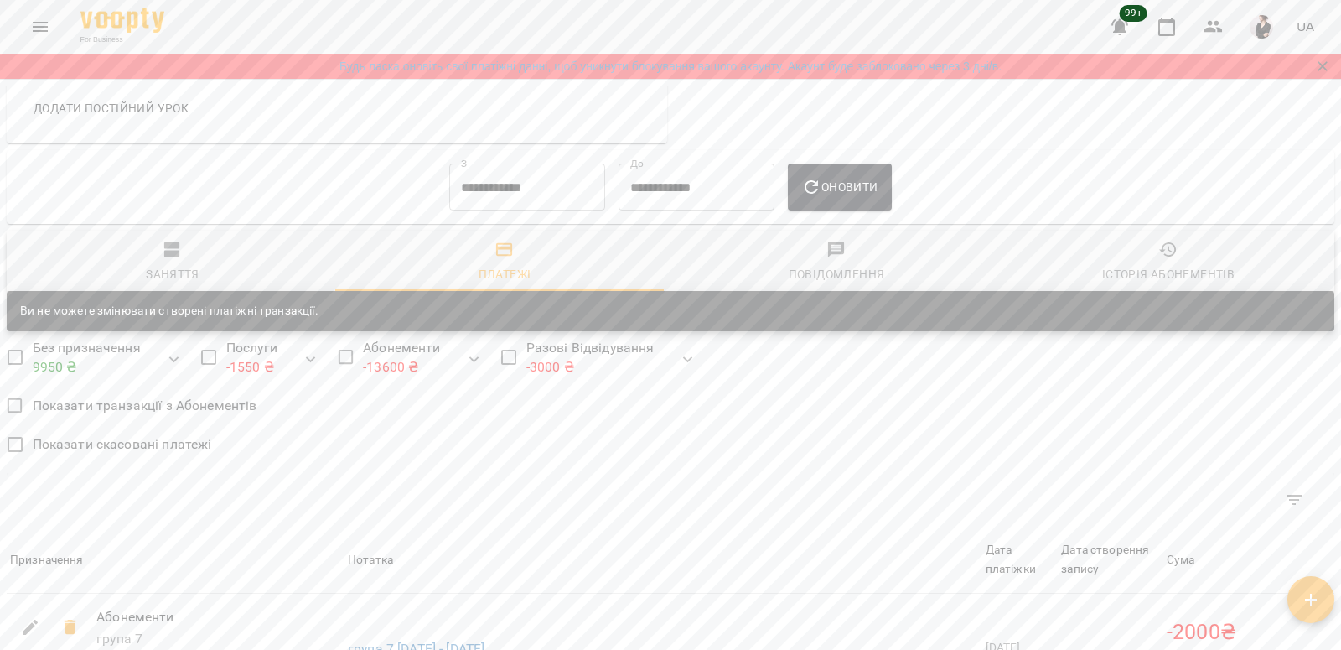
click at [474, 197] on input "**********" at bounding box center [527, 186] width 156 height 47
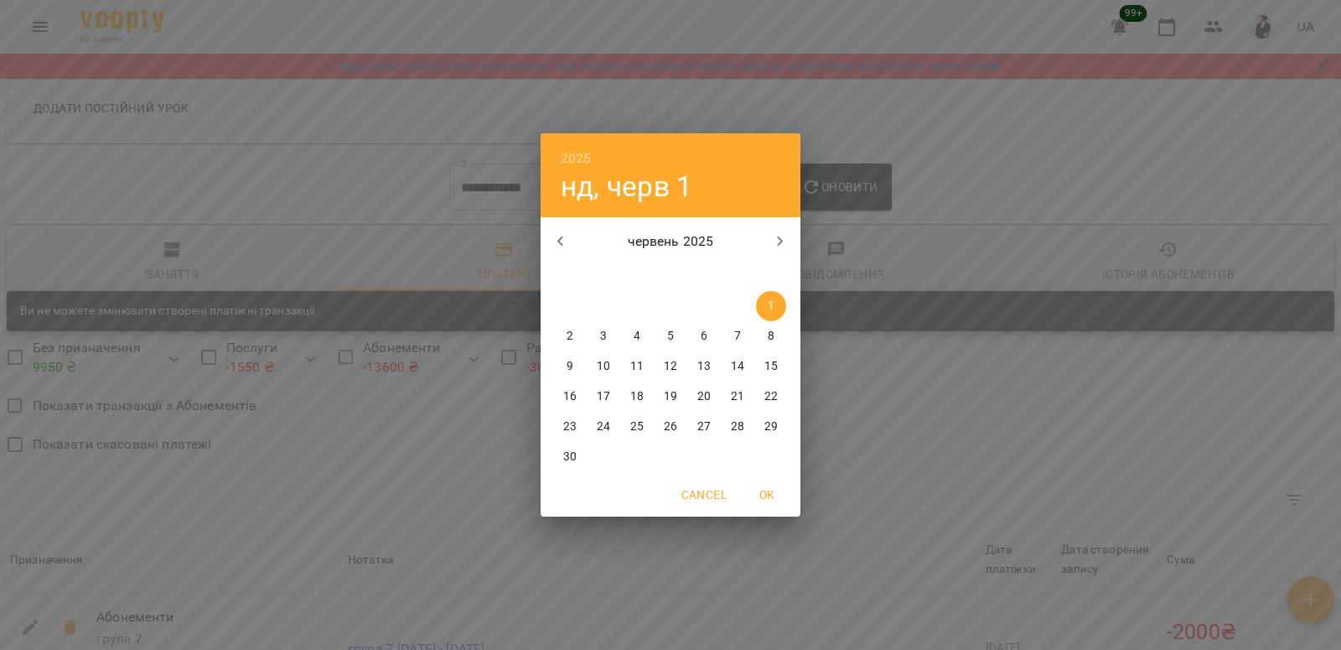
click at [561, 235] on icon "button" at bounding box center [561, 241] width 20 height 20
click at [675, 308] on span "1" at bounding box center [671, 306] width 30 height 17
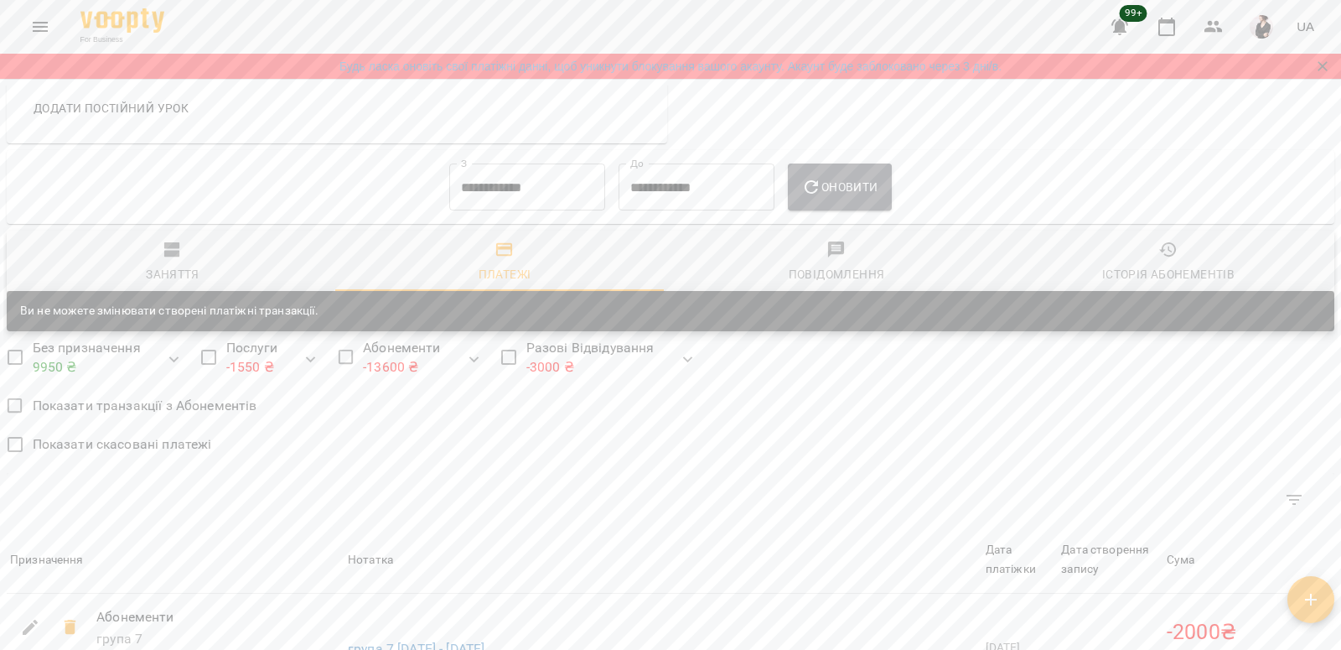
click at [848, 197] on span "Оновити" at bounding box center [839, 187] width 76 height 20
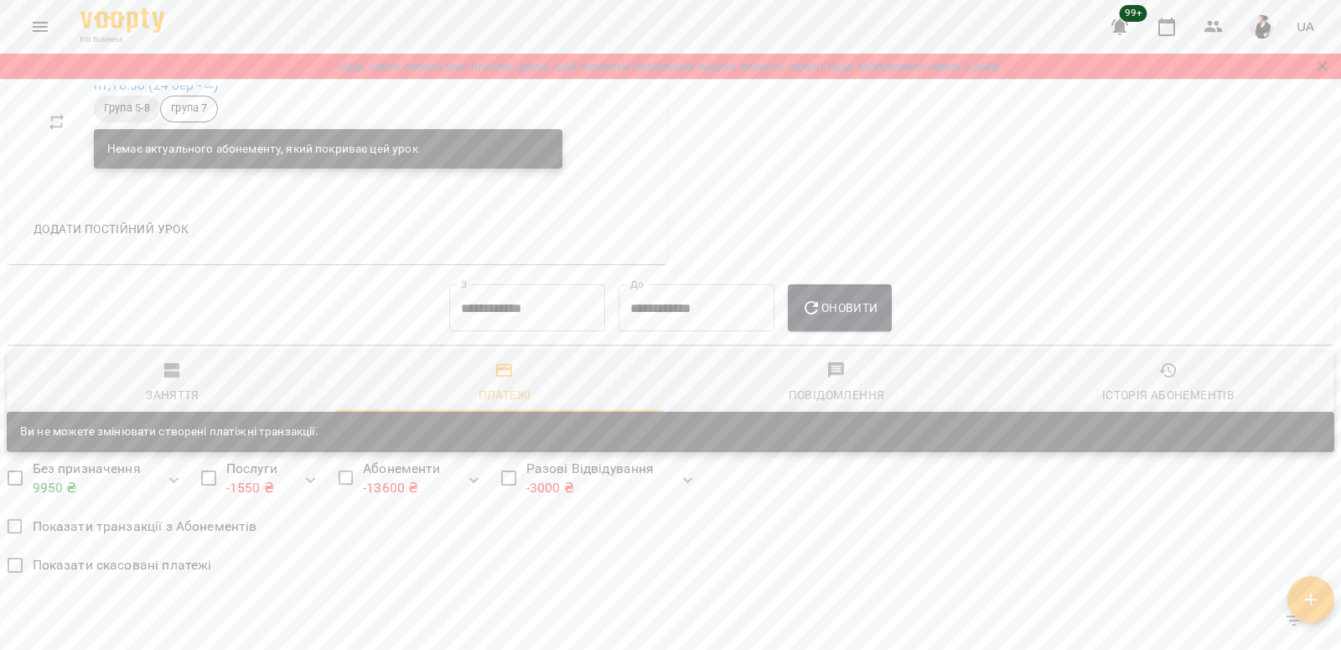
scroll to position [1101, 0]
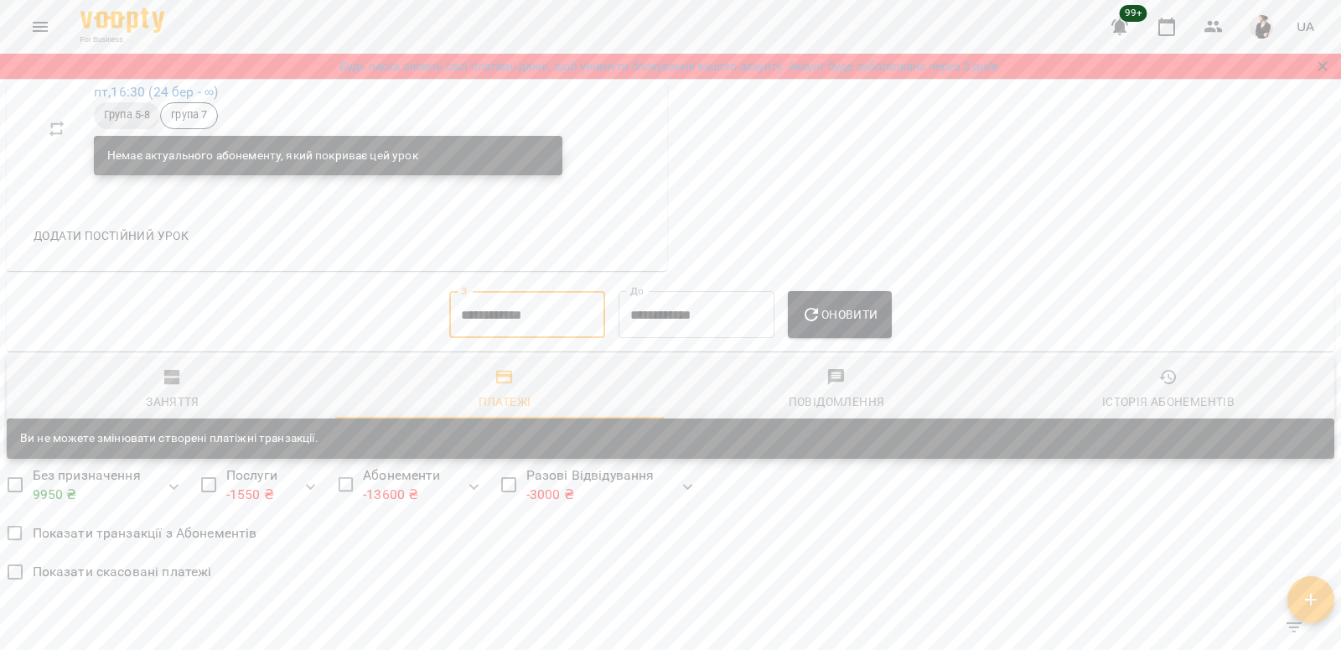
click at [476, 334] on input "**********" at bounding box center [527, 314] width 156 height 47
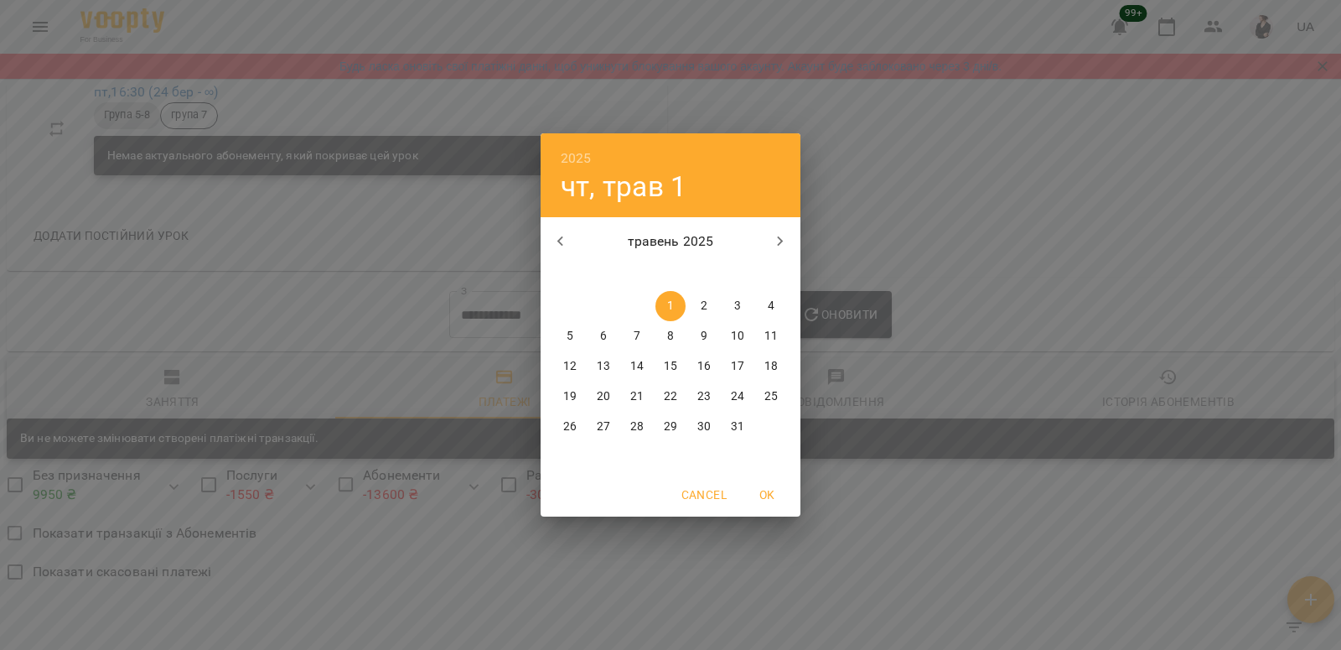
click at [559, 225] on button "button" at bounding box center [561, 241] width 40 height 40
click at [608, 303] on span "1" at bounding box center [603, 306] width 30 height 17
type input "**********"
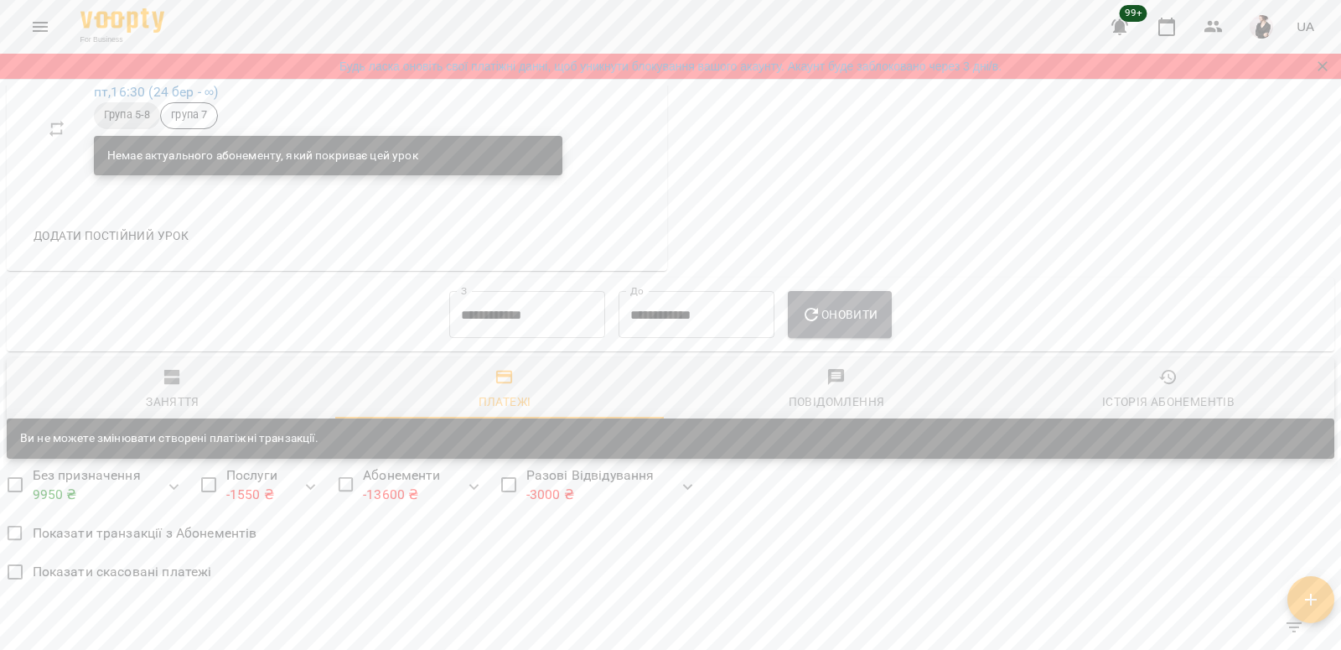
click at [875, 314] on span "Оновити" at bounding box center [839, 314] width 76 height 20
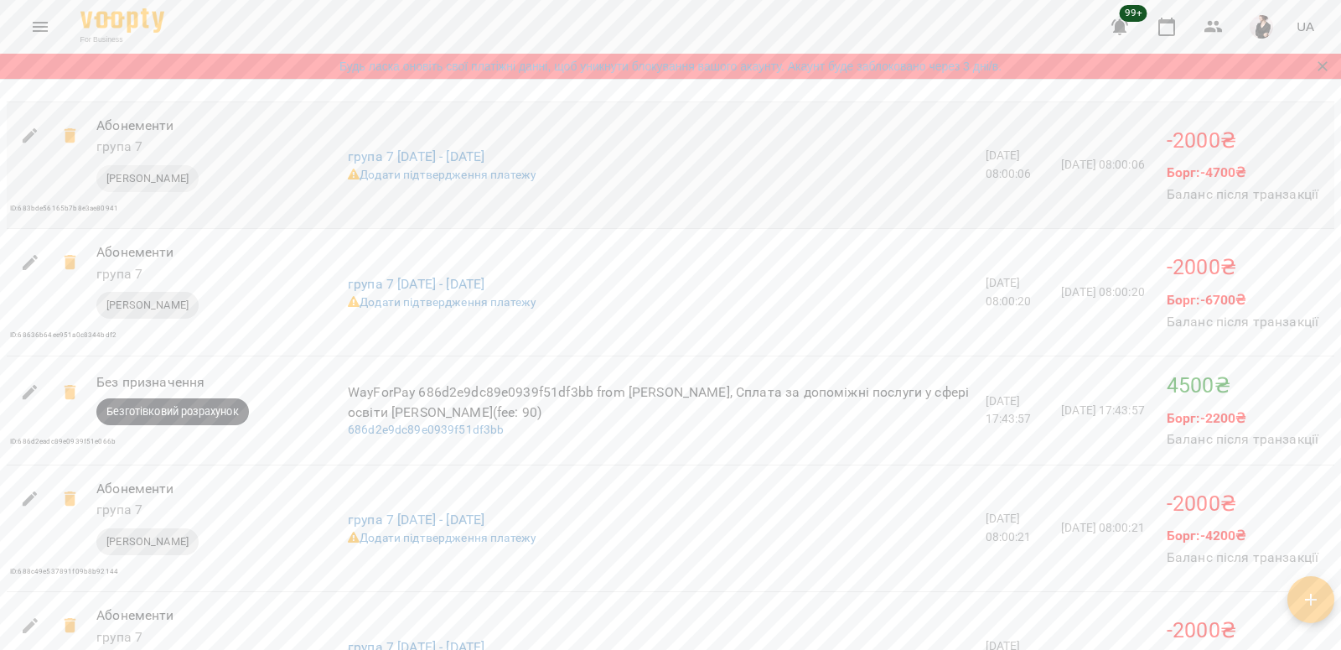
scroll to position [2875, 0]
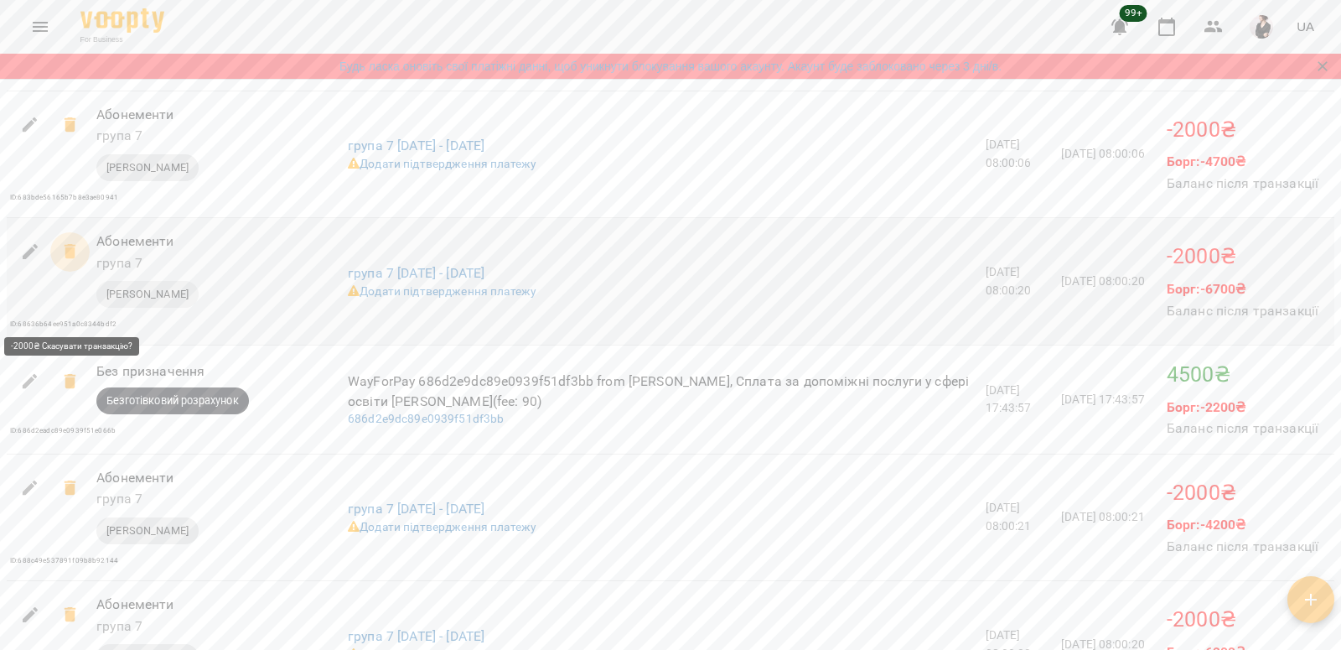
click at [71, 259] on icon at bounding box center [70, 251] width 12 height 15
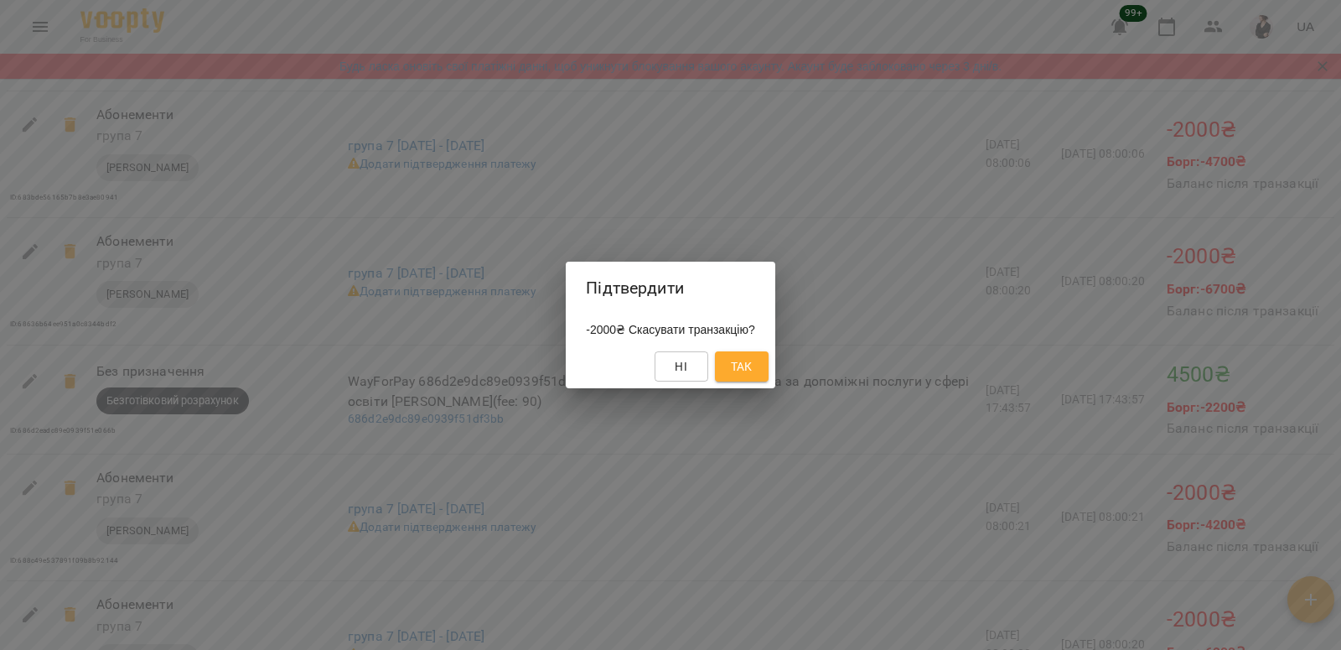
click at [769, 366] on button "Так" at bounding box center [742, 366] width 54 height 30
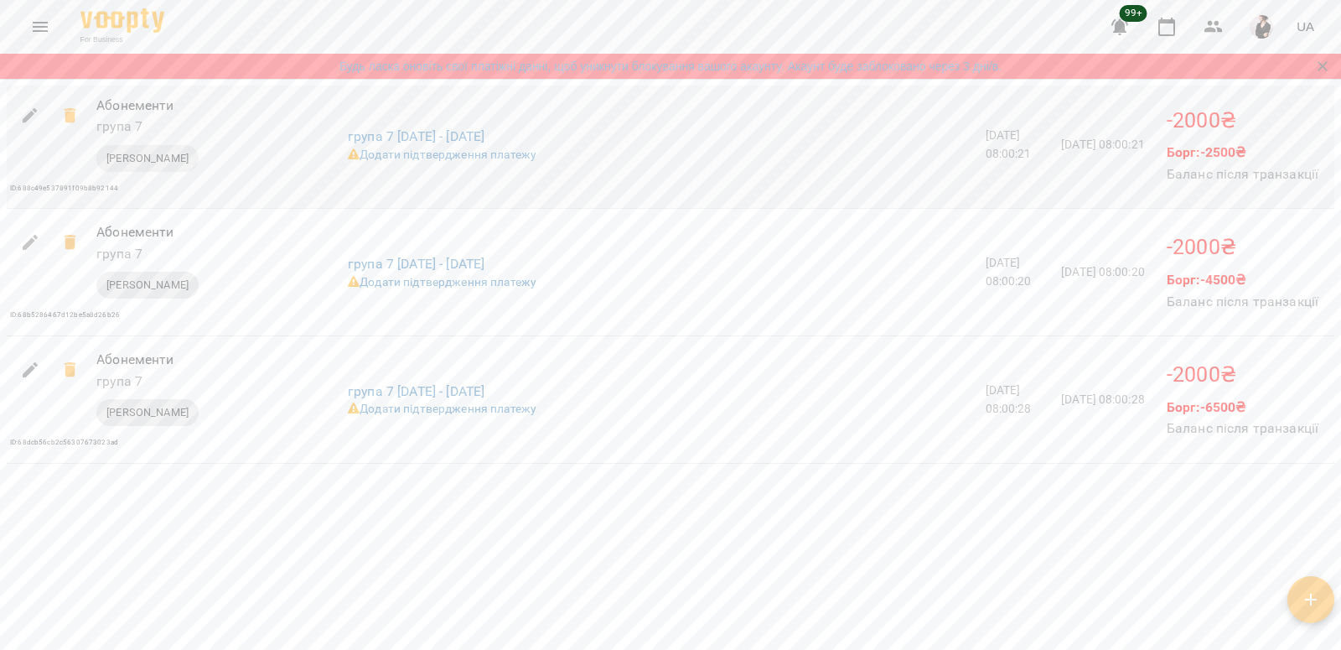
scroll to position [3251, 0]
click at [64, 126] on icon at bounding box center [70, 116] width 20 height 20
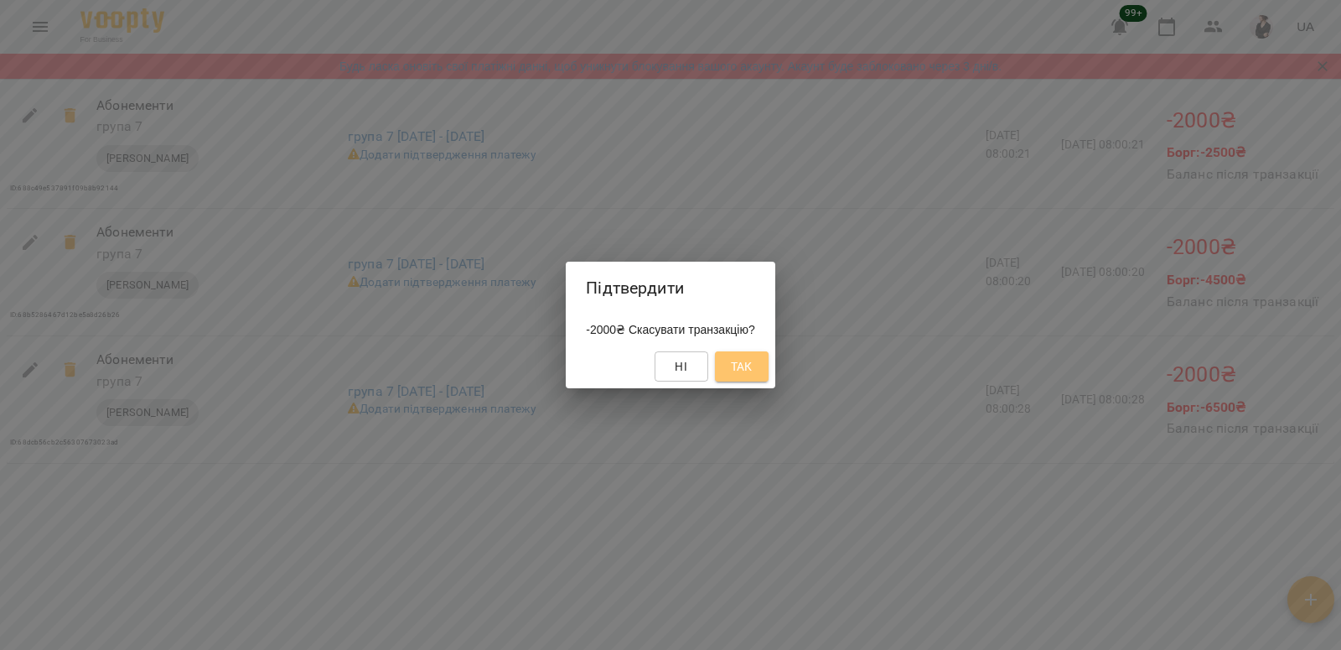
click at [753, 372] on span "Так" at bounding box center [742, 366] width 22 height 20
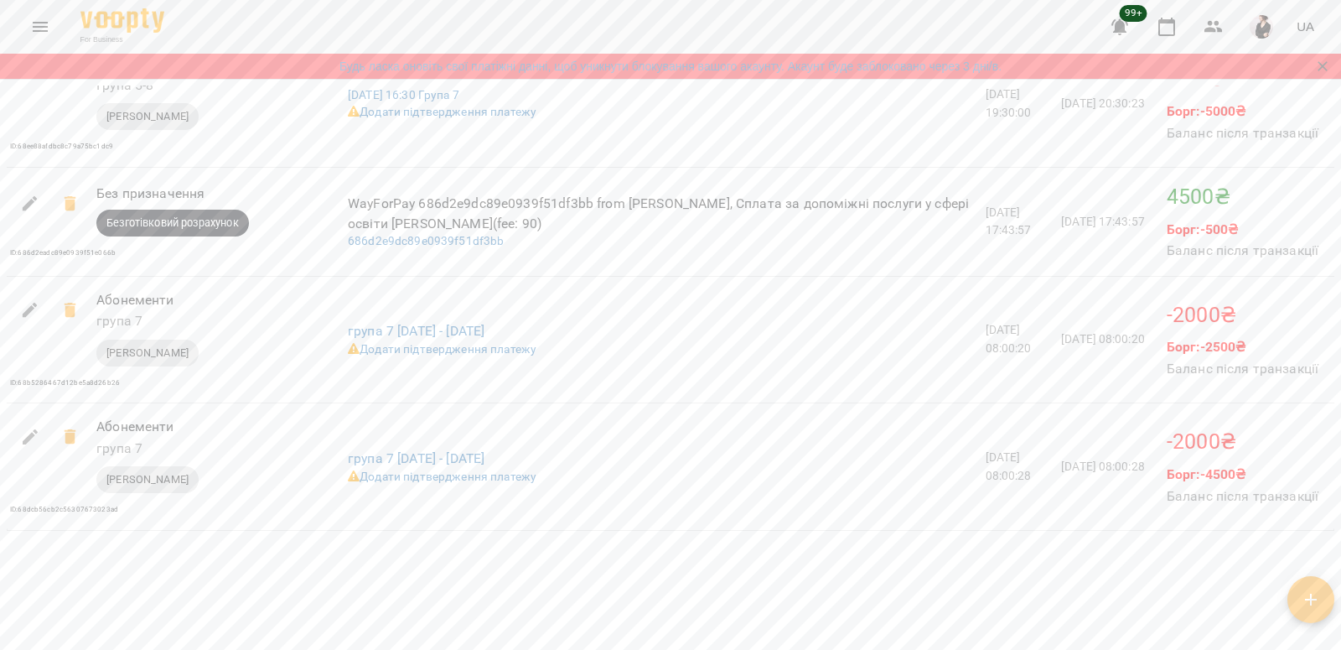
scroll to position [3208, 0]
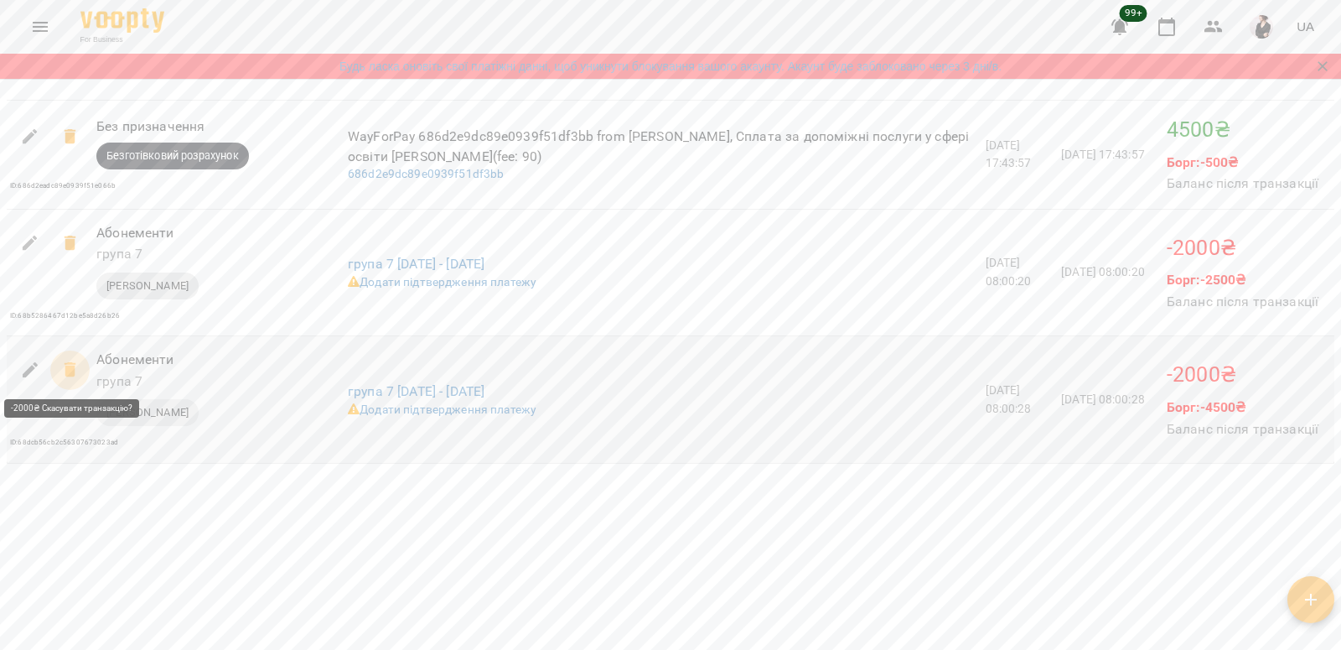
click at [63, 366] on icon at bounding box center [70, 370] width 20 height 20
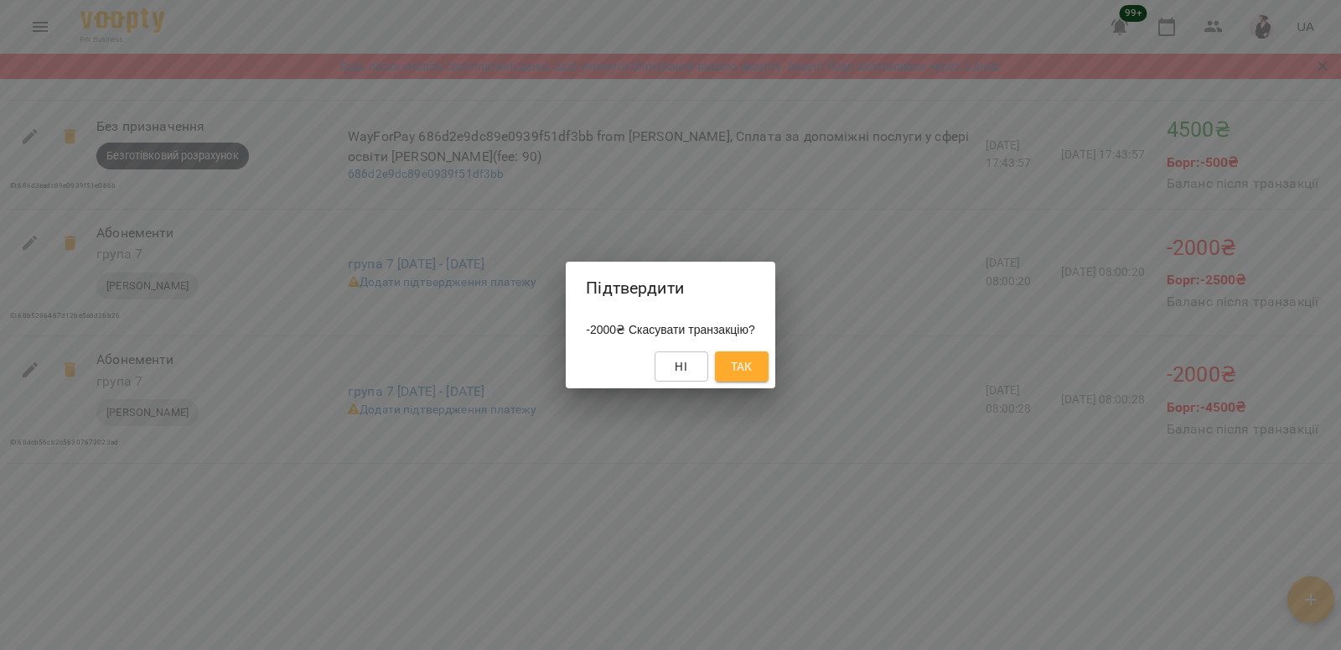
click at [753, 371] on span "Так" at bounding box center [742, 366] width 22 height 20
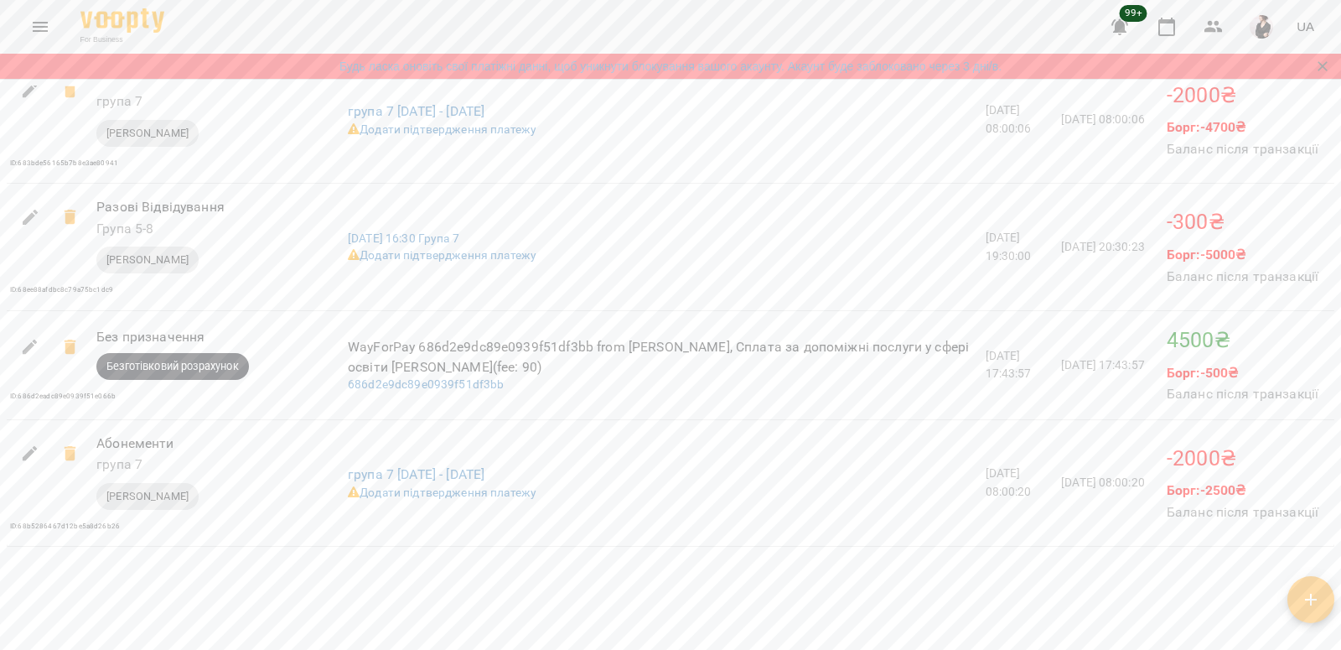
scroll to position [3076, 0]
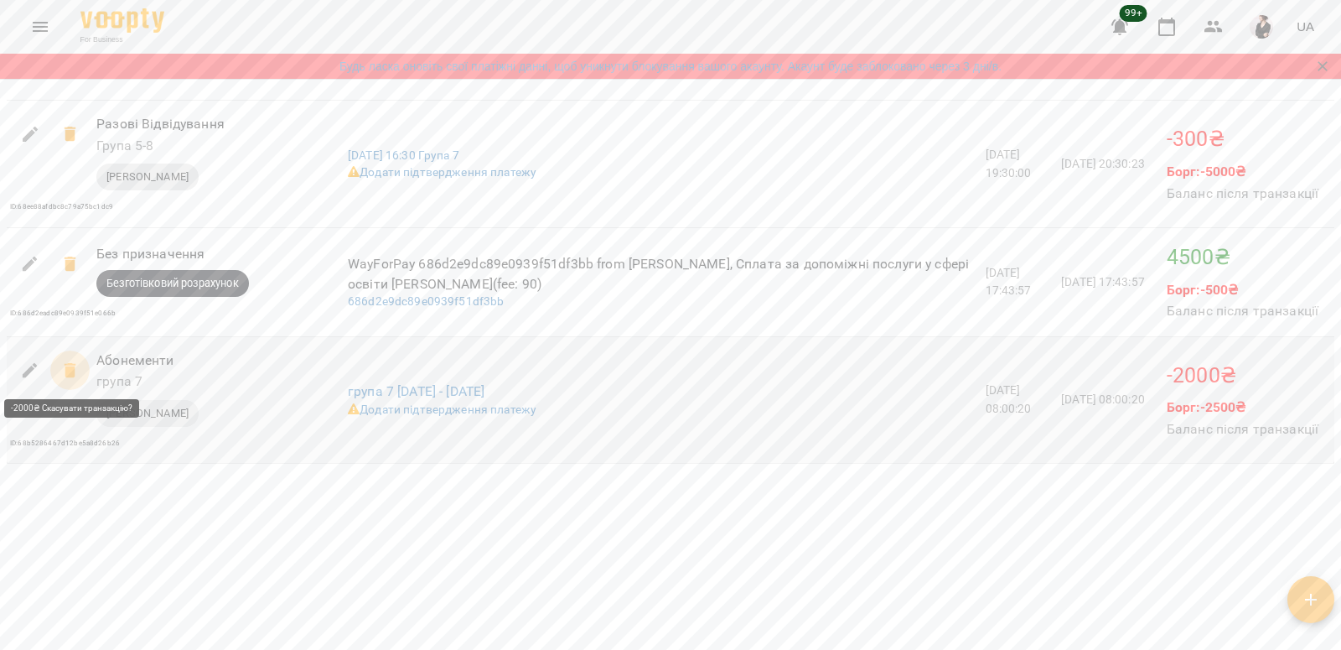
click at [68, 368] on icon at bounding box center [70, 370] width 12 height 15
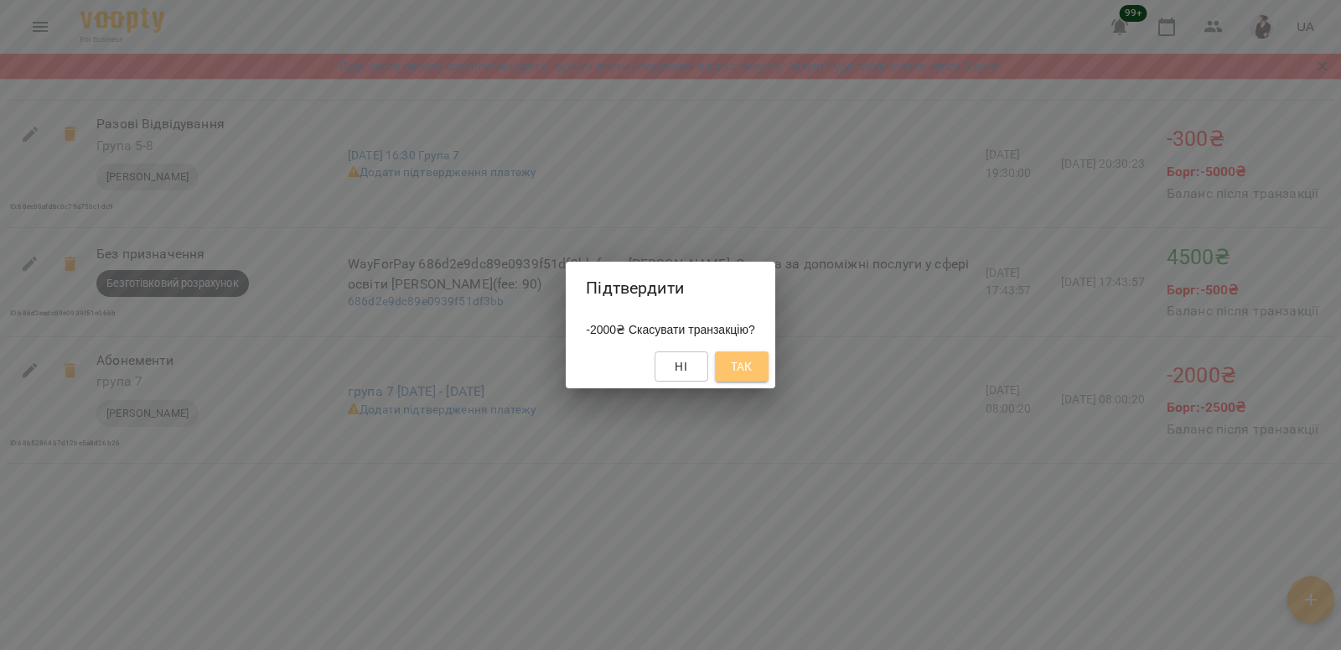
click at [749, 360] on span "Так" at bounding box center [742, 366] width 22 height 20
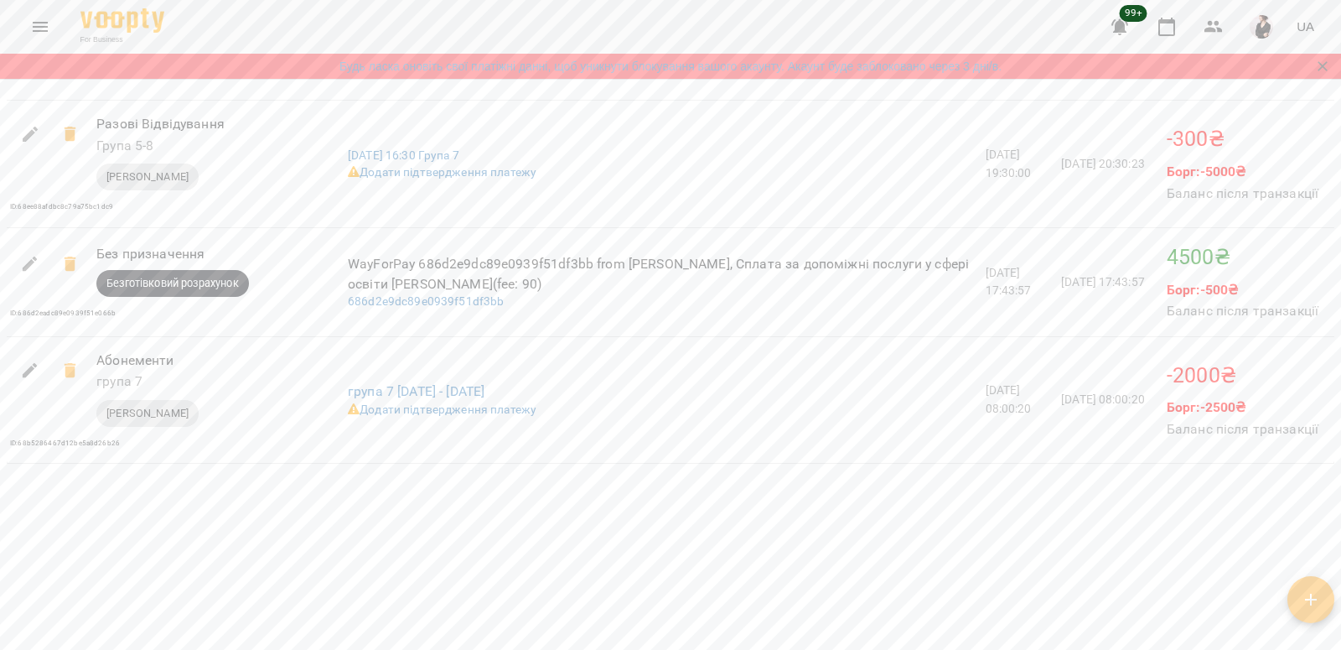
scroll to position [1101, 0]
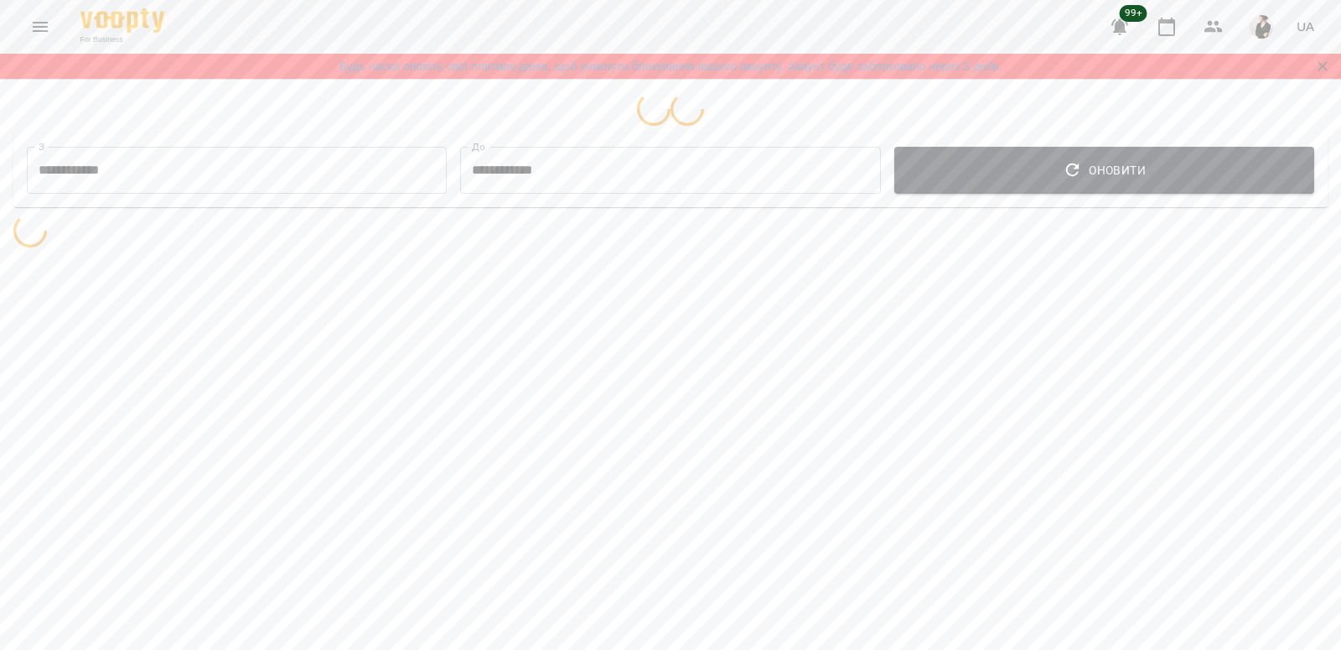
select select "**********"
select select "*******"
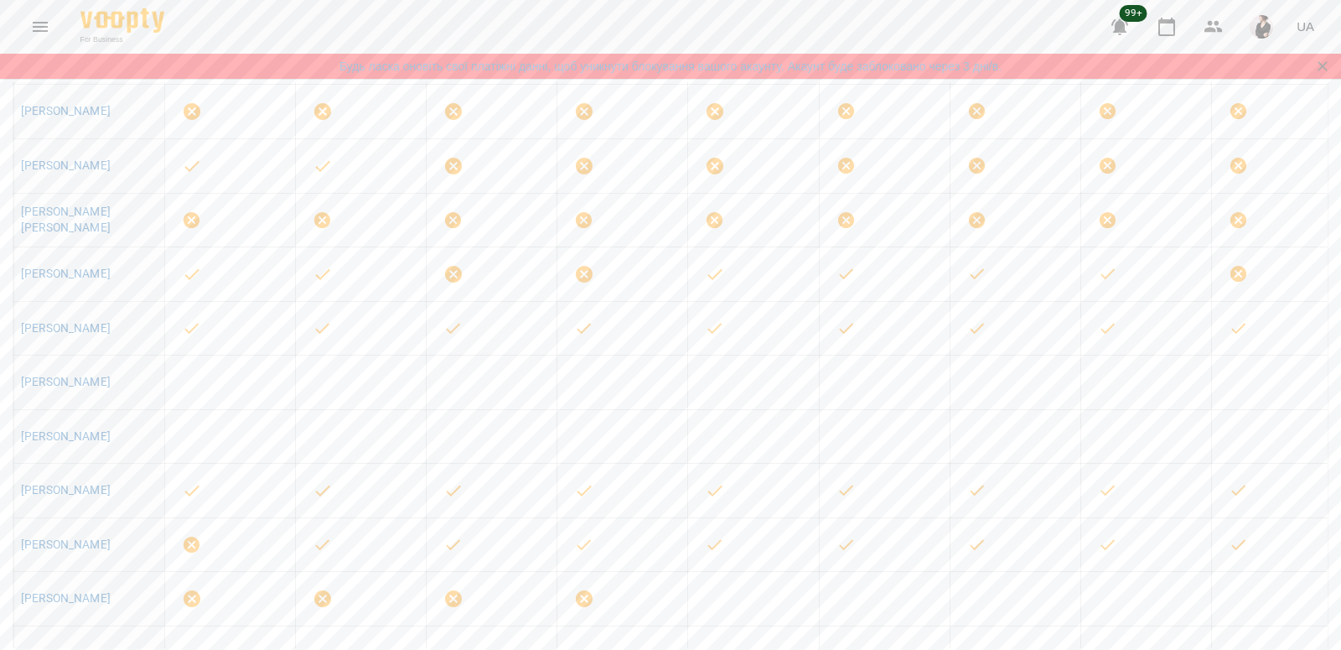
scroll to position [503, 0]
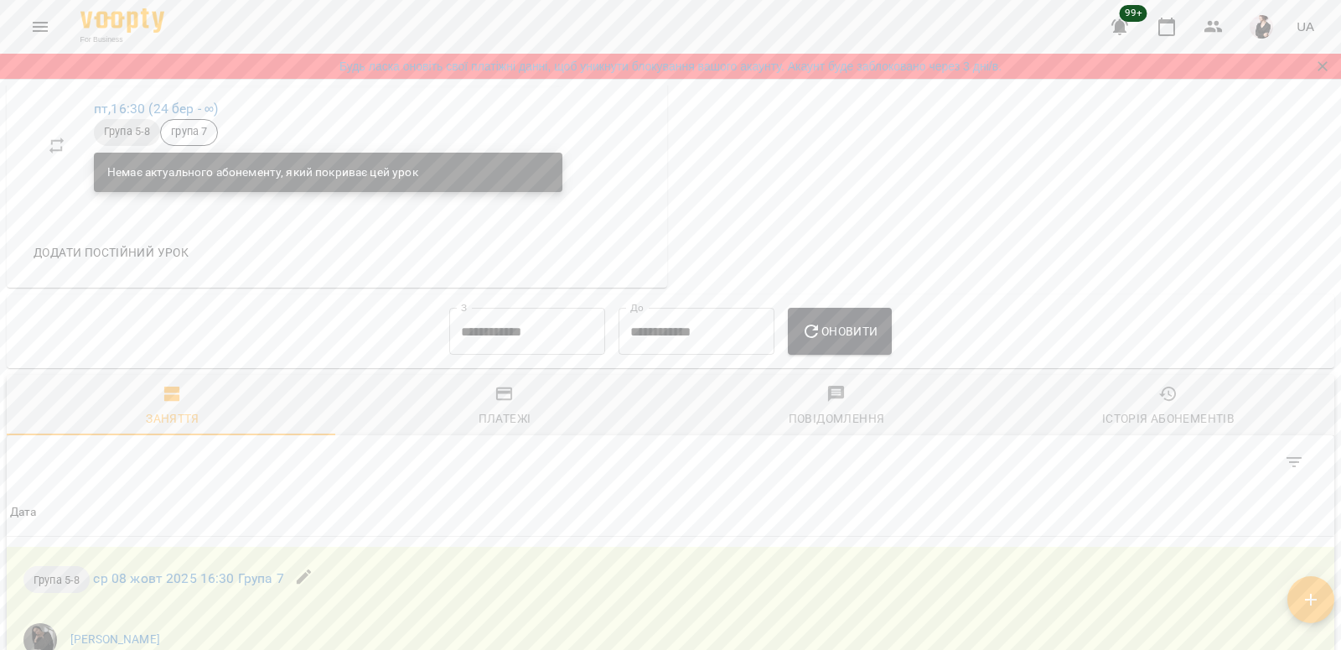
scroll to position [1191, 0]
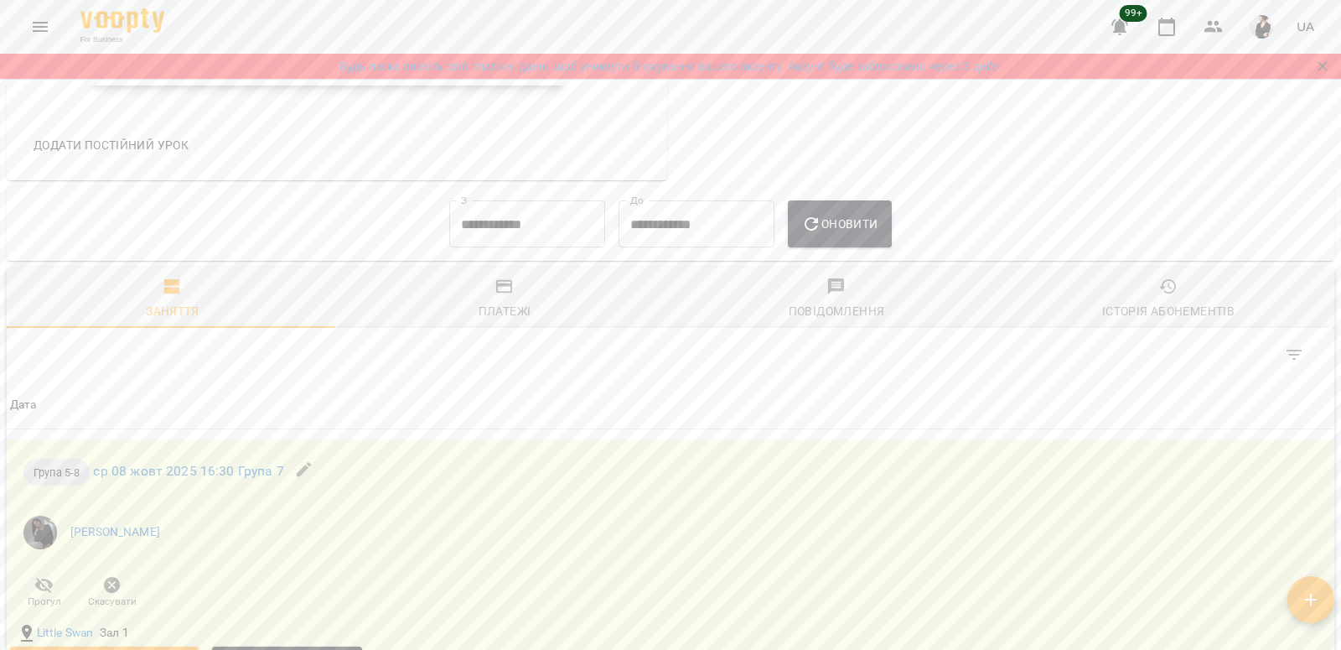
click at [473, 237] on input "**********" at bounding box center [527, 223] width 156 height 47
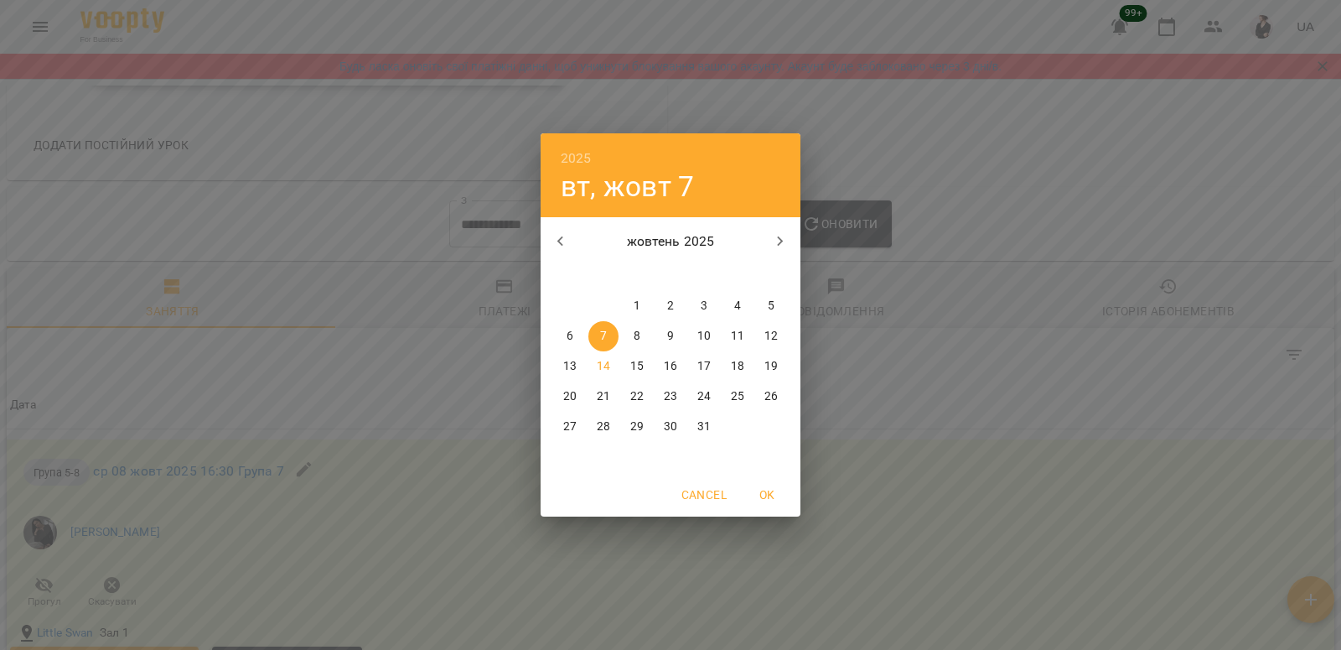
click at [274, 196] on div "2025 вт, жовт 7 жовтень 2025 пн вт ср чт пт сб нд 29 30 1 2 3 4 5 6 7 8 9 10 11…" at bounding box center [670, 325] width 1341 height 650
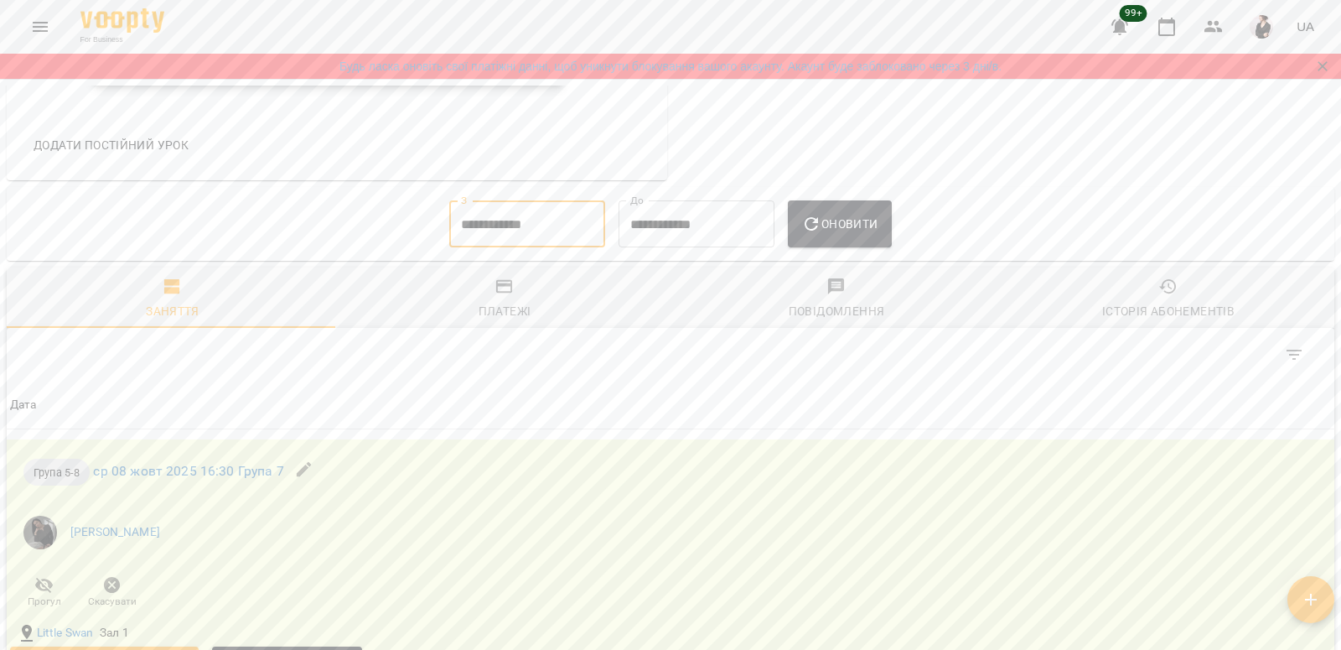
click at [471, 229] on input "**********" at bounding box center [527, 223] width 156 height 47
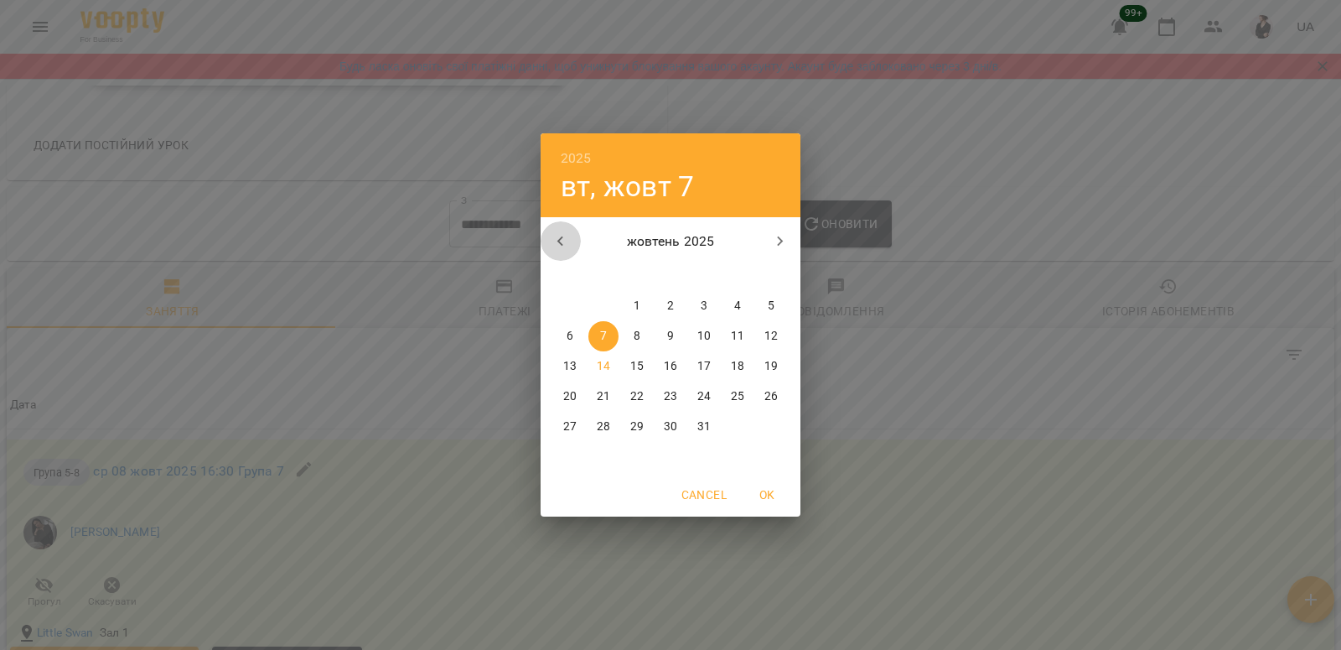
click at [554, 238] on icon "button" at bounding box center [561, 241] width 20 height 20
click at [567, 237] on icon "button" at bounding box center [561, 241] width 20 height 20
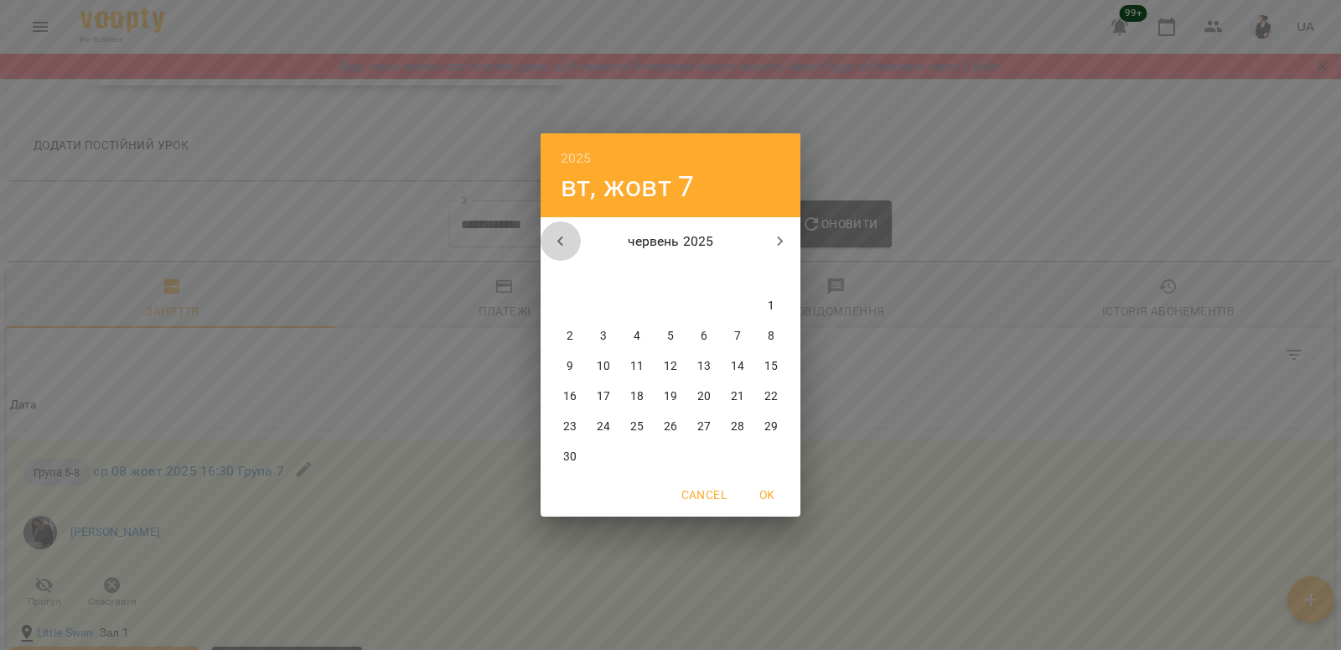
click at [567, 237] on icon "button" at bounding box center [561, 241] width 20 height 20
click at [603, 308] on p "1" at bounding box center [603, 306] width 7 height 17
type input "**********"
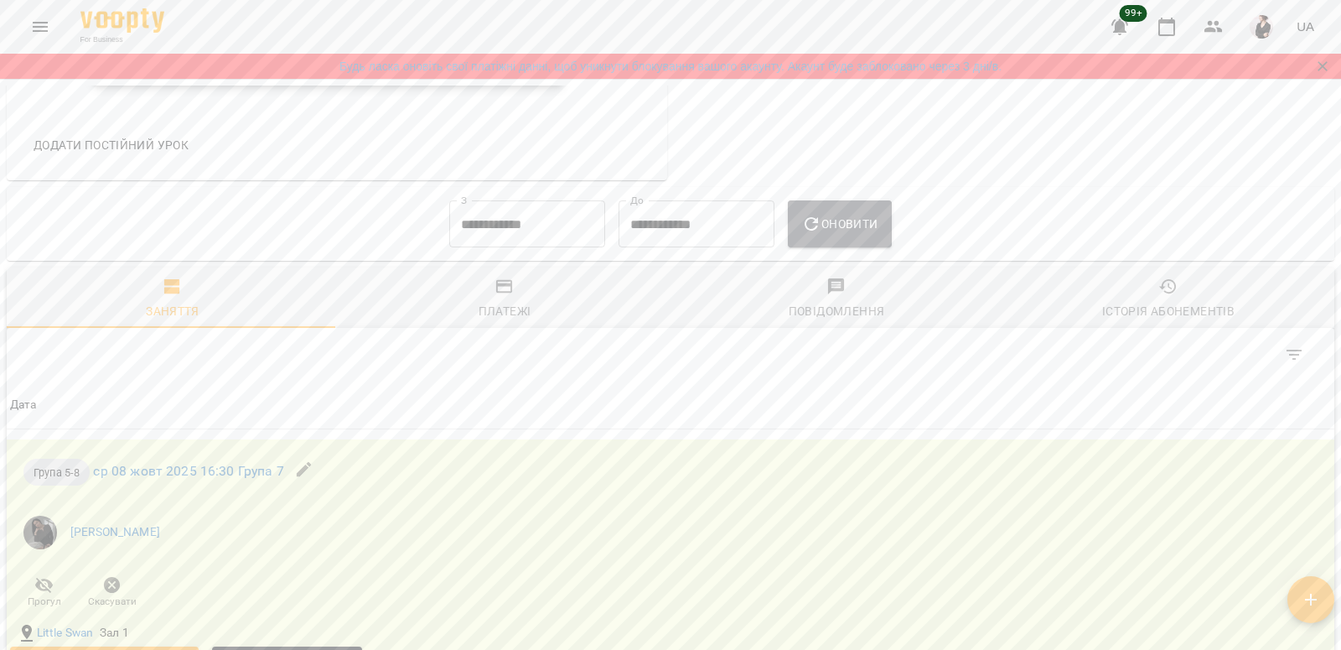
click at [843, 231] on span "Оновити" at bounding box center [839, 224] width 76 height 20
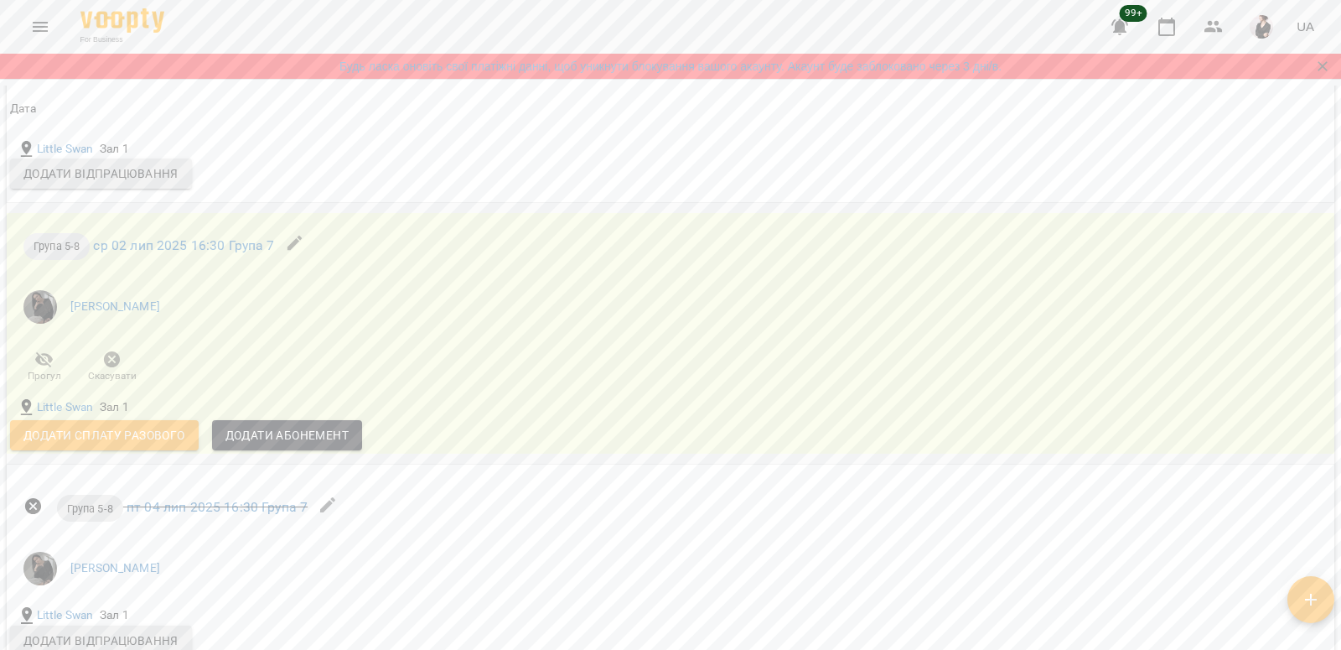
scroll to position [10141, 0]
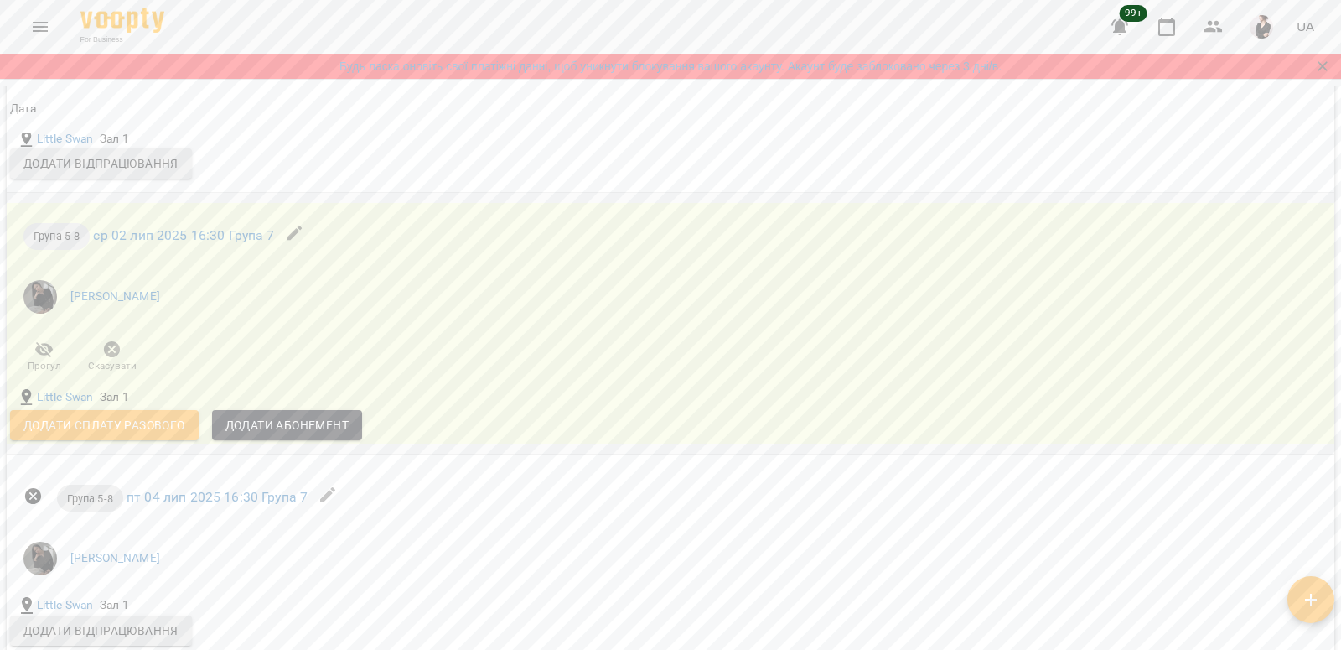
click at [100, 428] on span "Додати сплату разового" at bounding box center [104, 425] width 162 height 20
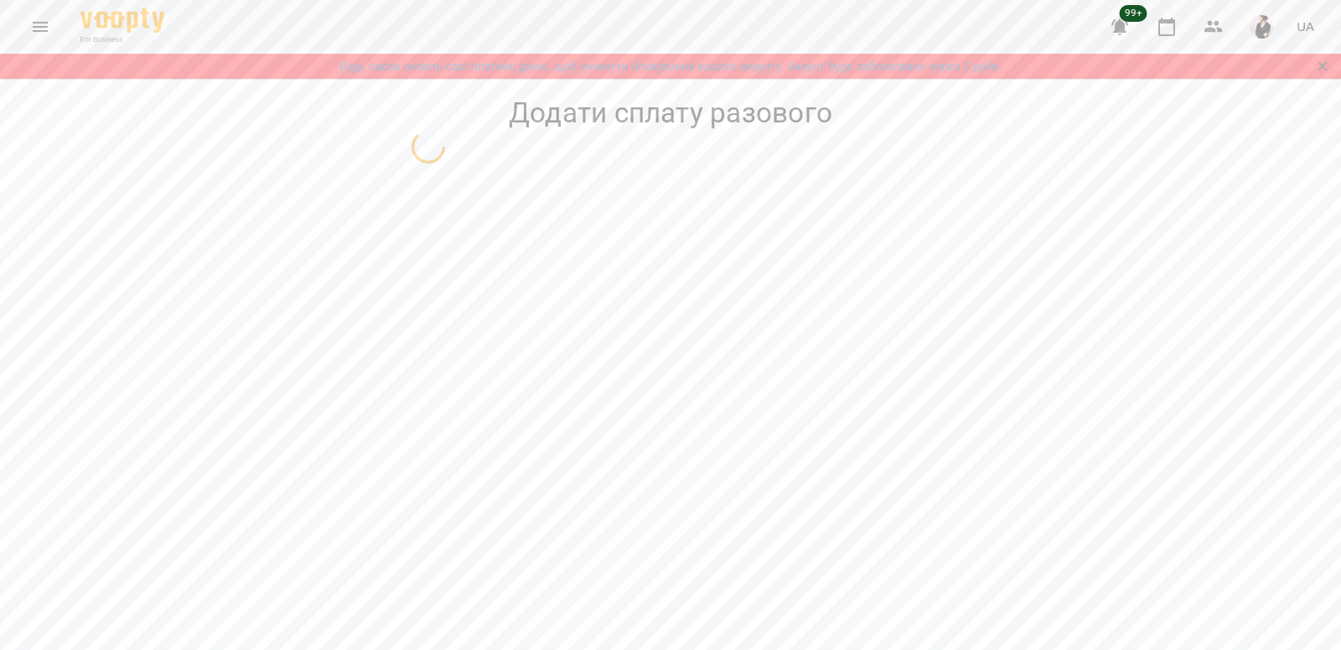
select select "*********"
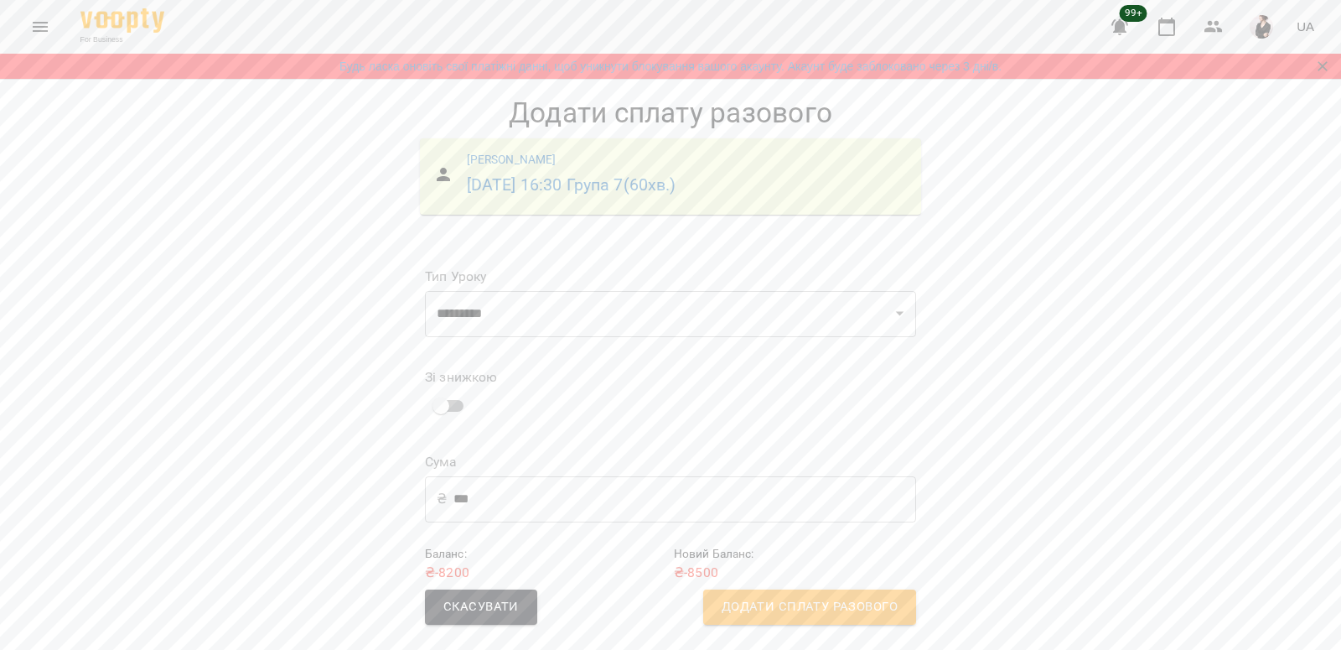
scroll to position [2, 0]
click at [749, 604] on span "Додати сплату разового" at bounding box center [810, 607] width 176 height 22
